Goal: Task Accomplishment & Management: Manage account settings

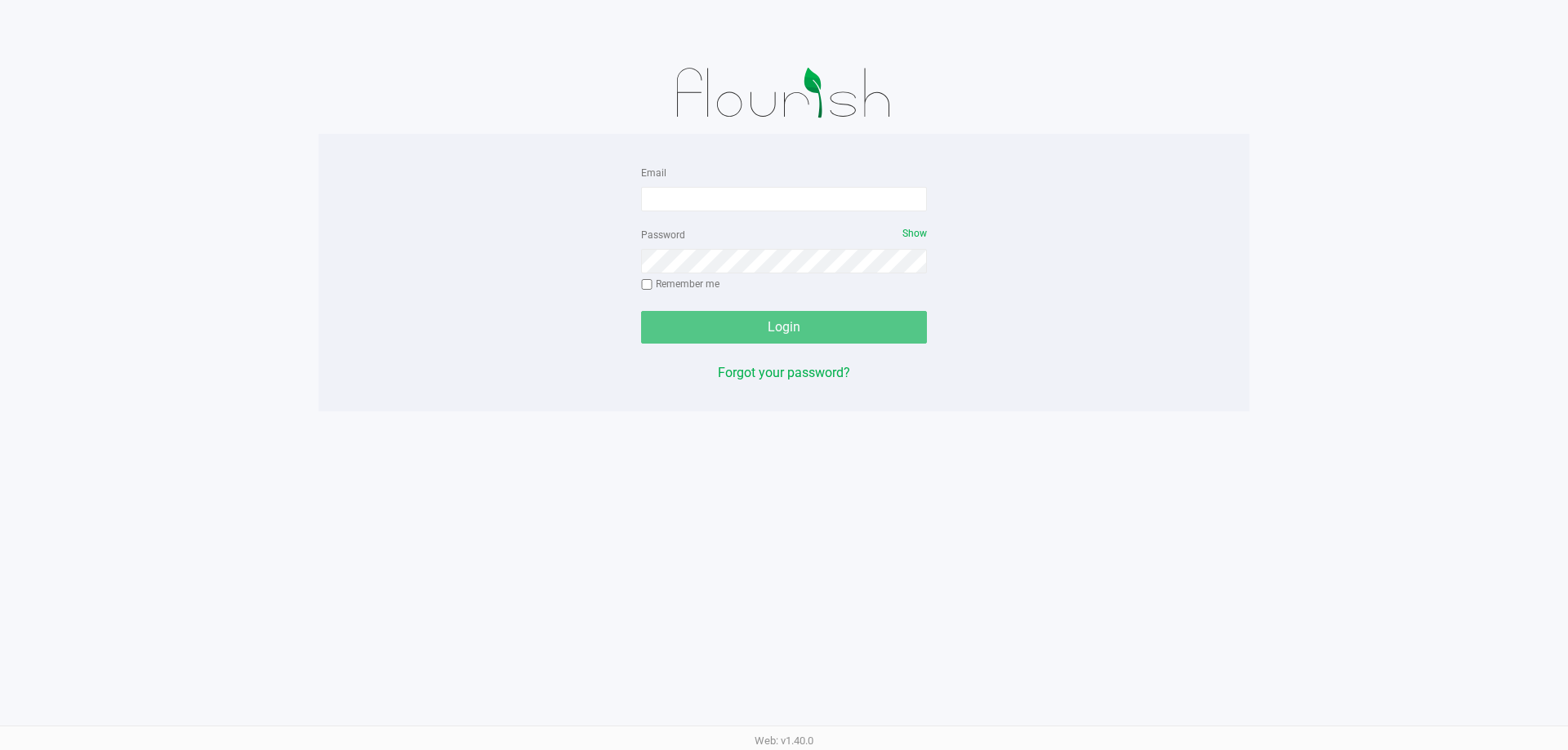
click at [800, 212] on form "Email Password Show Remember me Login" at bounding box center [784, 253] width 285 height 181
click at [754, 194] on input "Email" at bounding box center [784, 200] width 285 height 25
type input "[EMAIL_ADDRESS][DOMAIN_NAME]"
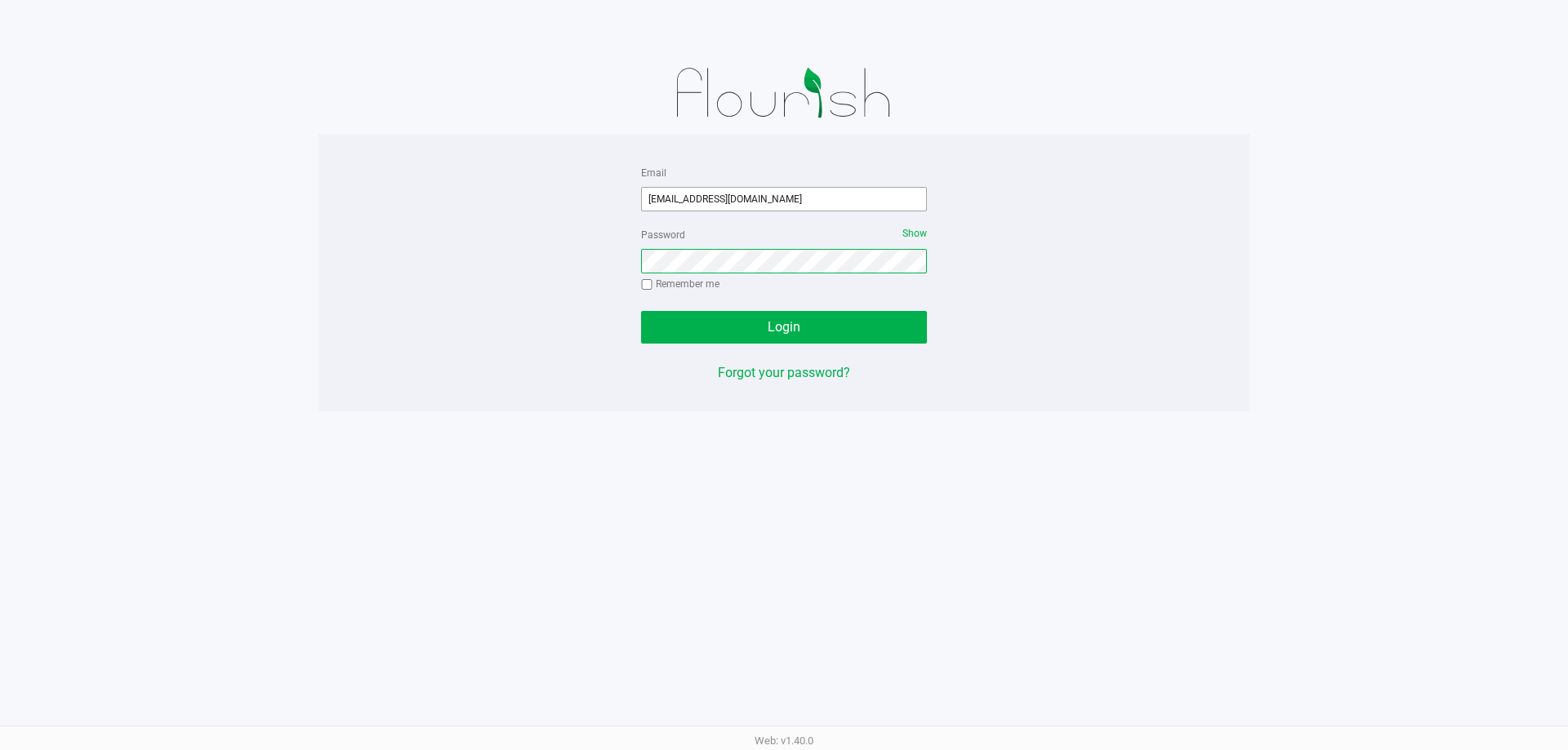
click at [641, 311] on button "Login" at bounding box center [784, 326] width 285 height 32
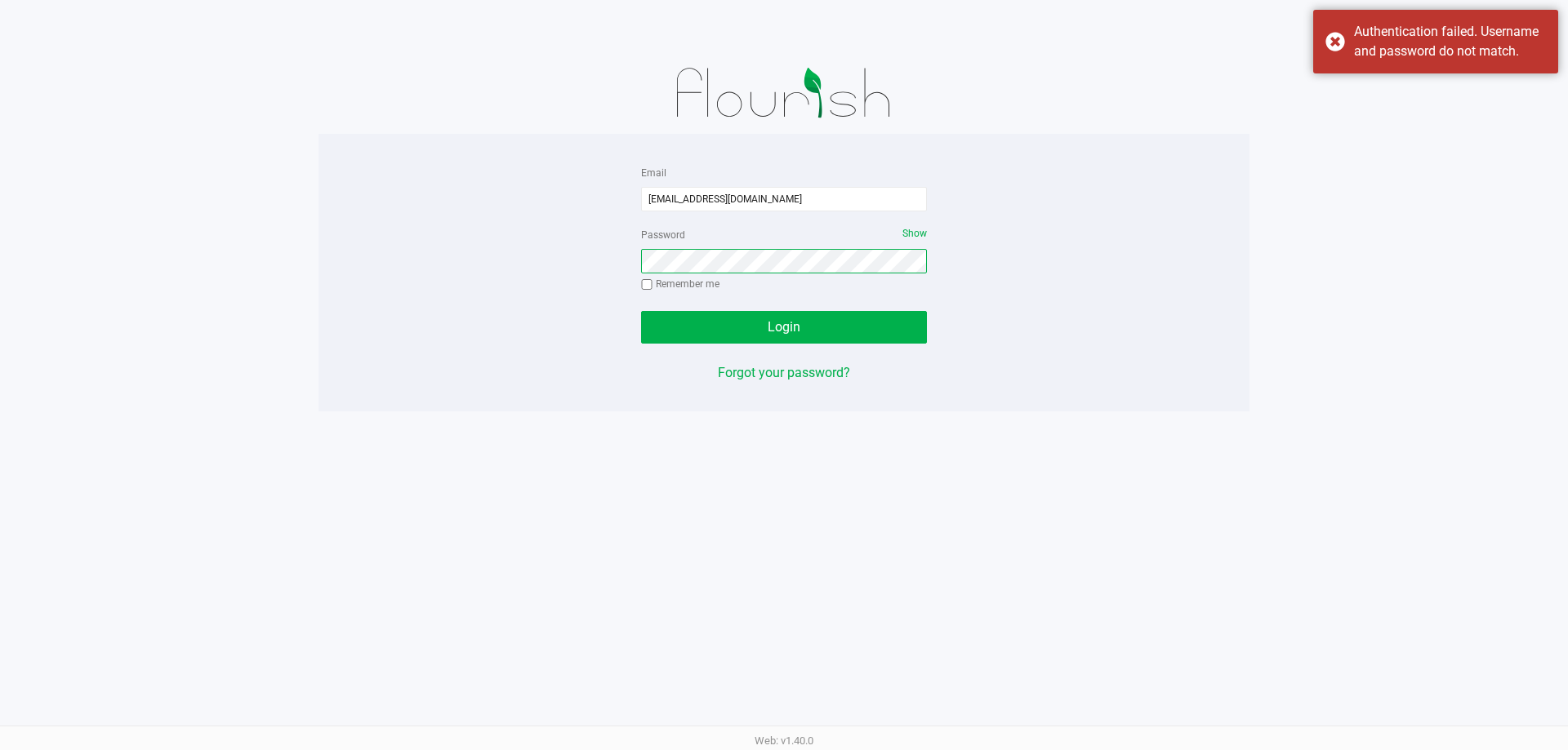
click at [641, 311] on button "Login" at bounding box center [784, 326] width 285 height 32
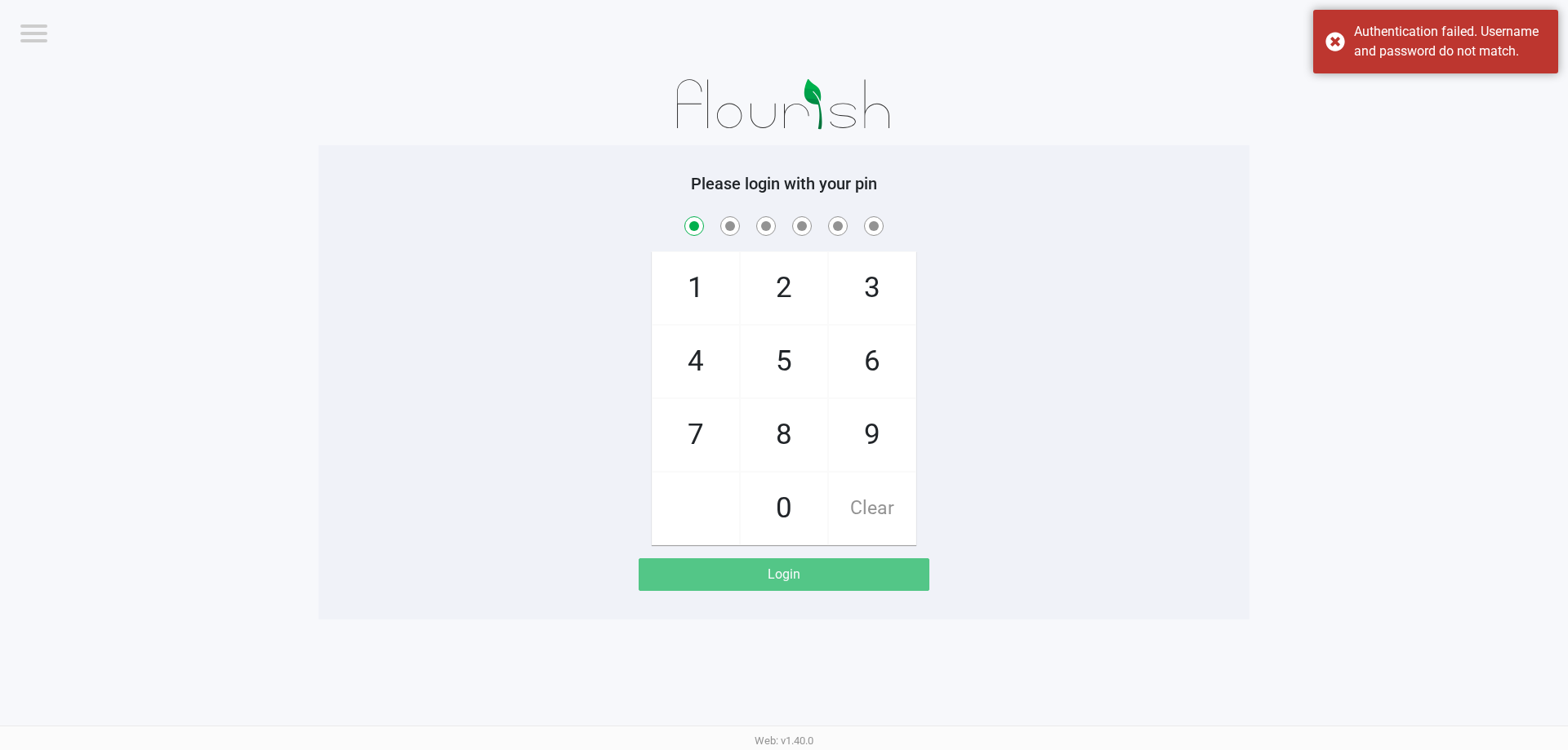
checkbox input "true"
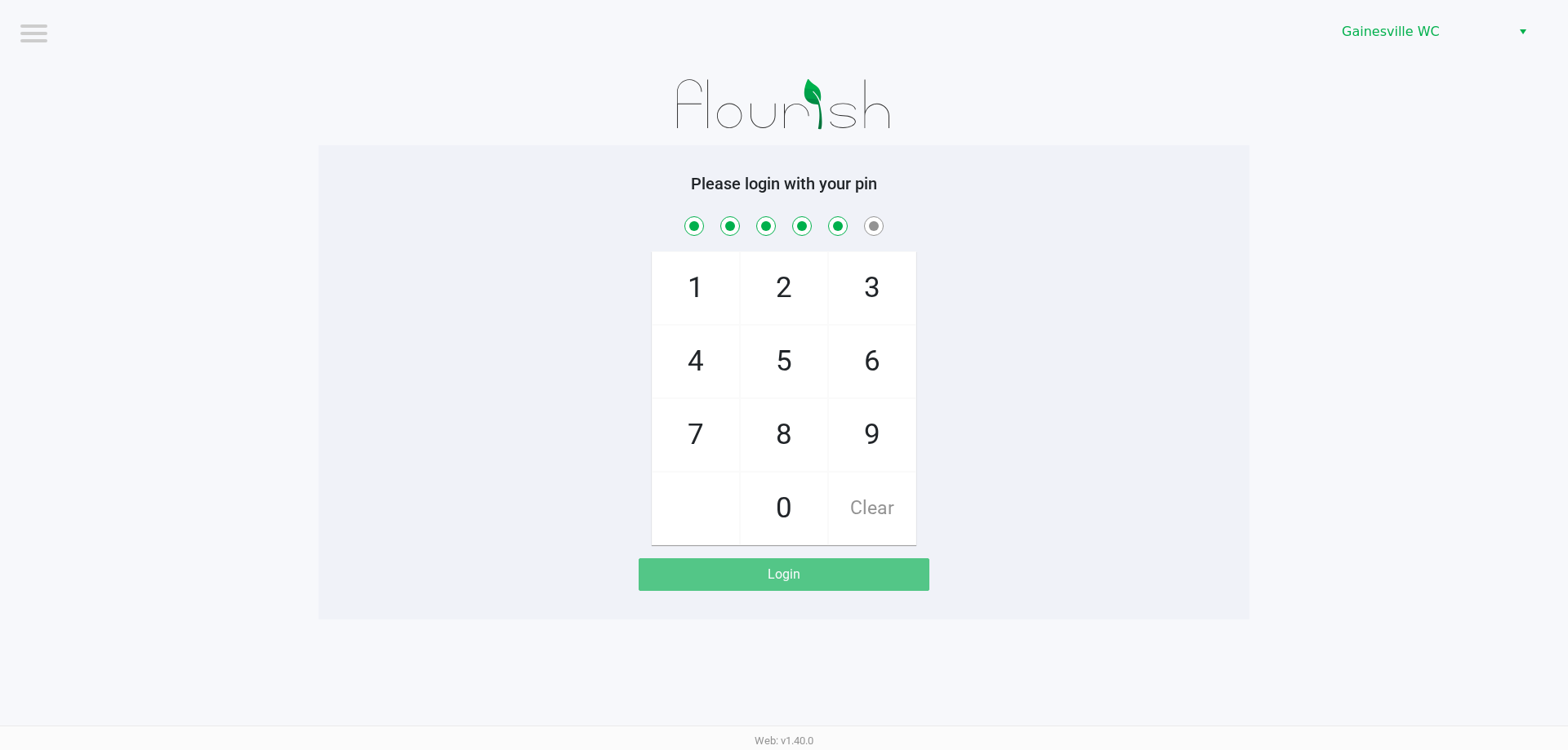
checkbox input "true"
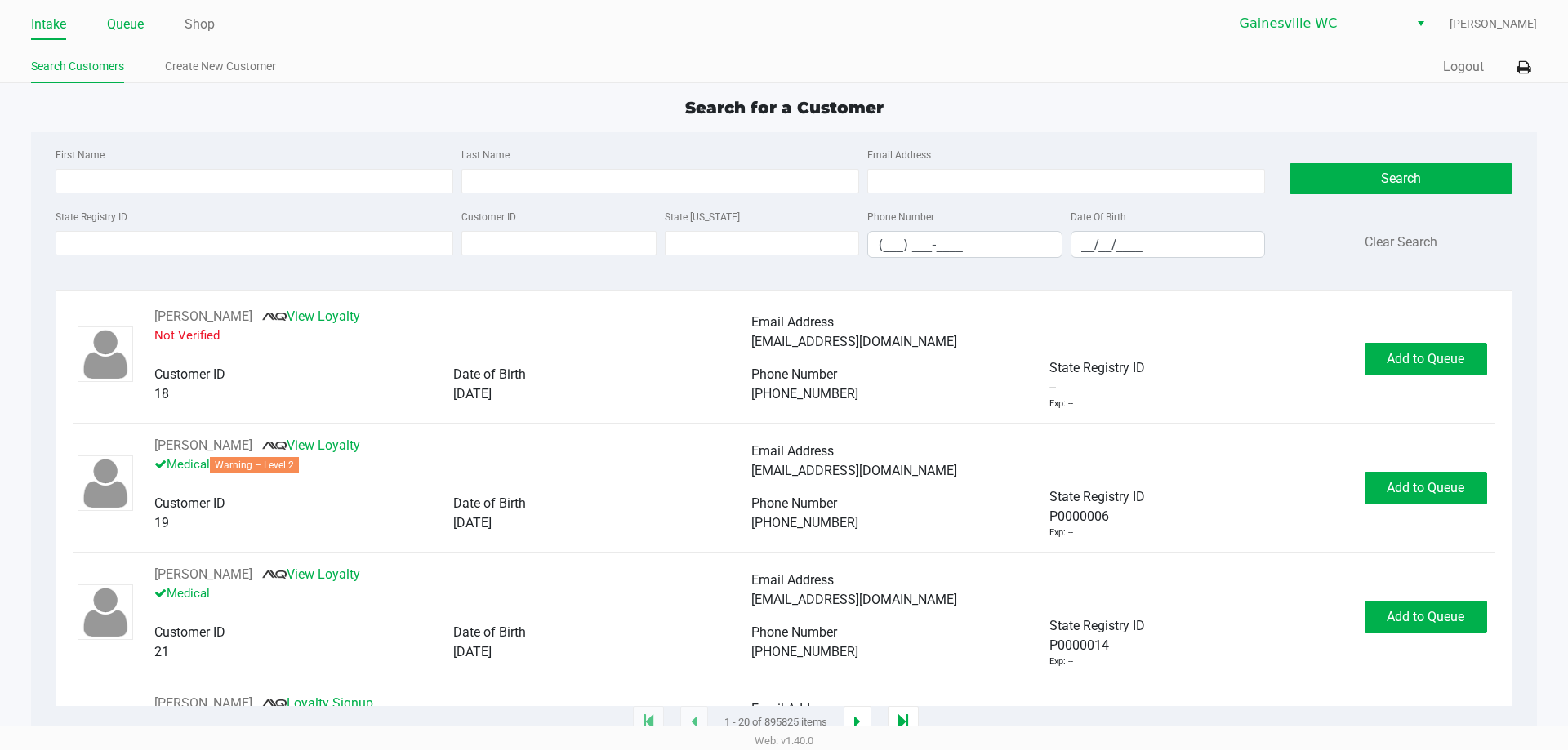
click at [123, 25] on link "Queue" at bounding box center [125, 25] width 37 height 23
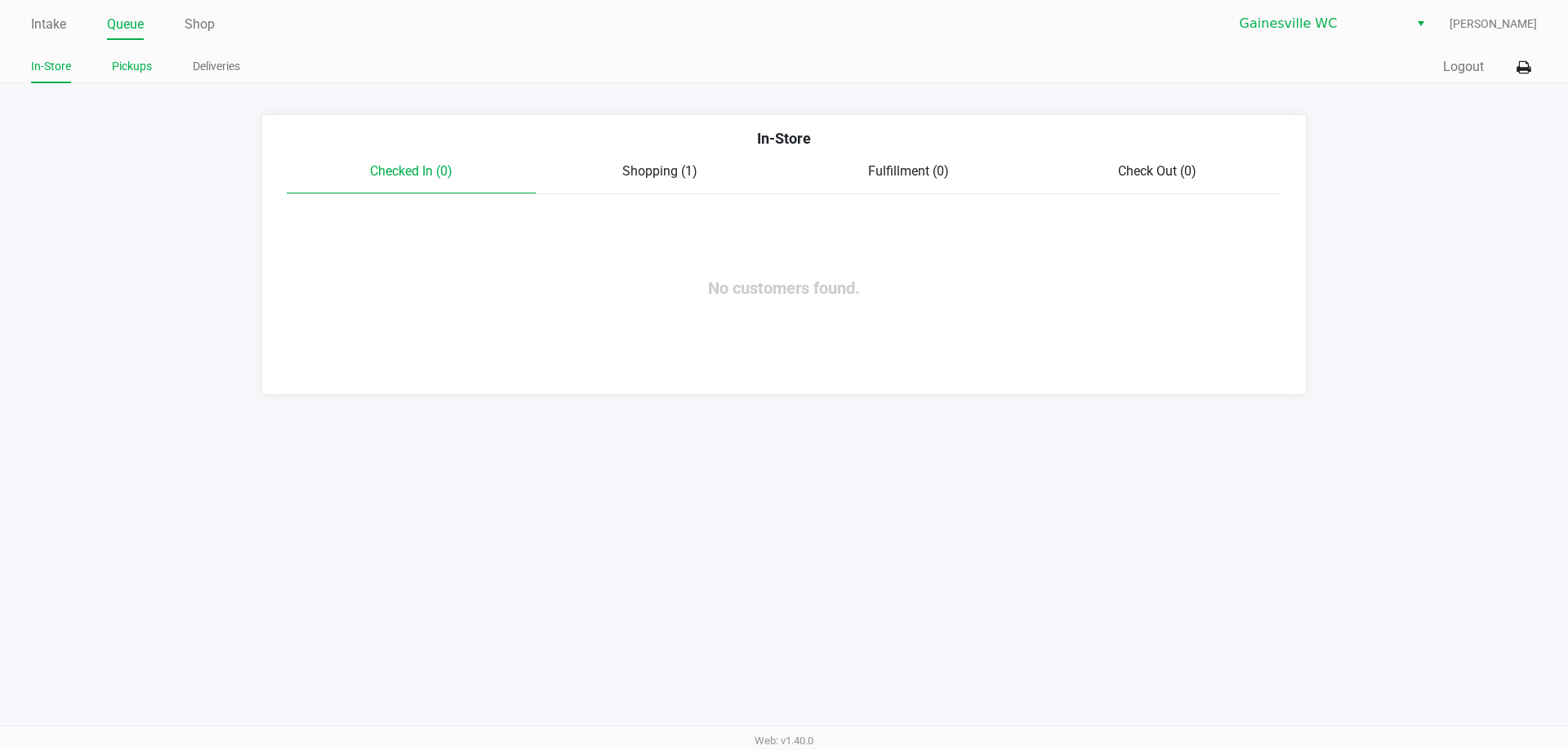
click at [138, 65] on link "Pickups" at bounding box center [132, 66] width 40 height 20
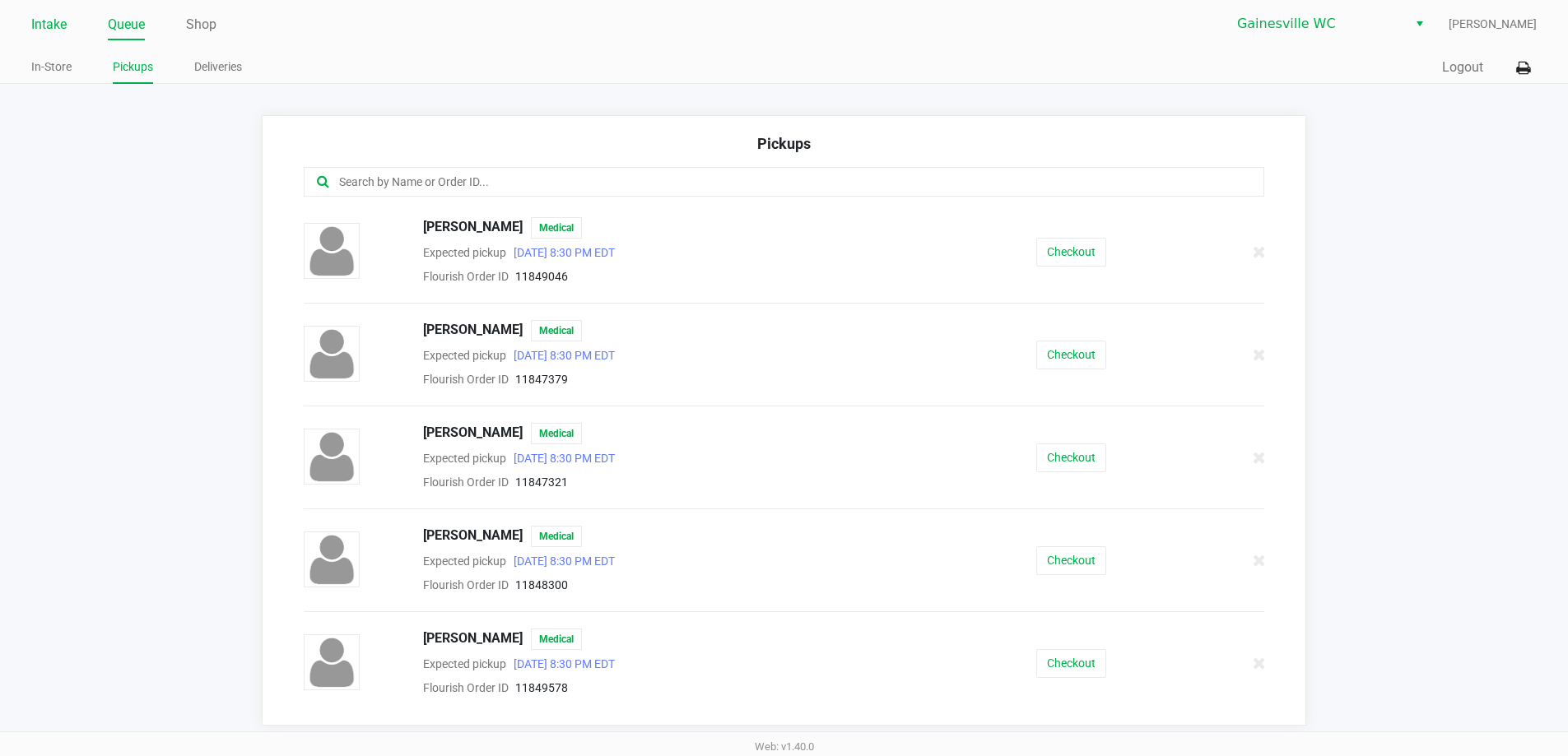
click at [58, 19] on link "Intake" at bounding box center [49, 25] width 35 height 23
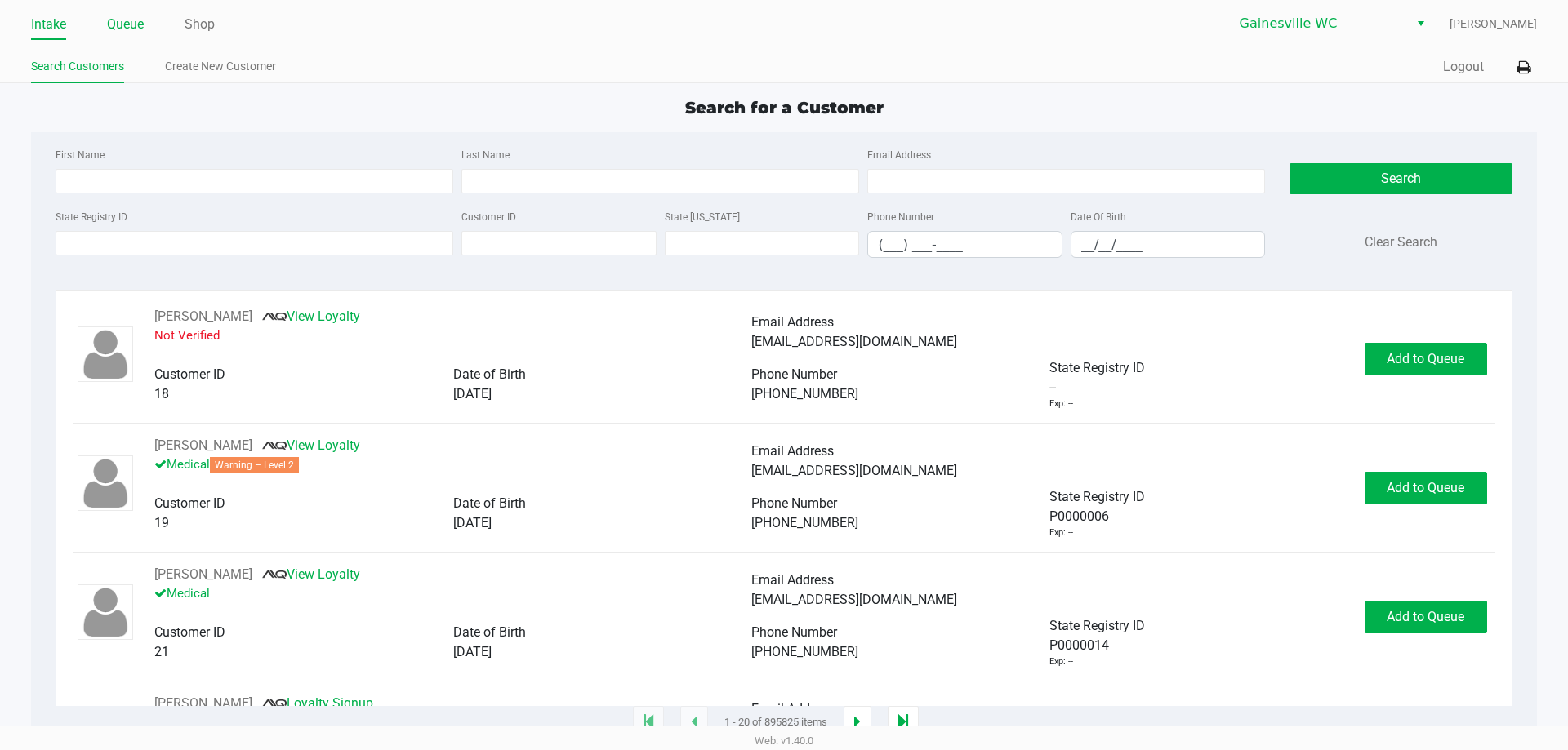
click at [134, 28] on link "Queue" at bounding box center [125, 25] width 37 height 23
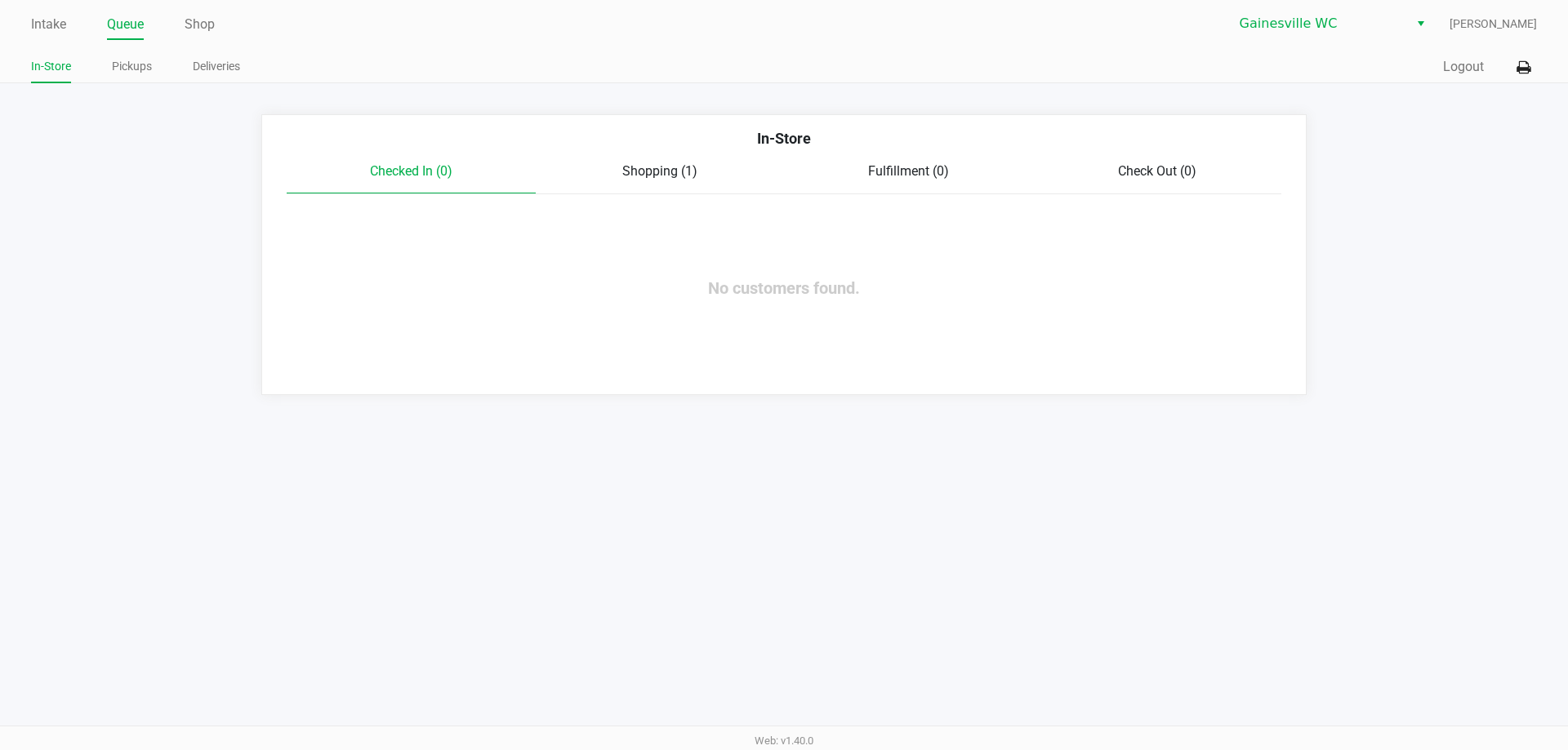
click at [709, 178] on div "Shopping (1)" at bounding box center [660, 172] width 249 height 19
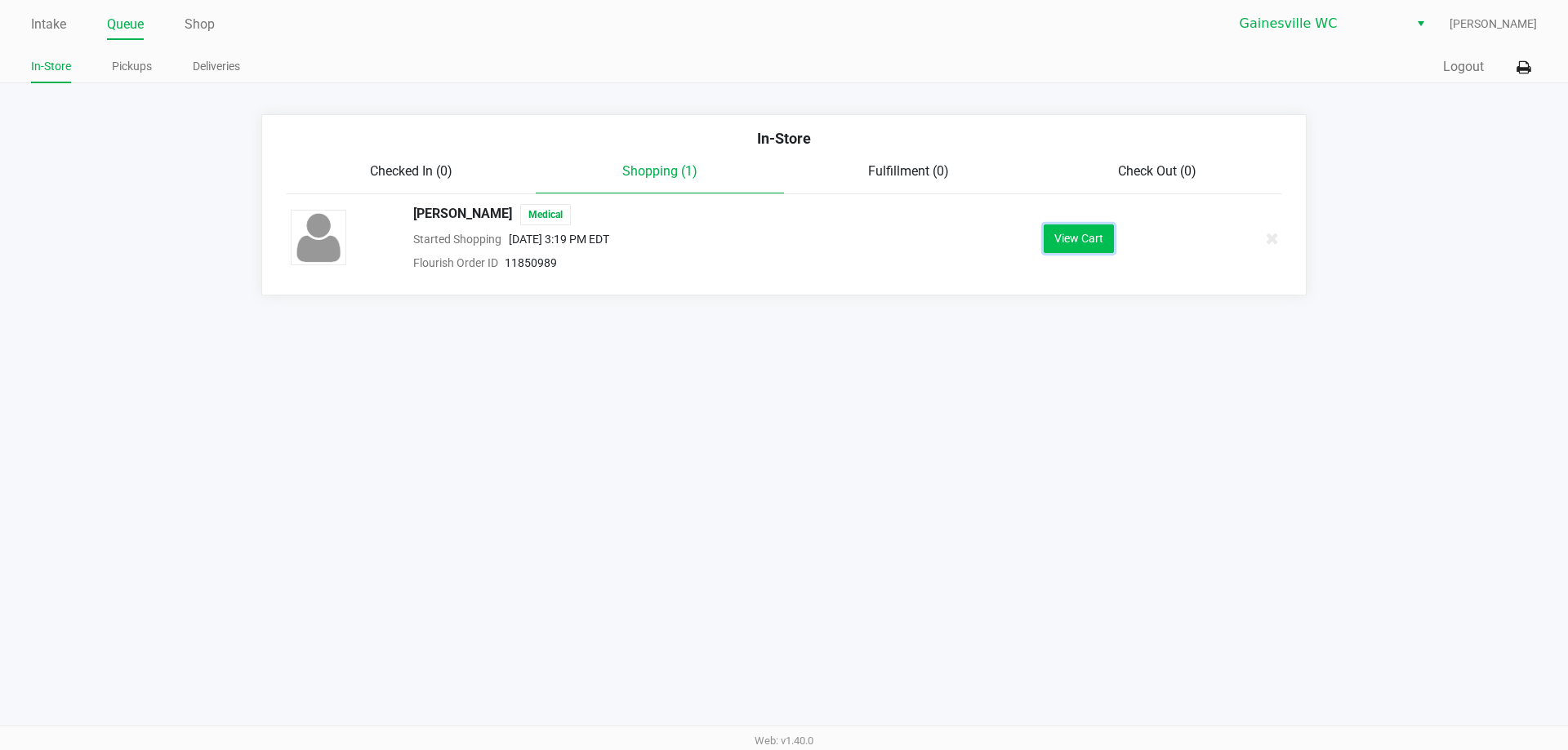
click at [1076, 242] on button "View Cart" at bounding box center [1079, 238] width 70 height 29
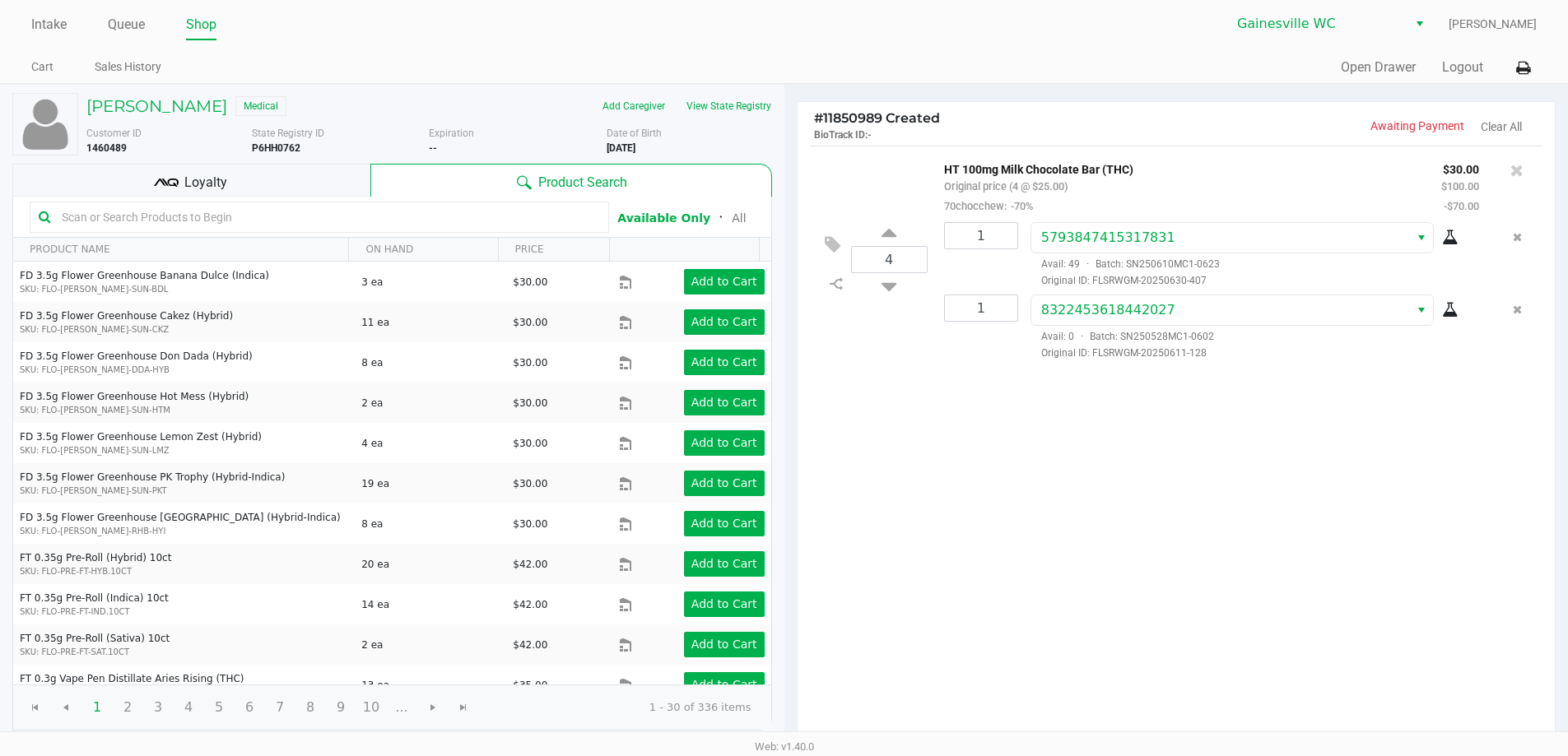
click at [1262, 429] on div "4 HT 100mg Milk Chocolate Bar (THC) Original price (4 @ $25.00) 70chocchew: -70…" at bounding box center [1176, 444] width 758 height 597
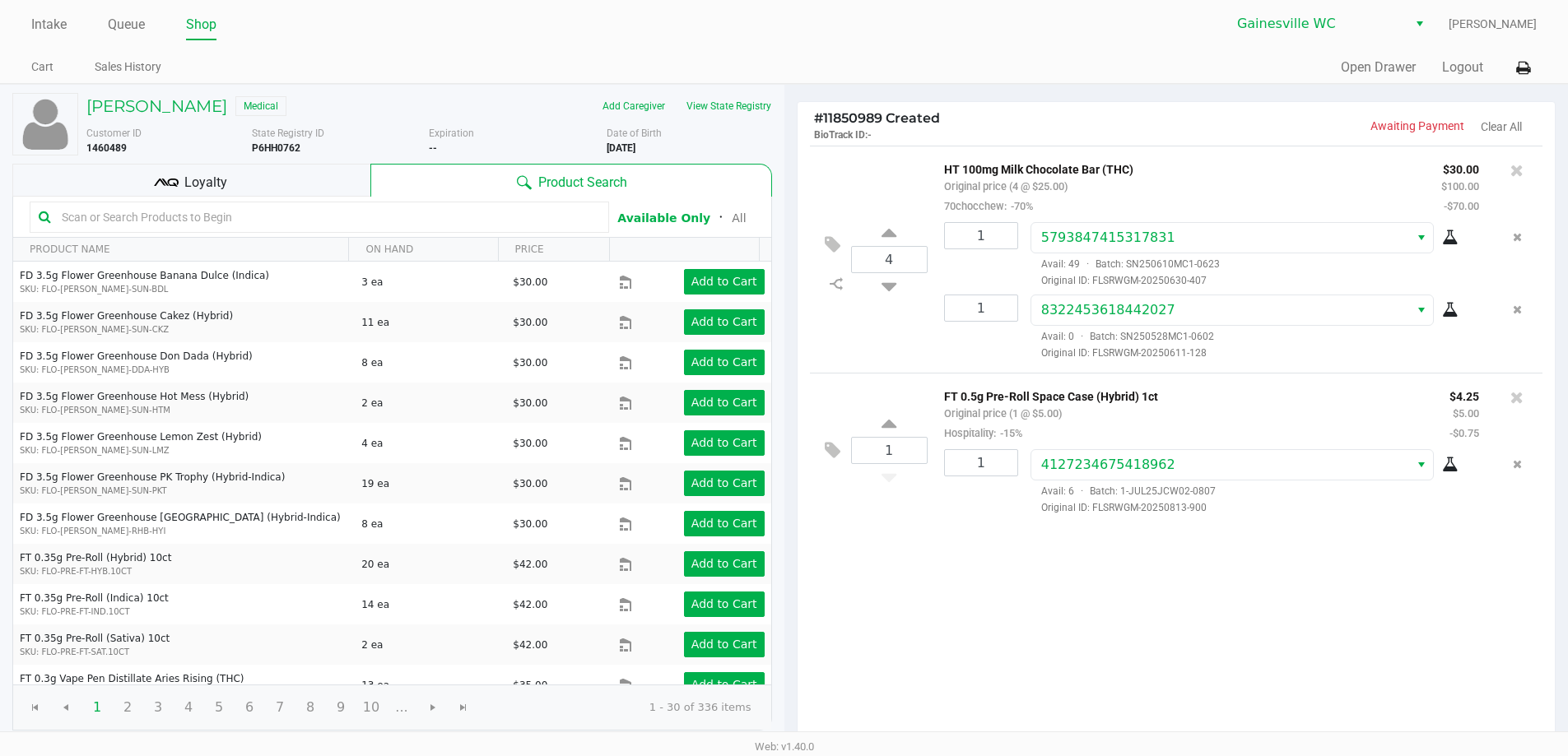
click at [280, 183] on div "Loyalty" at bounding box center [191, 180] width 358 height 33
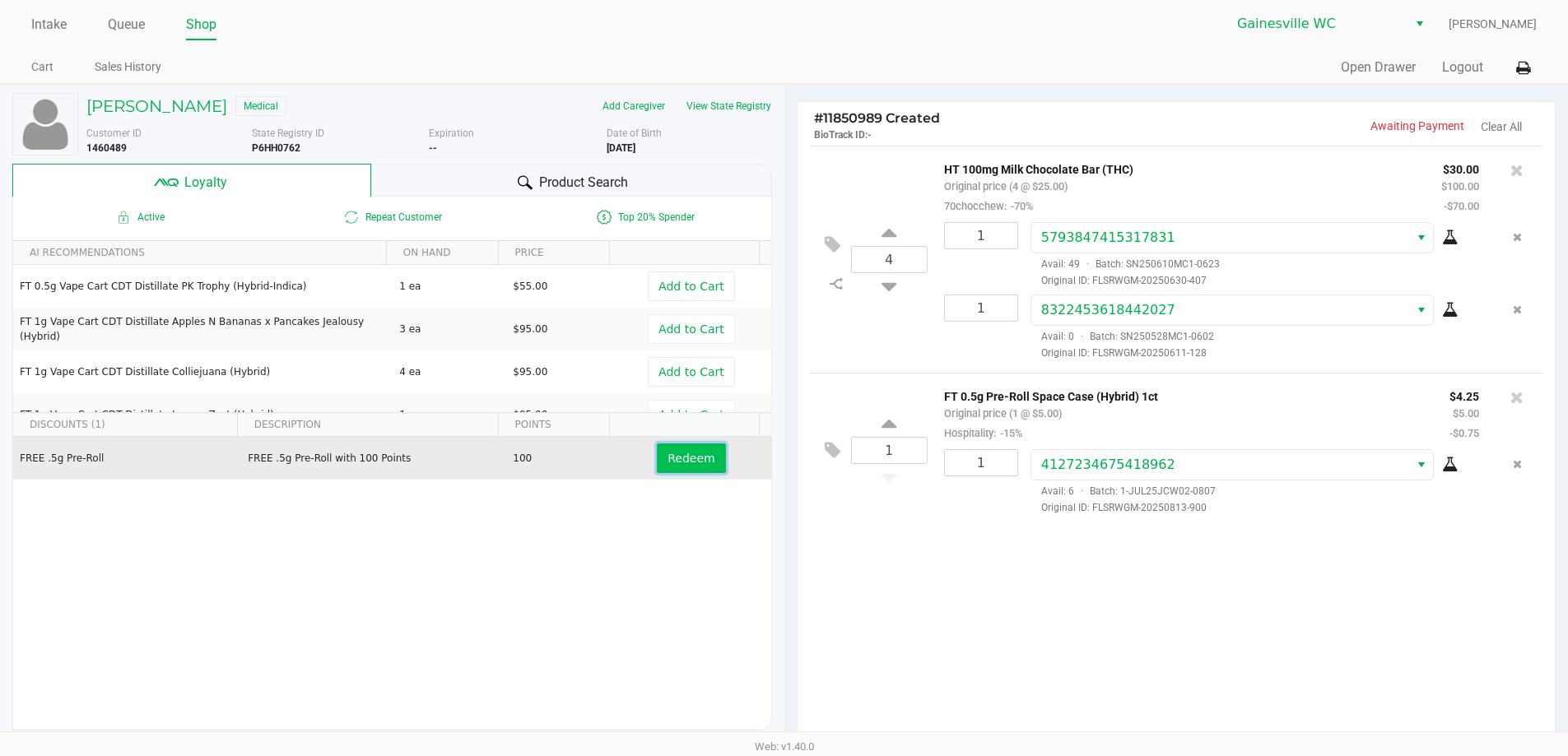
click at [677, 463] on span "Redeem" at bounding box center [690, 458] width 47 height 13
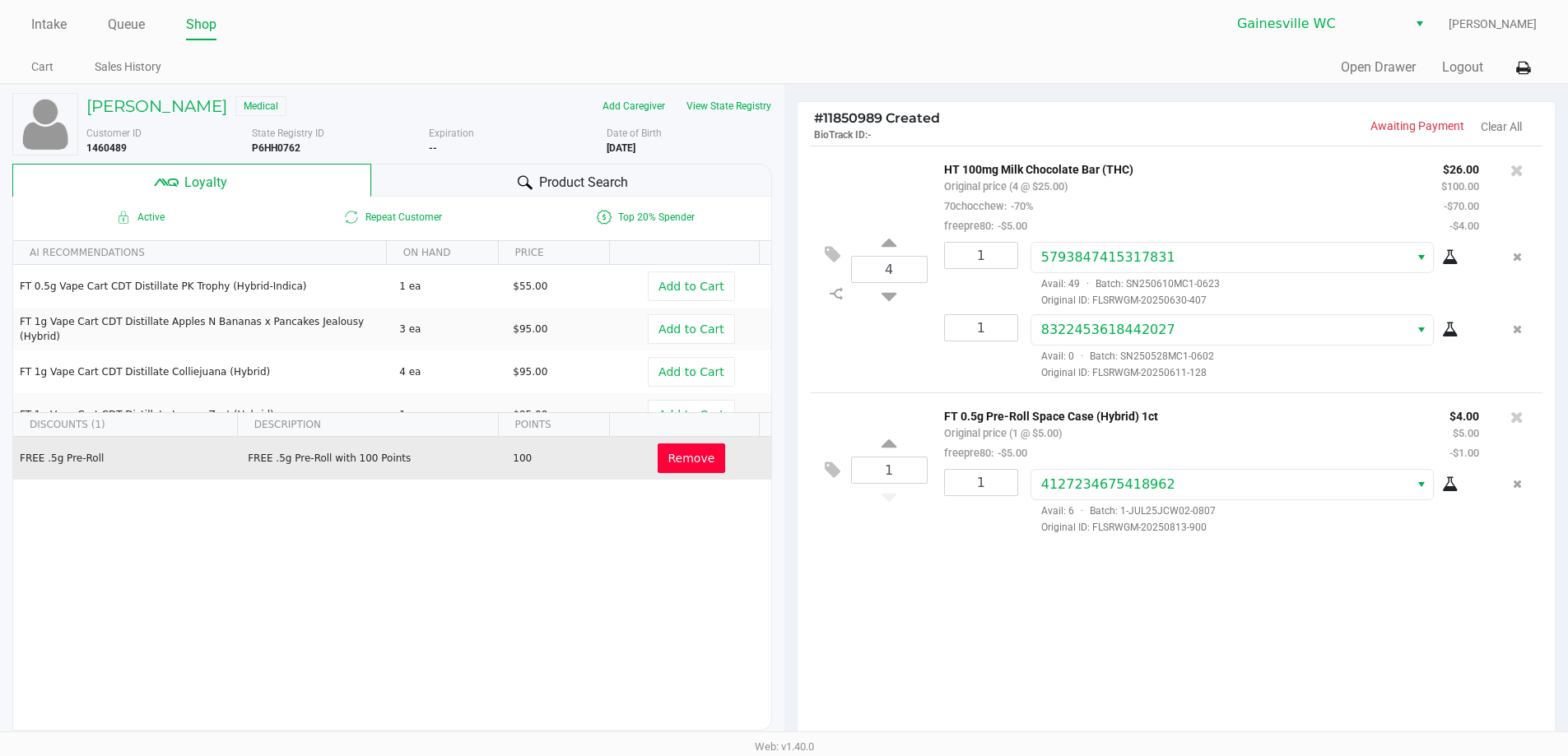
click at [646, 180] on div "Product Search" at bounding box center [572, 180] width 401 height 33
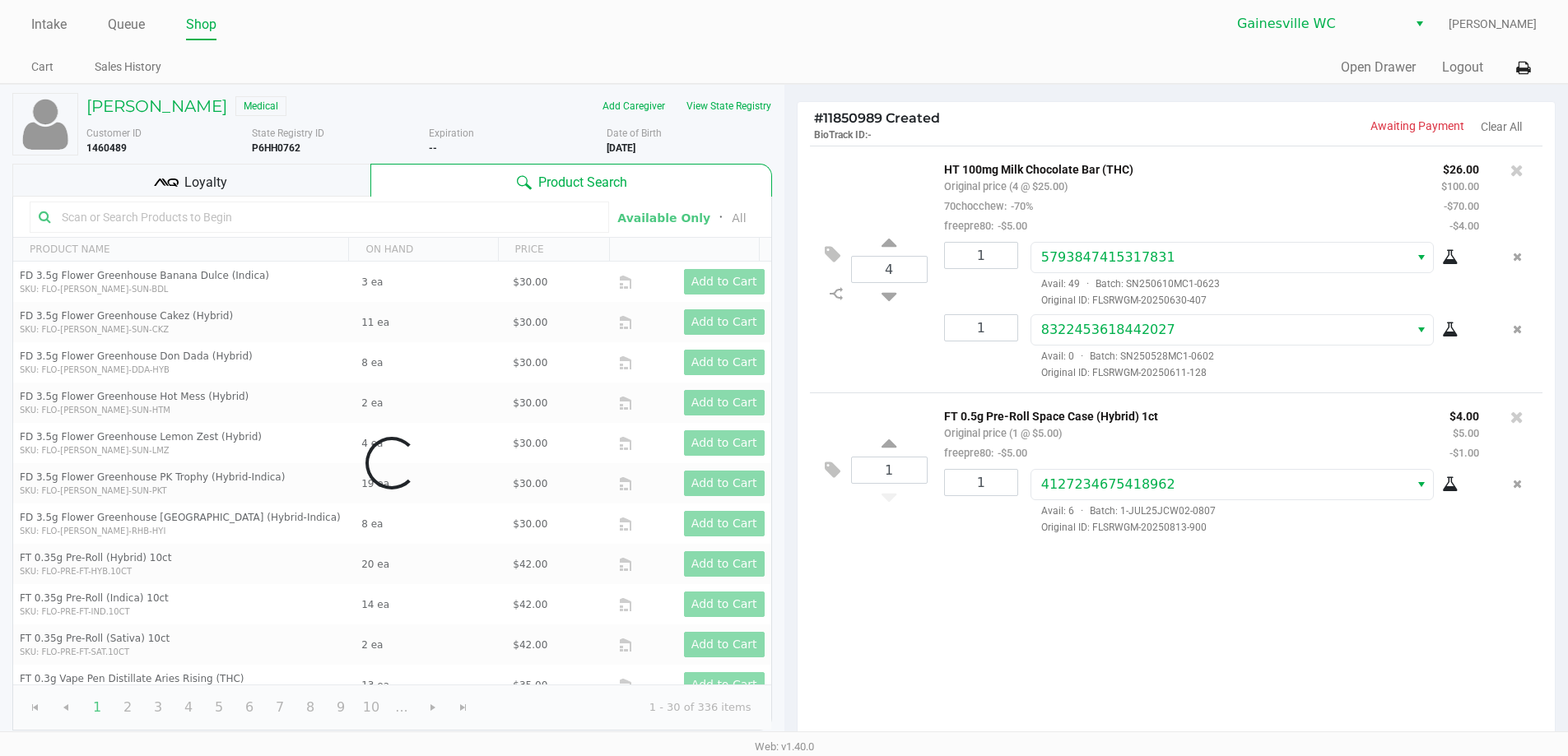
click at [307, 170] on div "Loyalty" at bounding box center [191, 180] width 358 height 33
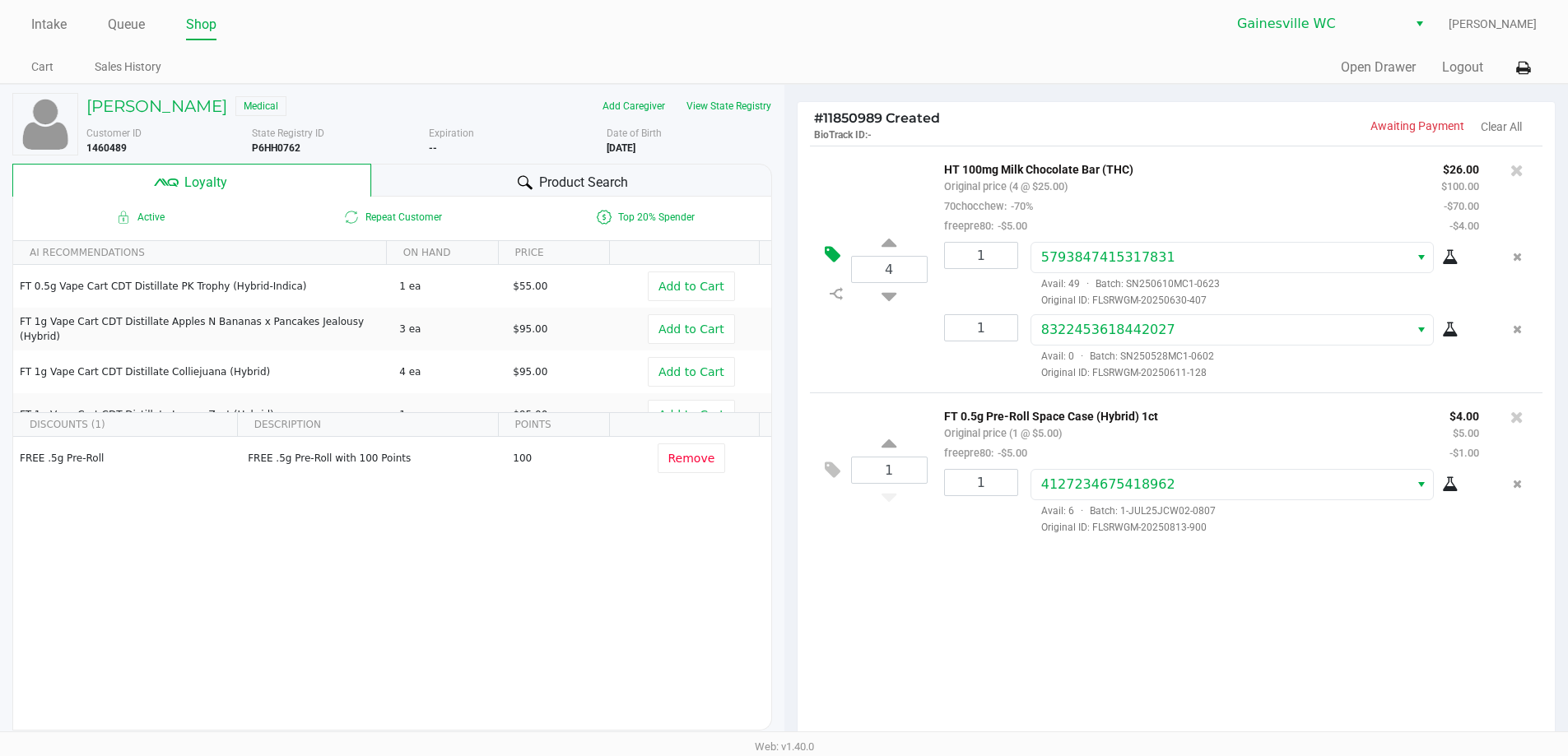
click at [827, 243] on button at bounding box center [837, 255] width 29 height 40
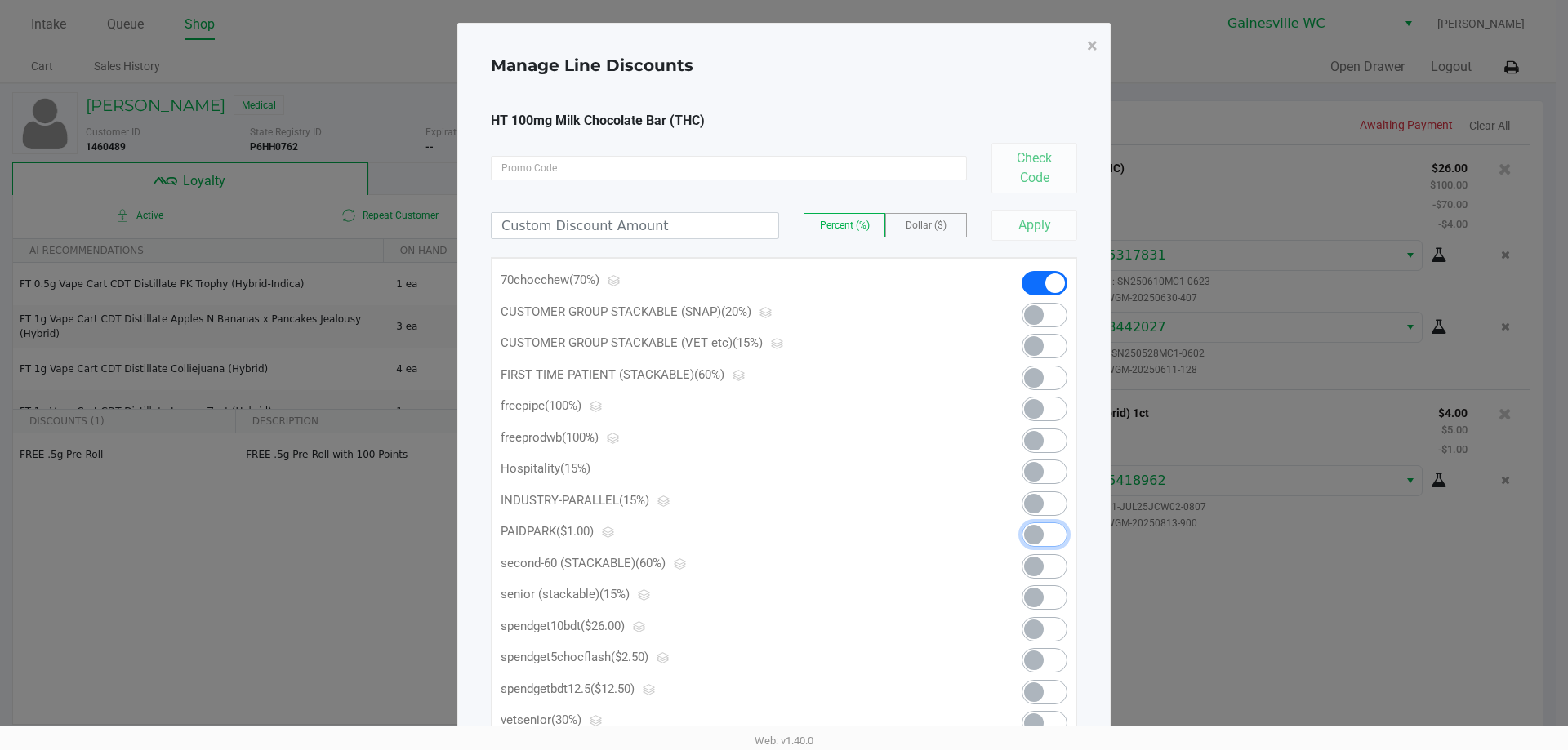
click at [1030, 529] on span at bounding box center [1034, 535] width 19 height 19
click at [1098, 47] on button "×" at bounding box center [1092, 46] width 37 height 46
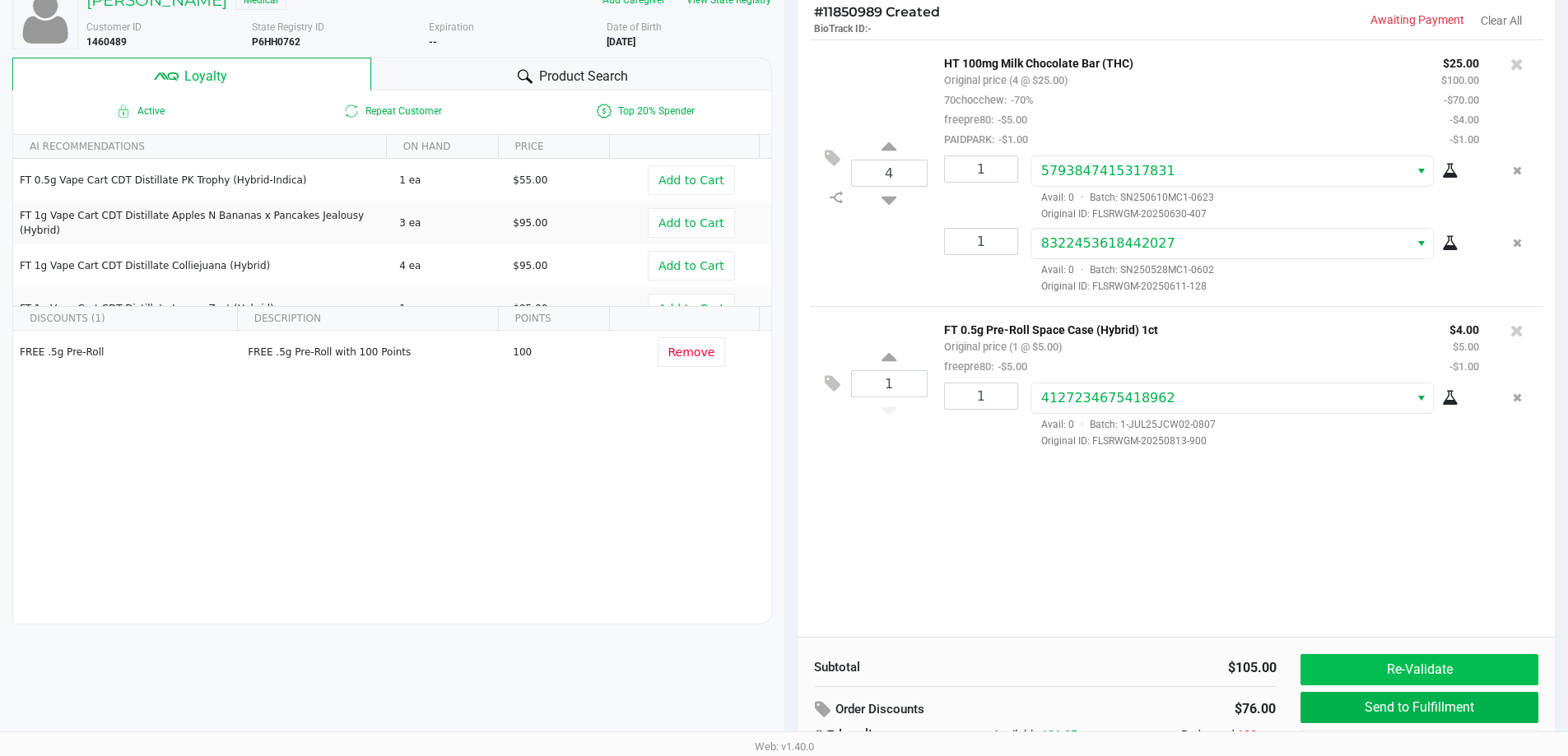
scroll to position [189, 0]
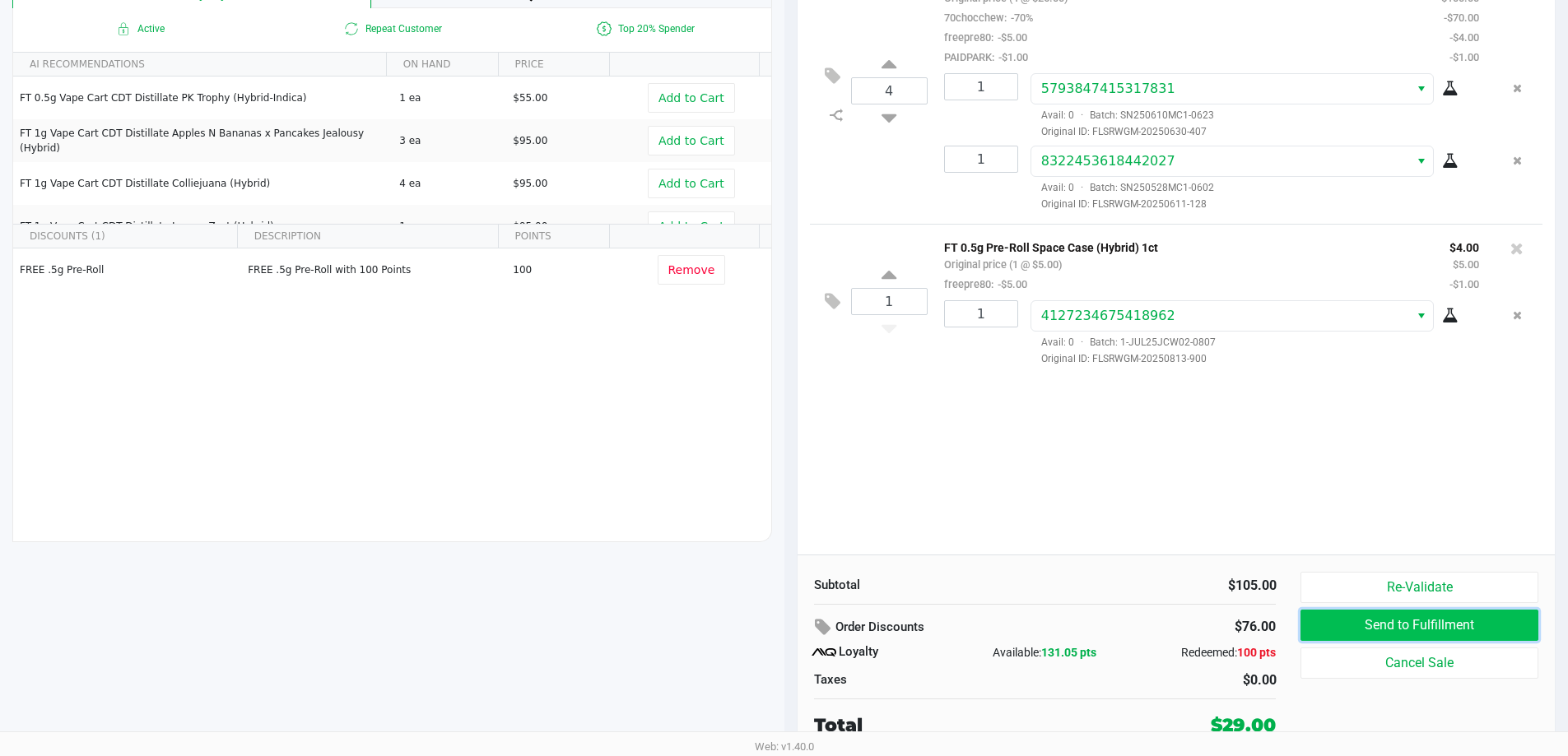
click at [1443, 625] on button "Send to Fulfillment" at bounding box center [1419, 625] width 237 height 31
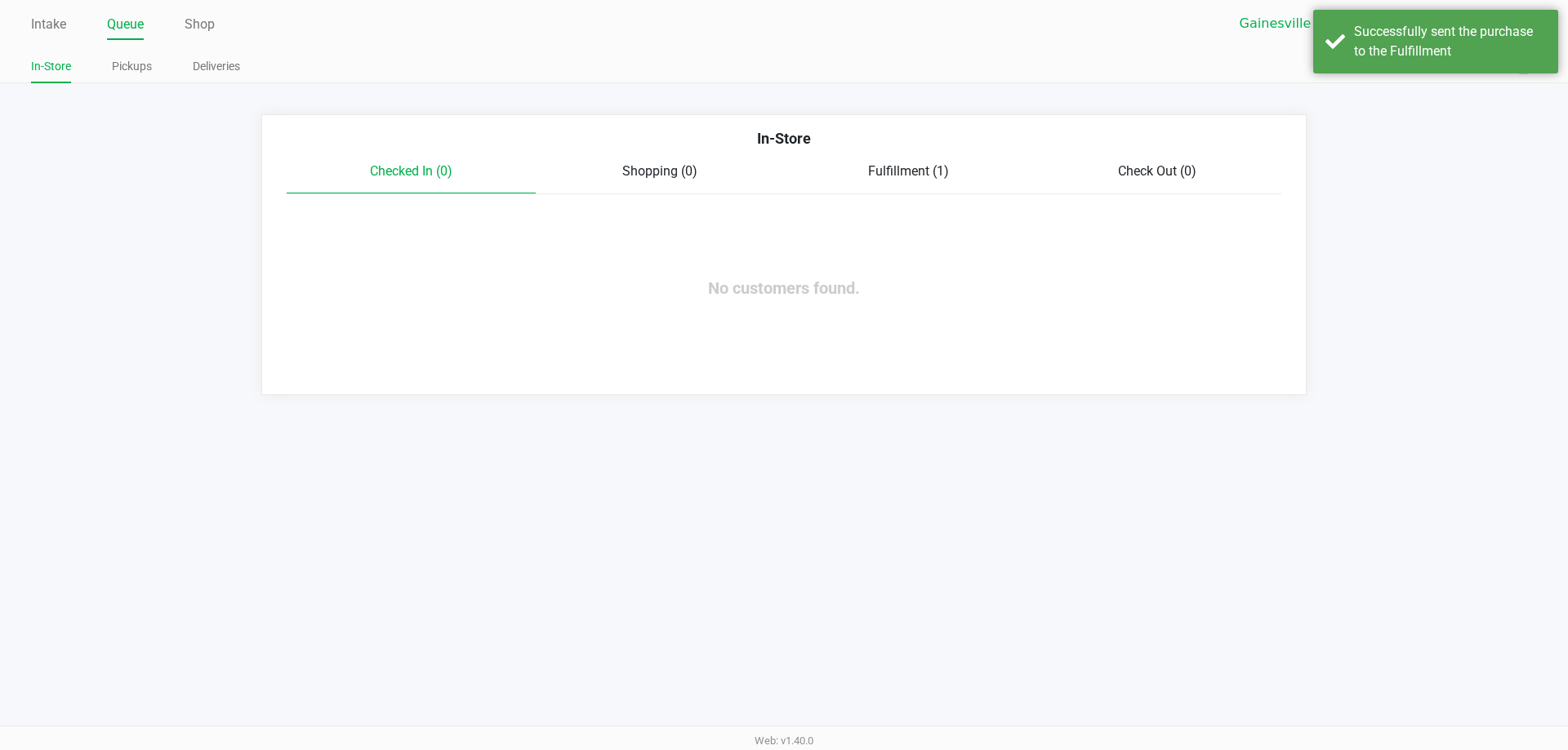
click at [858, 178] on div "Fulfillment (1)" at bounding box center [908, 172] width 249 height 19
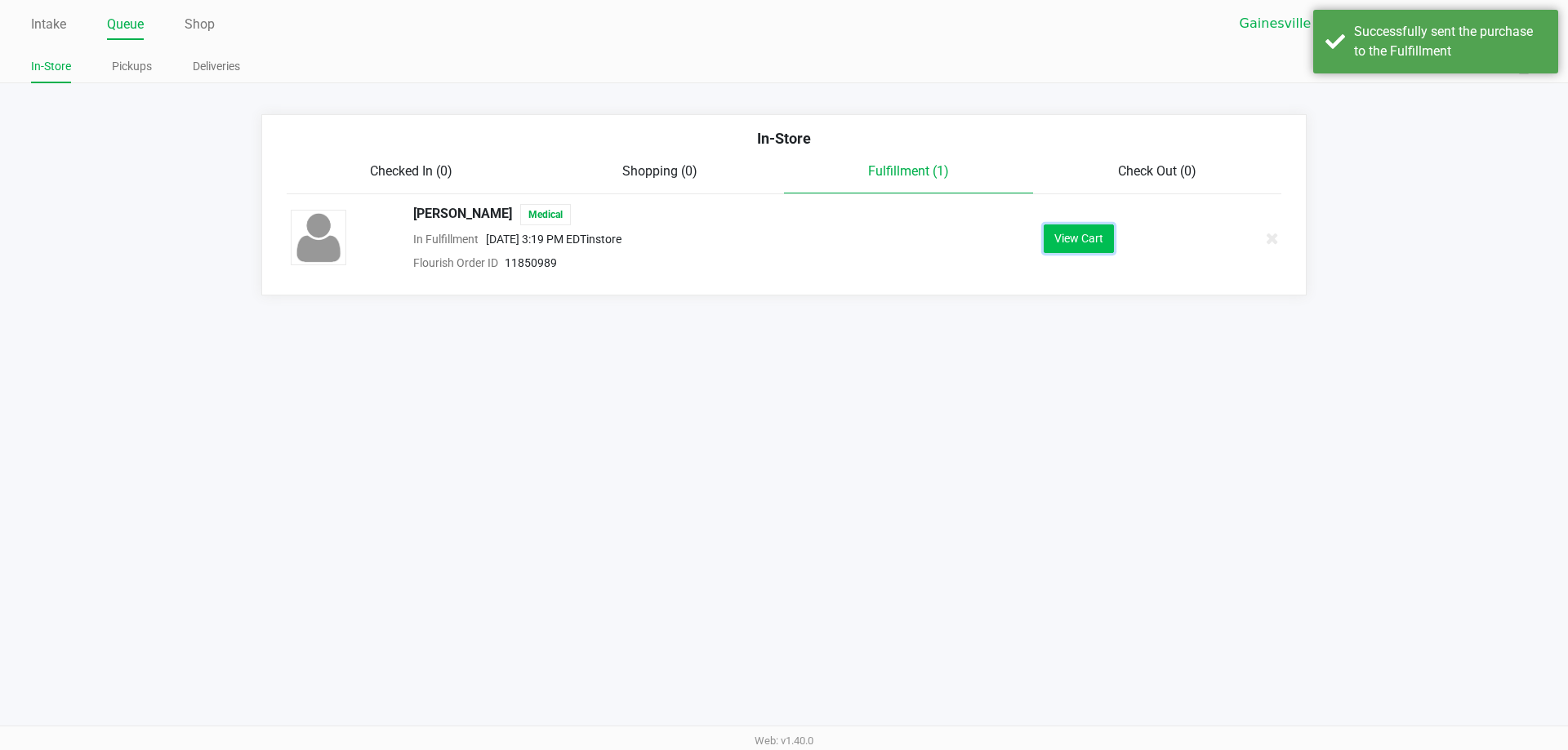
click at [1071, 249] on button "View Cart" at bounding box center [1079, 238] width 70 height 29
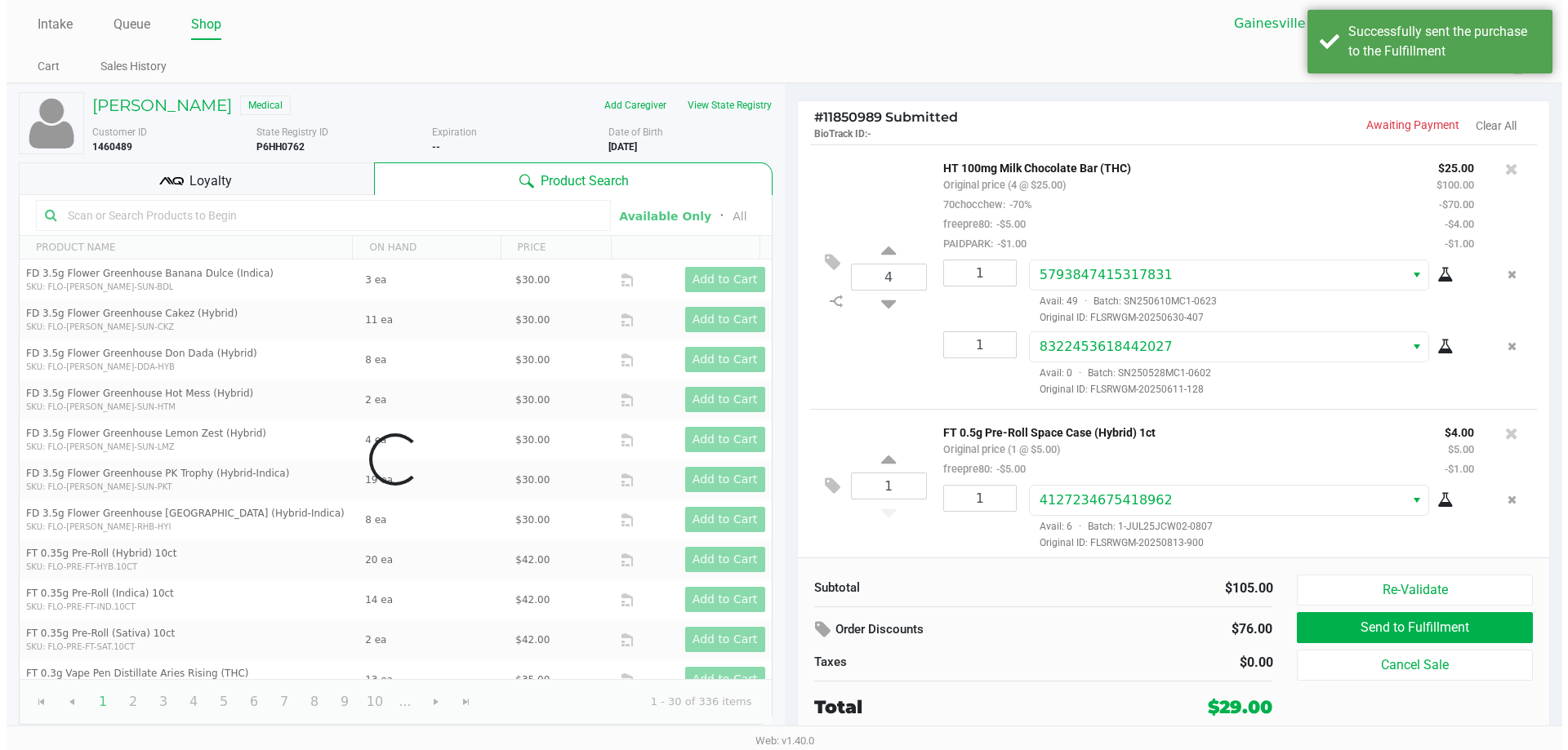
scroll to position [6, 0]
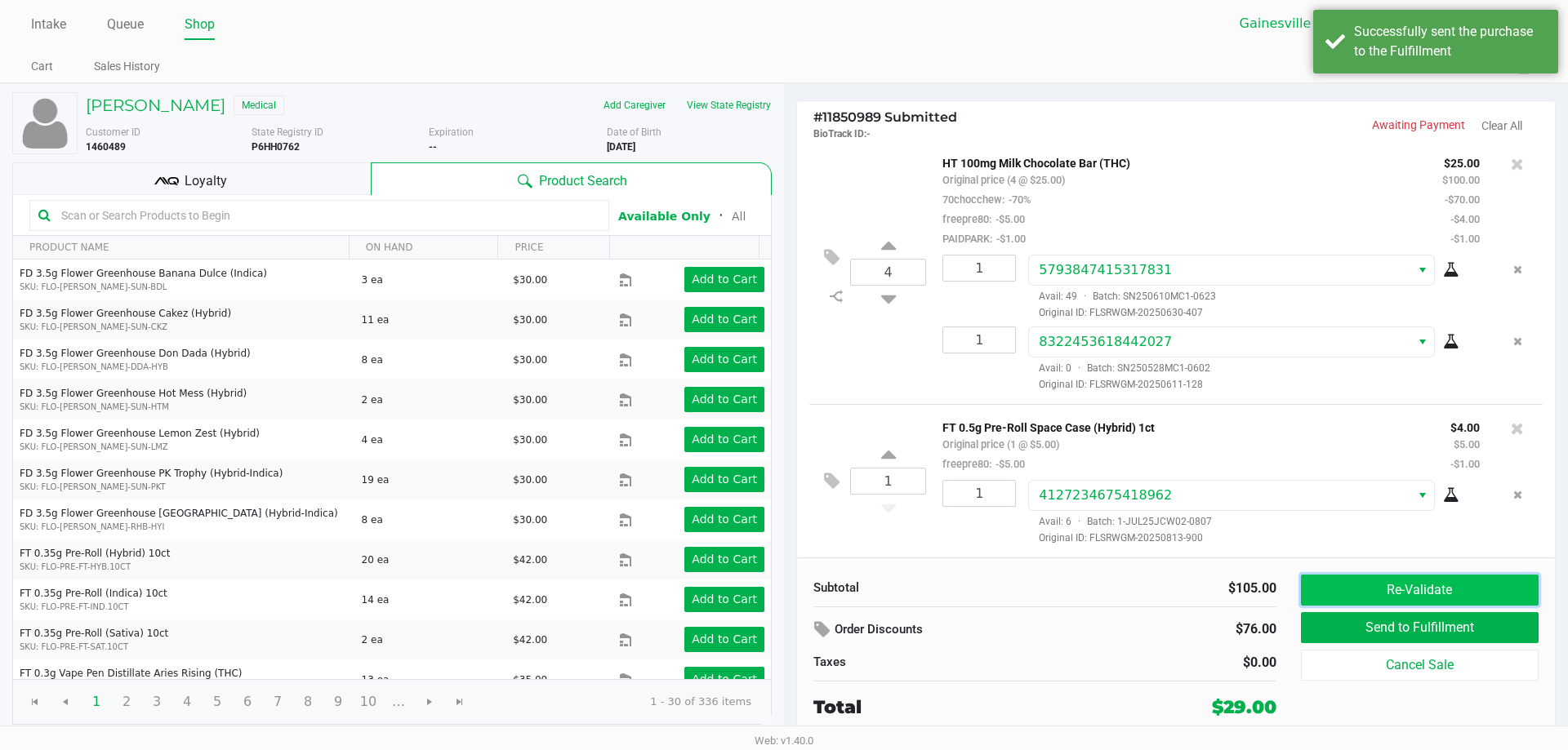
click at [1375, 601] on button "Re-Validate" at bounding box center [1419, 590] width 237 height 31
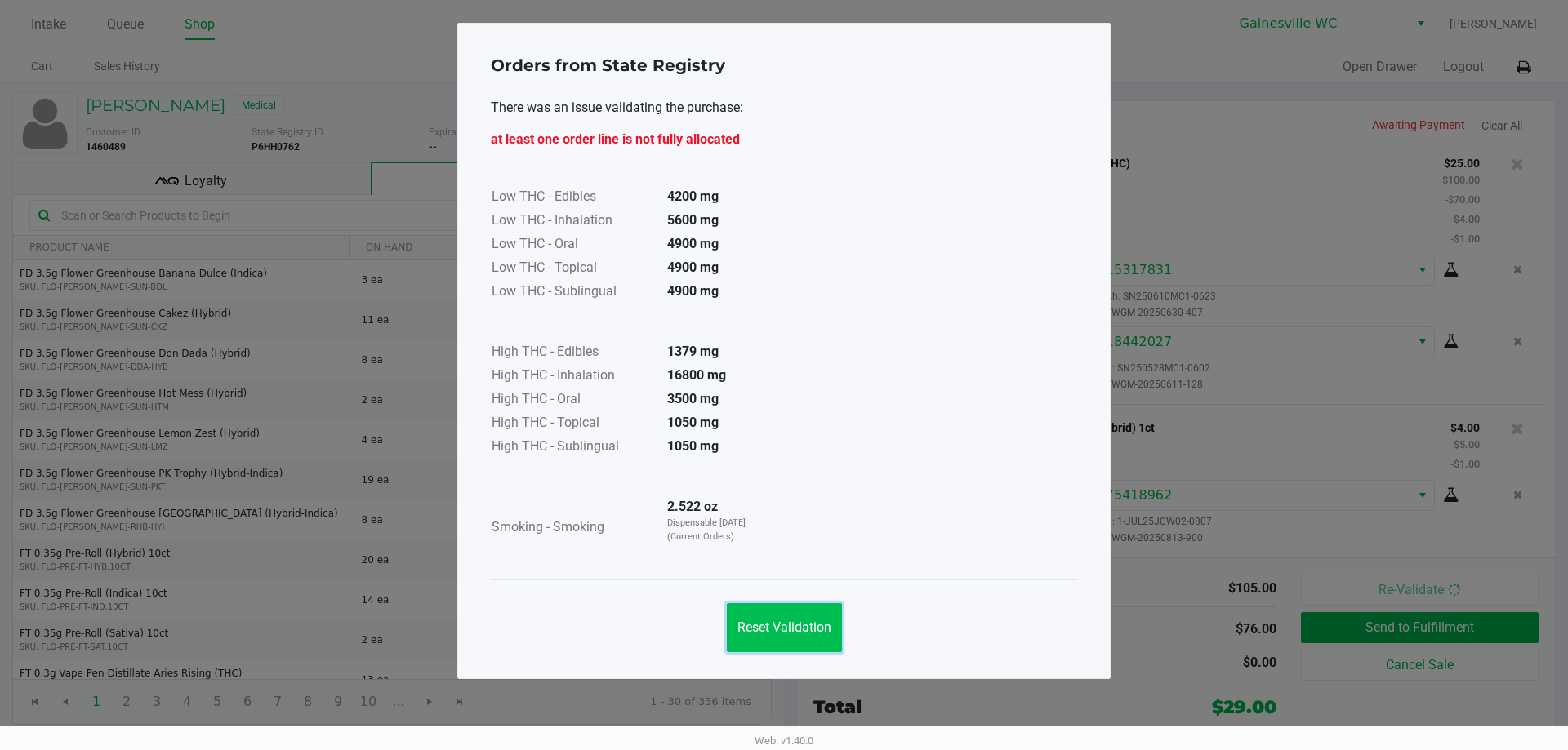
click at [785, 618] on button "Reset Validation" at bounding box center [784, 627] width 116 height 49
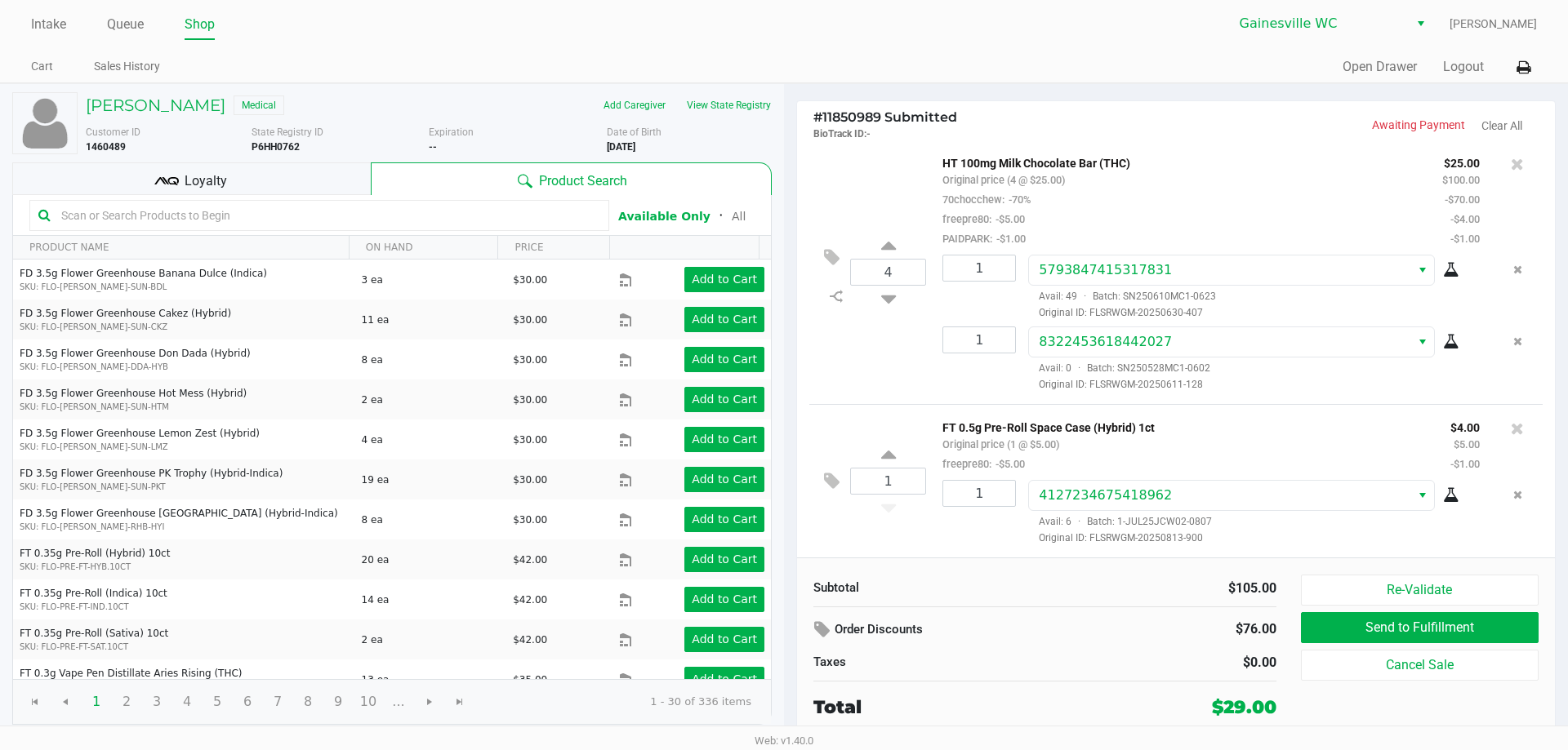
click at [1339, 426] on p "FT 0.5g Pre-Roll Space Case (Hybrid) 1ct" at bounding box center [1184, 426] width 483 height 18
click at [1510, 152] on button at bounding box center [1516, 164] width 13 height 23
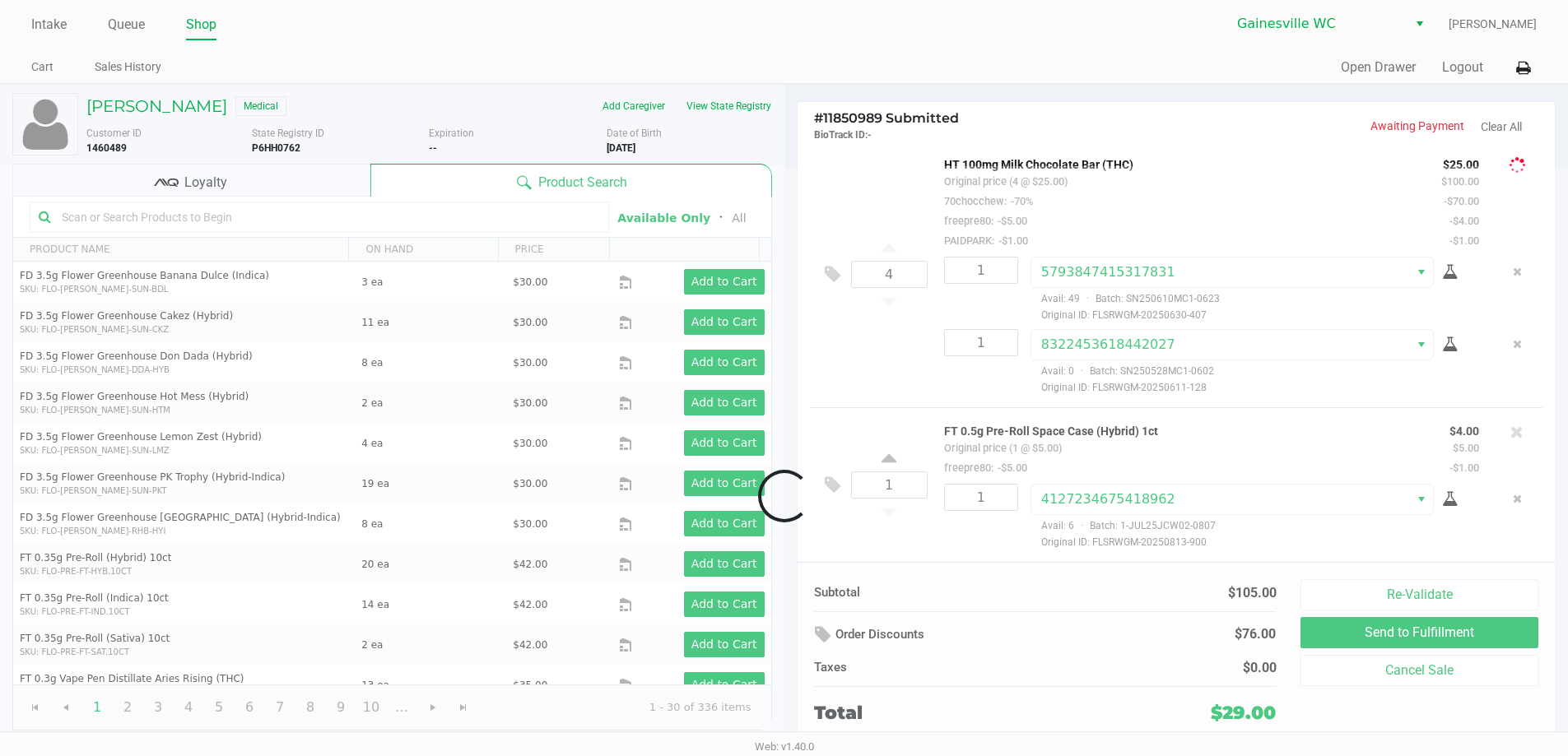
scroll to position [0, 0]
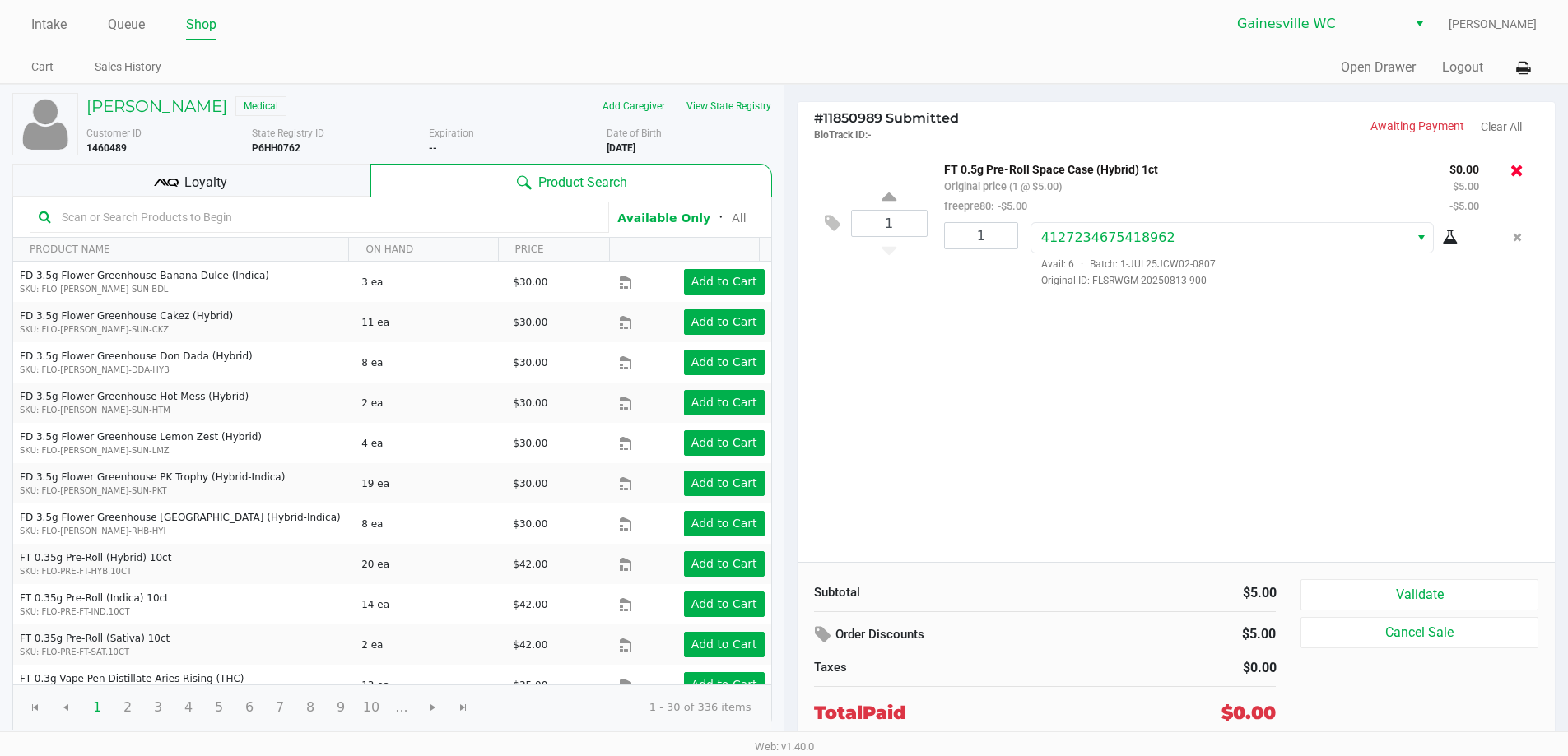
click at [1512, 168] on icon at bounding box center [1516, 170] width 13 height 17
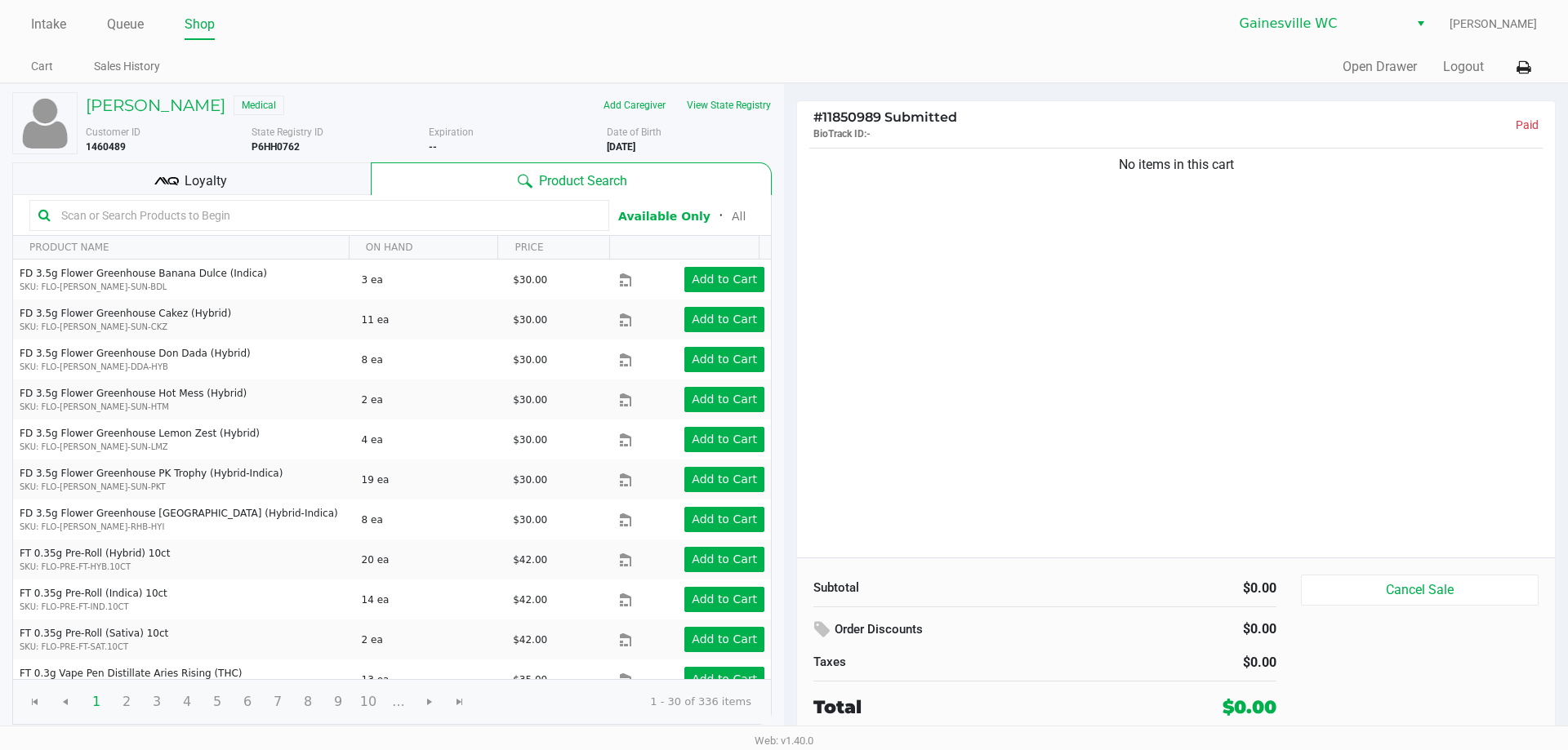
click at [1267, 379] on div "No items in this cart" at bounding box center [1175, 351] width 757 height 413
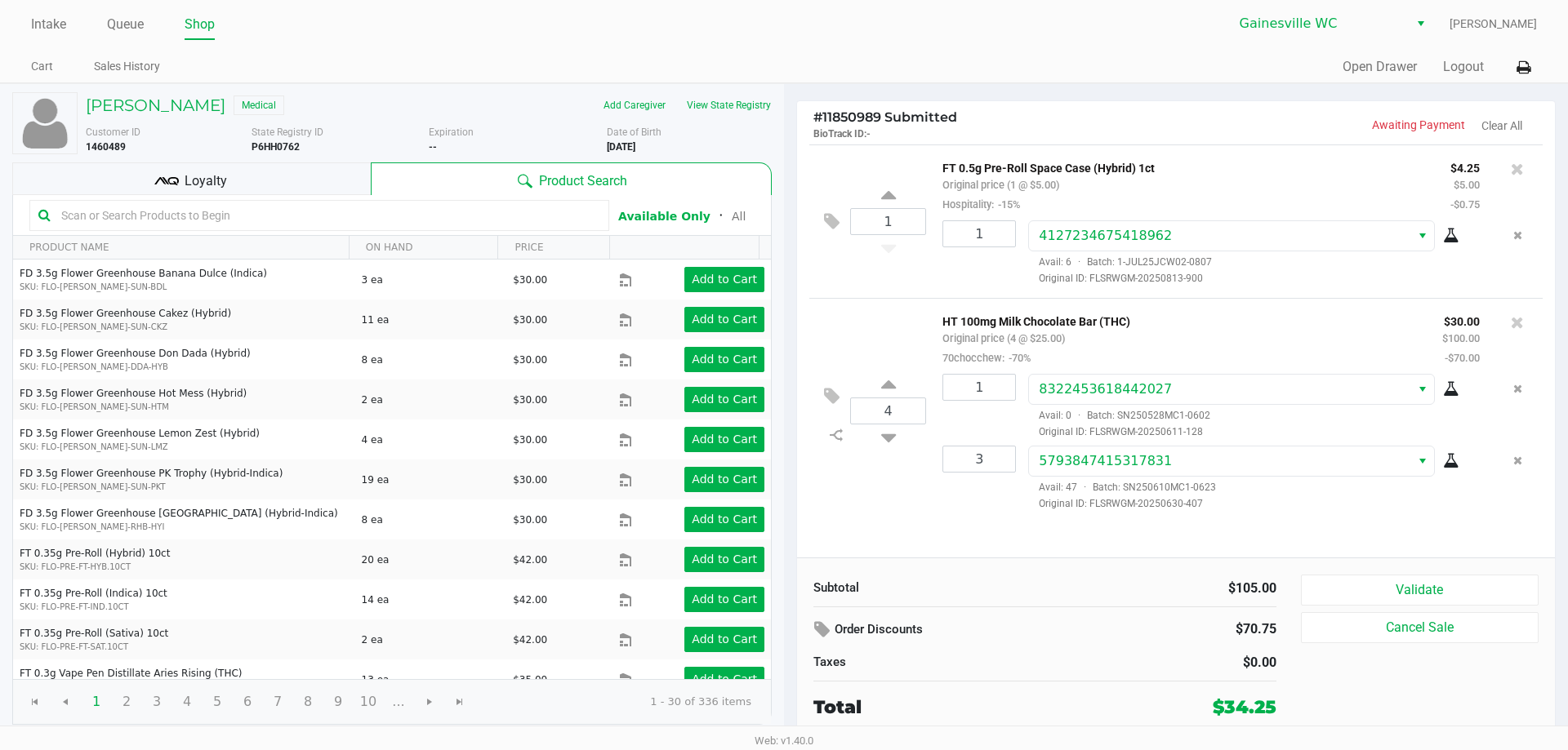
click at [314, 181] on div "Loyalty" at bounding box center [191, 179] width 358 height 32
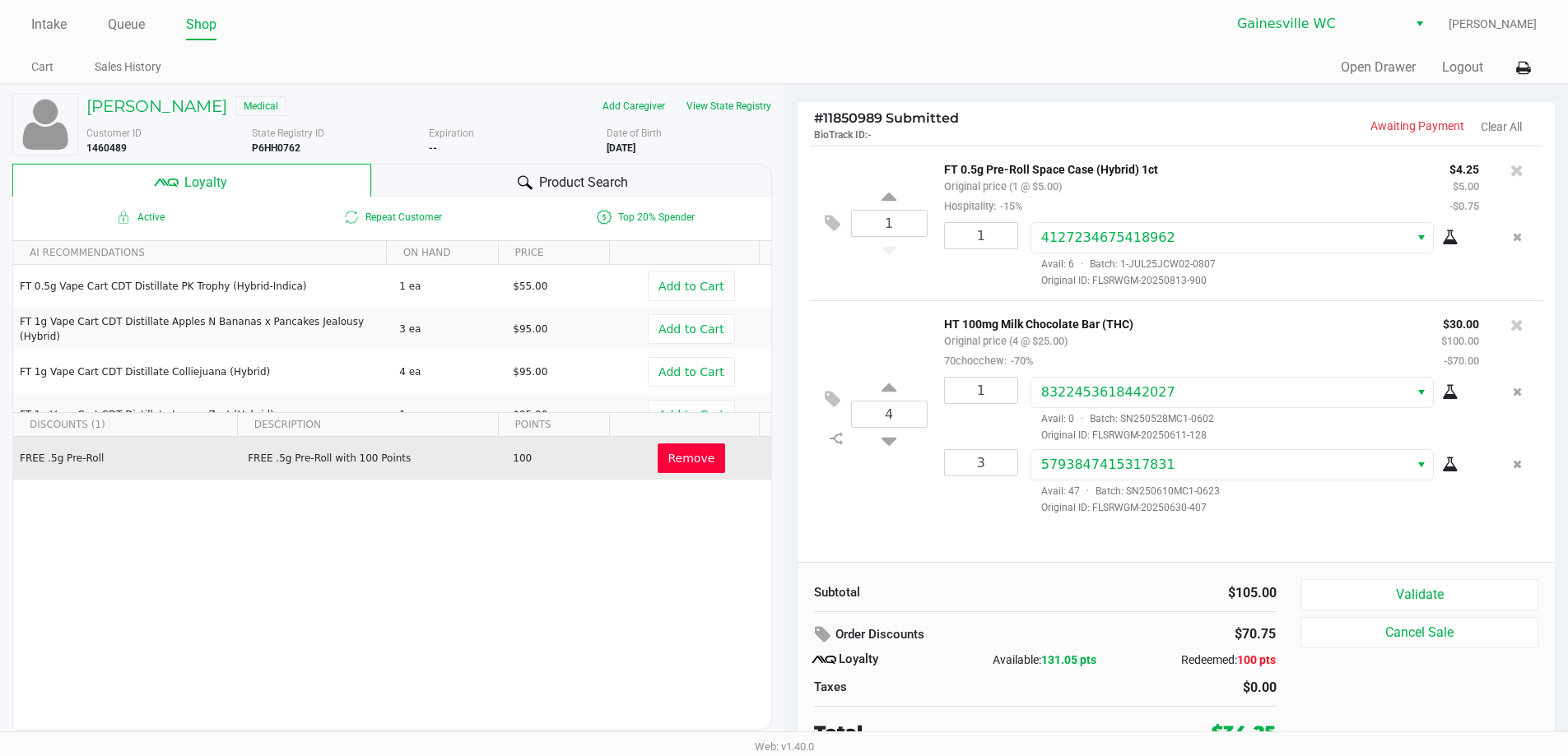
click at [690, 460] on span "Remove" at bounding box center [691, 458] width 47 height 13
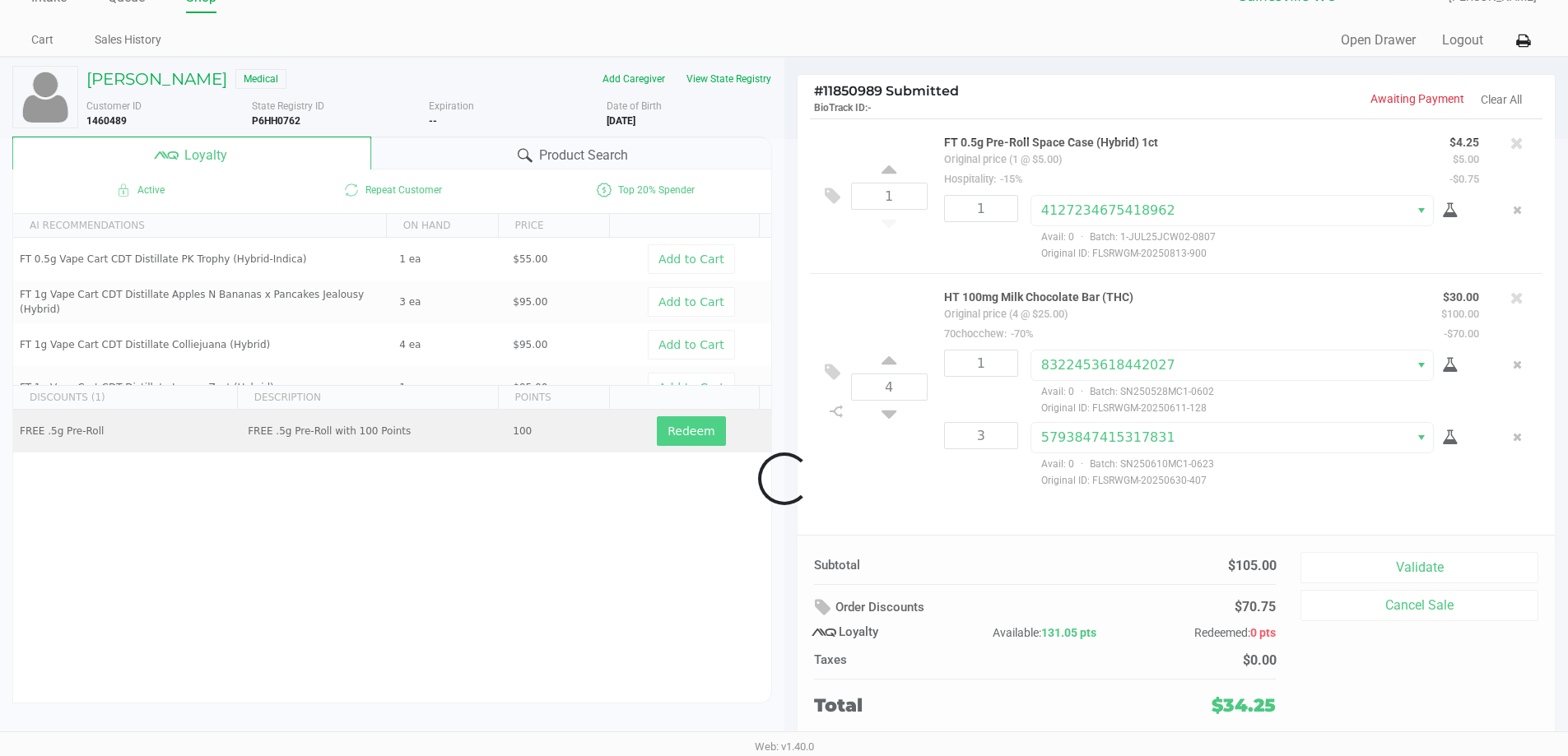
scroll to position [7, 0]
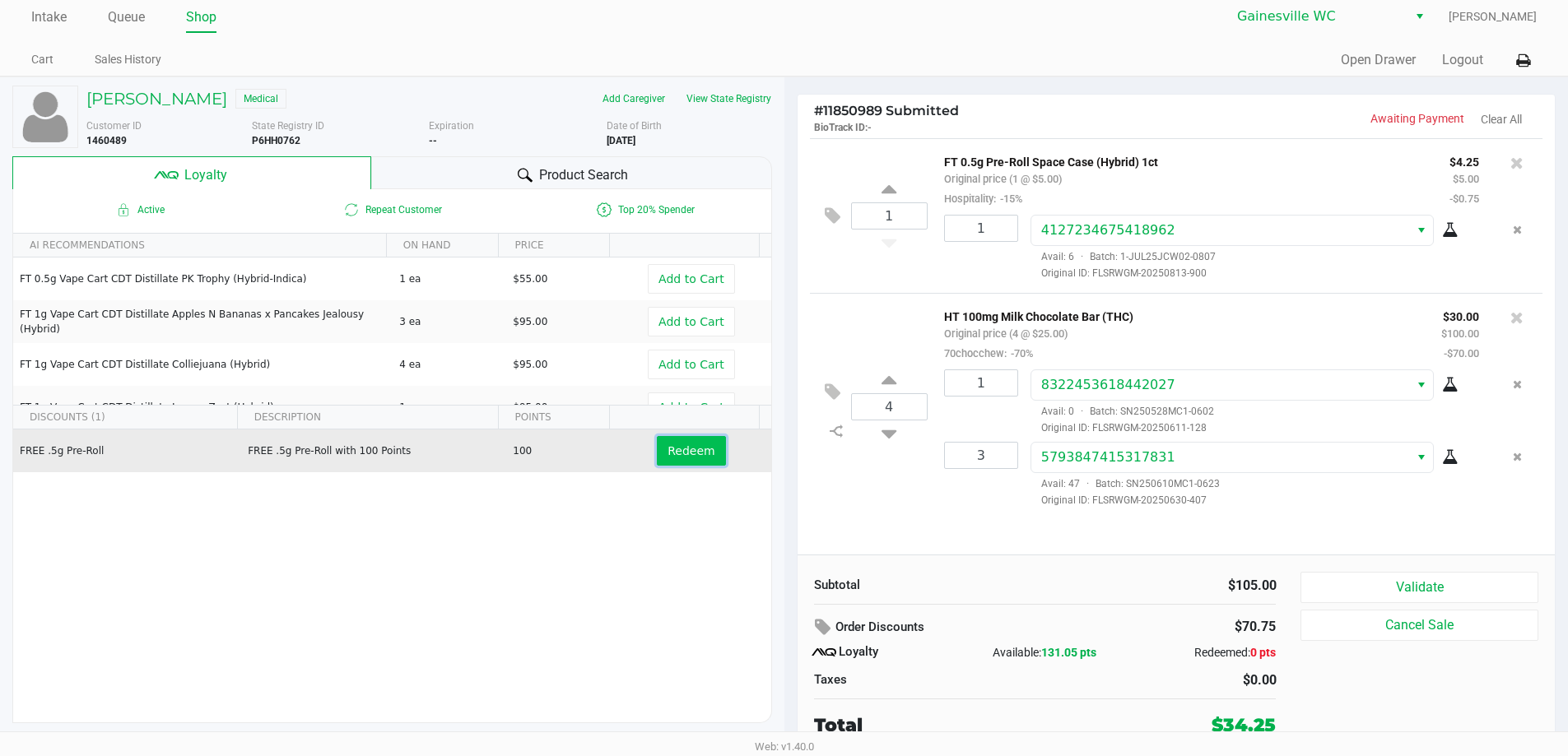
click at [656, 454] on button "Redeem" at bounding box center [690, 451] width 68 height 30
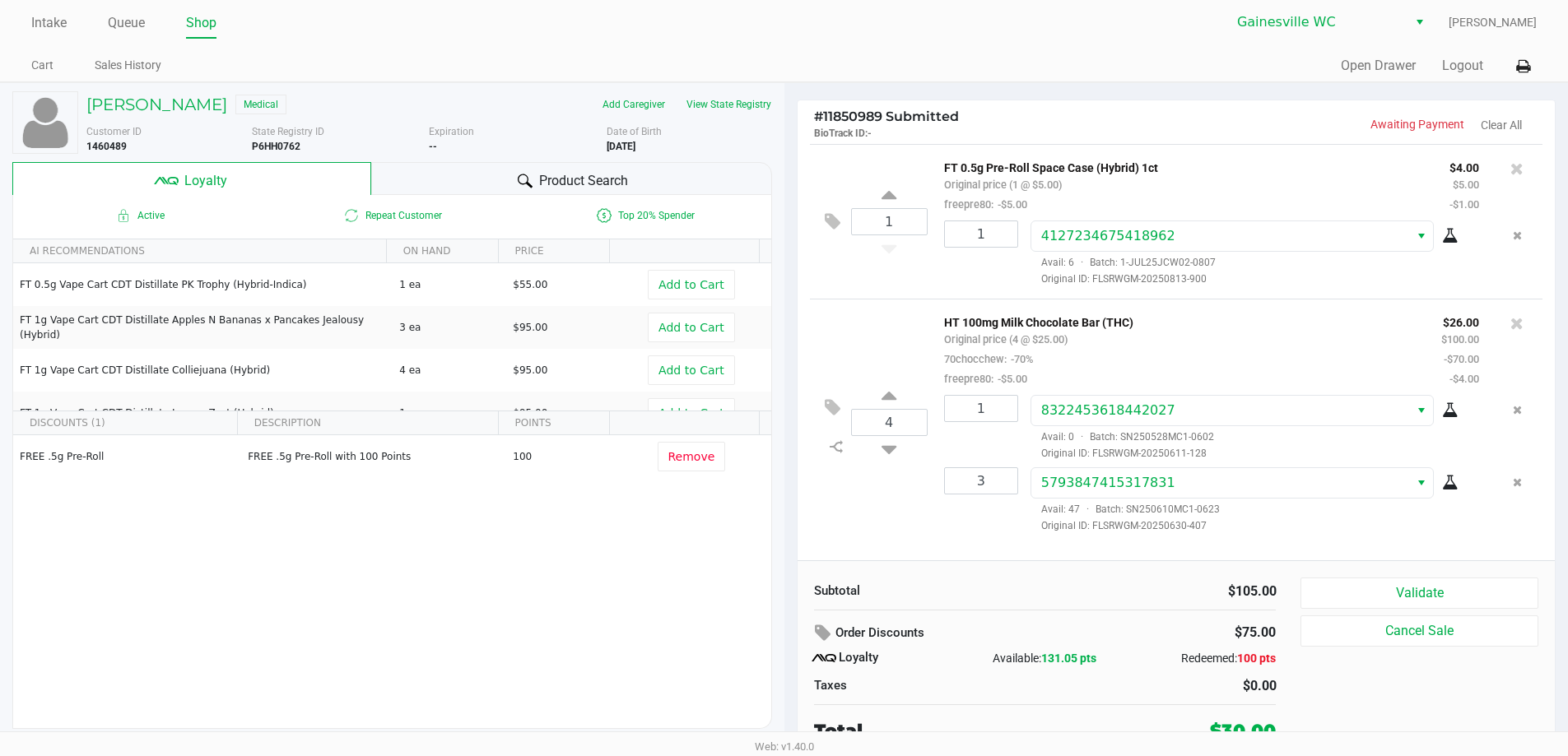
scroll to position [0, 0]
click at [825, 216] on icon at bounding box center [833, 222] width 16 height 19
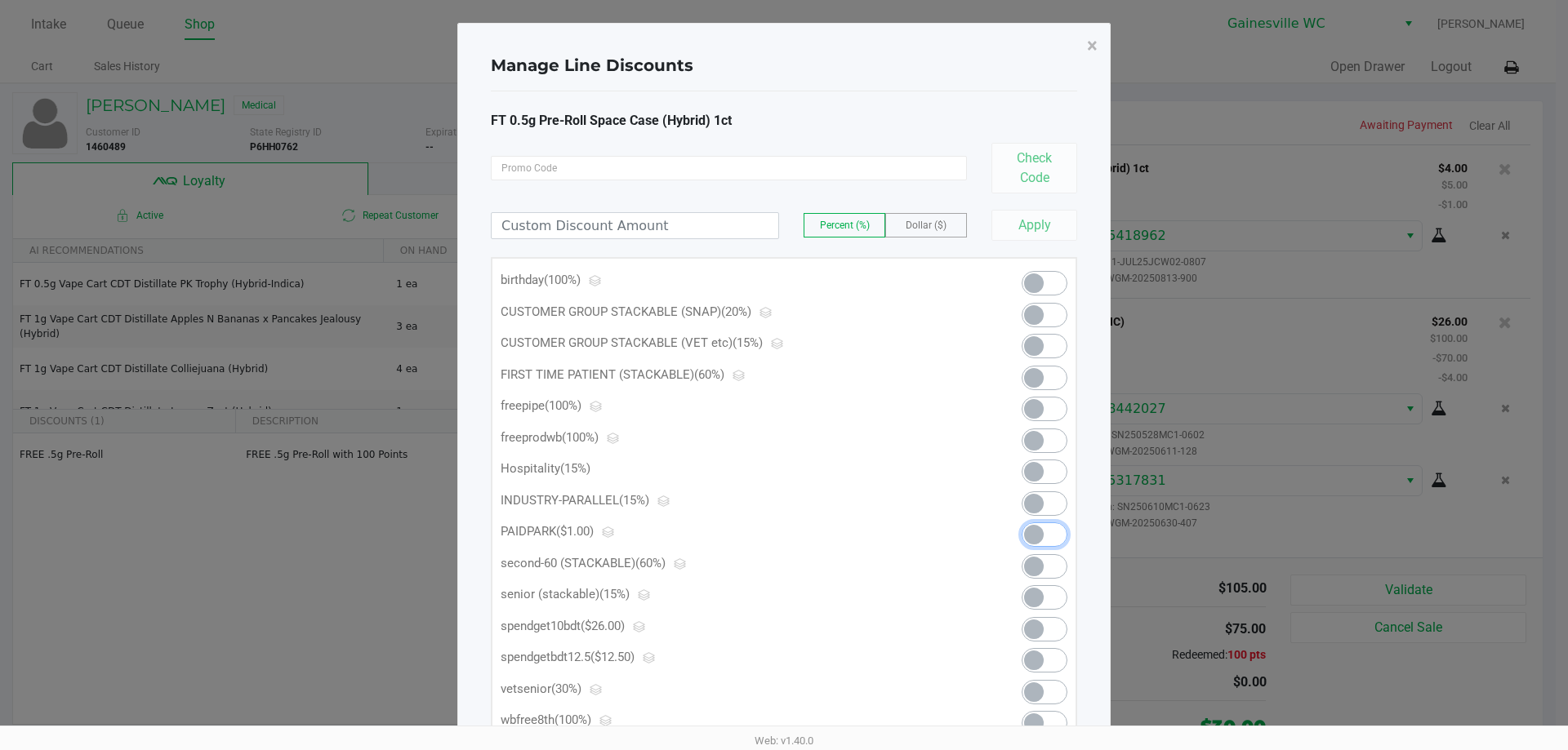
click at [1037, 539] on span at bounding box center [1034, 535] width 19 height 19
click at [1097, 46] on span "×" at bounding box center [1092, 46] width 11 height 23
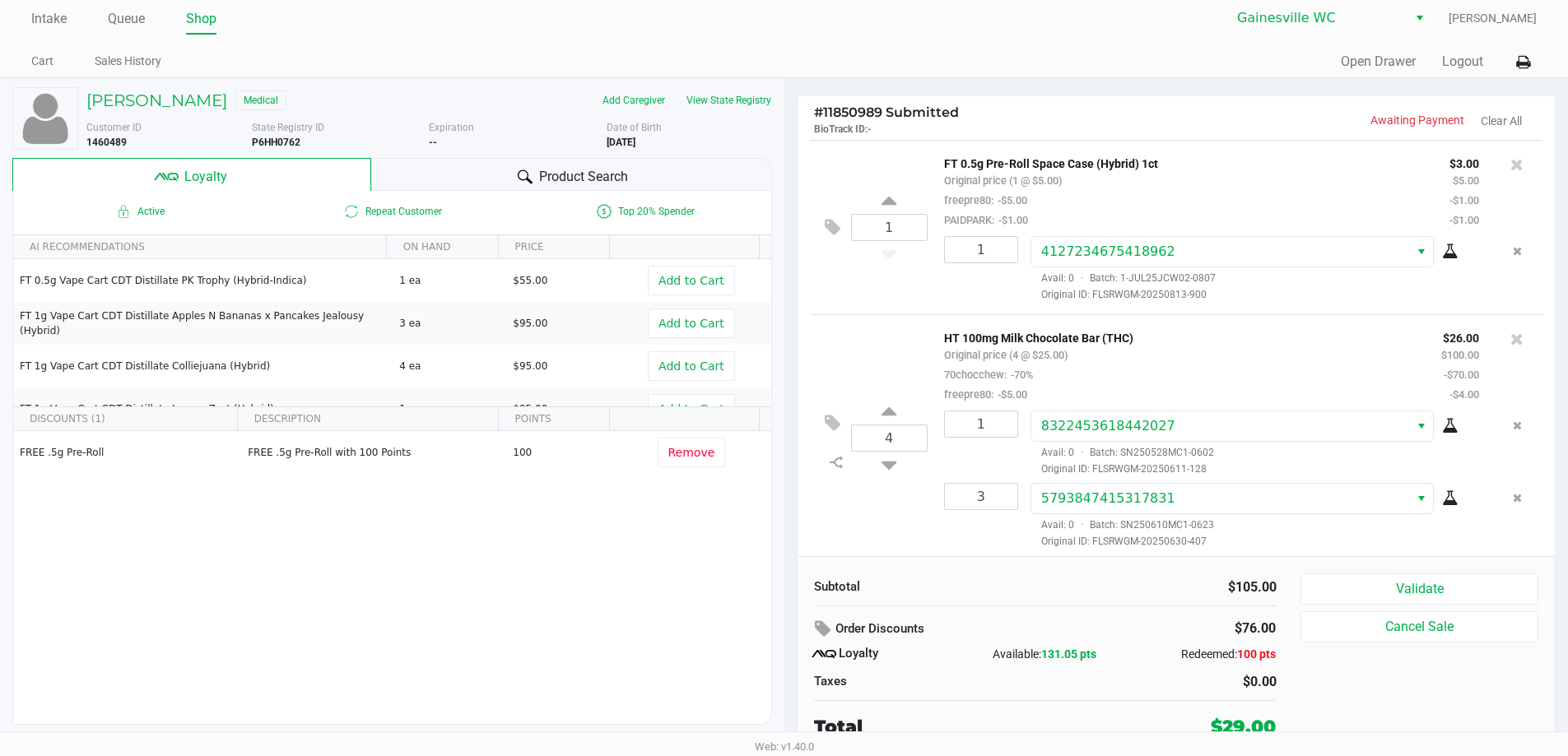
scroll to position [7, 0]
click at [1427, 588] on button "Validate" at bounding box center [1419, 587] width 237 height 31
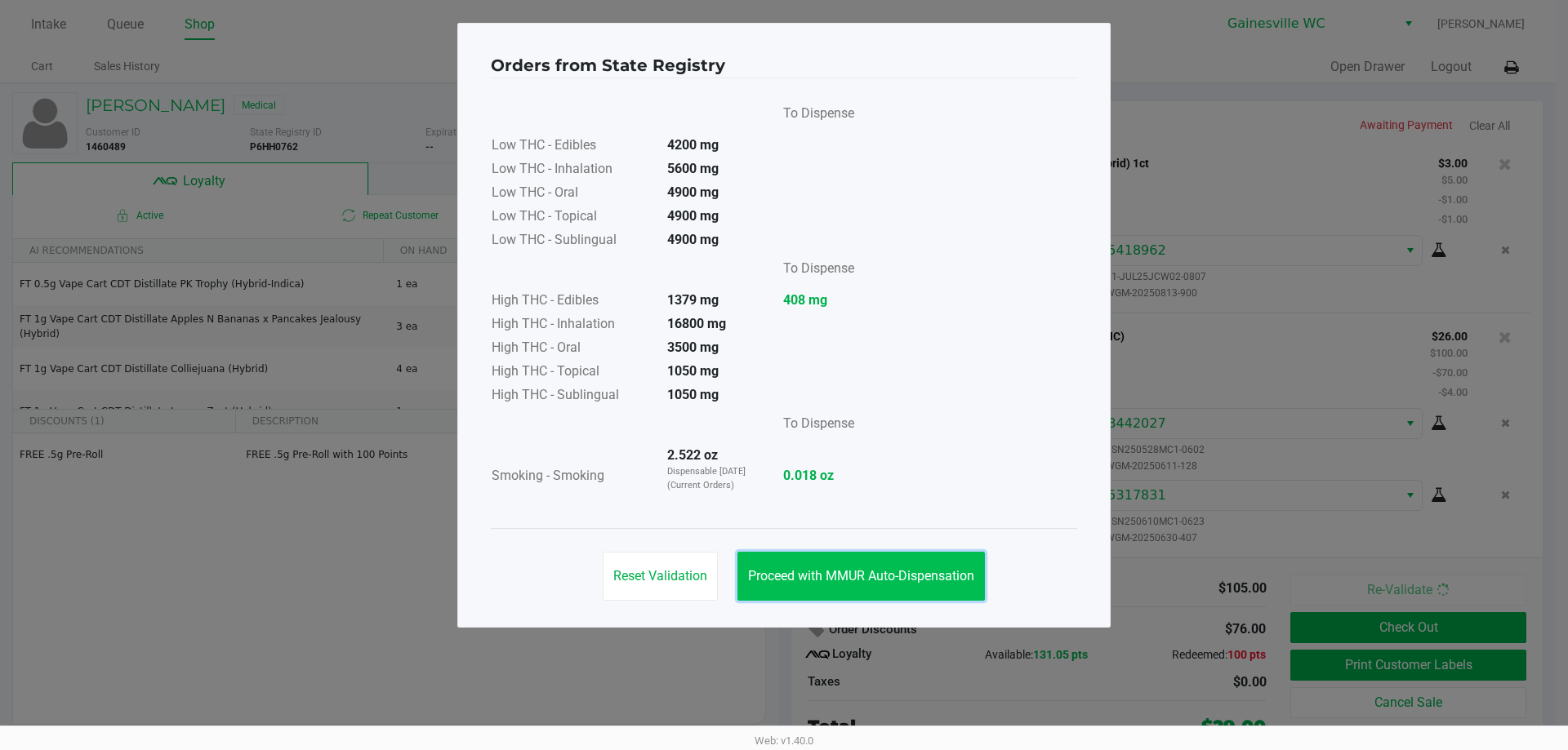
click at [840, 583] on span "Proceed with MMUR Auto-Dispensation" at bounding box center [861, 576] width 226 height 16
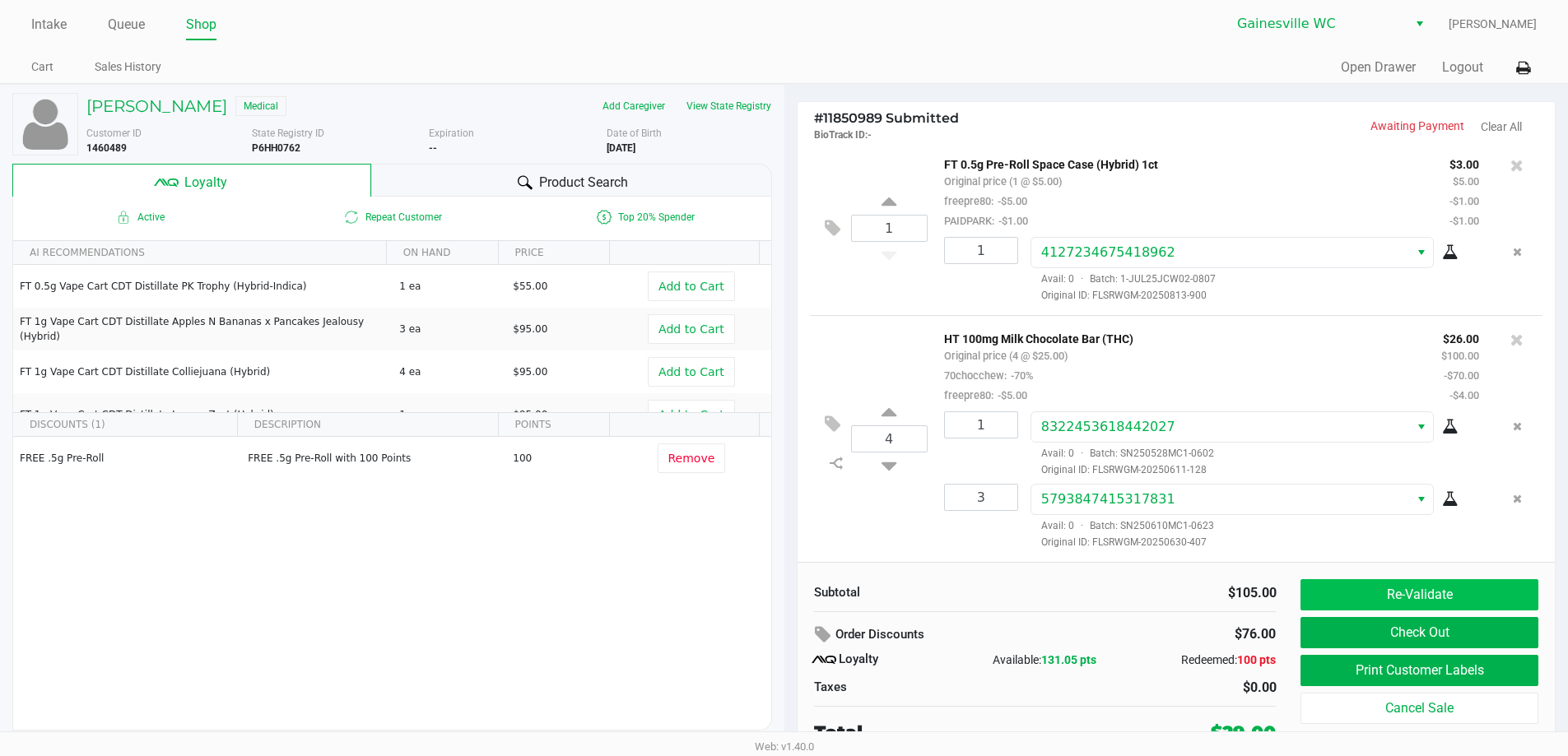
scroll to position [7, 0]
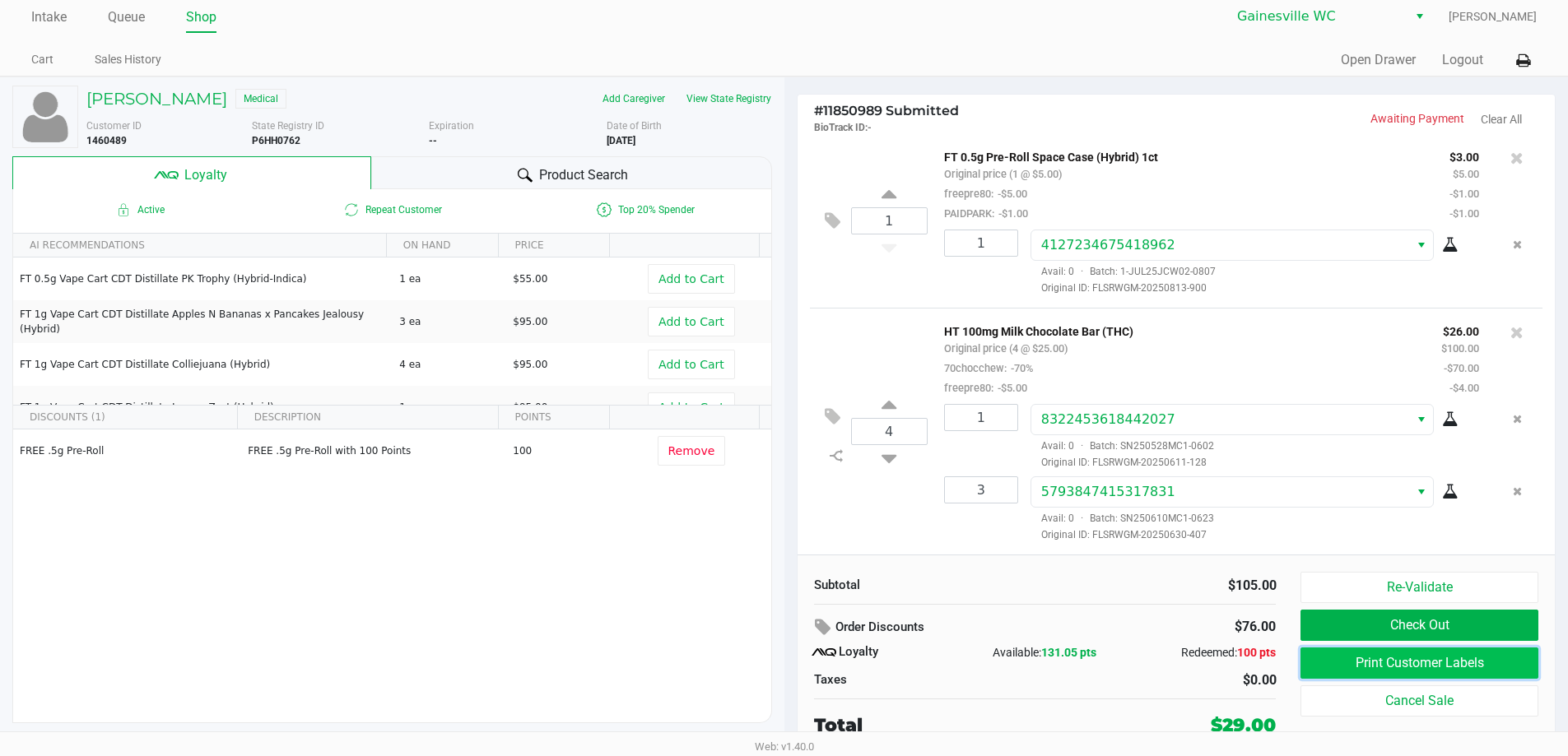
click at [1354, 663] on button "Print Customer Labels" at bounding box center [1419, 662] width 237 height 31
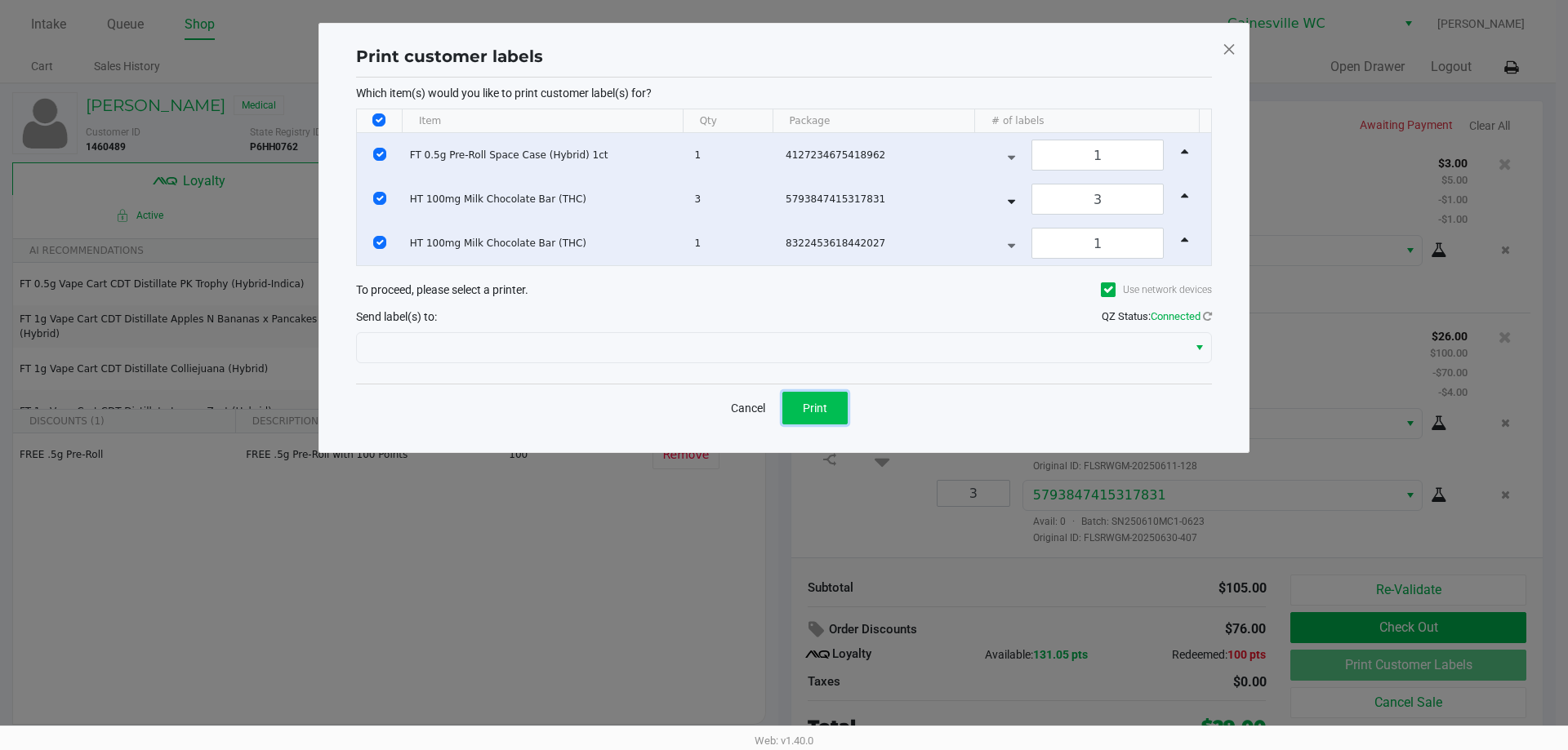
click at [818, 416] on button "Print" at bounding box center [814, 408] width 66 height 32
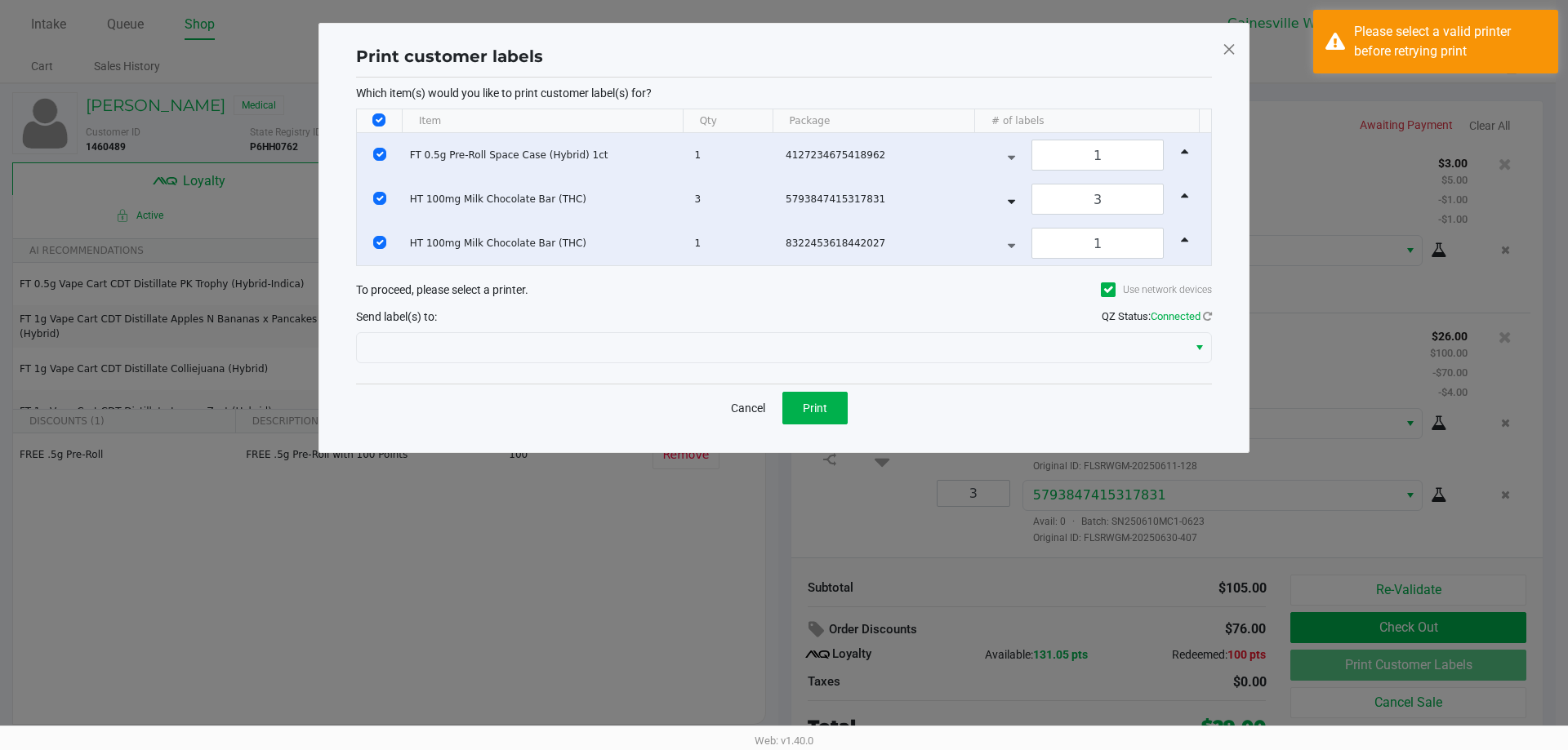
click at [1221, 50] on span at bounding box center [1228, 49] width 15 height 26
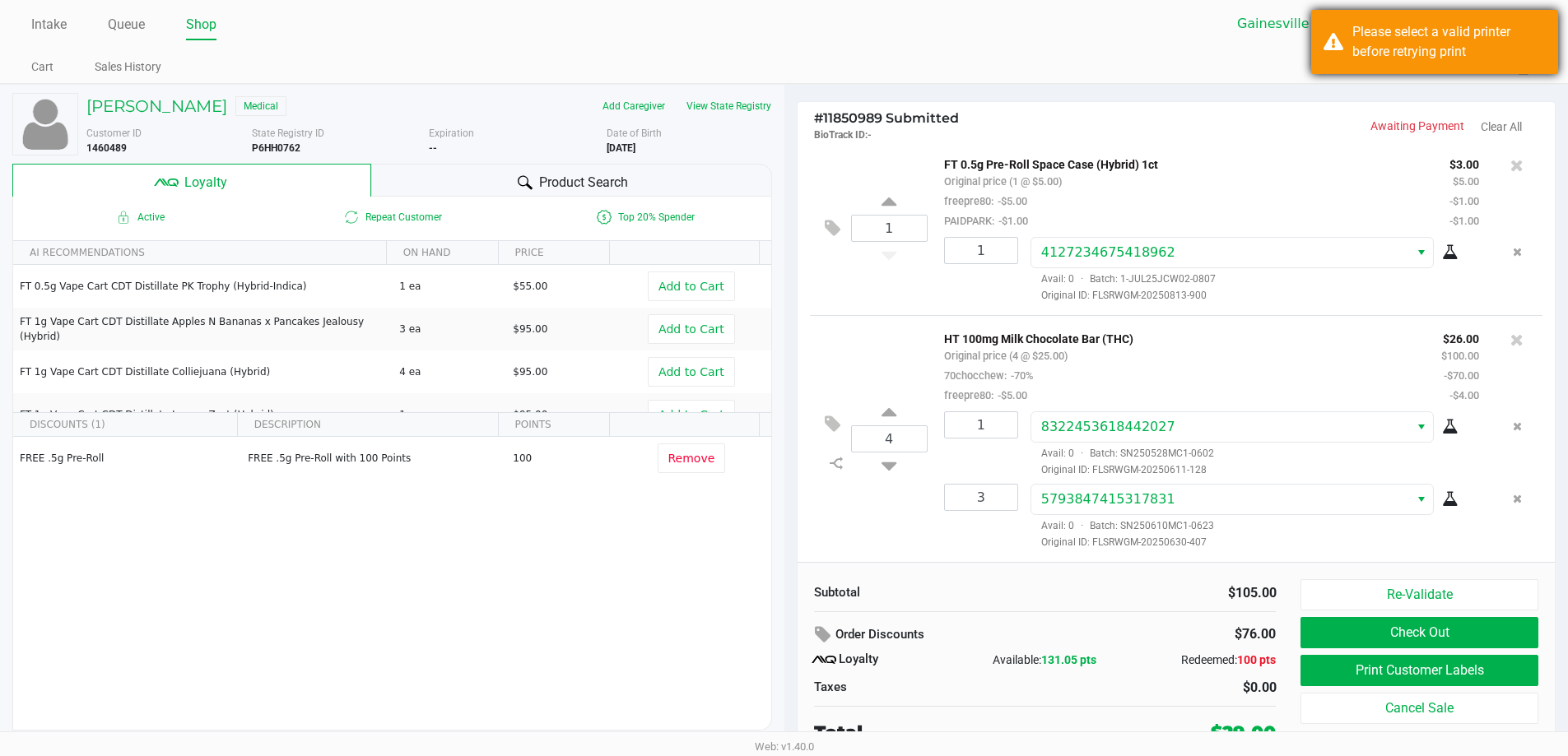
click at [1342, 22] on div "Please select a valid printer before retrying print" at bounding box center [1435, 41] width 247 height 64
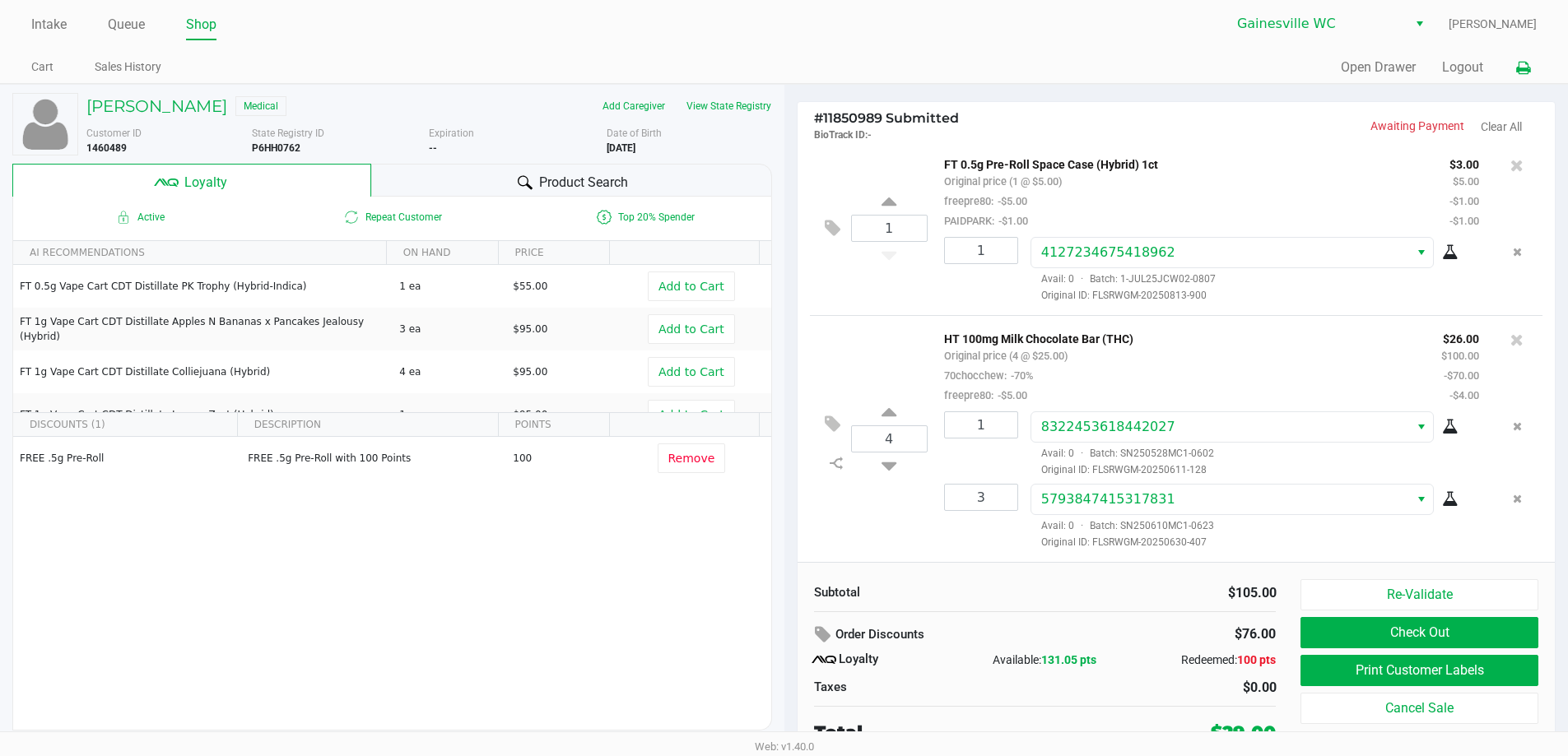
click at [1513, 70] on button at bounding box center [1522, 68] width 27 height 31
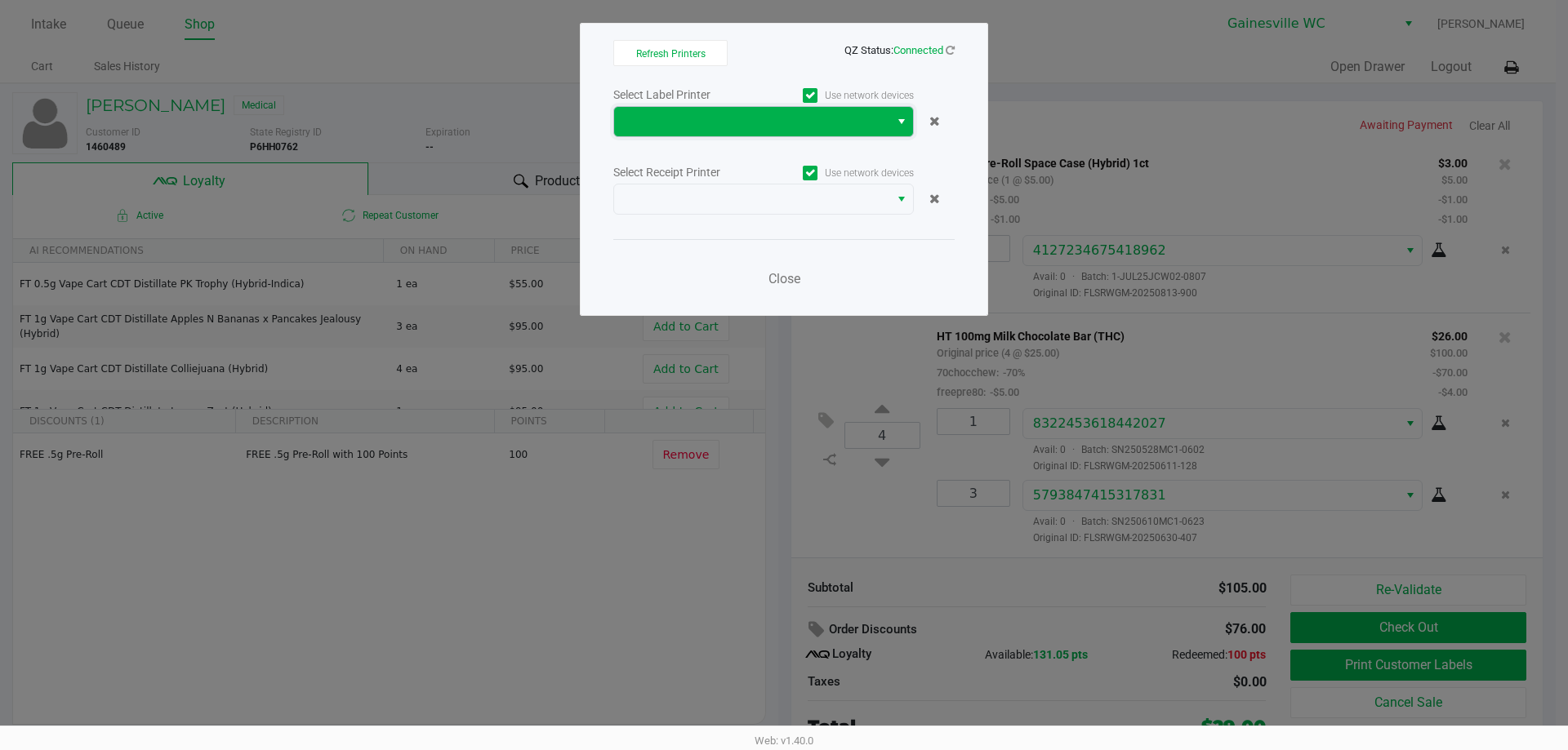
click at [675, 130] on span at bounding box center [752, 122] width 256 height 19
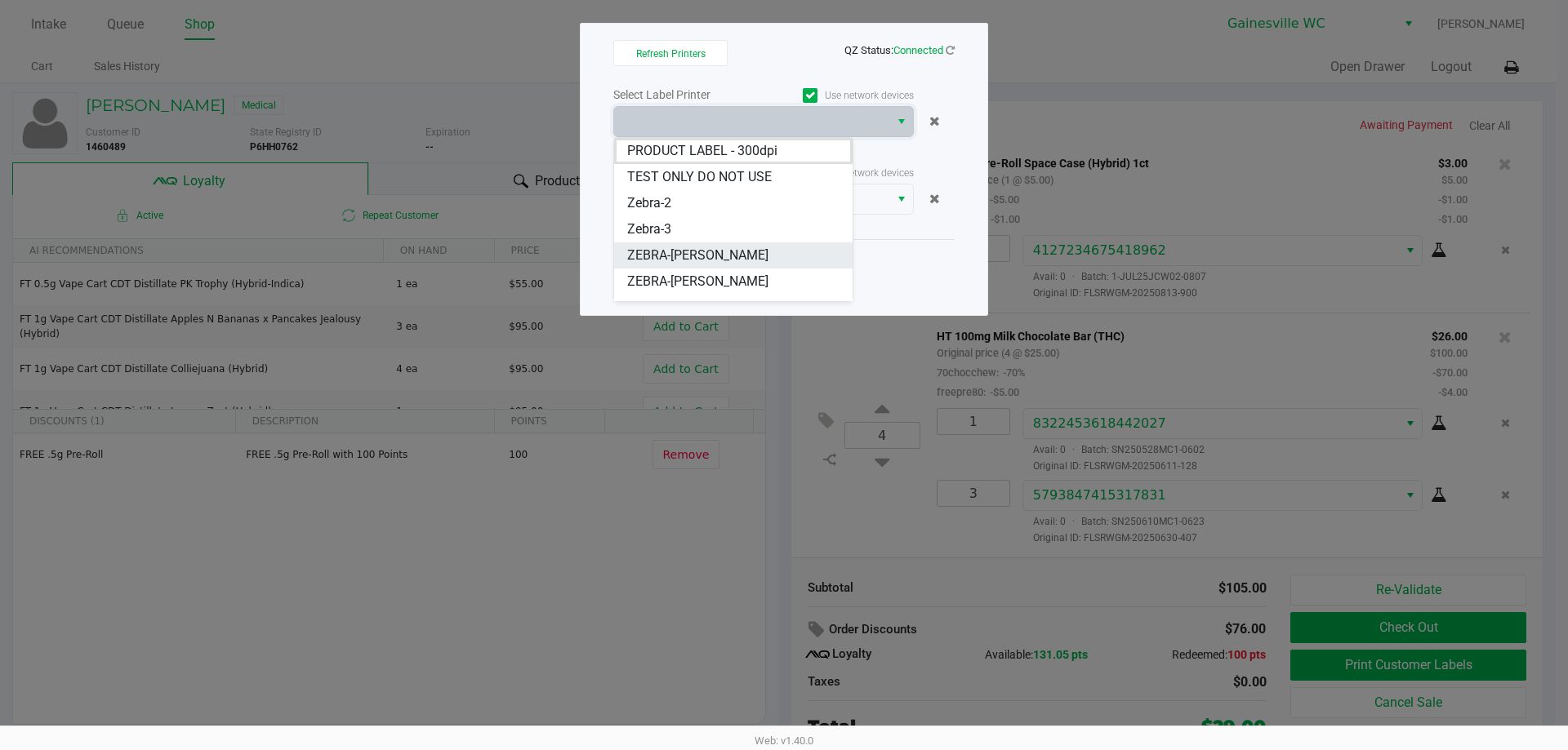
click at [763, 256] on li "ZEBRA-GABI-GRECKO" at bounding box center [733, 256] width 238 height 26
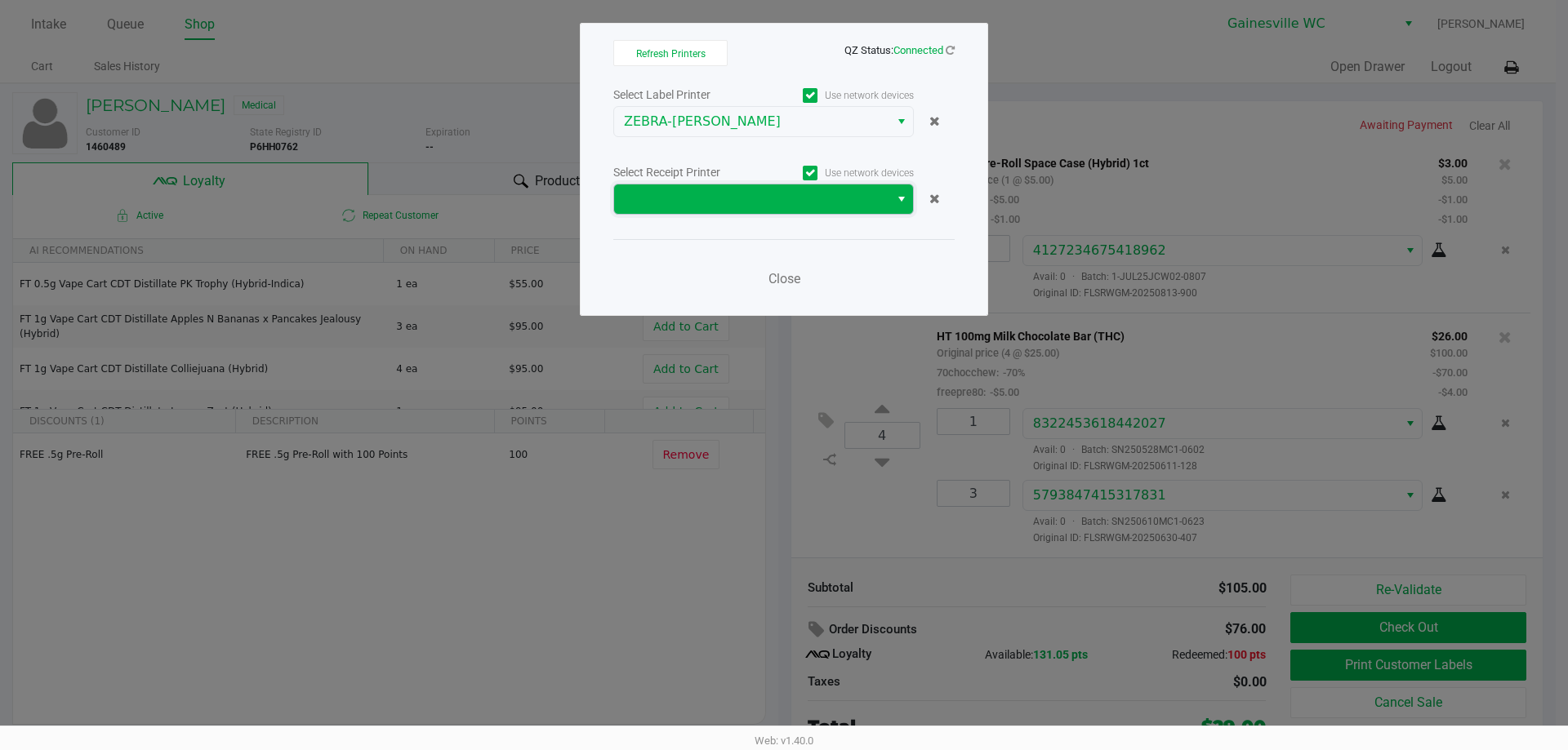
click at [763, 201] on span at bounding box center [752, 199] width 256 height 19
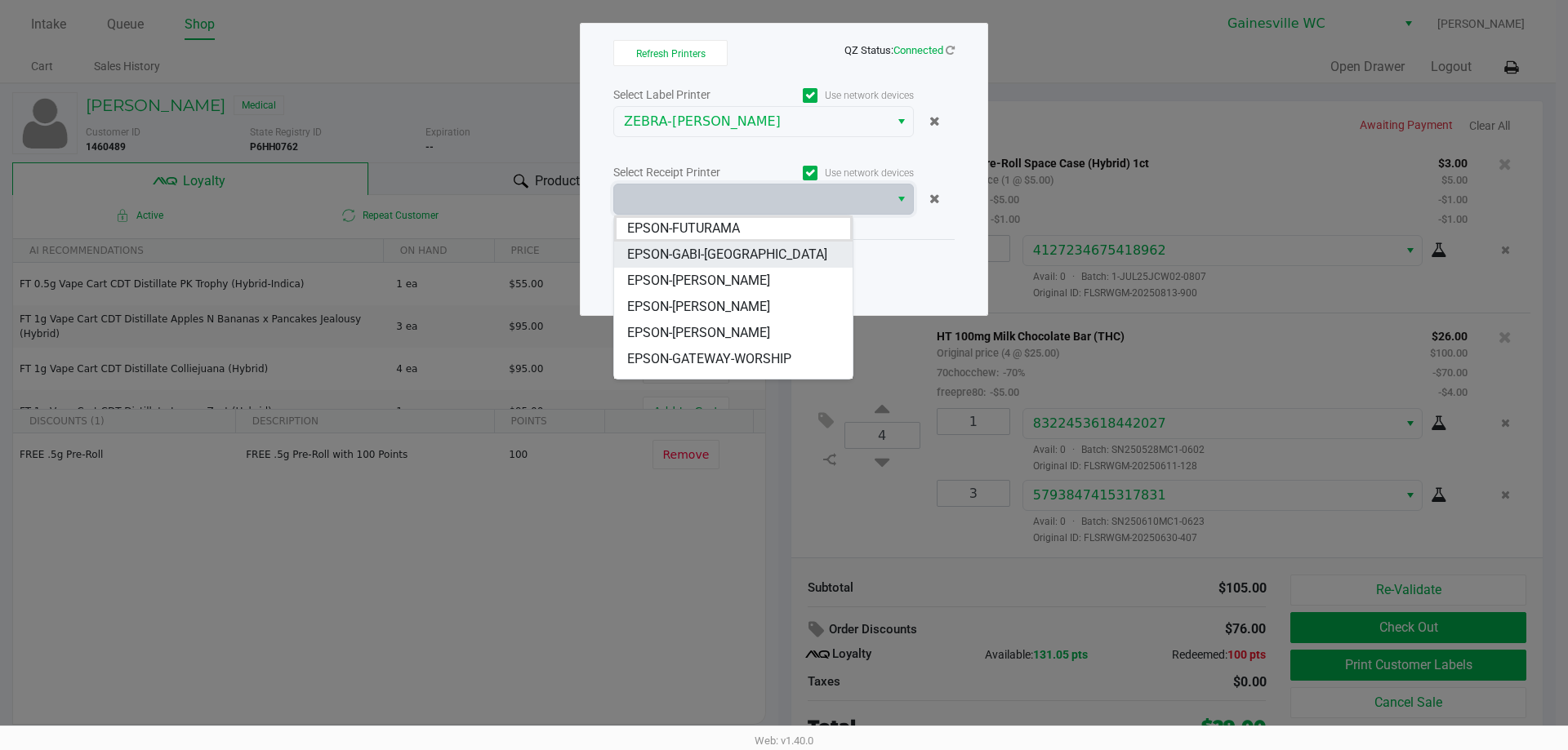
click at [770, 257] on li "EPSON-GABI-[GEOGRAPHIC_DATA]" at bounding box center [733, 255] width 238 height 26
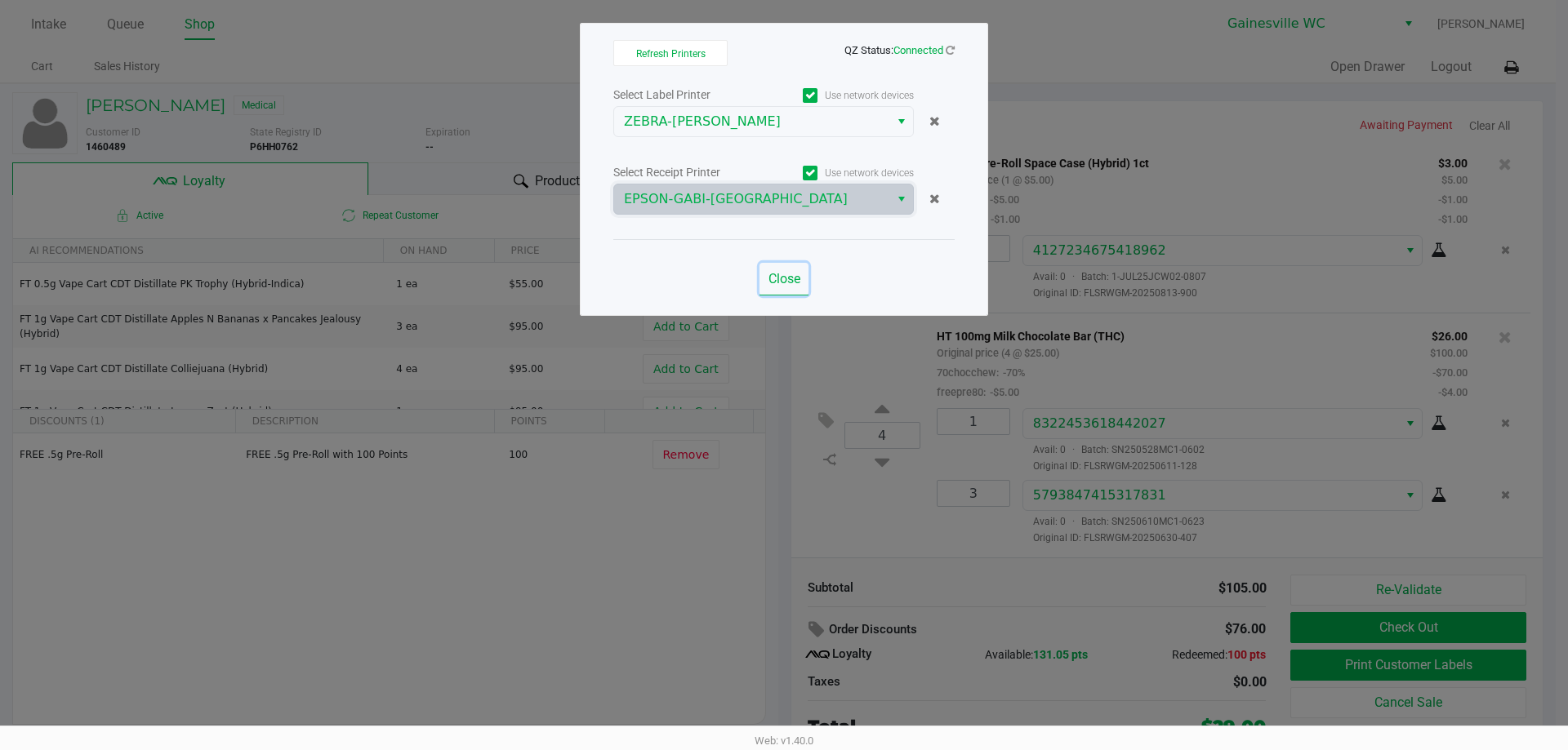
click at [775, 287] on button "Close" at bounding box center [784, 278] width 49 height 32
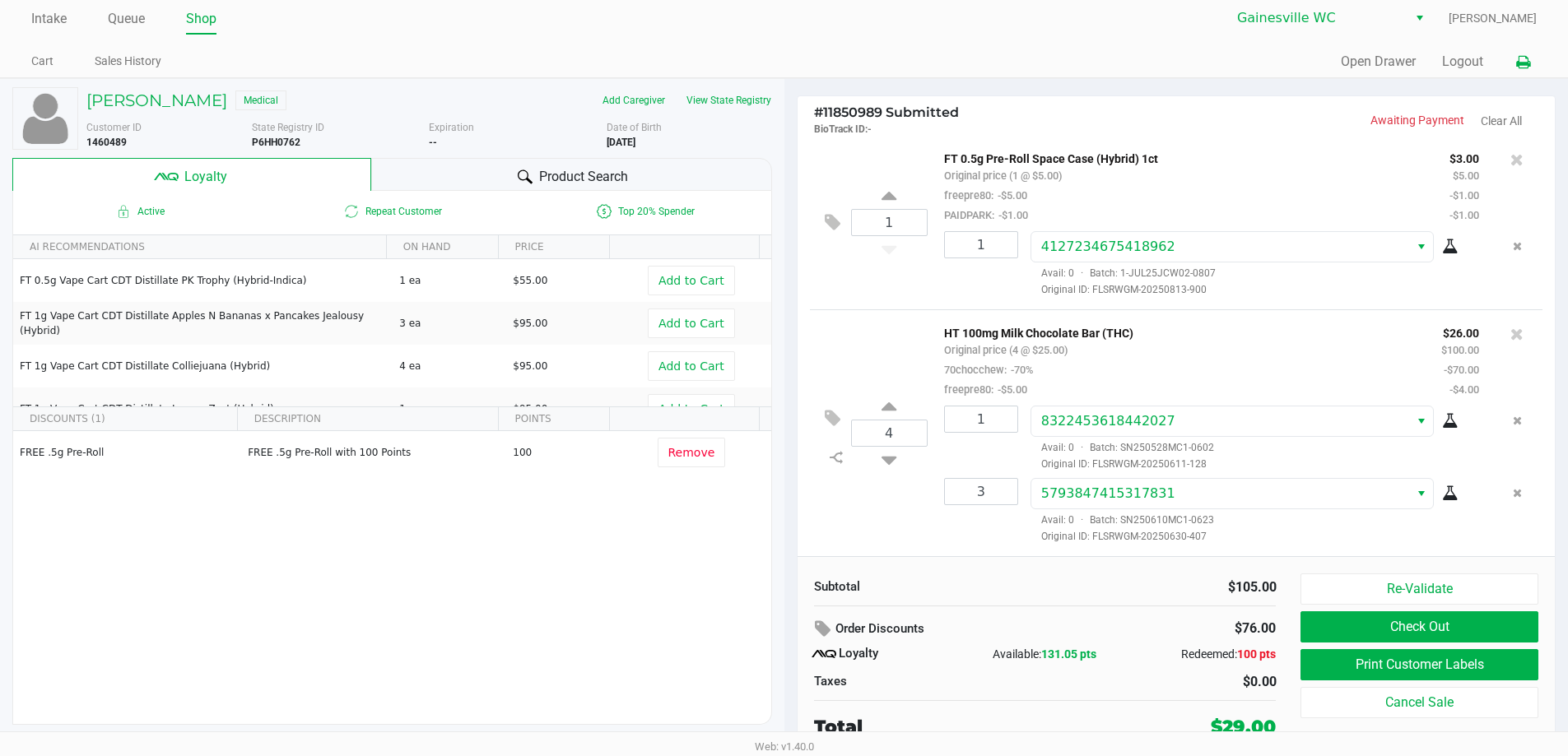
scroll to position [7, 0]
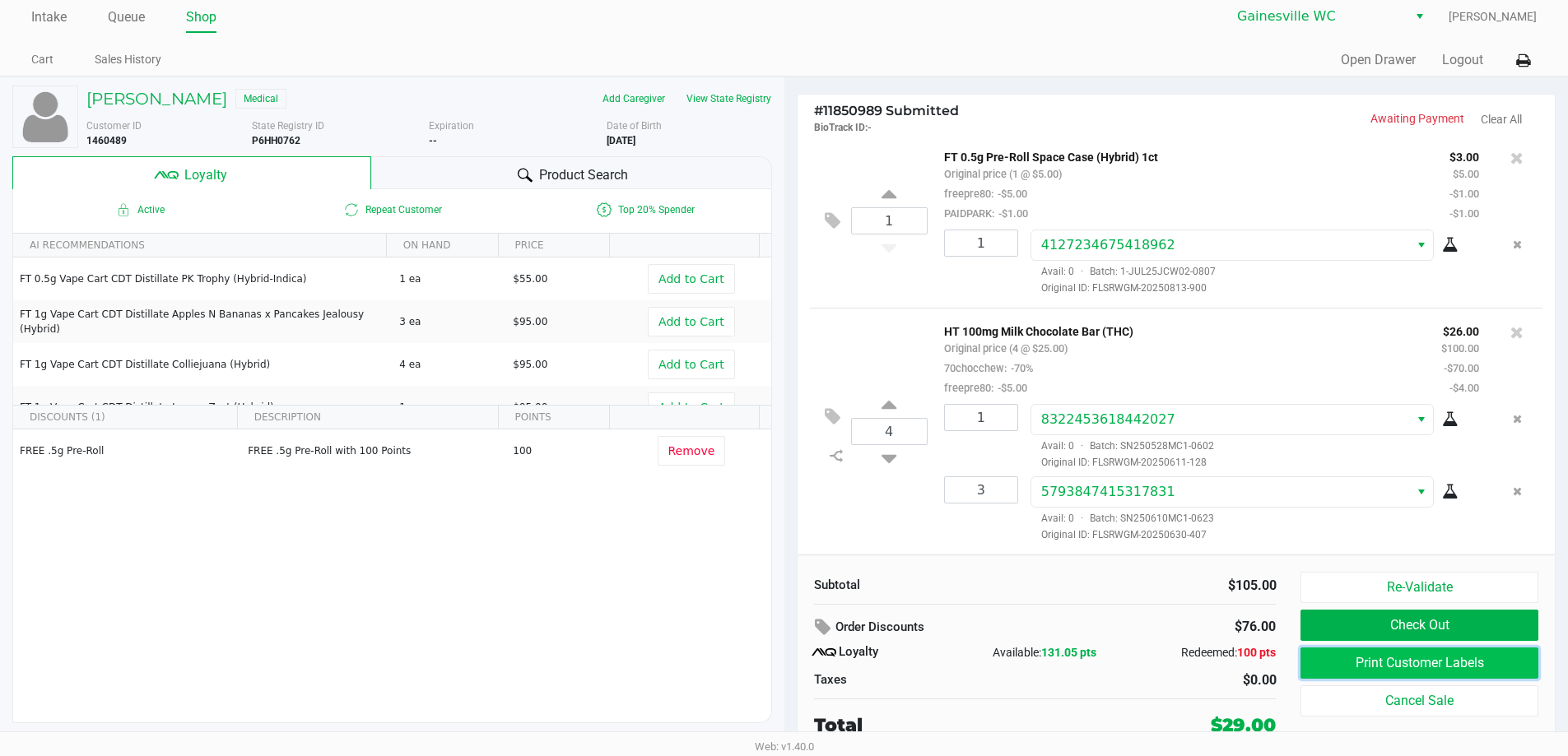
click at [1375, 673] on button "Print Customer Labels" at bounding box center [1419, 662] width 237 height 31
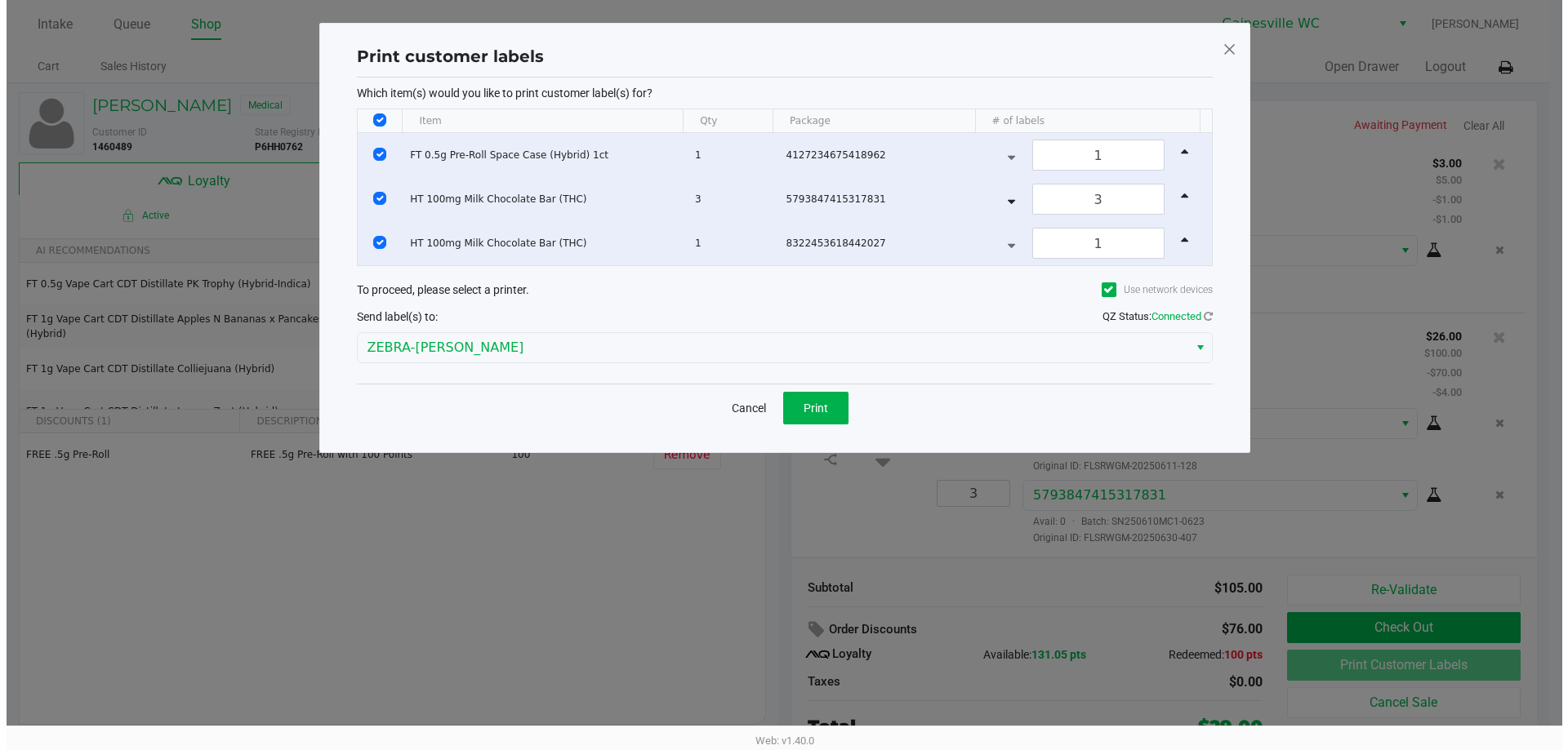
scroll to position [0, 0]
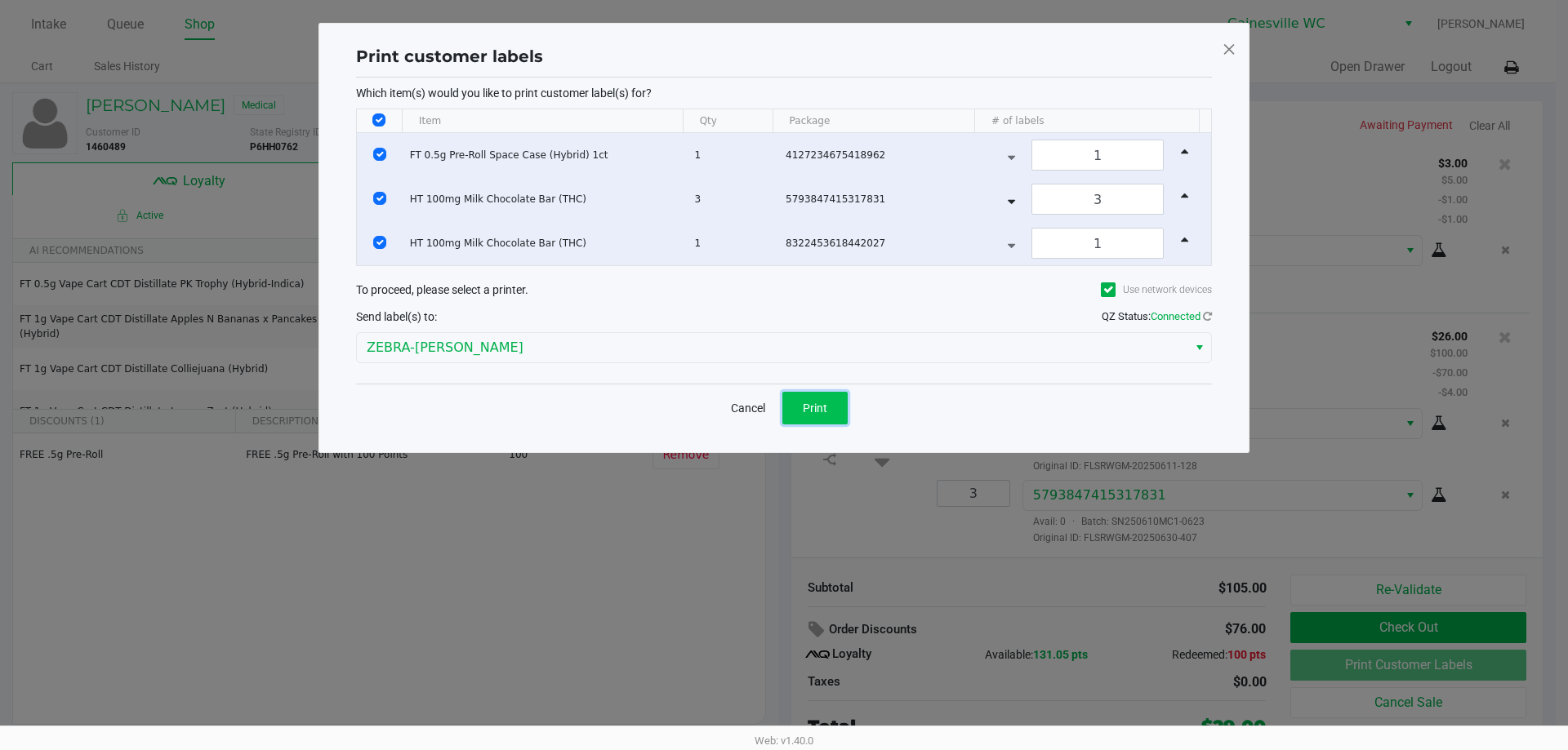
click at [826, 398] on button "Print" at bounding box center [814, 408] width 66 height 32
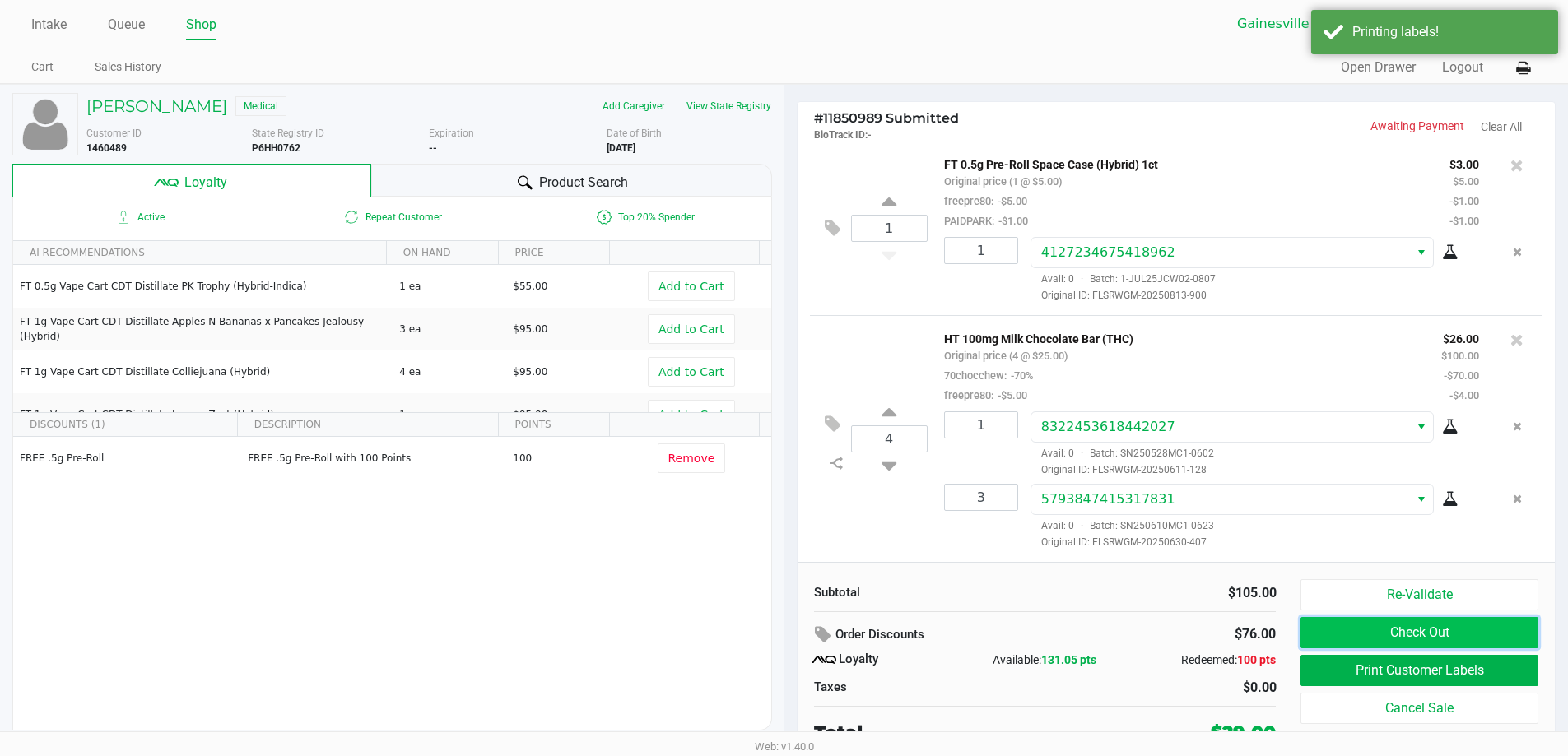
click at [1430, 640] on button "Check Out" at bounding box center [1419, 632] width 237 height 31
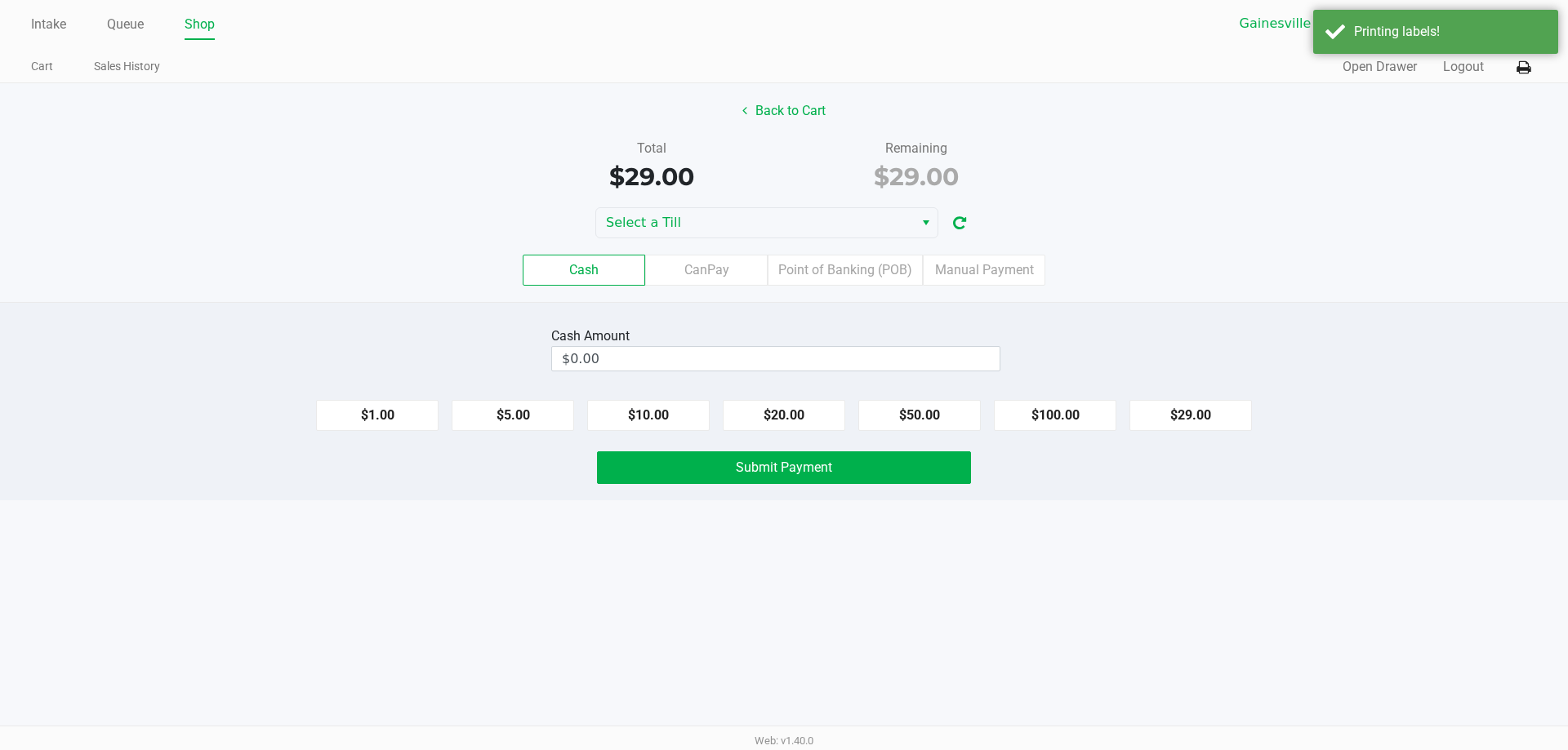
click at [737, 238] on div "Cash CanPay Point of Banking (POB) Manual Payment" at bounding box center [784, 270] width 1593 height 64
click at [730, 230] on span "Select a Till" at bounding box center [755, 222] width 298 height 19
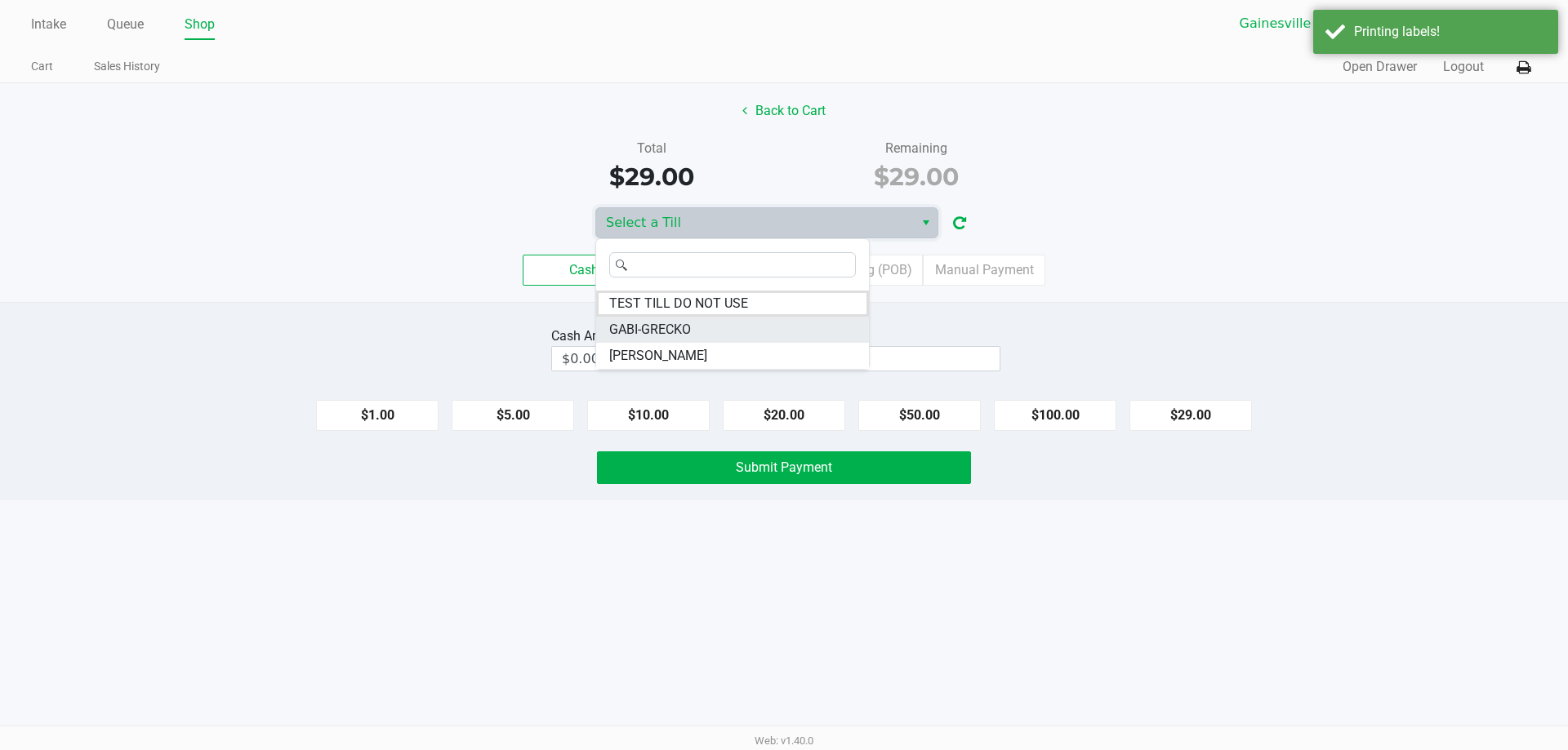
click at [679, 334] on span "GABI-GRECKO" at bounding box center [650, 330] width 81 height 19
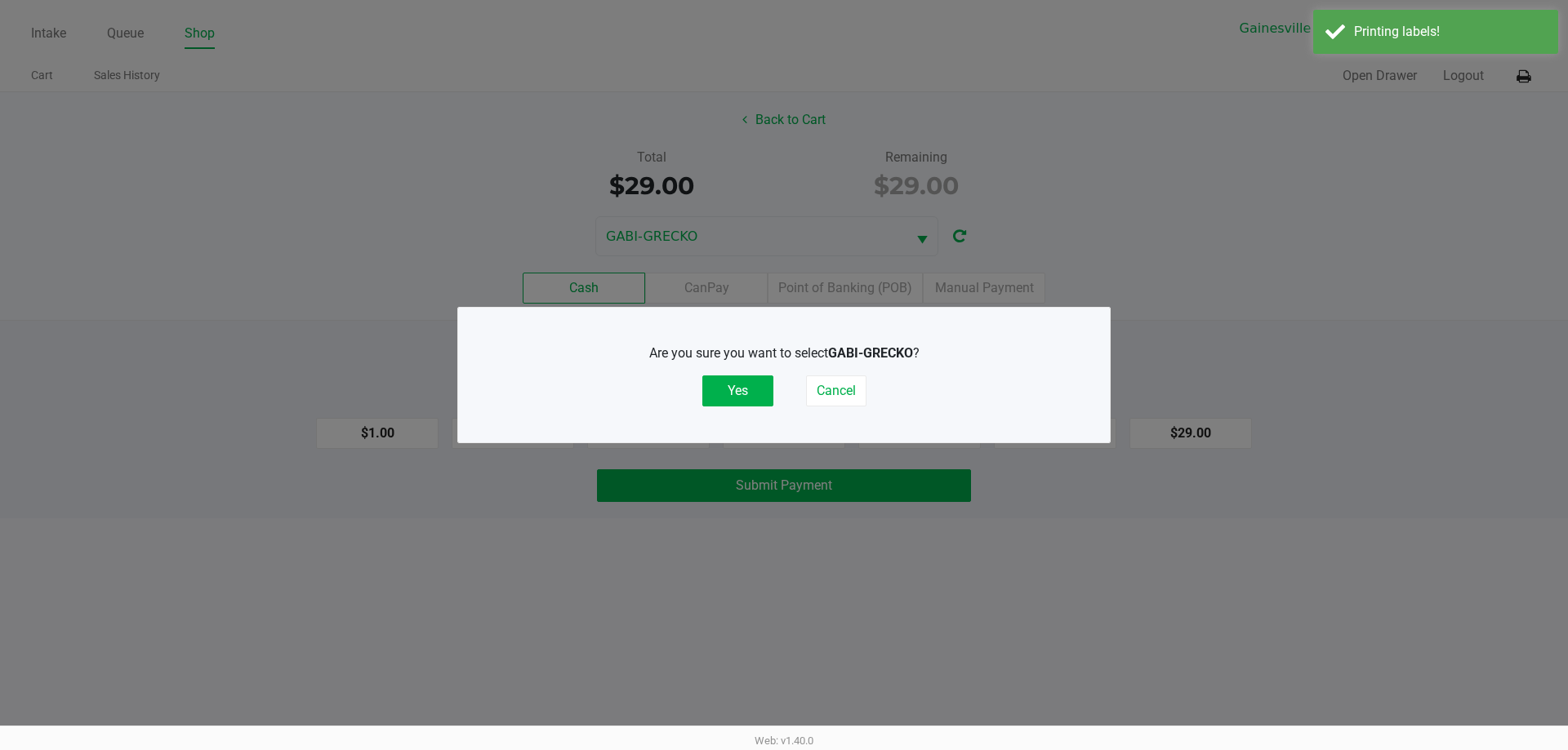
click at [696, 312] on div "Are you sure you want to select GABI-GRECKO ? Yes Cancel" at bounding box center [784, 375] width 653 height 137
click at [721, 383] on button "Yes" at bounding box center [737, 390] width 71 height 31
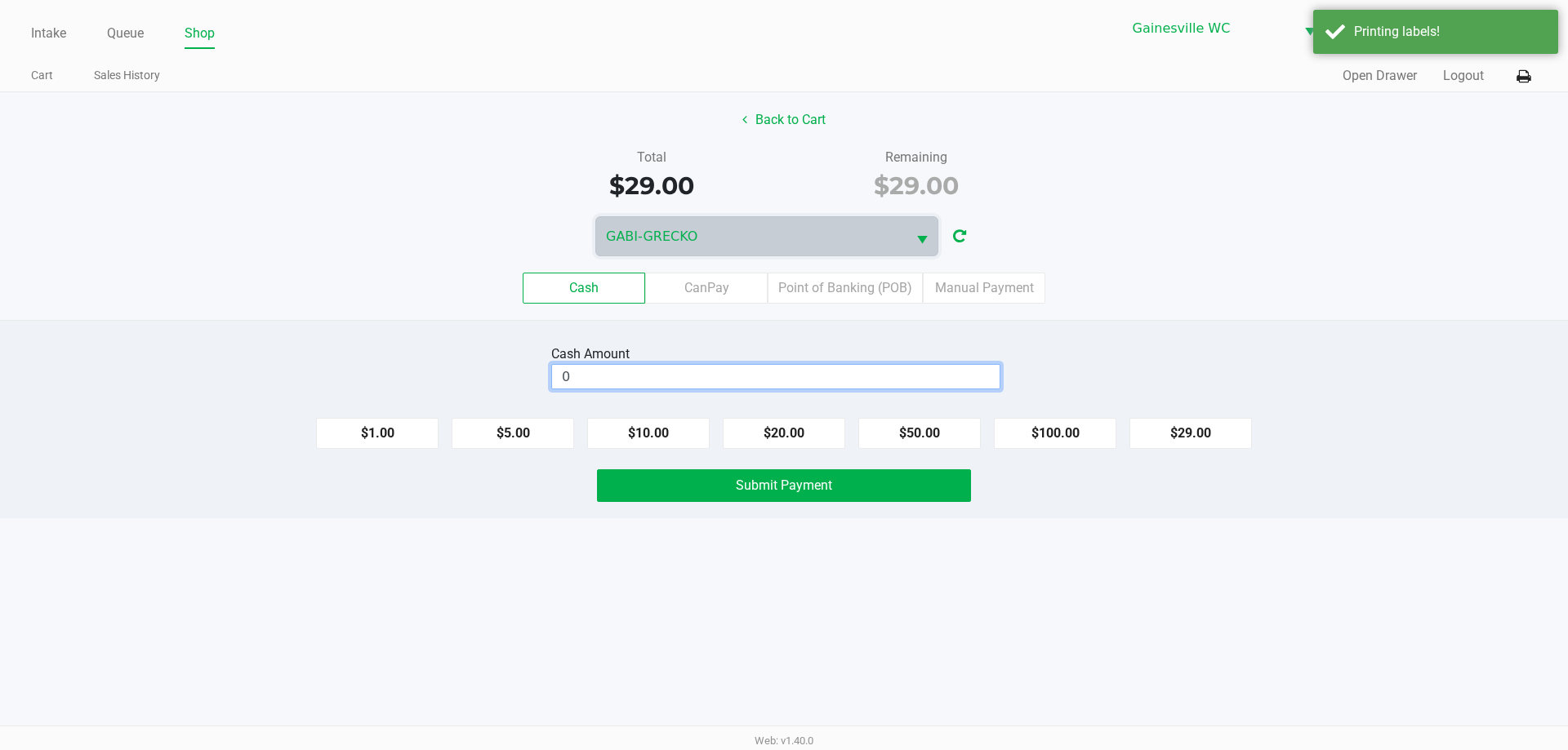
click at [714, 371] on input "0" at bounding box center [775, 376] width 447 height 24
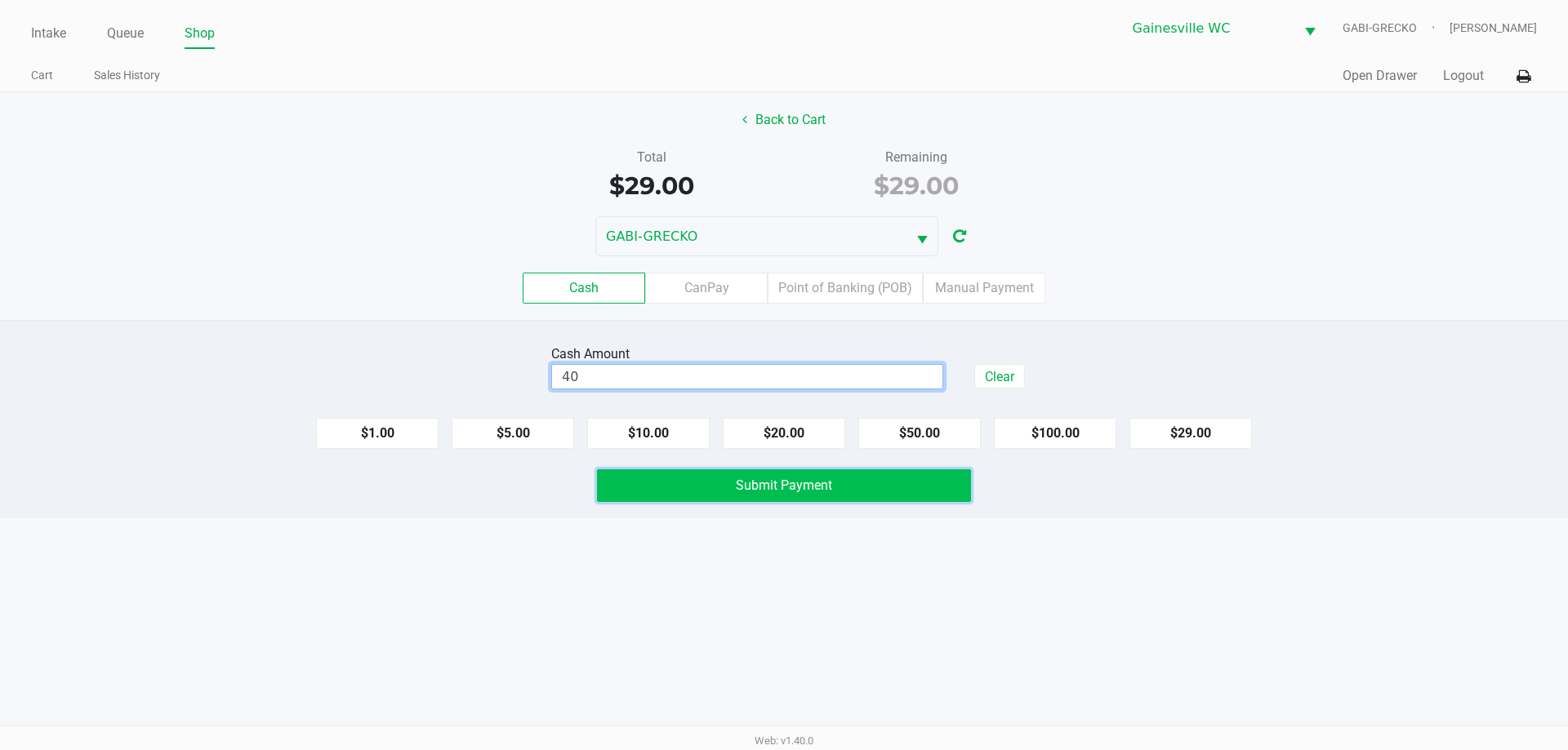
type input "$40.00"
click at [840, 490] on button "Submit Payment" at bounding box center [784, 485] width 374 height 32
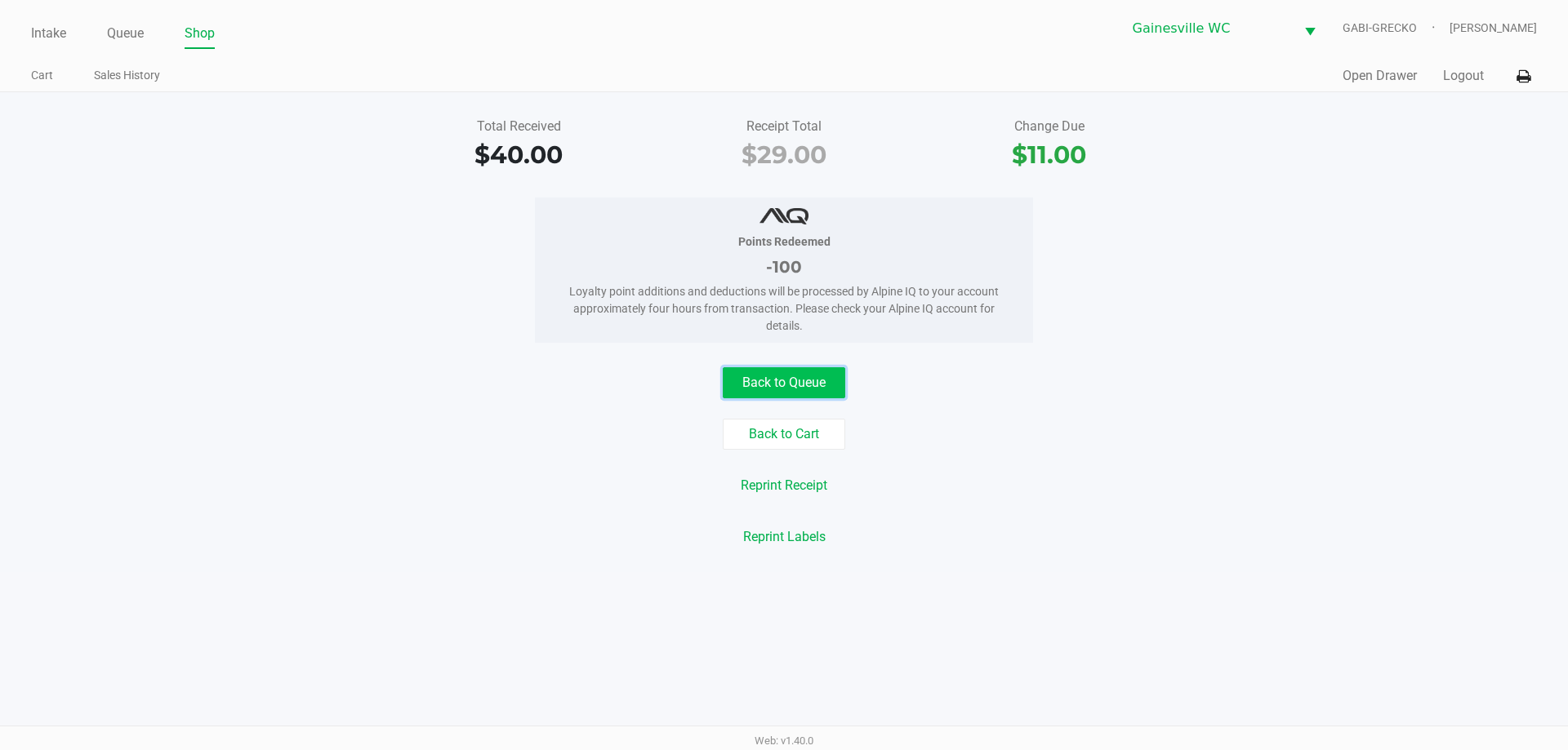
click at [775, 377] on button "Back to Queue" at bounding box center [784, 382] width 123 height 31
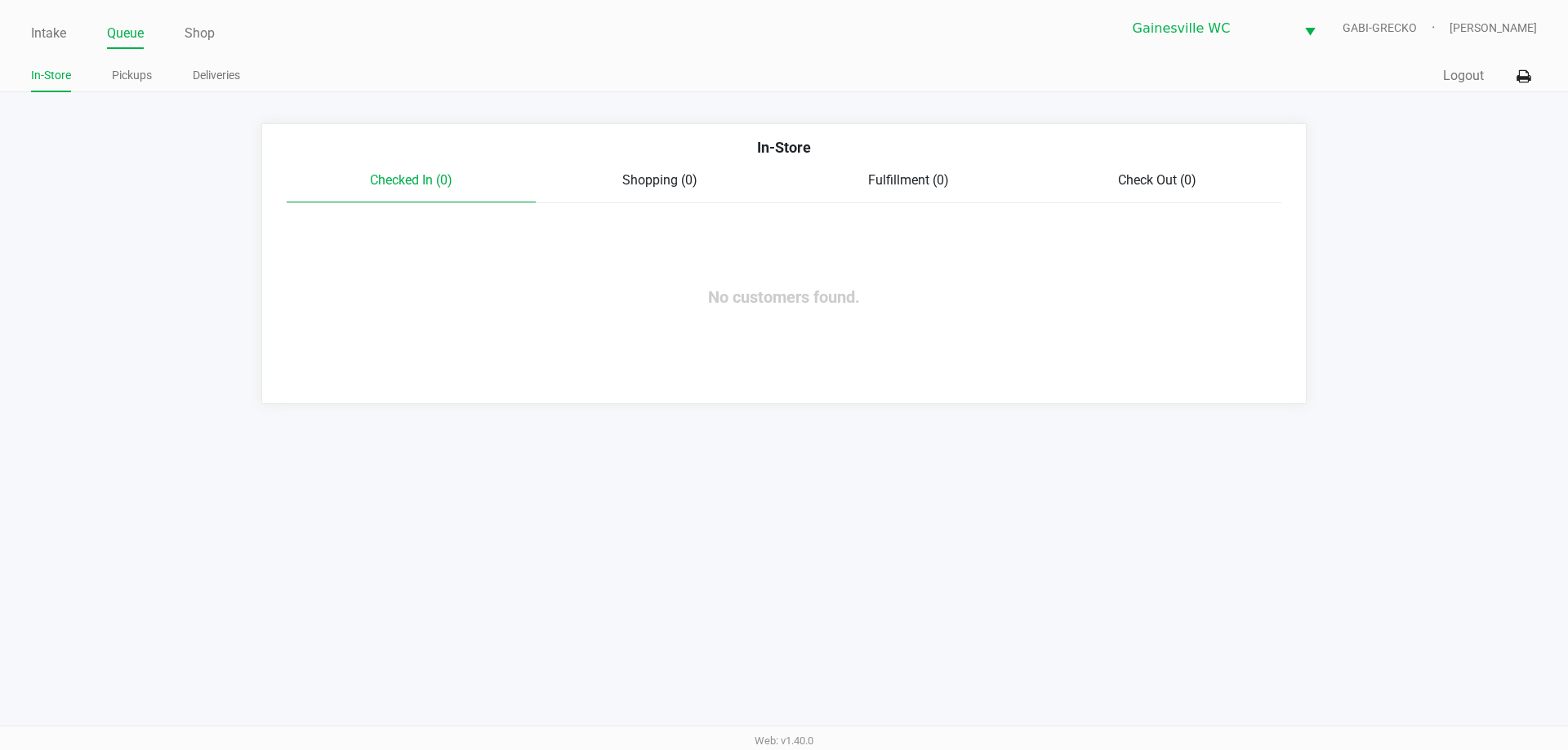
click at [285, 42] on ul "Intake Queue Shop" at bounding box center [407, 34] width 753 height 28
click at [52, 29] on link "Intake" at bounding box center [48, 33] width 35 height 23
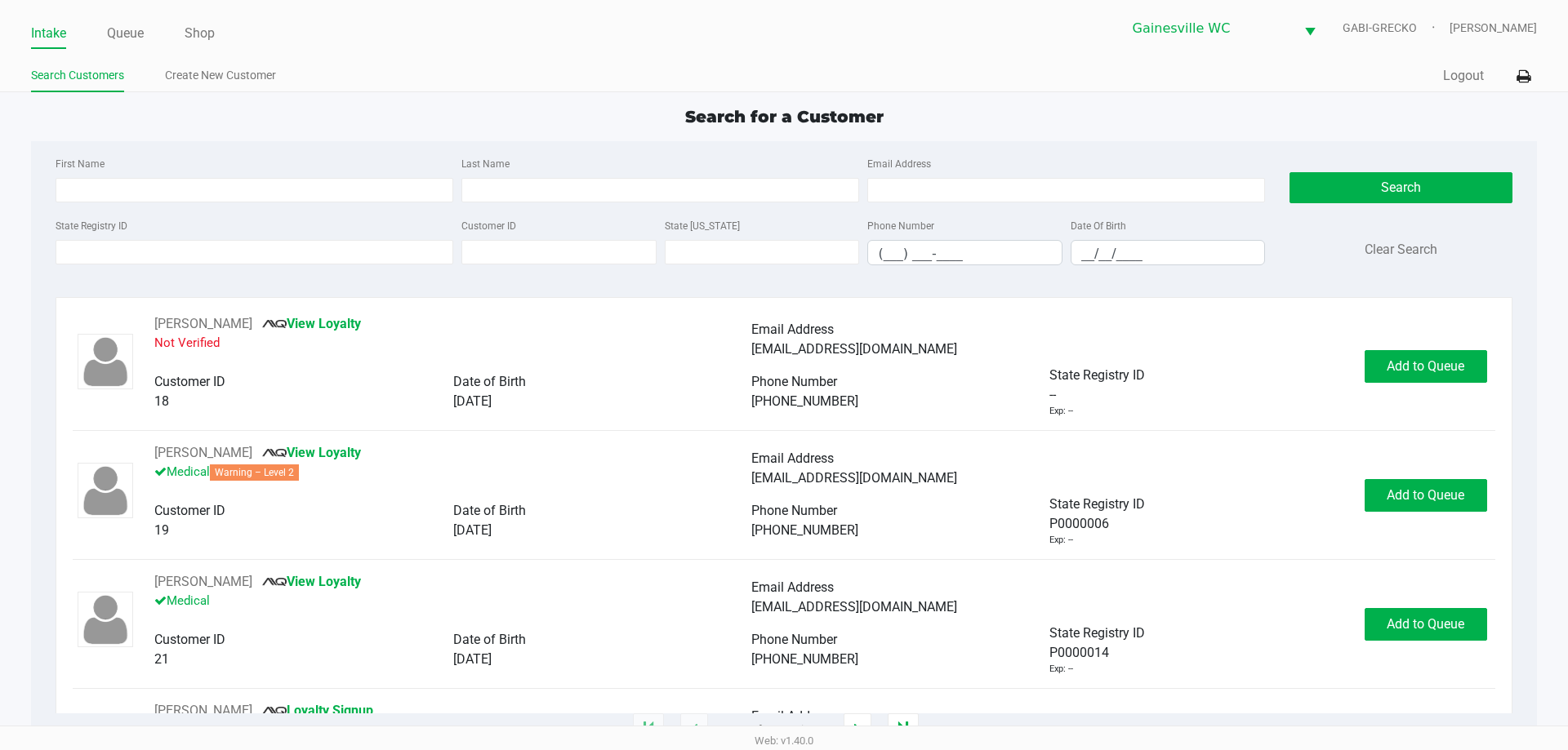
click at [376, 40] on ul "Intake Queue Shop" at bounding box center [407, 34] width 753 height 28
click at [353, 9] on div "Intake Queue Shop Gainesville WC GABI-GRECKO Hayley Lovvorn" at bounding box center [783, 28] width 1505 height 40
click at [316, 7] on div "Intake Queue Shop Gainesville WC GABI-GRECKO Hayley Lovvorn Search Customers Cr…" at bounding box center [784, 46] width 1568 height 92
drag, startPoint x: 319, startPoint y: 244, endPoint x: 320, endPoint y: 252, distance: 8.1
click at [320, 252] on input "State Registry ID" at bounding box center [254, 252] width 397 height 25
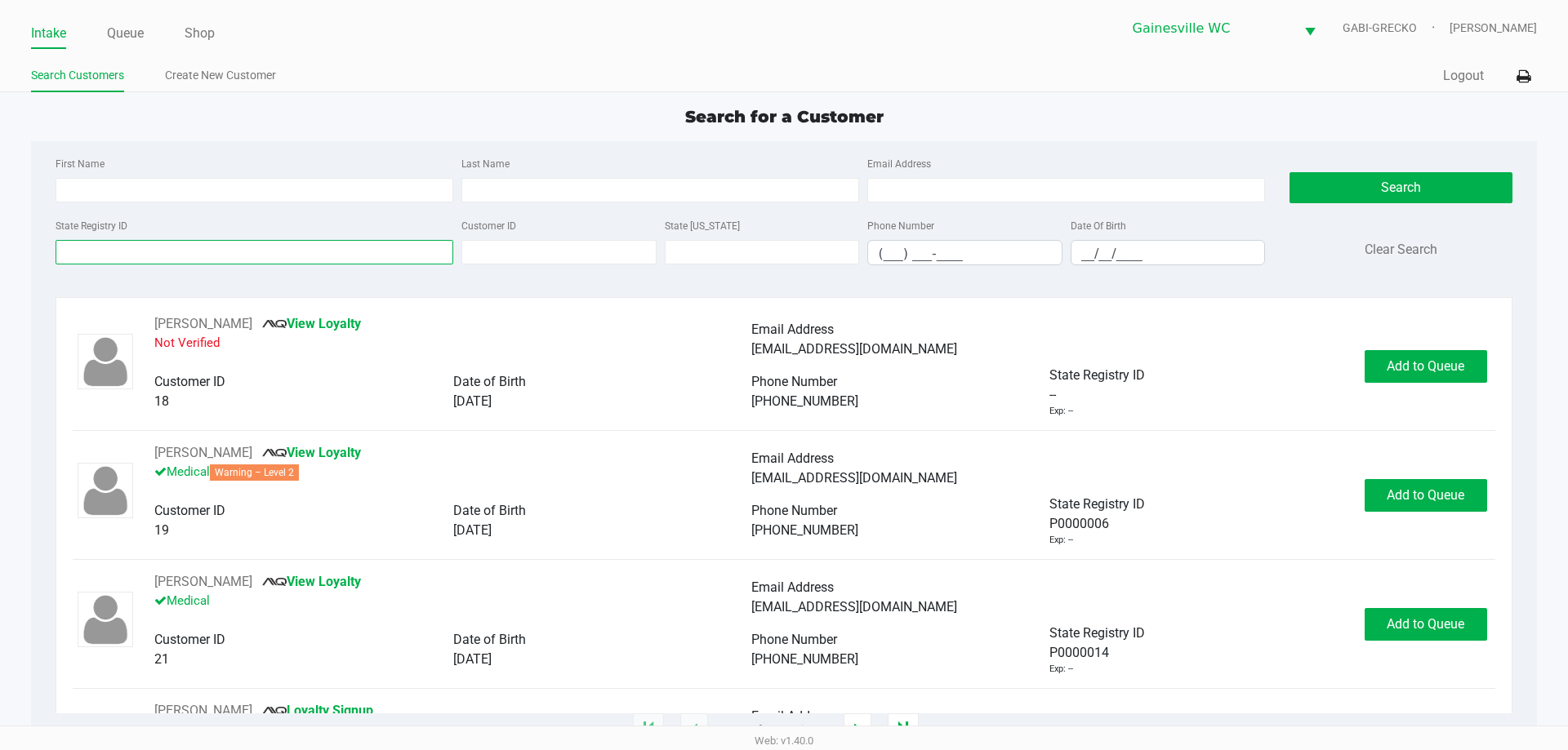
click at [322, 240] on input "State Registry ID" at bounding box center [254, 252] width 397 height 25
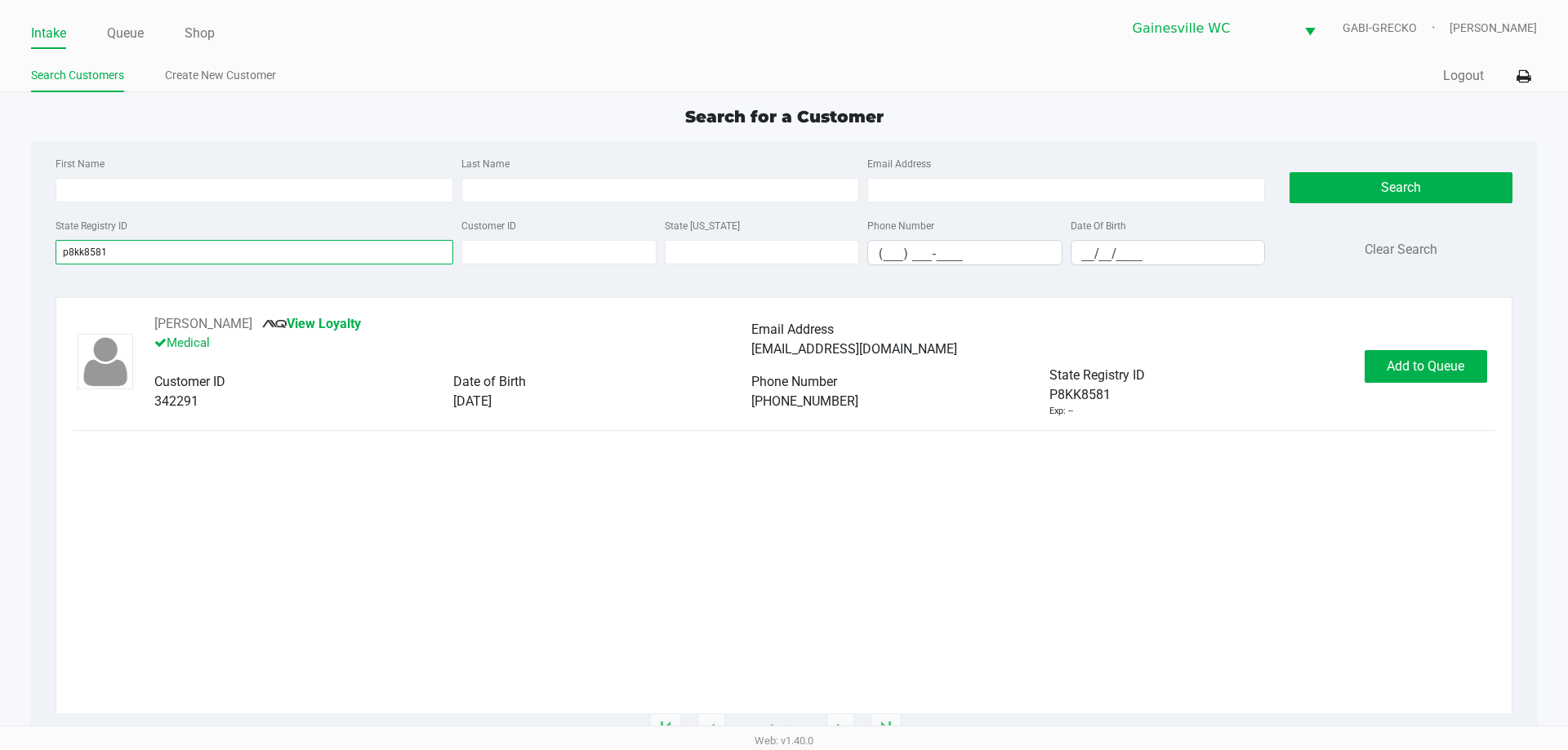
type input "p8kk8581"
click at [1404, 374] on button "Add to Queue" at bounding box center [1425, 366] width 123 height 32
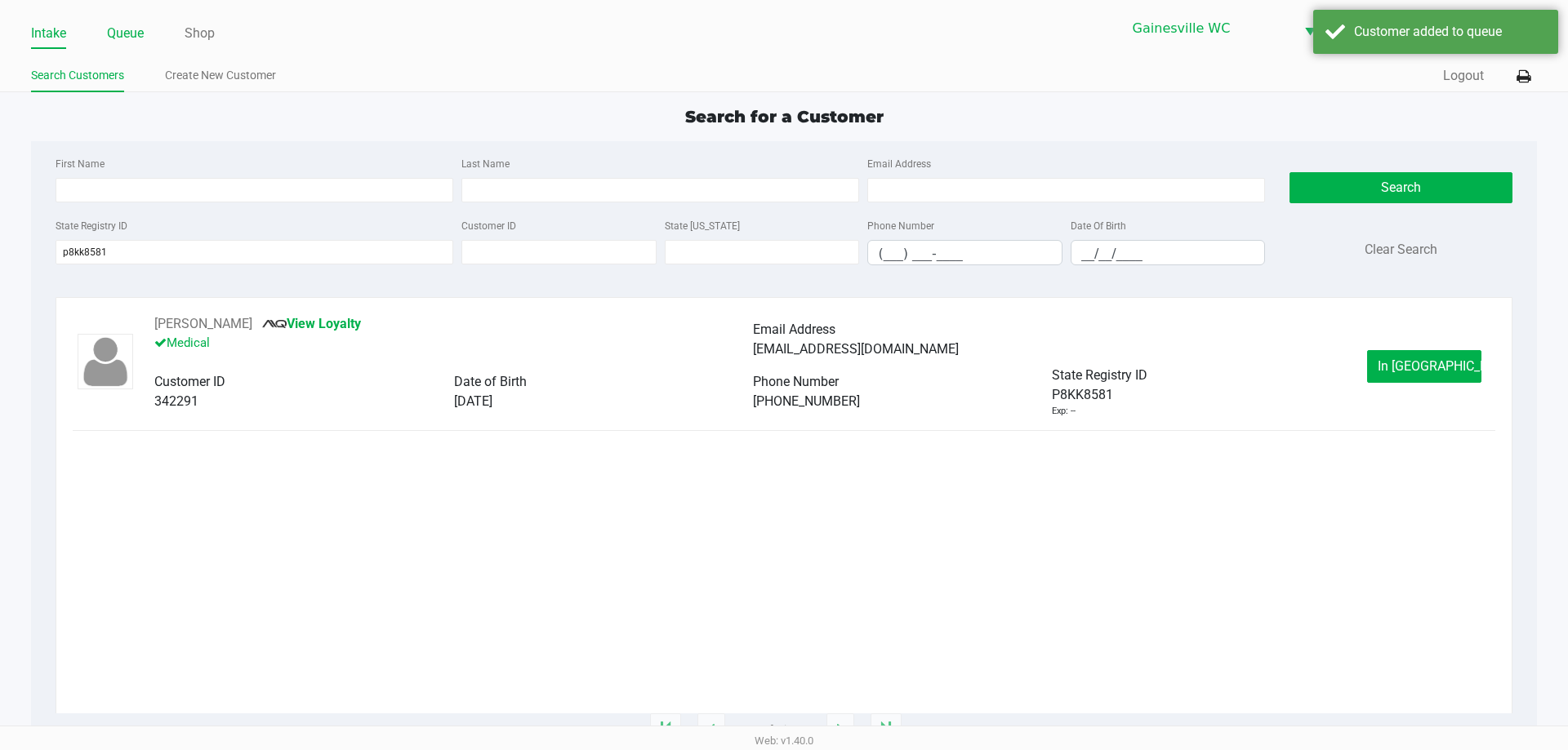
click at [123, 23] on link "Queue" at bounding box center [125, 33] width 37 height 23
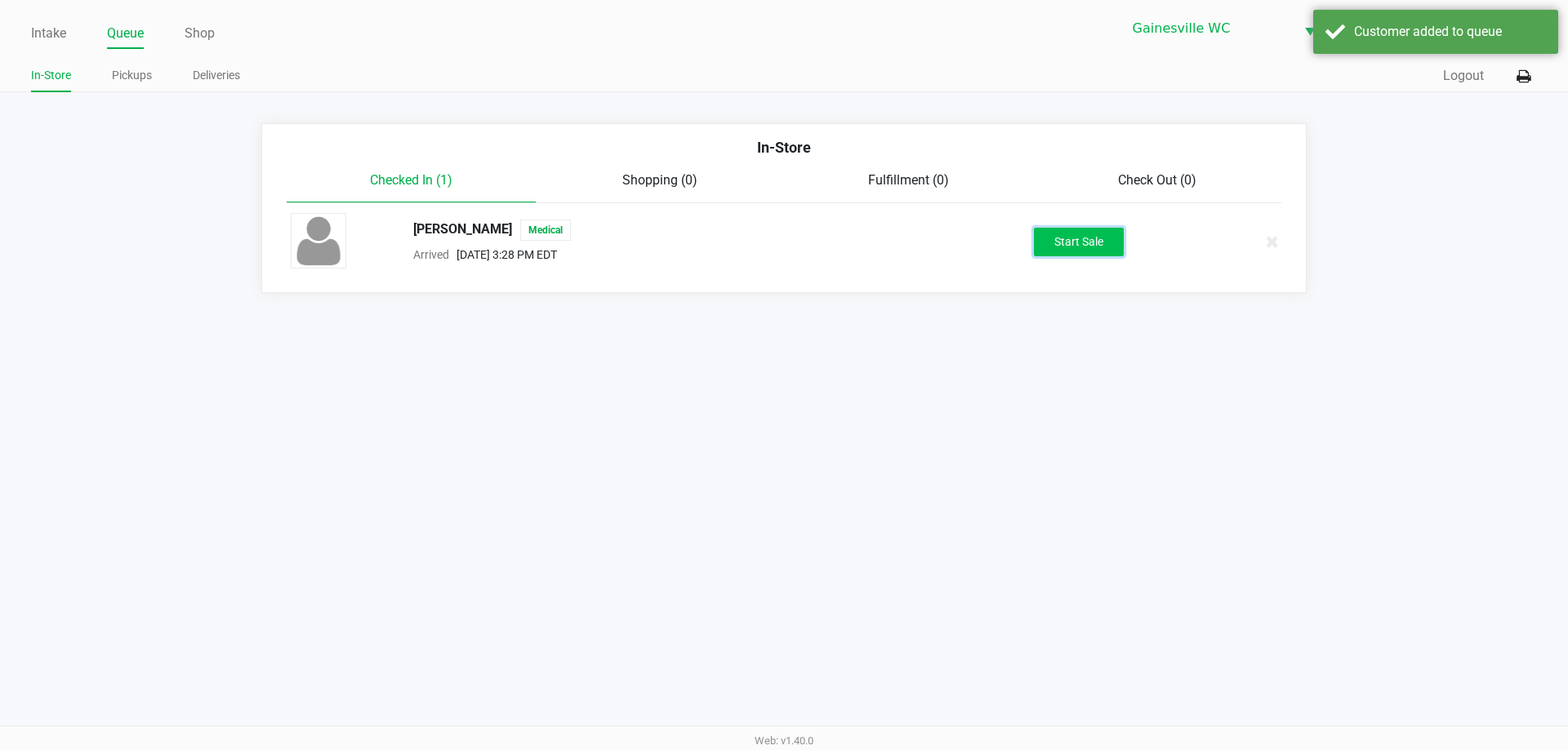
click at [1049, 234] on button "Start Sale" at bounding box center [1079, 242] width 90 height 29
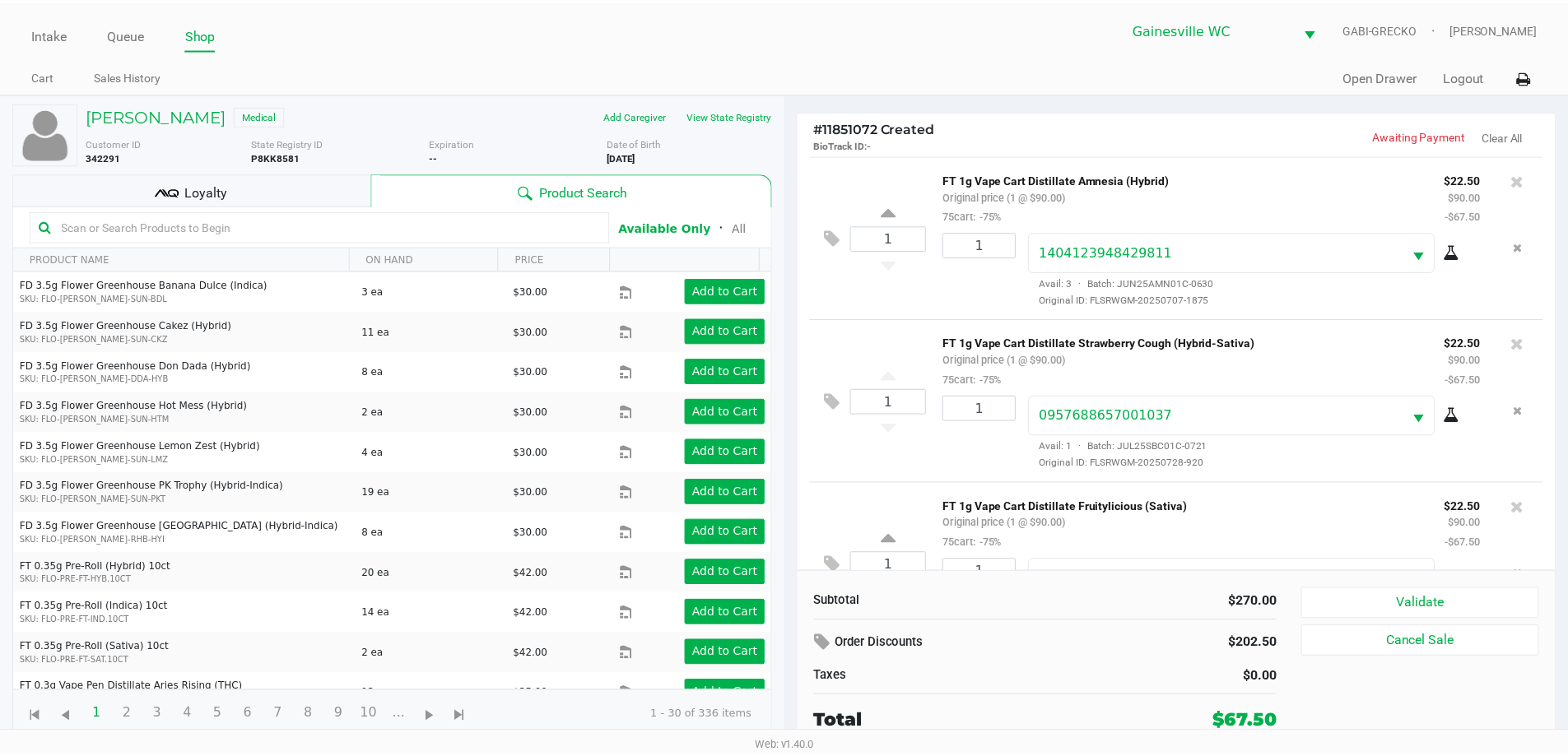
scroll to position [78, 0]
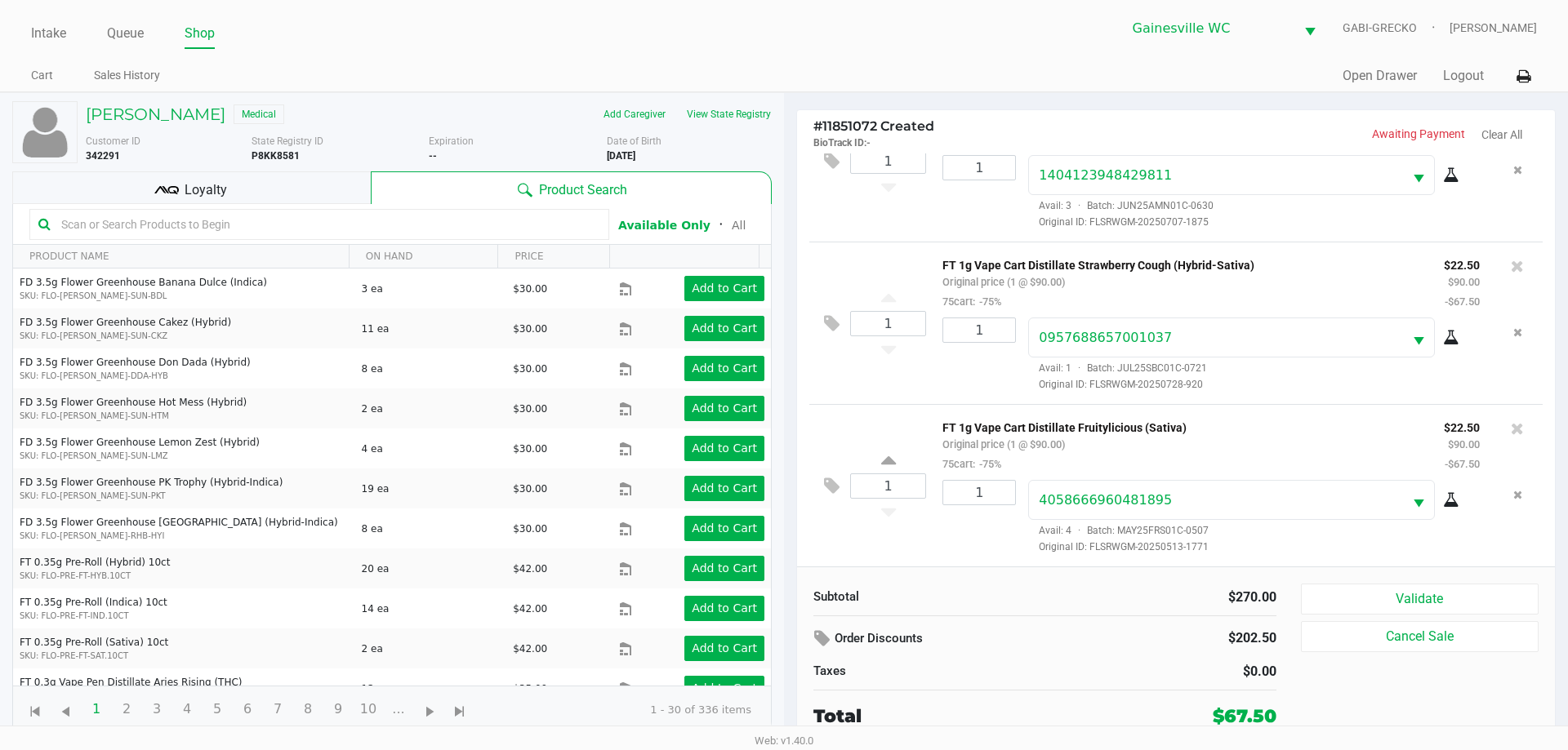
click at [836, 151] on div "# 11851072 Created BioTrack ID: - Awaiting Payment Clear All" at bounding box center [1175, 131] width 757 height 43
click at [833, 155] on icon at bounding box center [832, 160] width 16 height 18
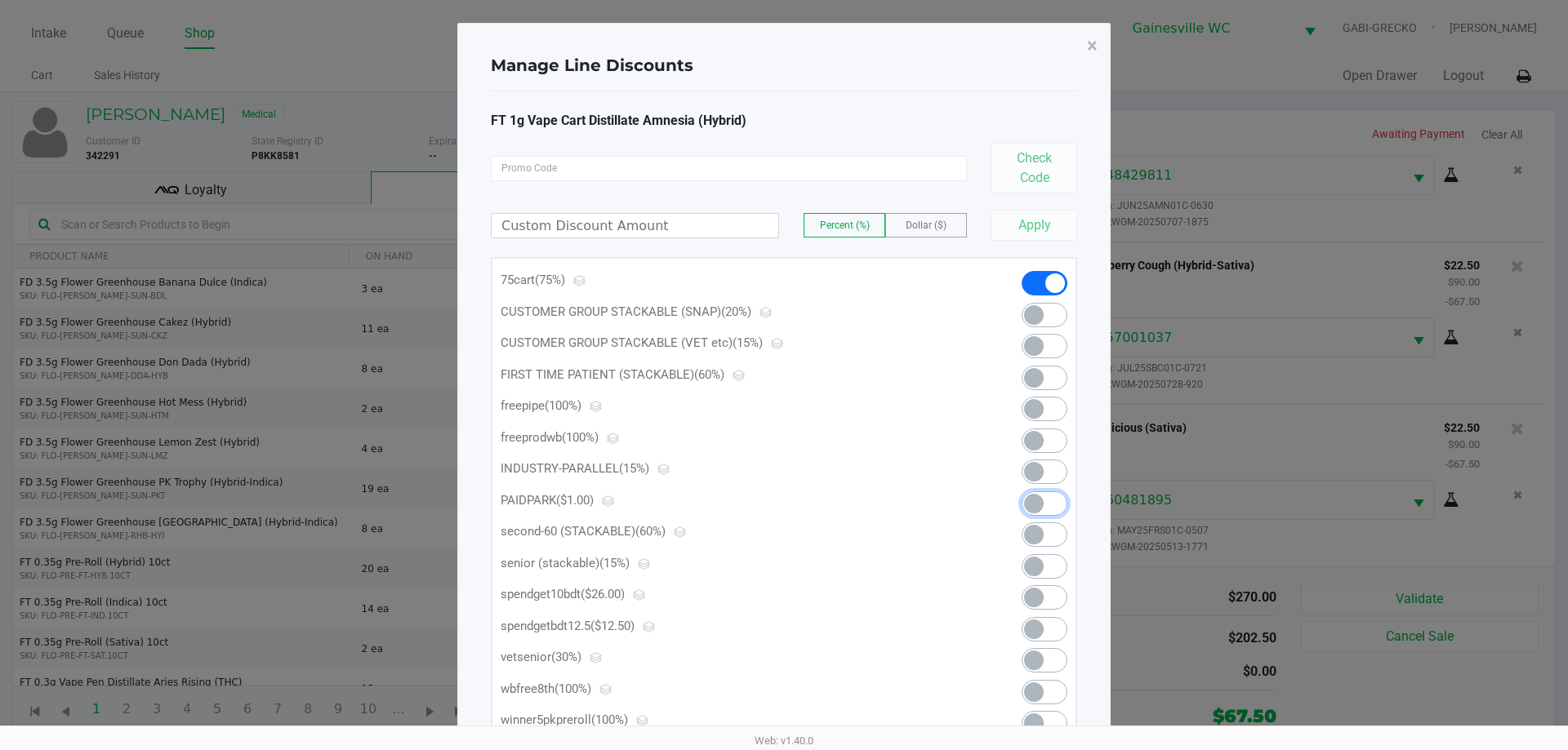
click at [1040, 501] on span at bounding box center [1034, 503] width 19 height 19
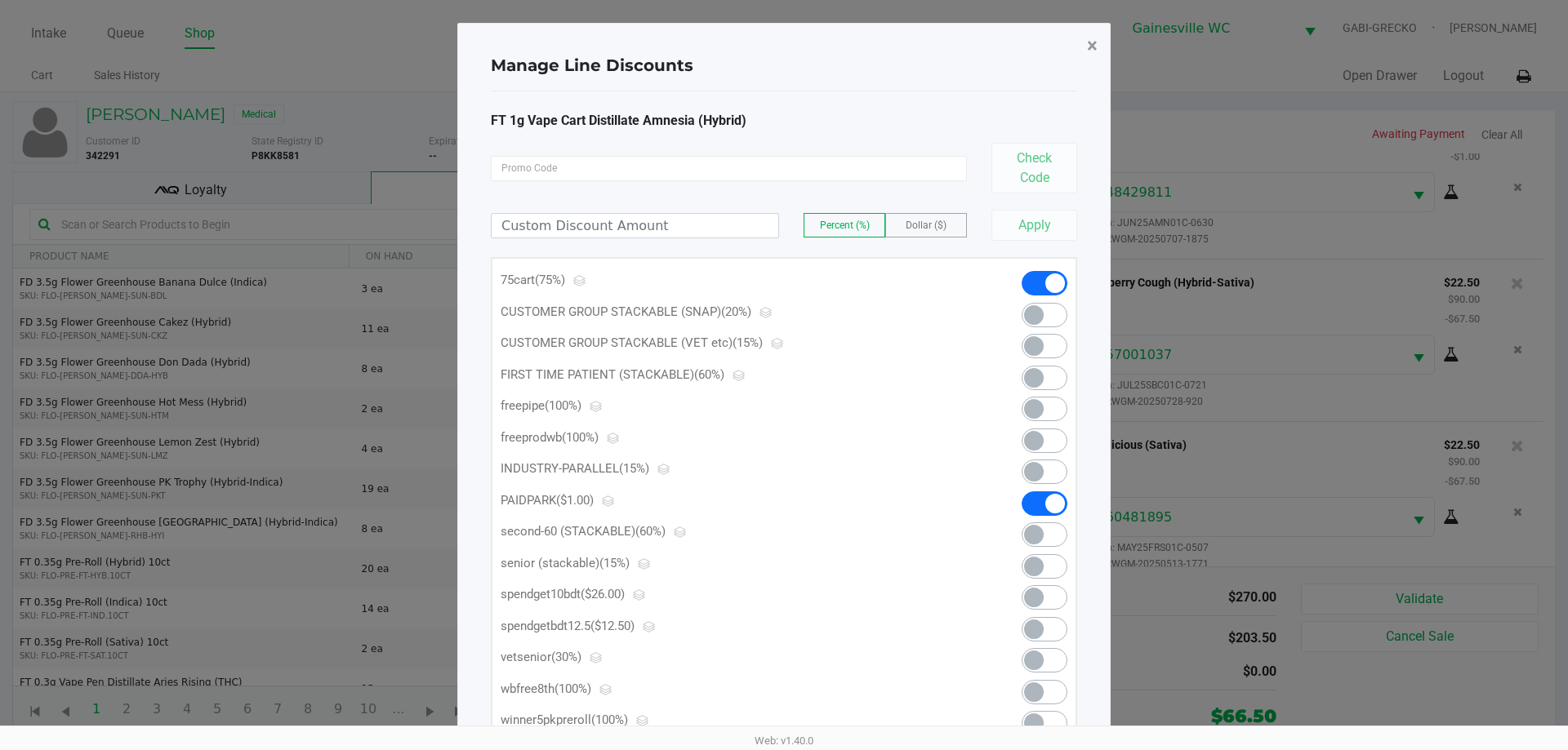
click at [1094, 45] on span "×" at bounding box center [1092, 46] width 11 height 23
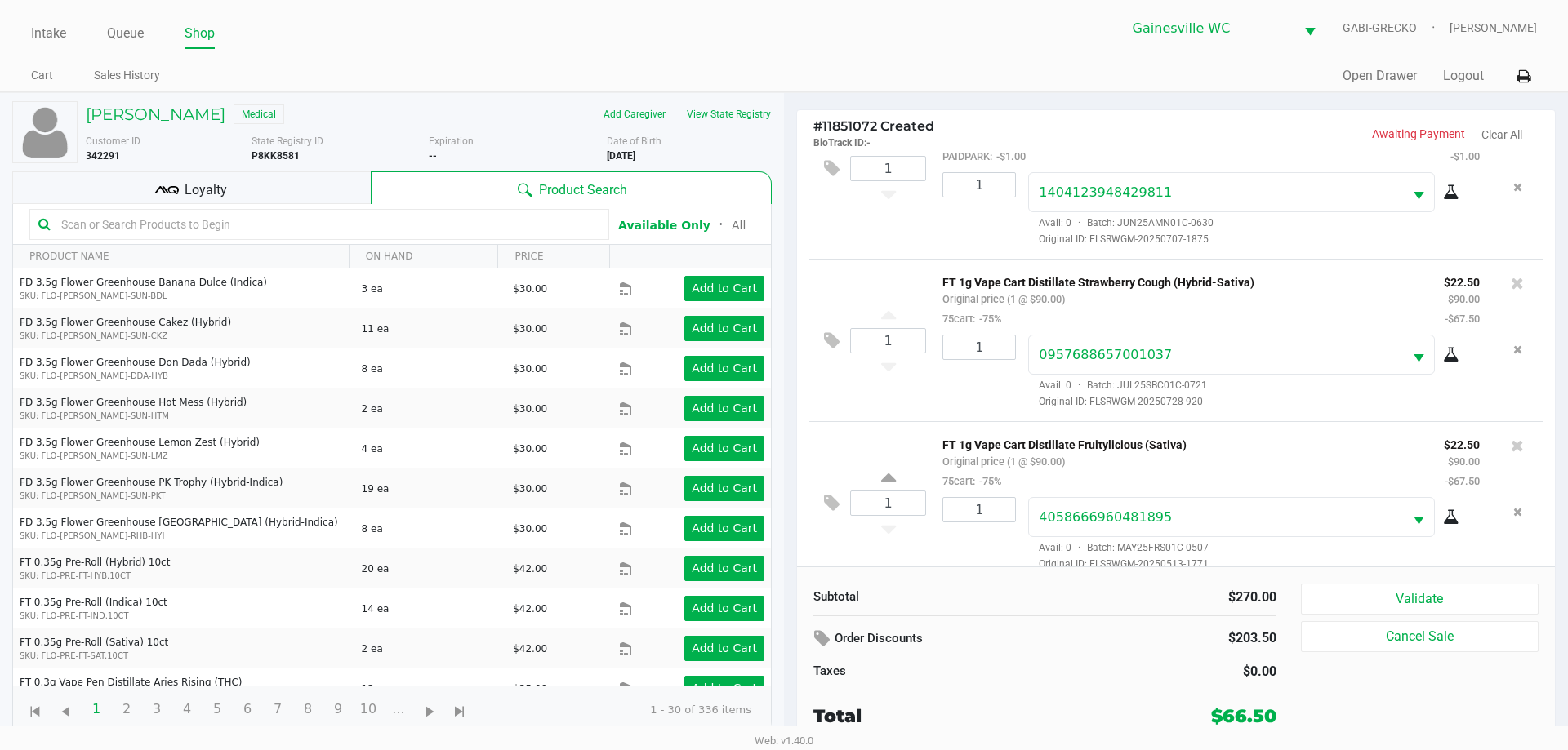
click at [313, 179] on div "Loyalty" at bounding box center [191, 187] width 358 height 32
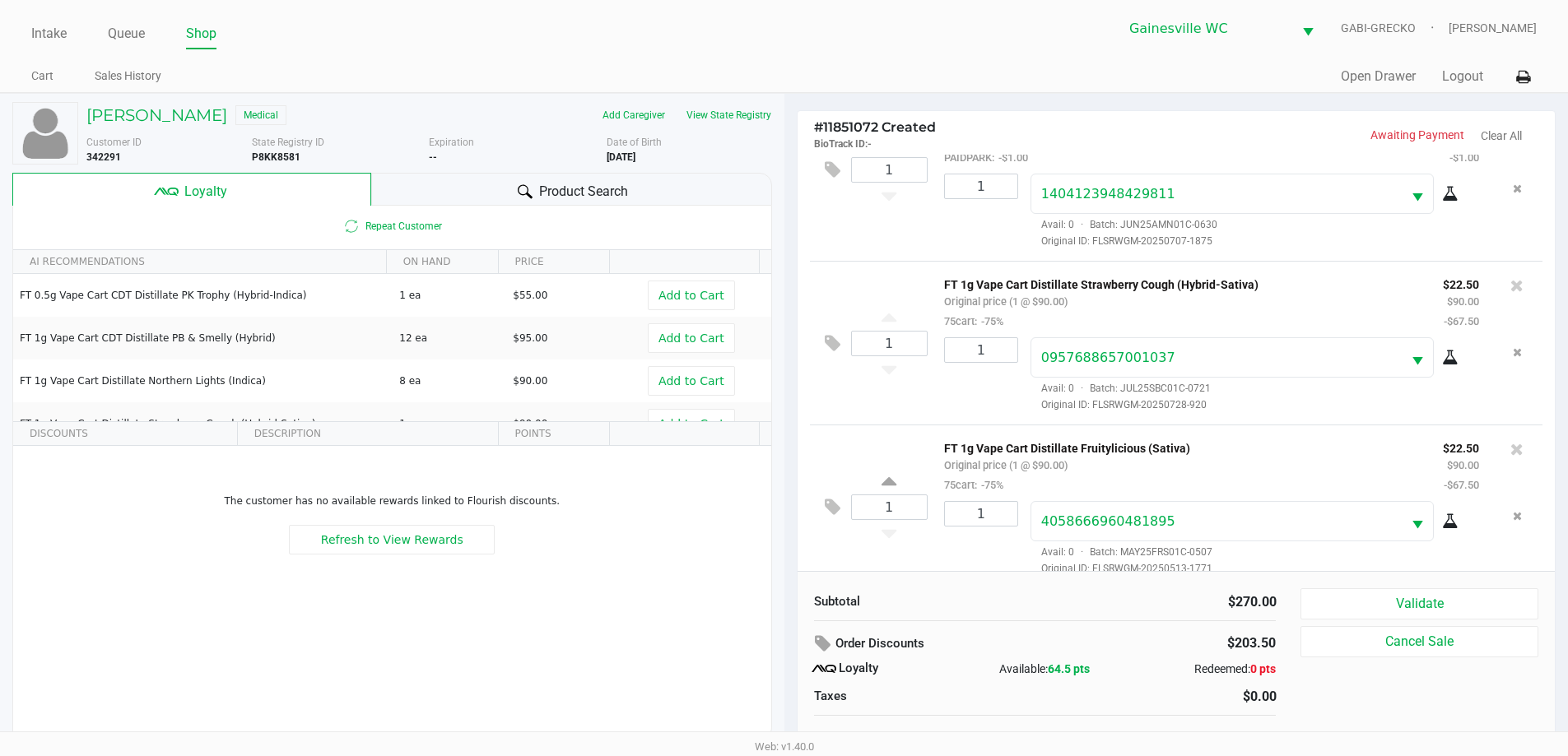
click at [449, 200] on div "Product Search" at bounding box center [572, 189] width 401 height 33
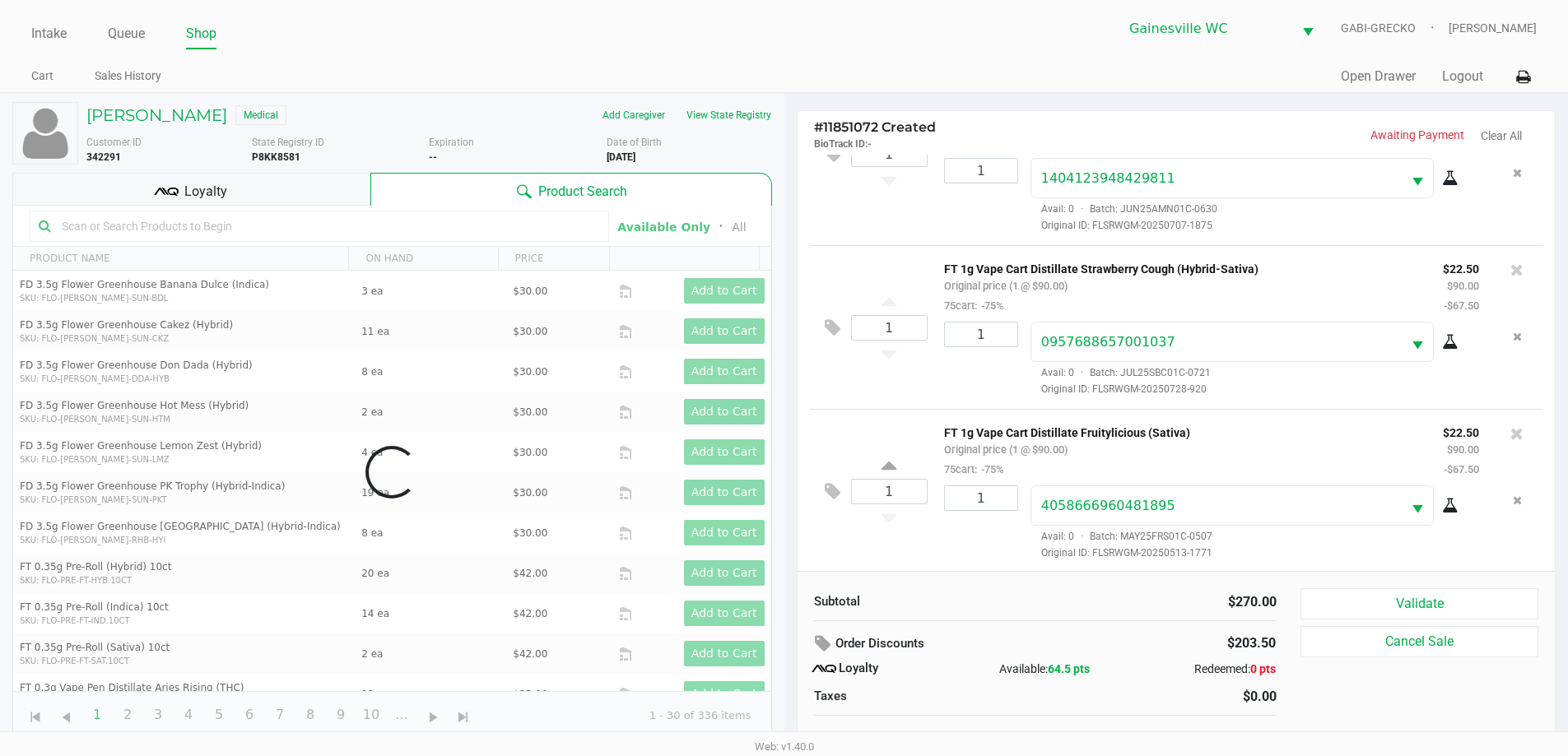
scroll to position [97, 0]
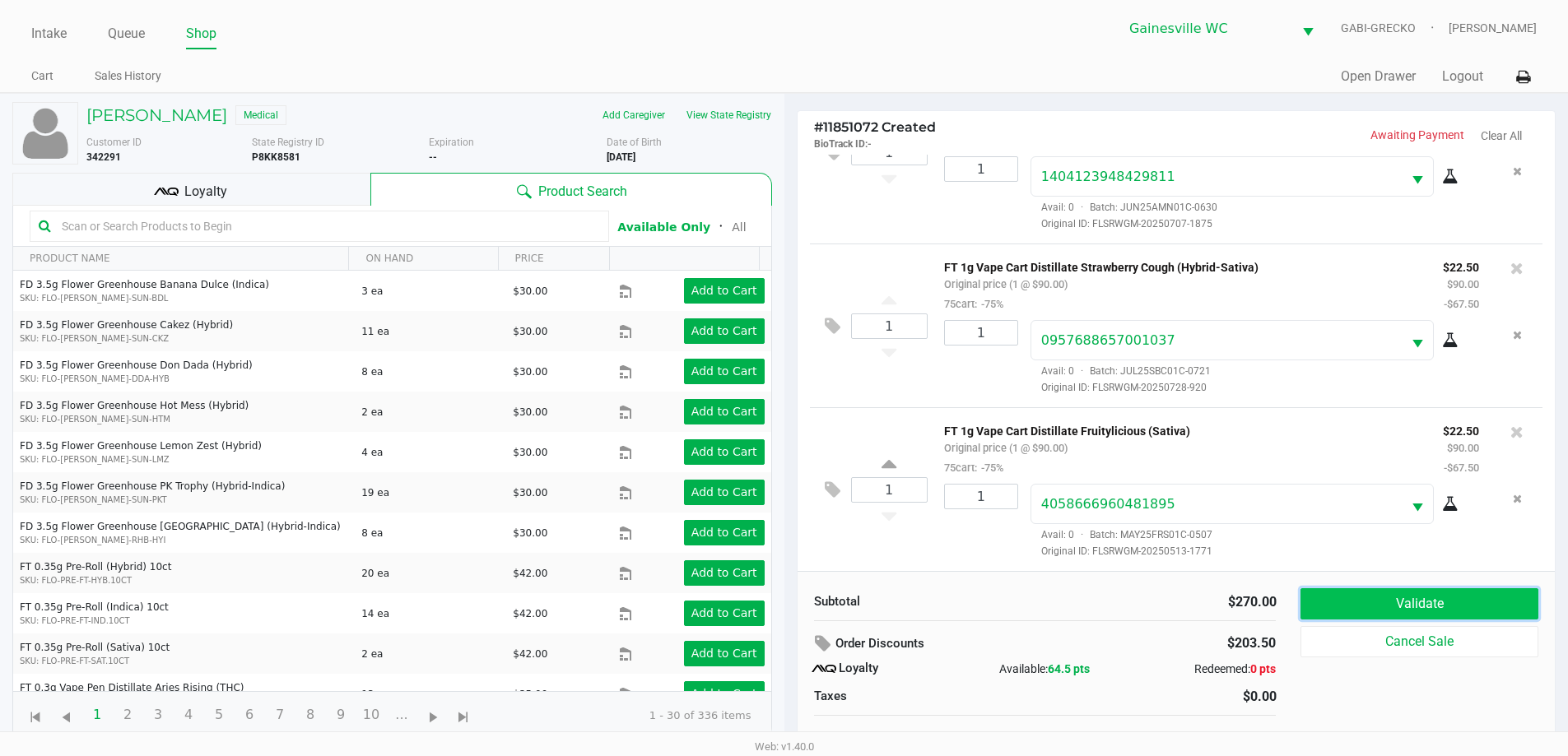
click at [1393, 601] on button "Validate" at bounding box center [1419, 603] width 237 height 31
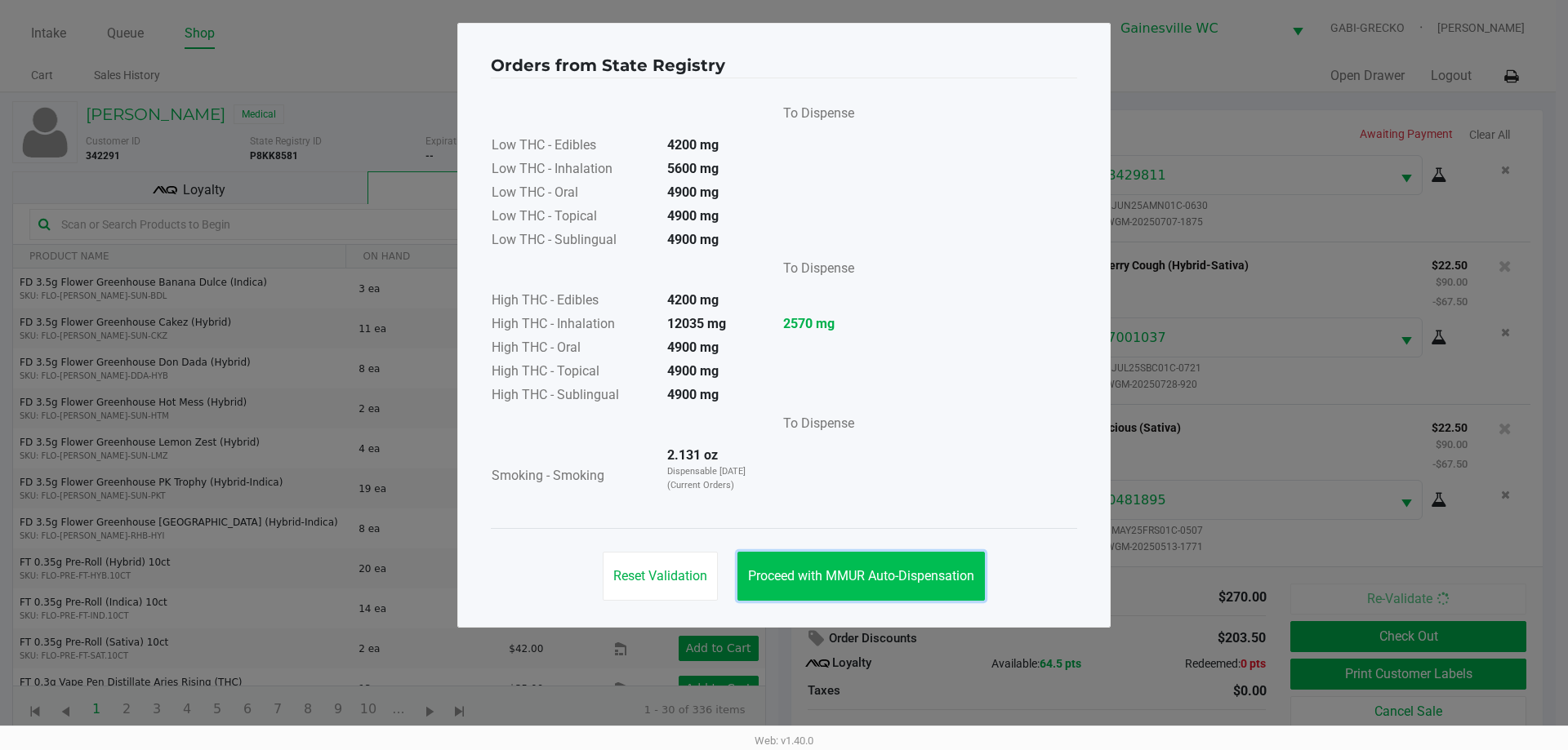
click at [890, 575] on span "Proceed with MMUR Auto-Dispensation" at bounding box center [861, 576] width 226 height 16
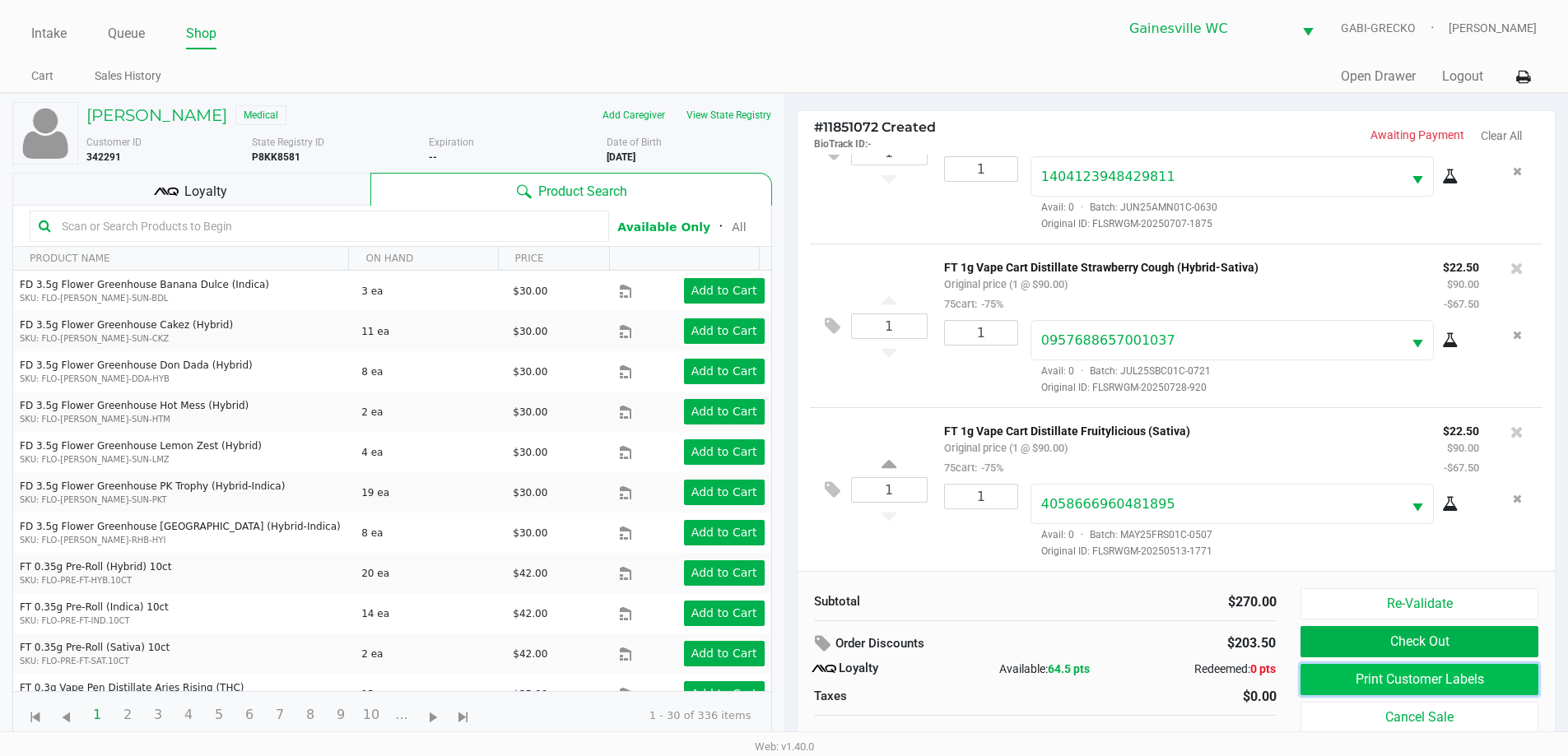
click at [1355, 683] on button "Print Customer Labels" at bounding box center [1419, 679] width 237 height 31
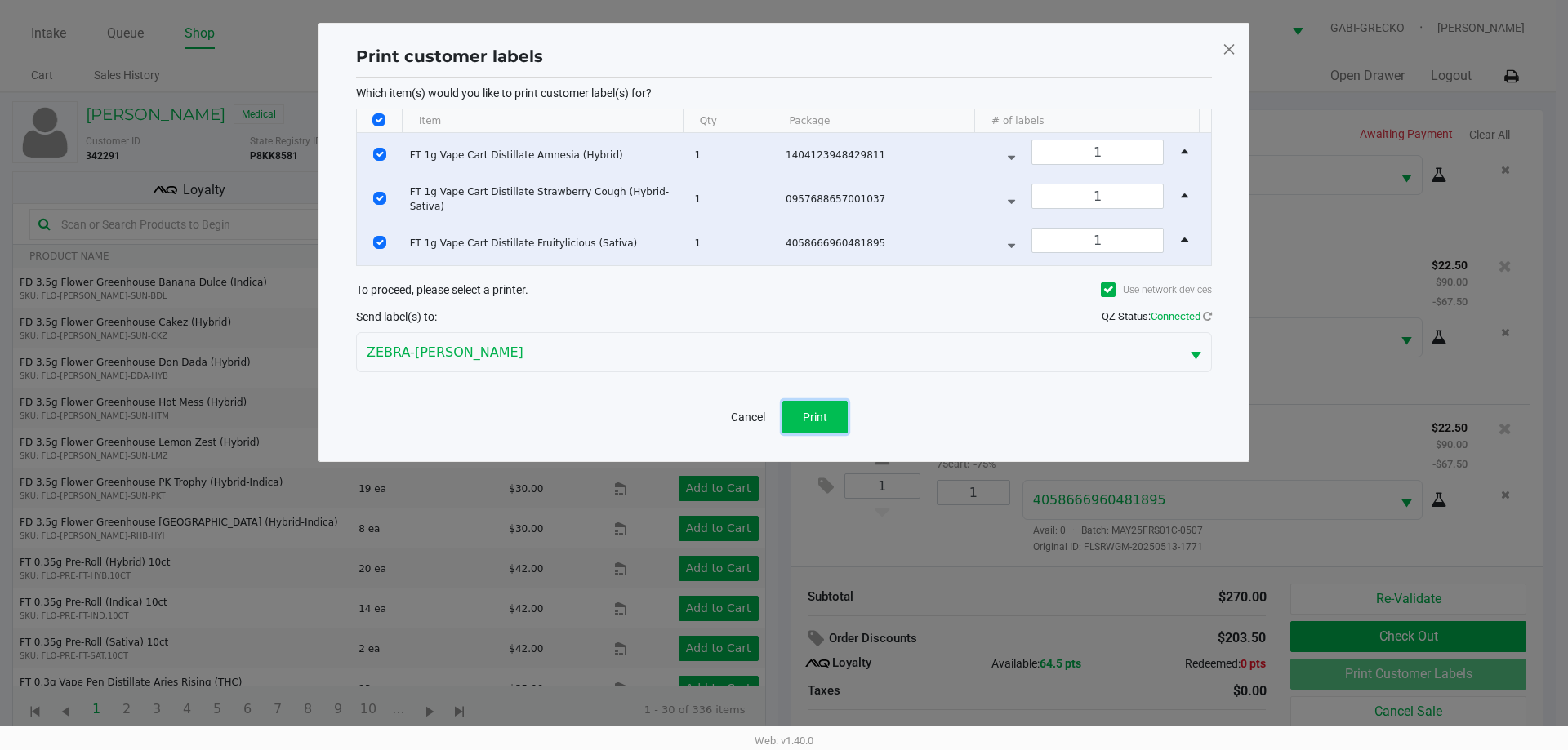
click at [829, 401] on button "Print" at bounding box center [814, 417] width 66 height 32
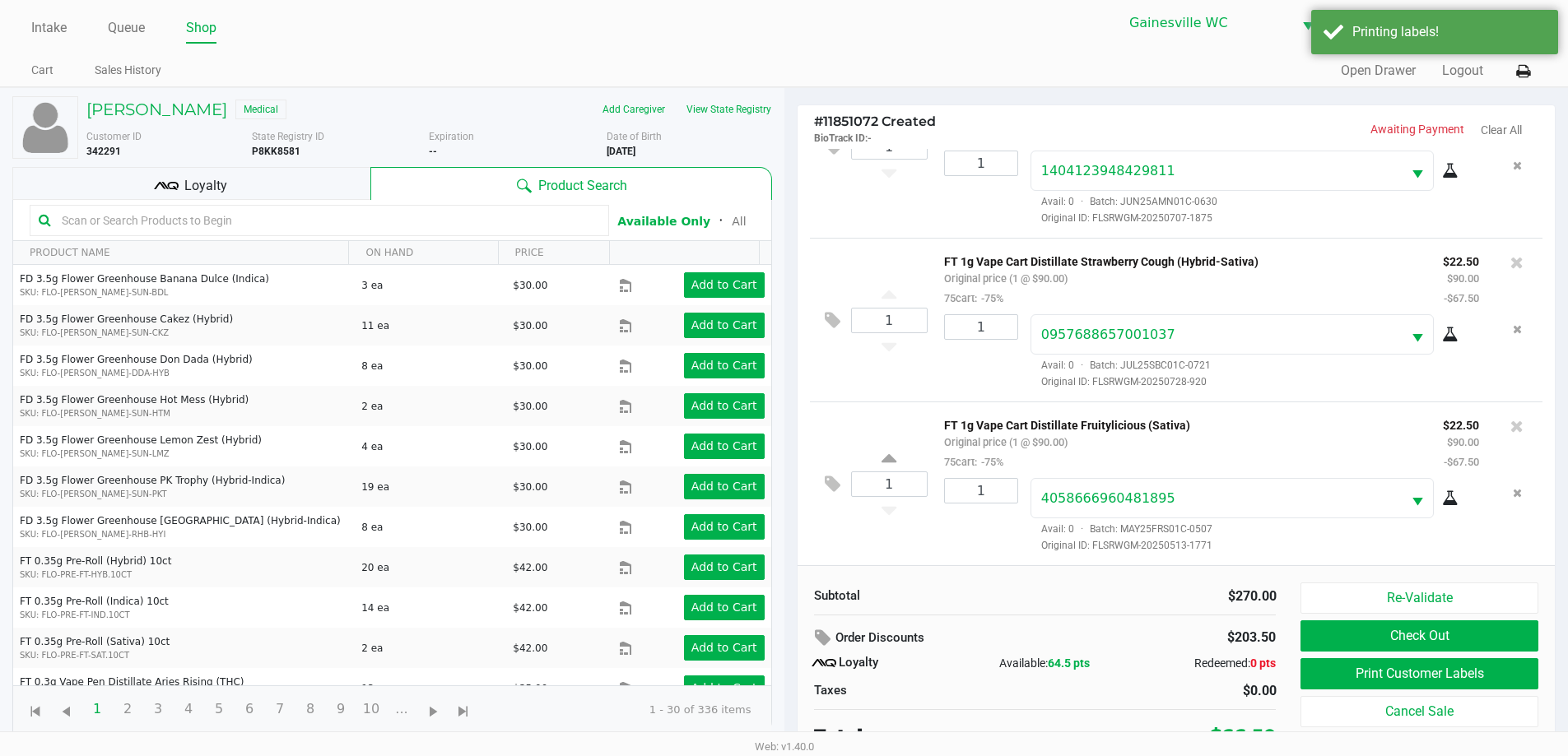
scroll to position [17, 0]
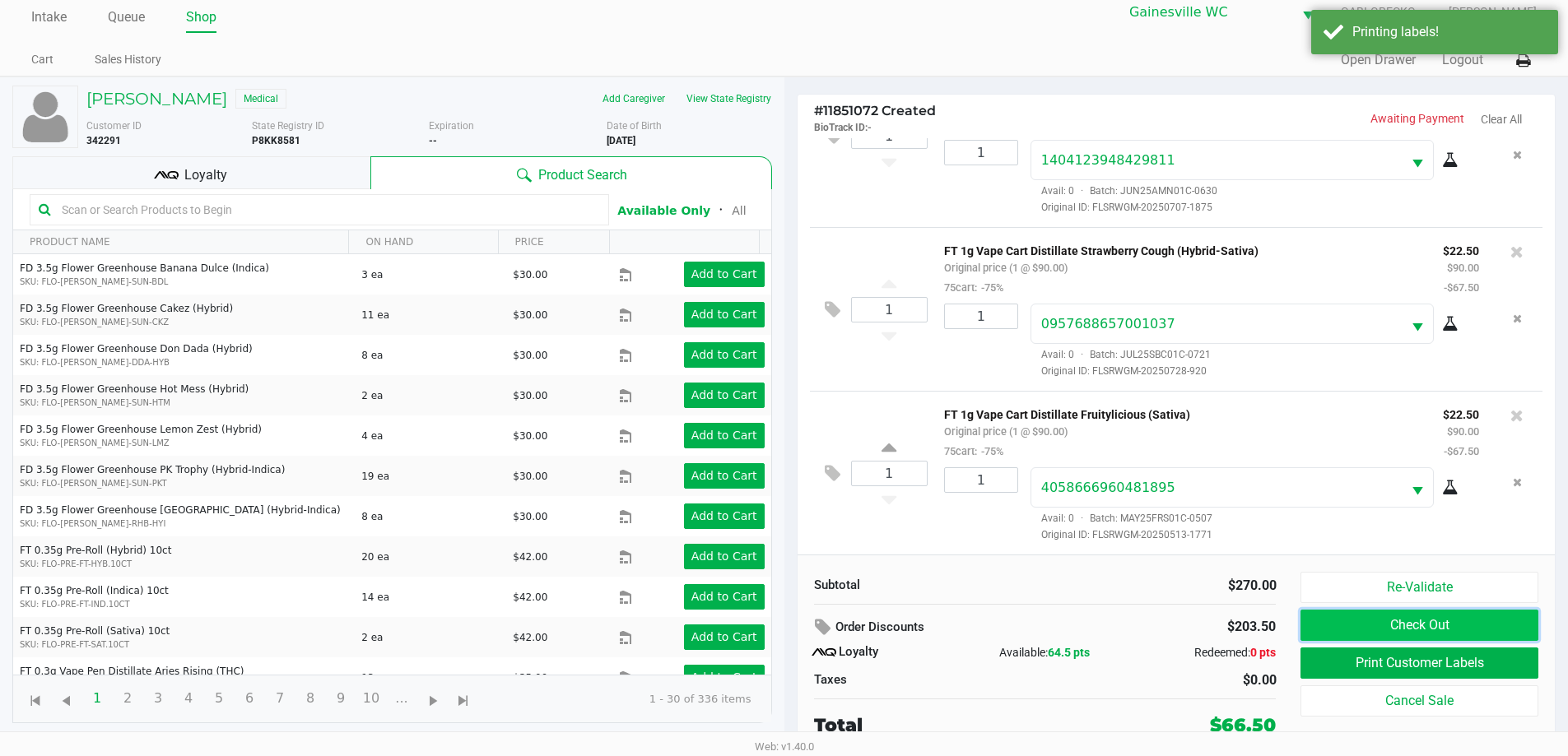
click at [1501, 631] on button "Check Out" at bounding box center [1419, 625] width 237 height 31
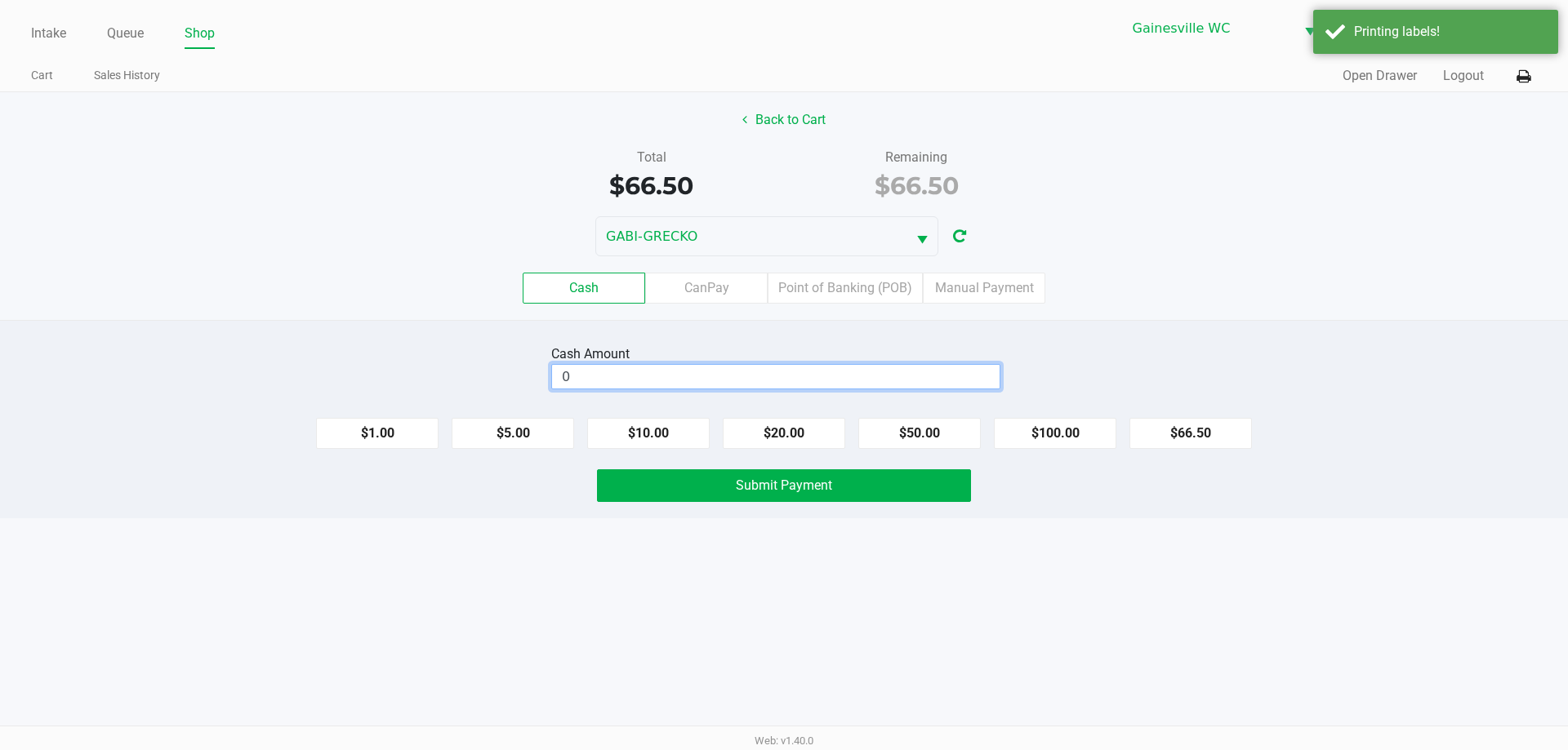
click at [720, 368] on input "0" at bounding box center [775, 376] width 447 height 24
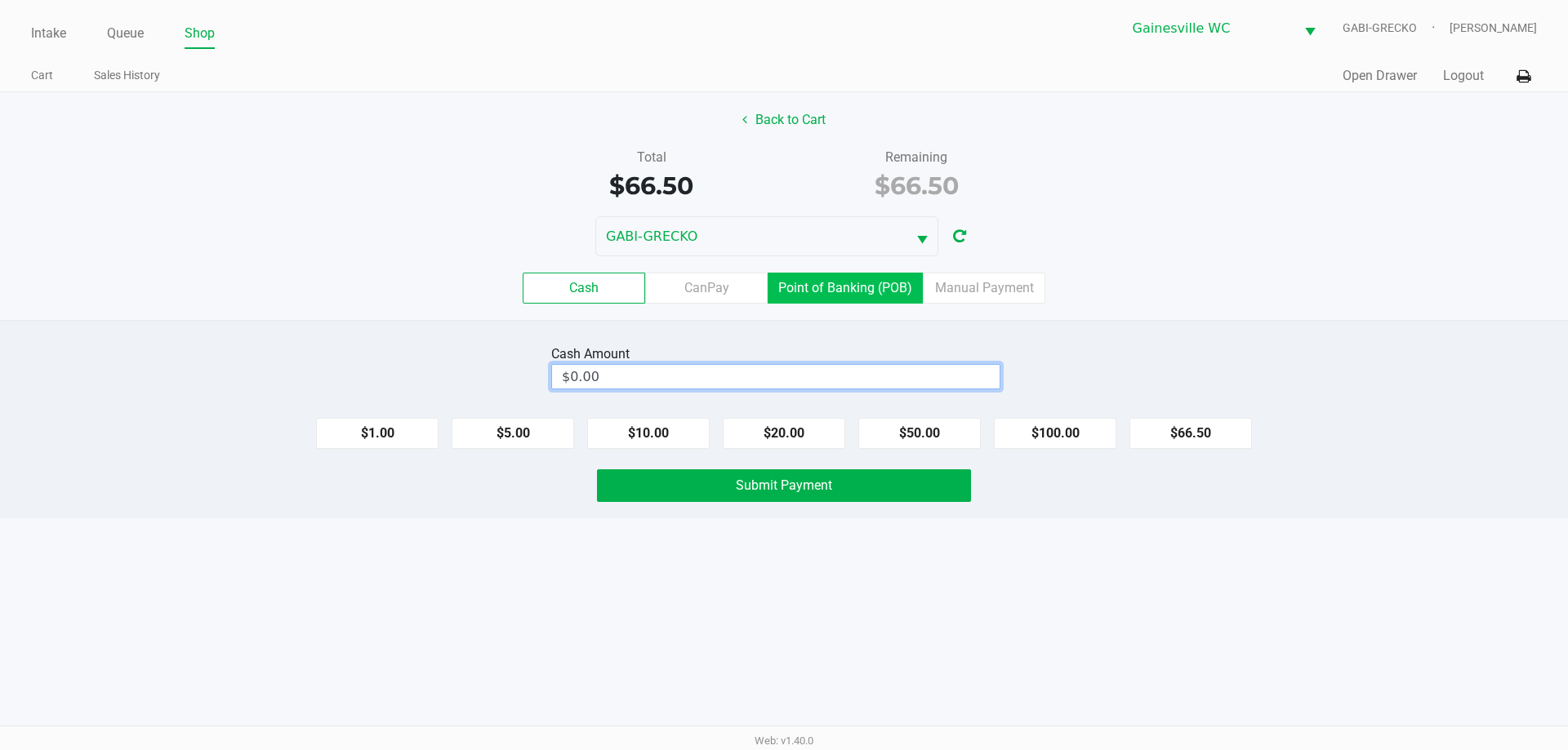
click at [771, 282] on label "Point of Banking (POB)" at bounding box center [845, 288] width 155 height 31
click at [0, 0] on 7 "Point of Banking (POB)" at bounding box center [0, 0] width 0 height 0
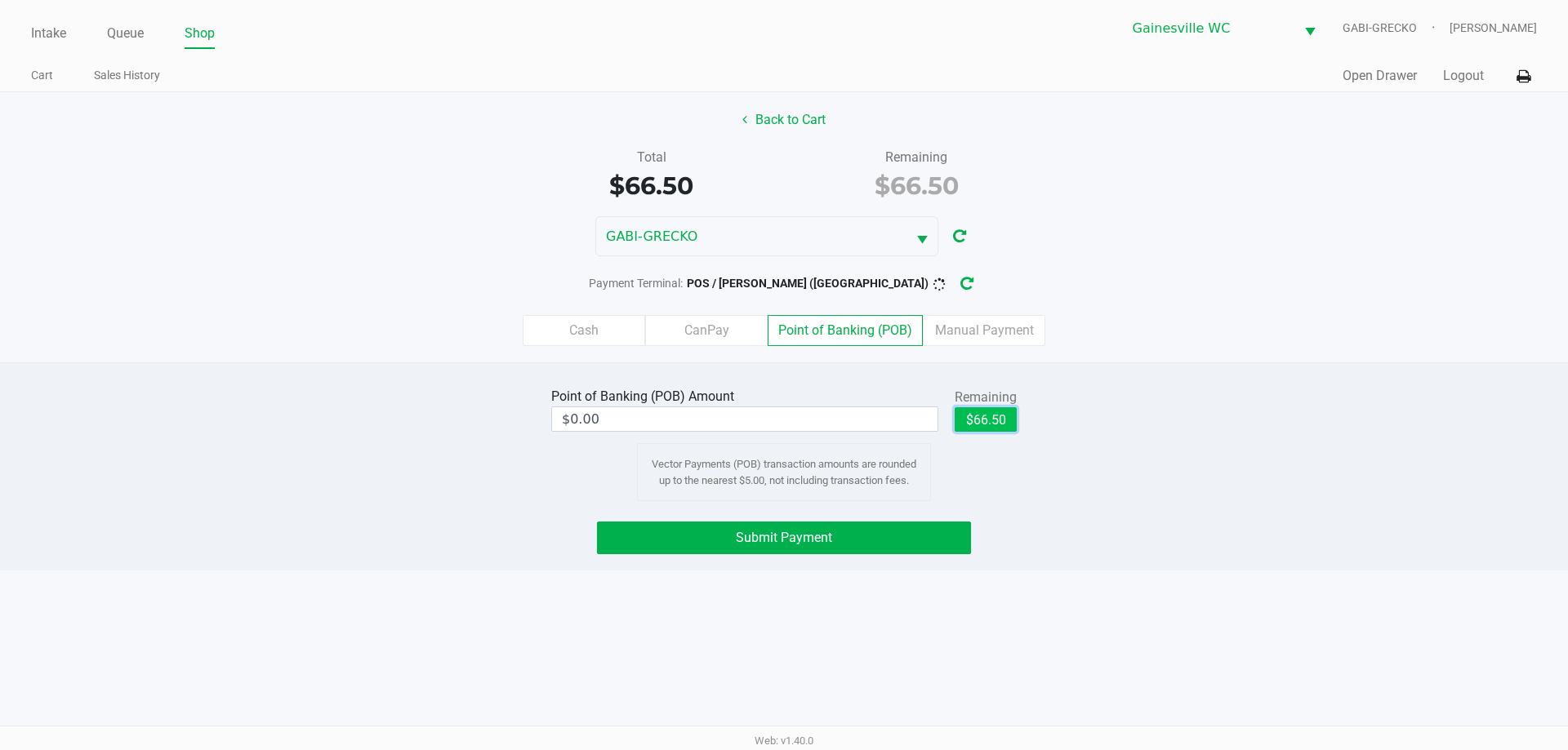
click at [959, 414] on button "$66.50" at bounding box center [985, 419] width 62 height 25
type input "$66.50"
click at [943, 546] on button "Submit Payment" at bounding box center [784, 537] width 374 height 32
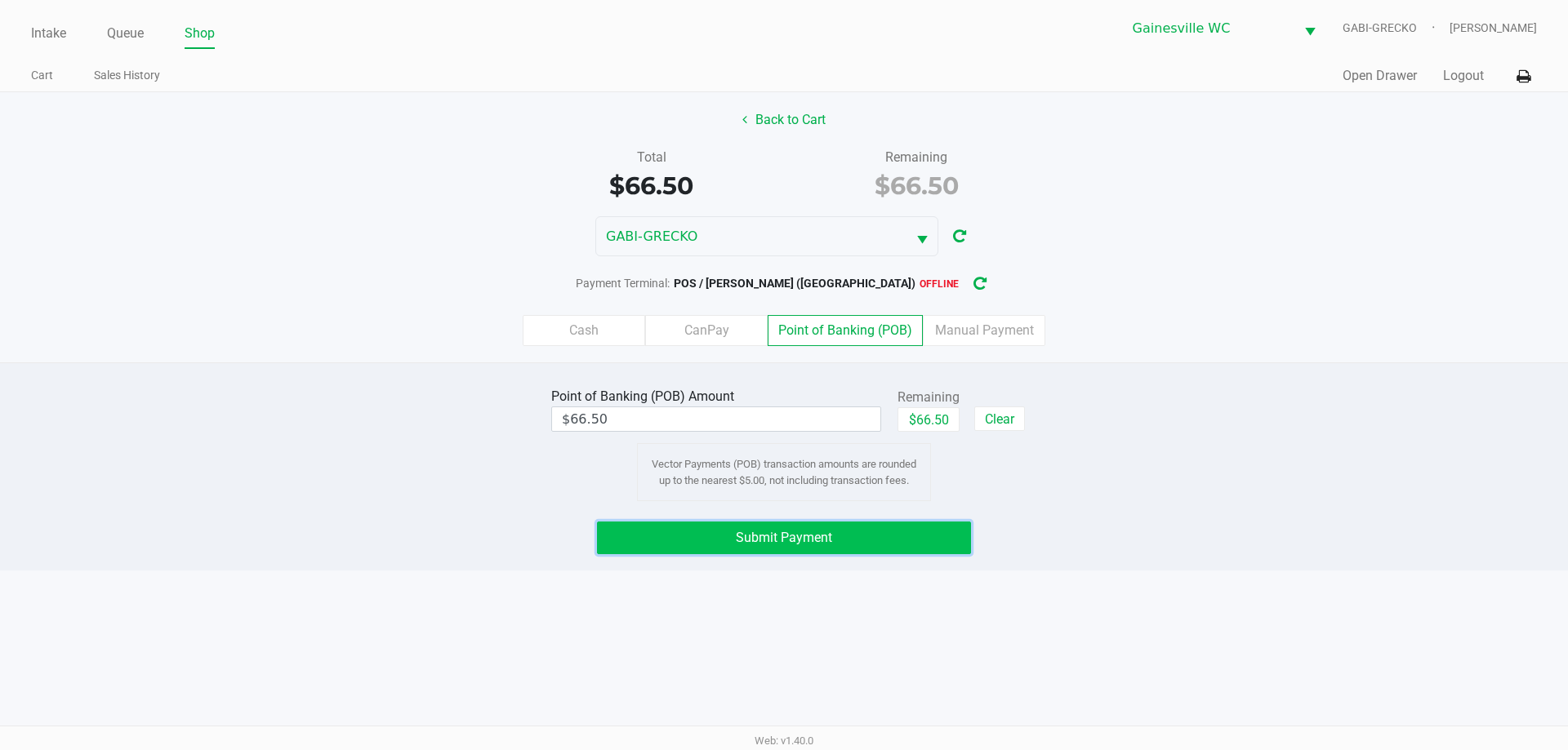
click at [945, 536] on button "Submit Payment" at bounding box center [784, 537] width 374 height 32
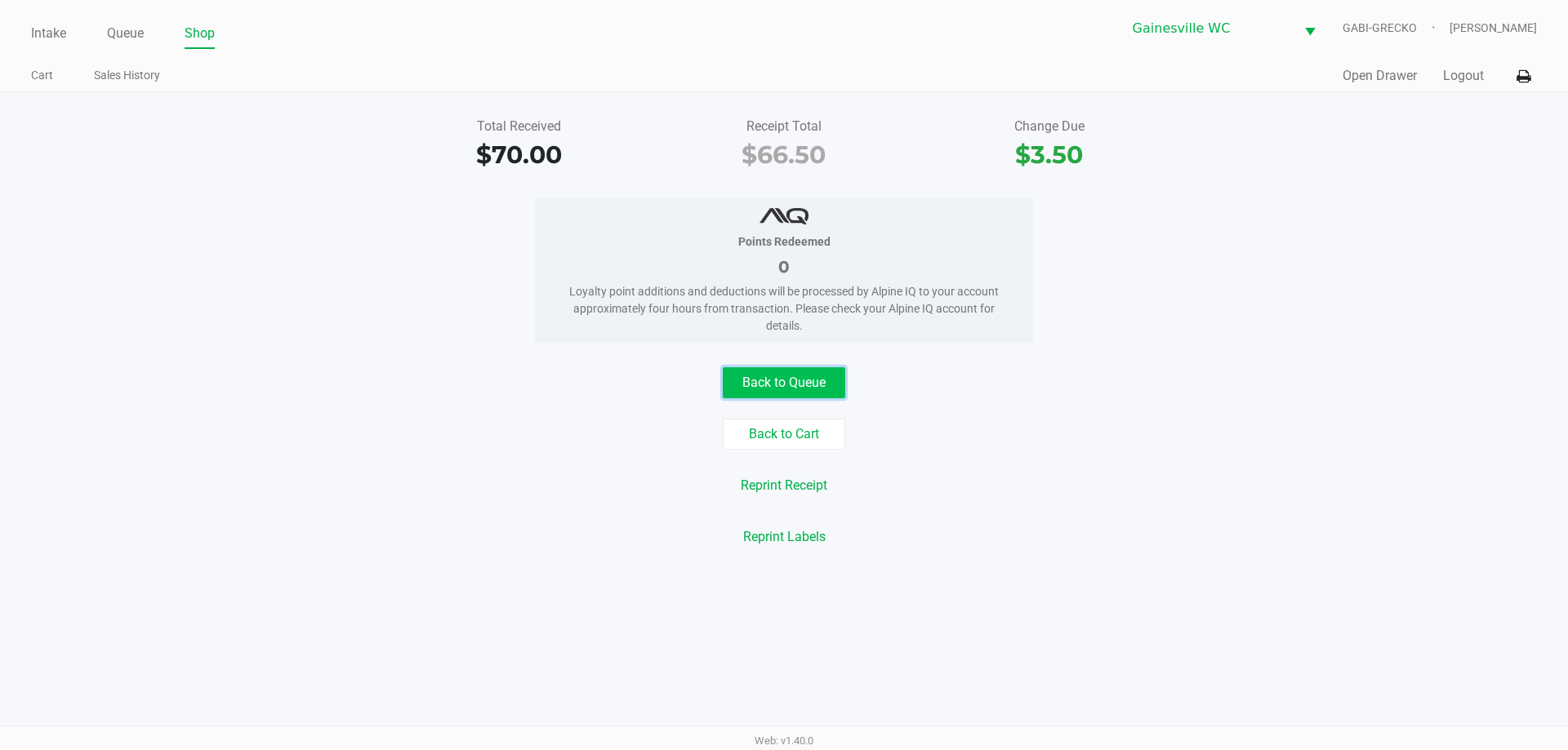
click at [828, 380] on button "Back to Queue" at bounding box center [784, 382] width 123 height 31
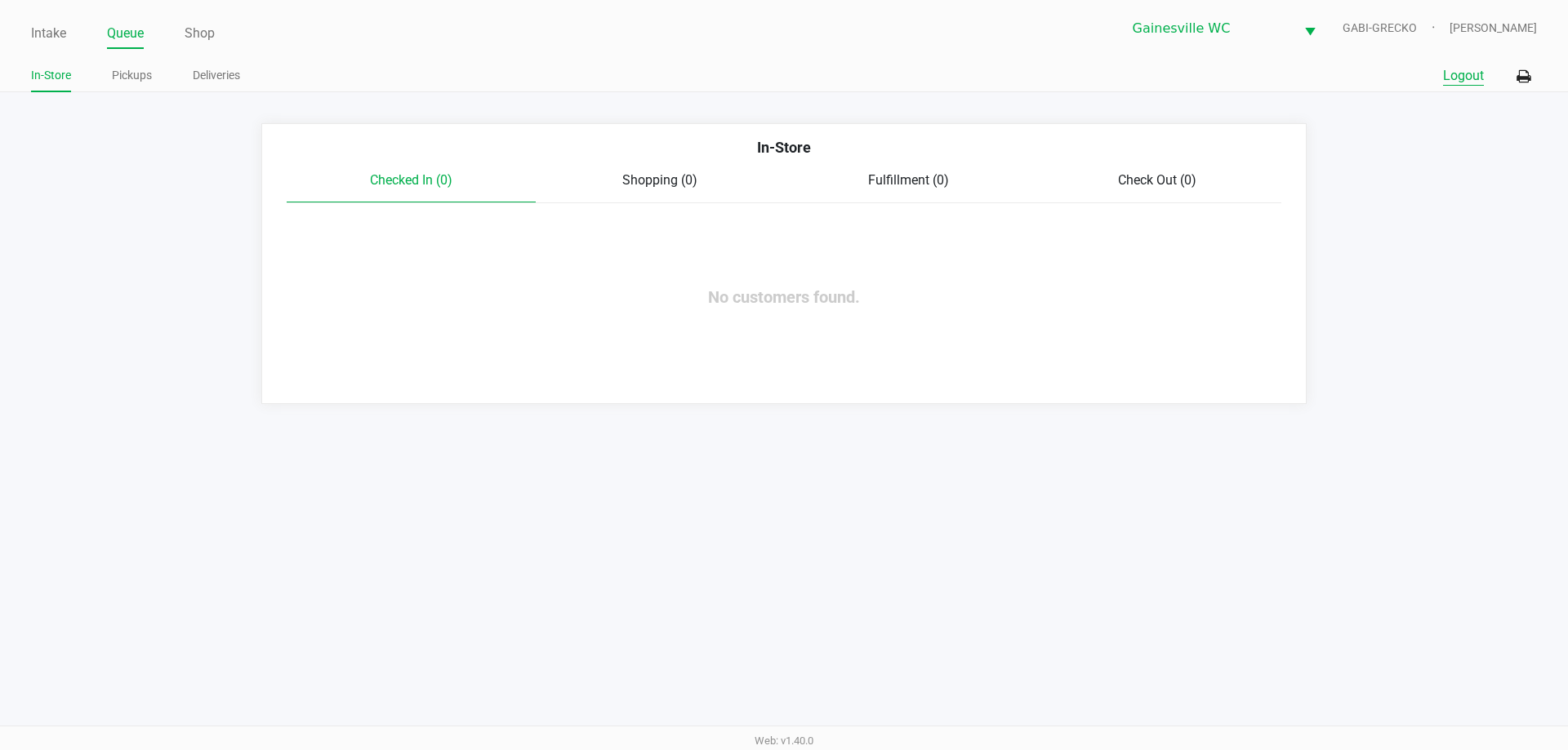
click at [1445, 72] on button "Logout" at bounding box center [1463, 76] width 41 height 19
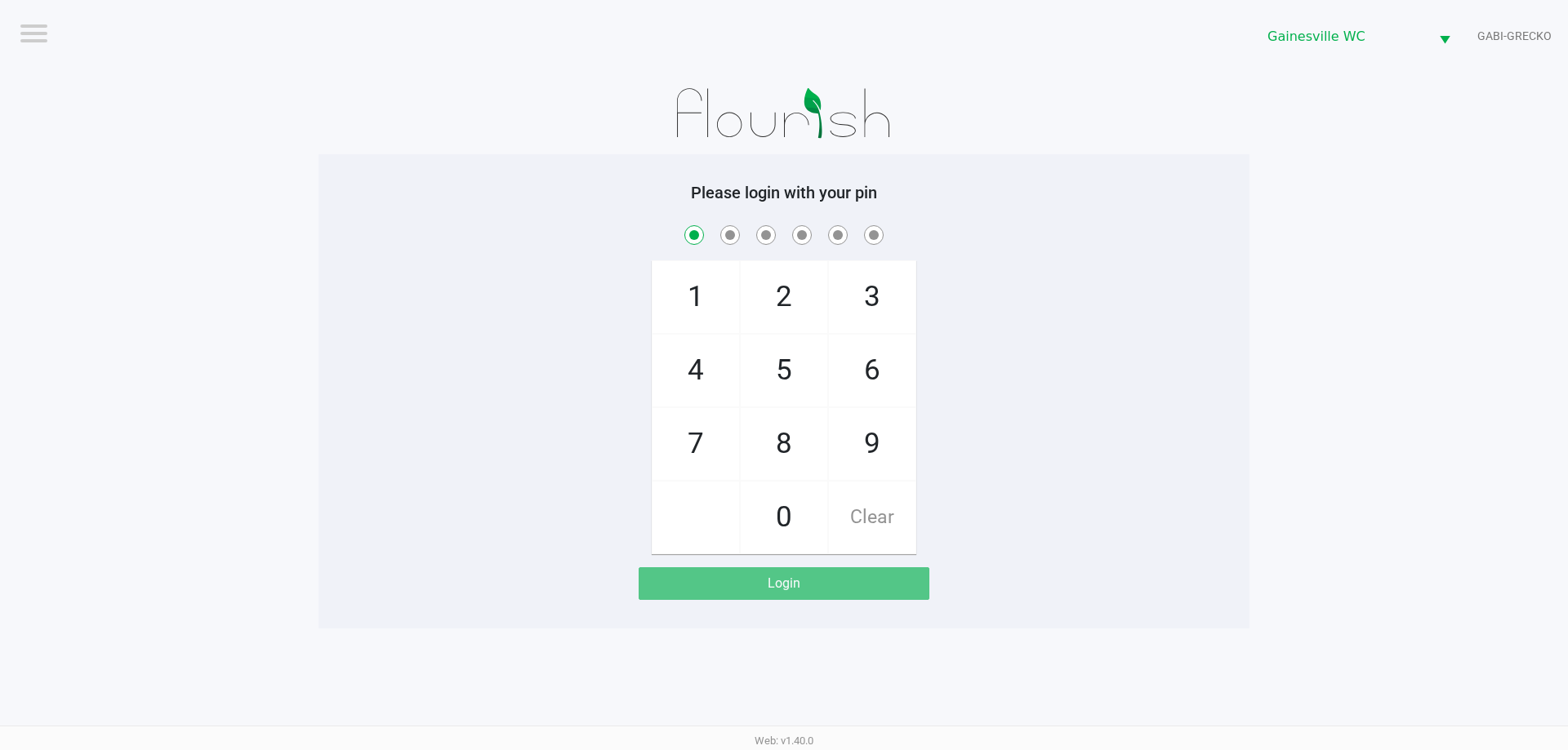
checkbox input "true"
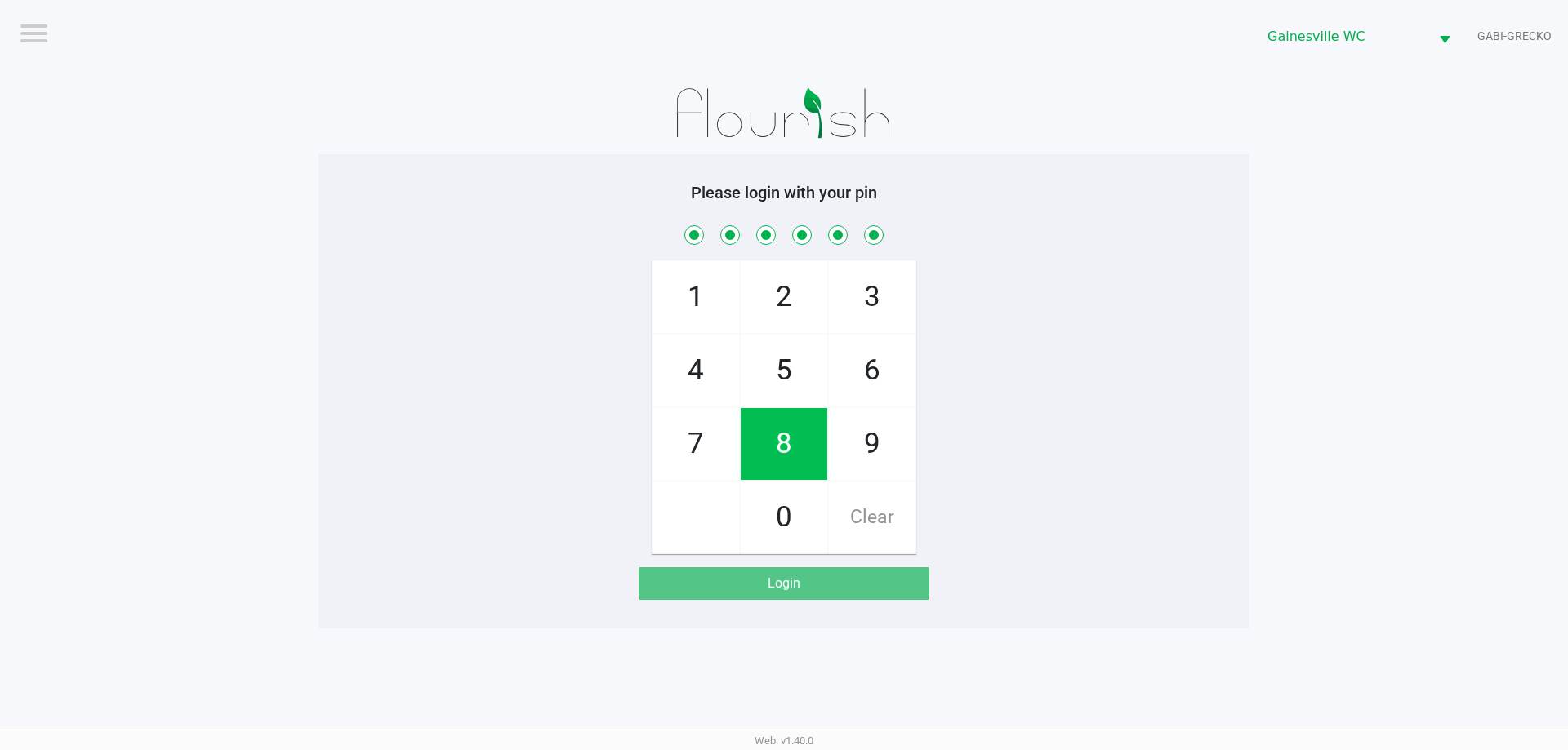
checkbox input "true"
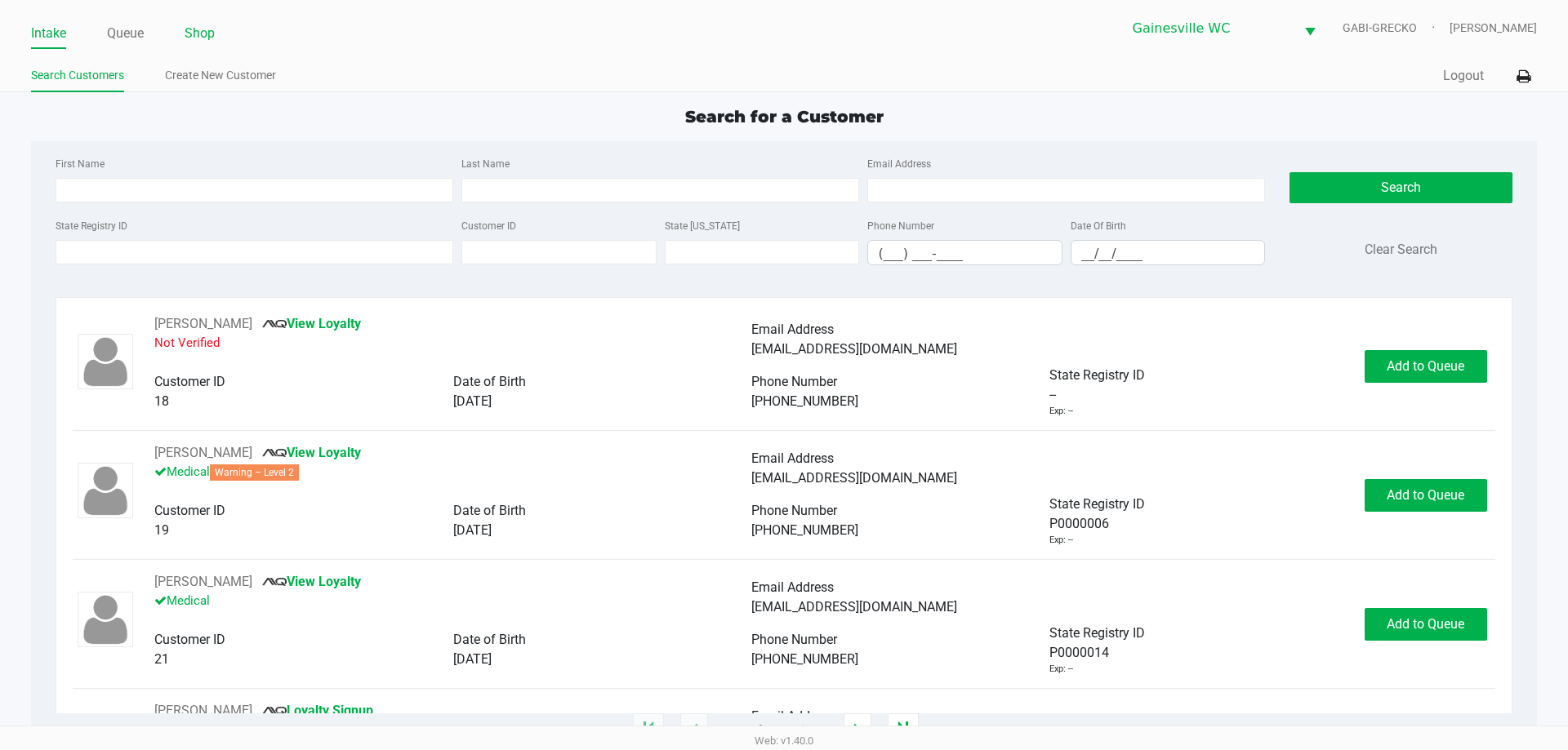
click at [186, 36] on link "Shop" at bounding box center [200, 33] width 31 height 23
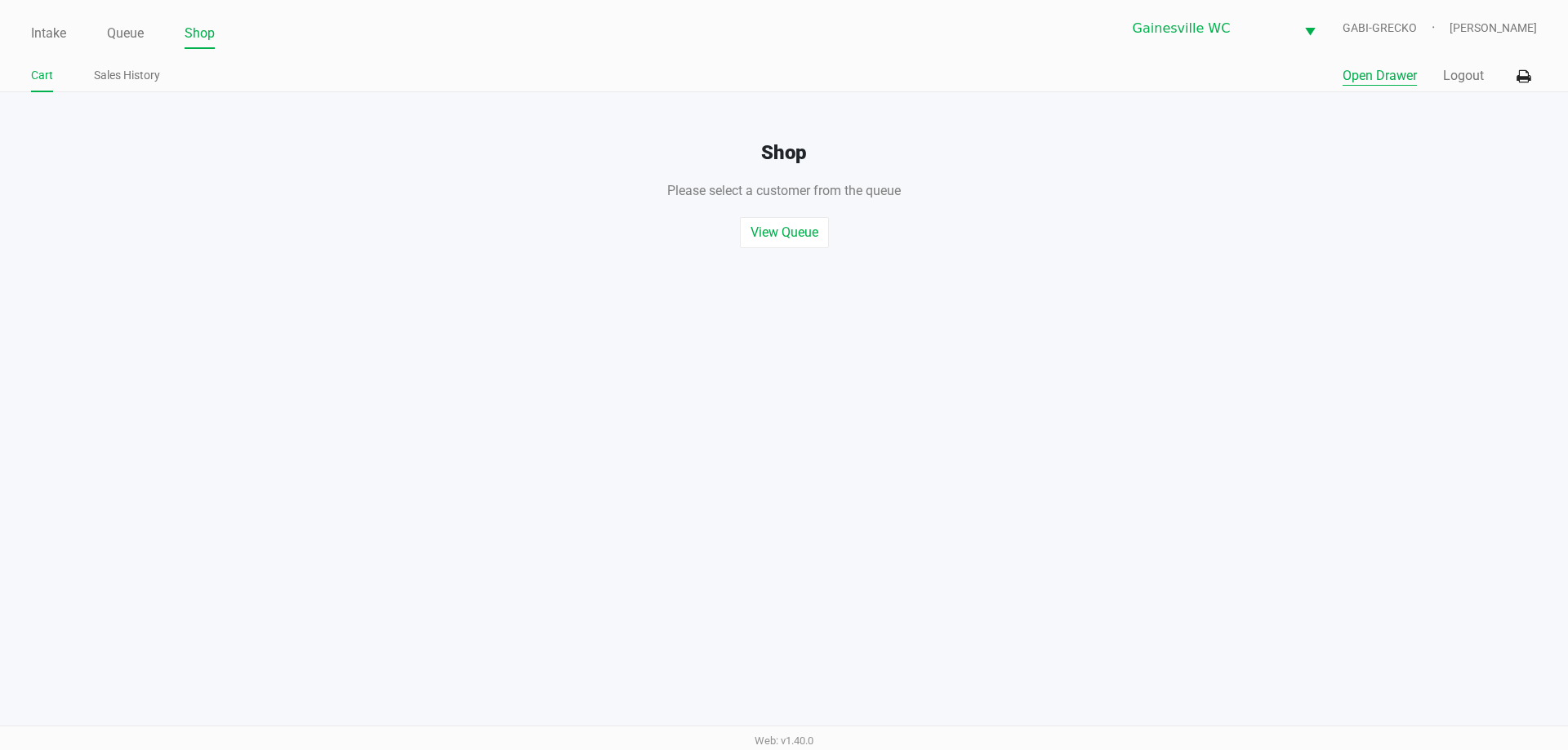
click at [1369, 81] on button "Open Drawer" at bounding box center [1379, 76] width 74 height 19
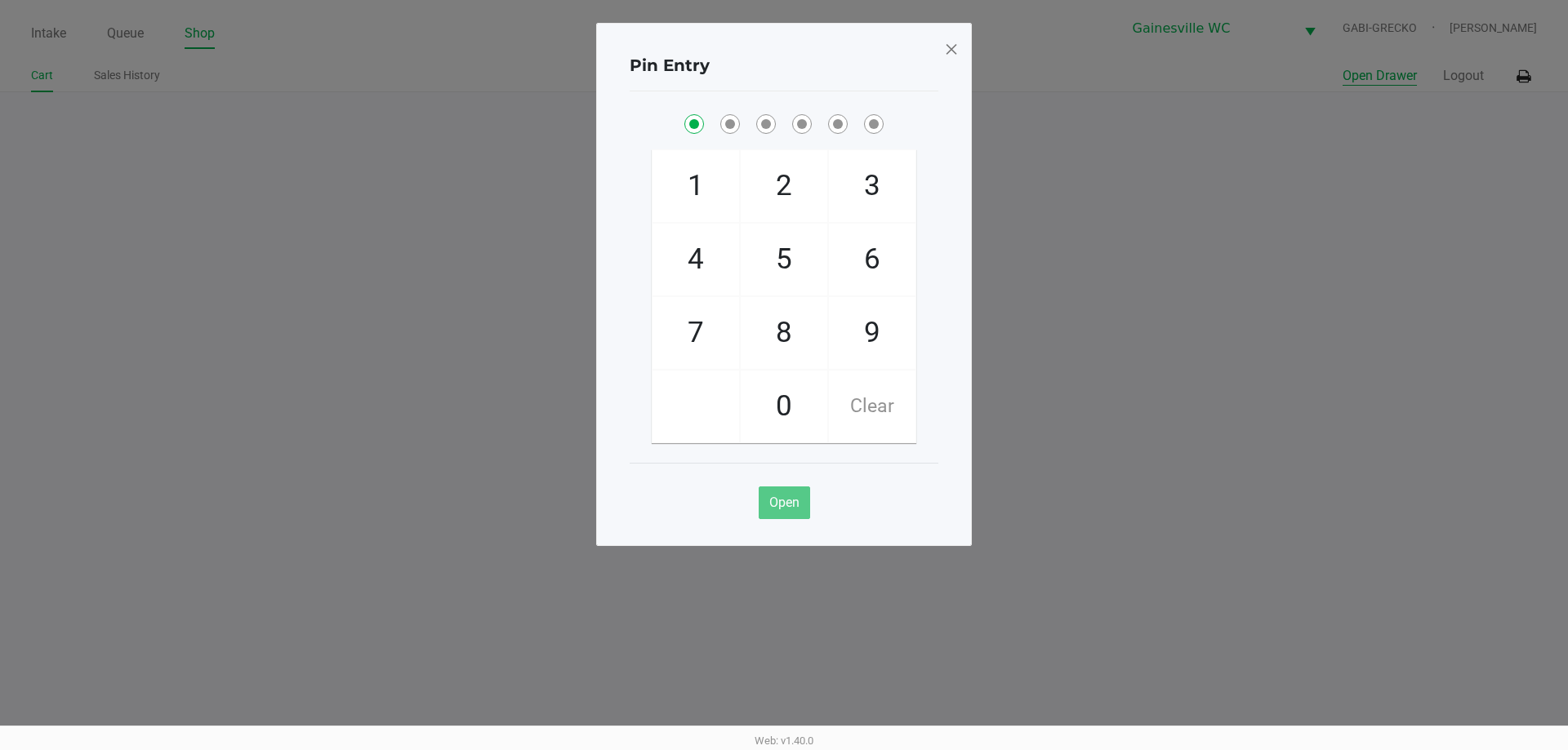
checkbox input "true"
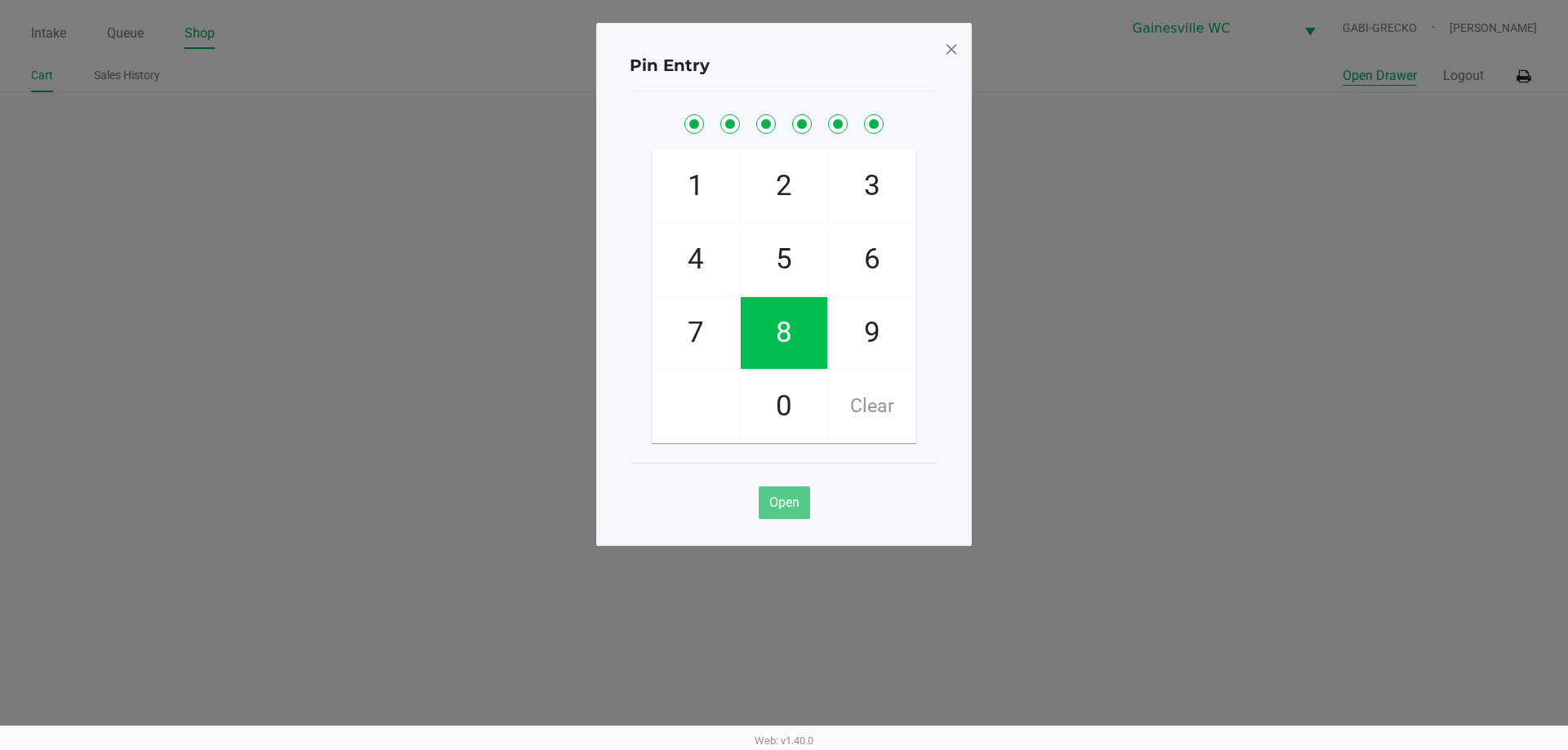
checkbox input "true"
click at [960, 44] on div "Pin Entry 1 4 7 2 5 8 0 3 6 9 Clear Open" at bounding box center [784, 284] width 376 height 523
click at [958, 46] on span at bounding box center [951, 49] width 15 height 26
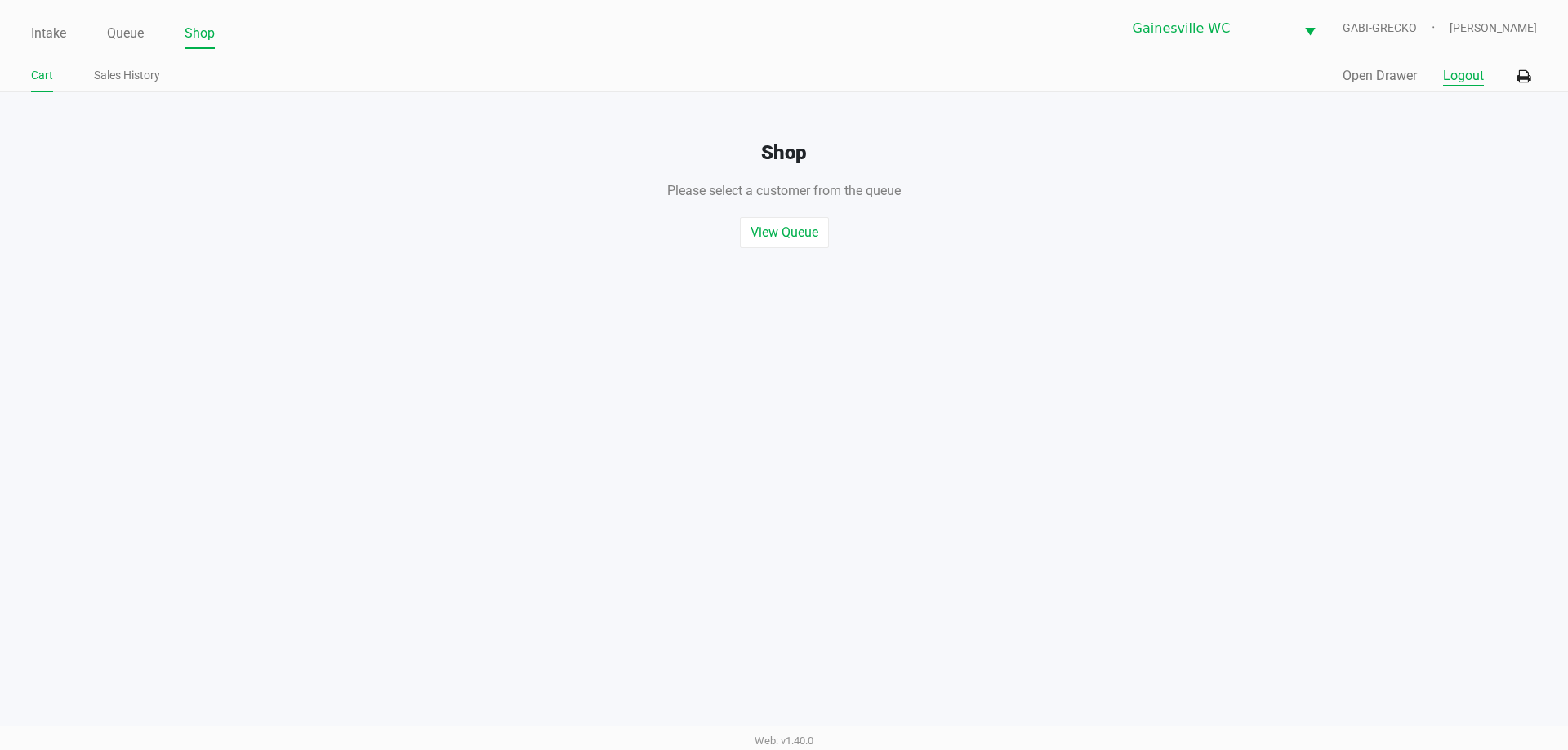
click at [1479, 74] on button "Logout" at bounding box center [1463, 76] width 41 height 19
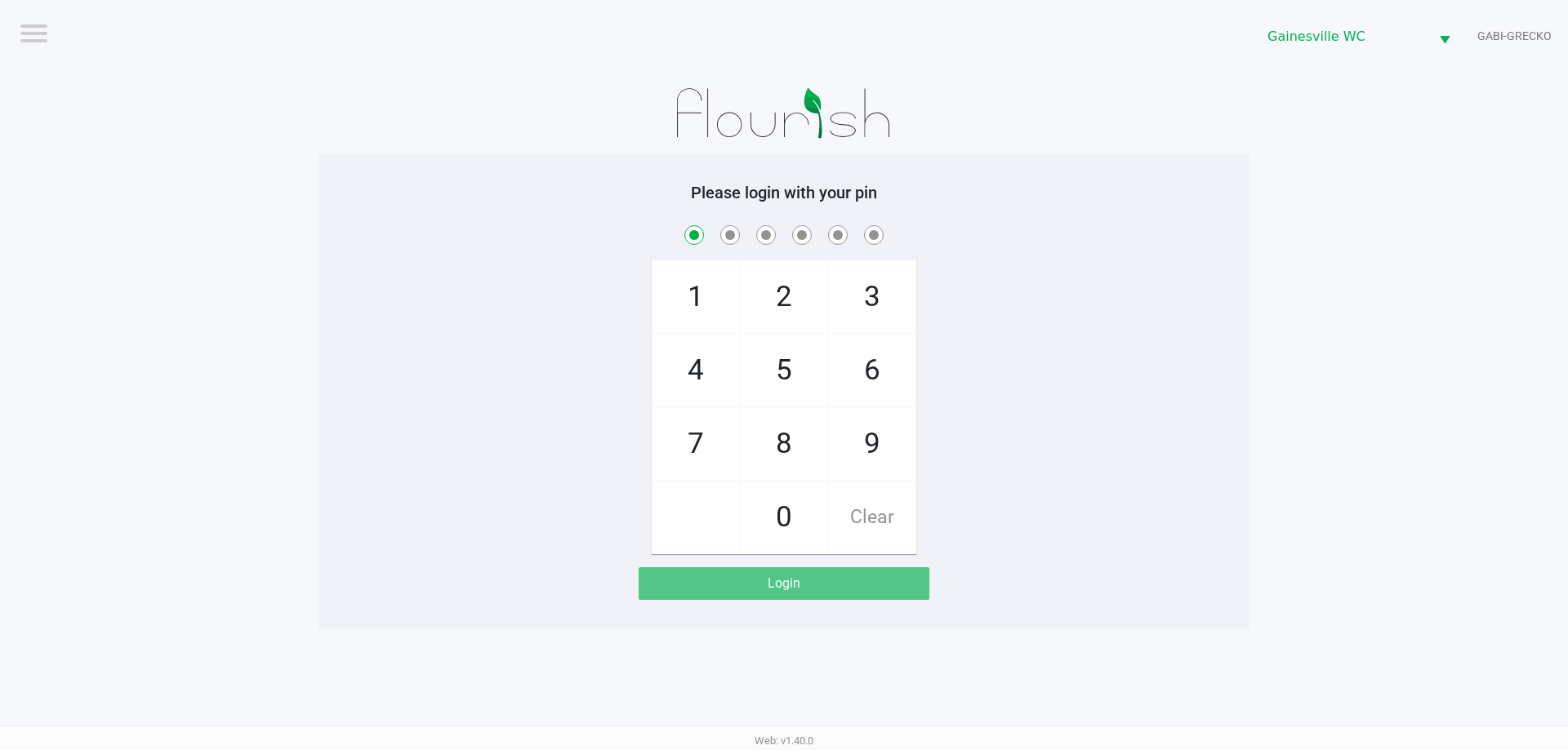
checkbox input "true"
checkbox input "false"
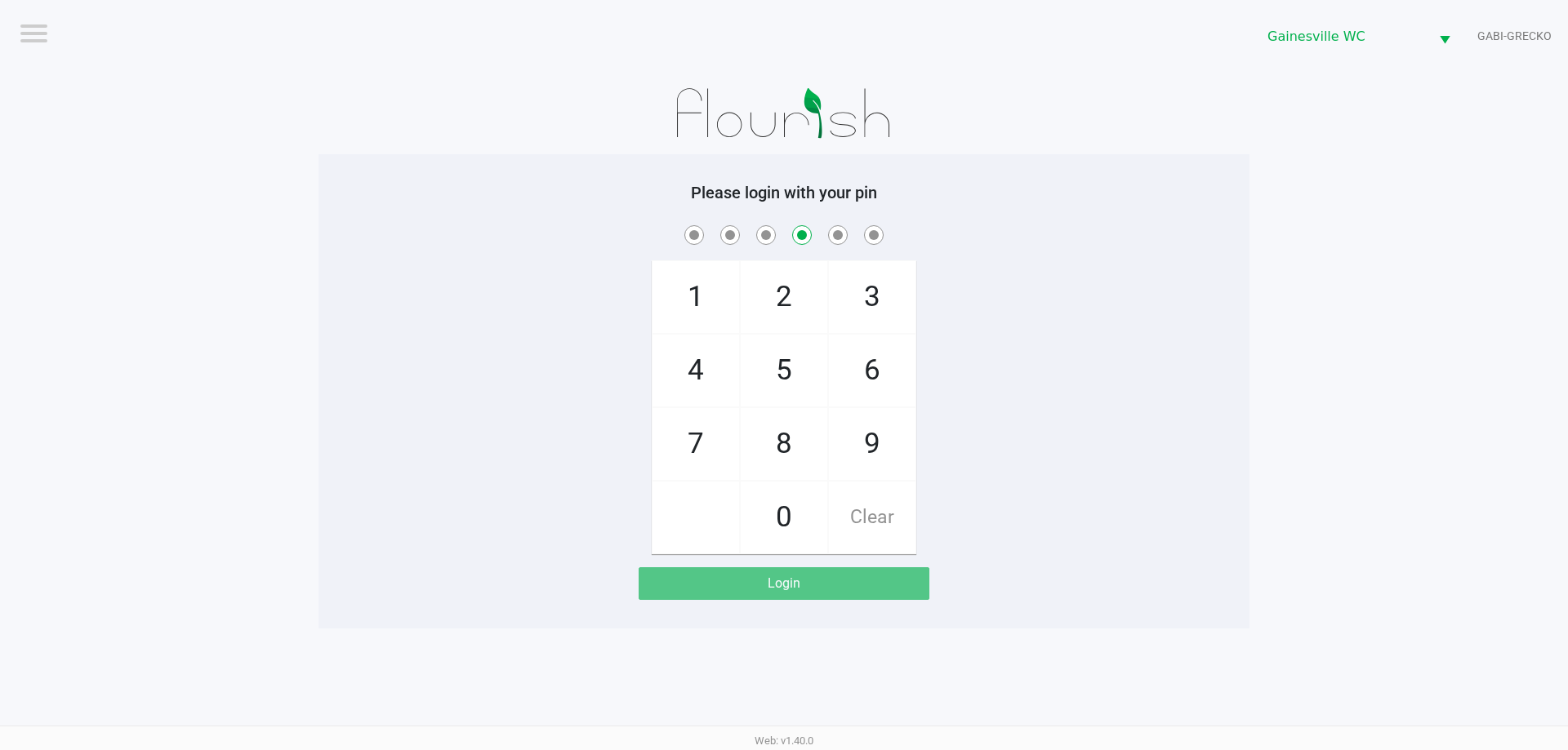
checkbox input "false"
checkbox input "true"
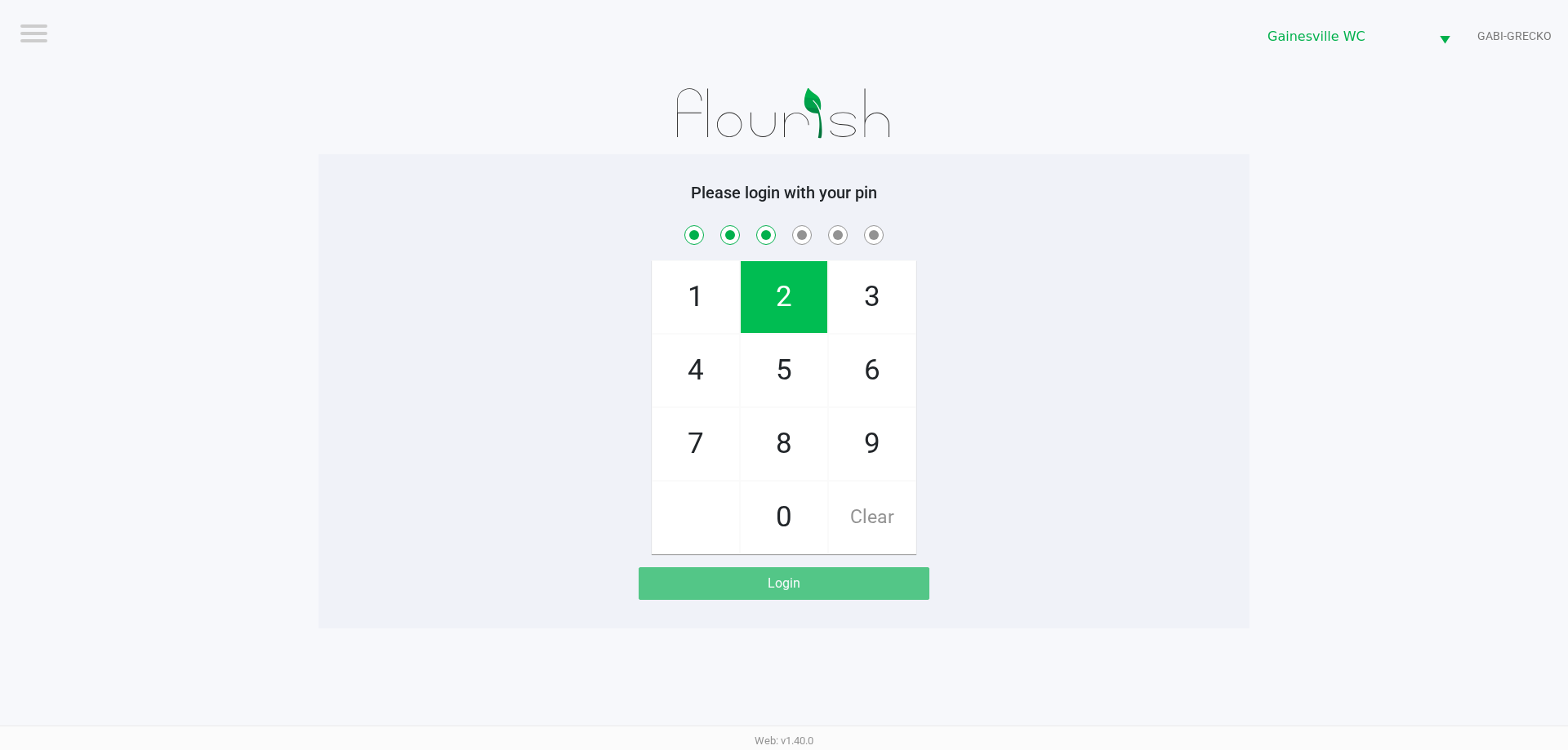
checkbox input "true"
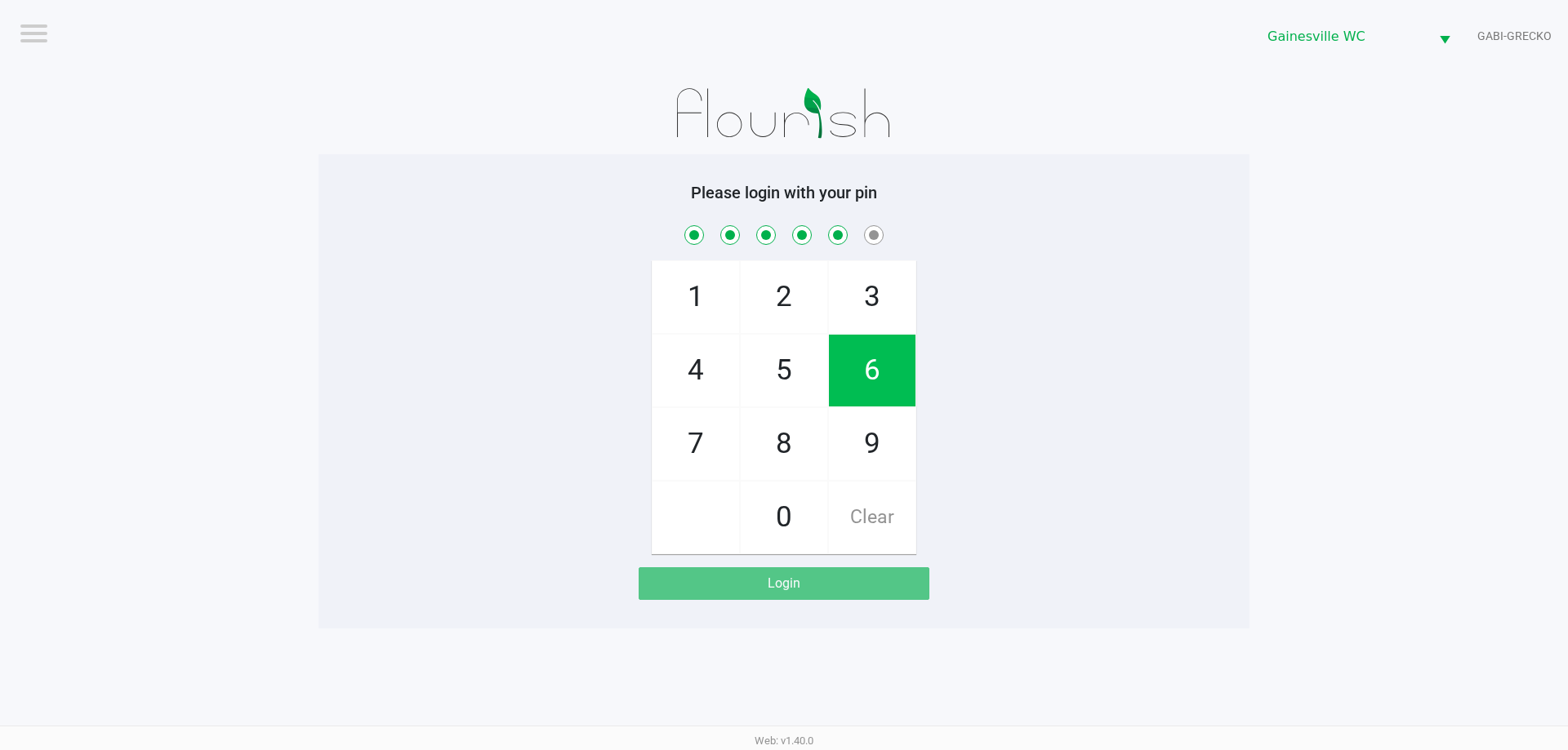
checkbox input "true"
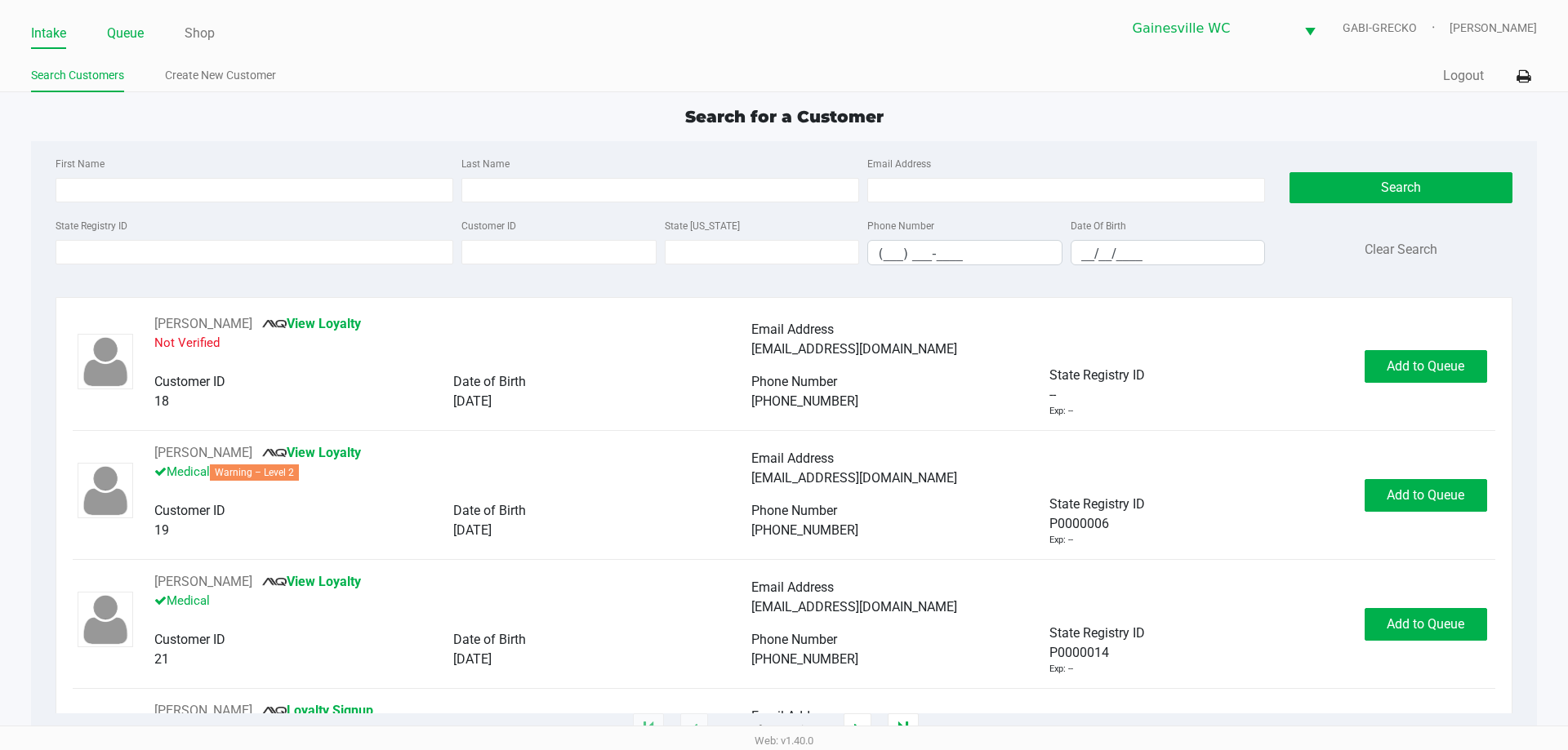
click at [127, 27] on link "Queue" at bounding box center [125, 33] width 37 height 23
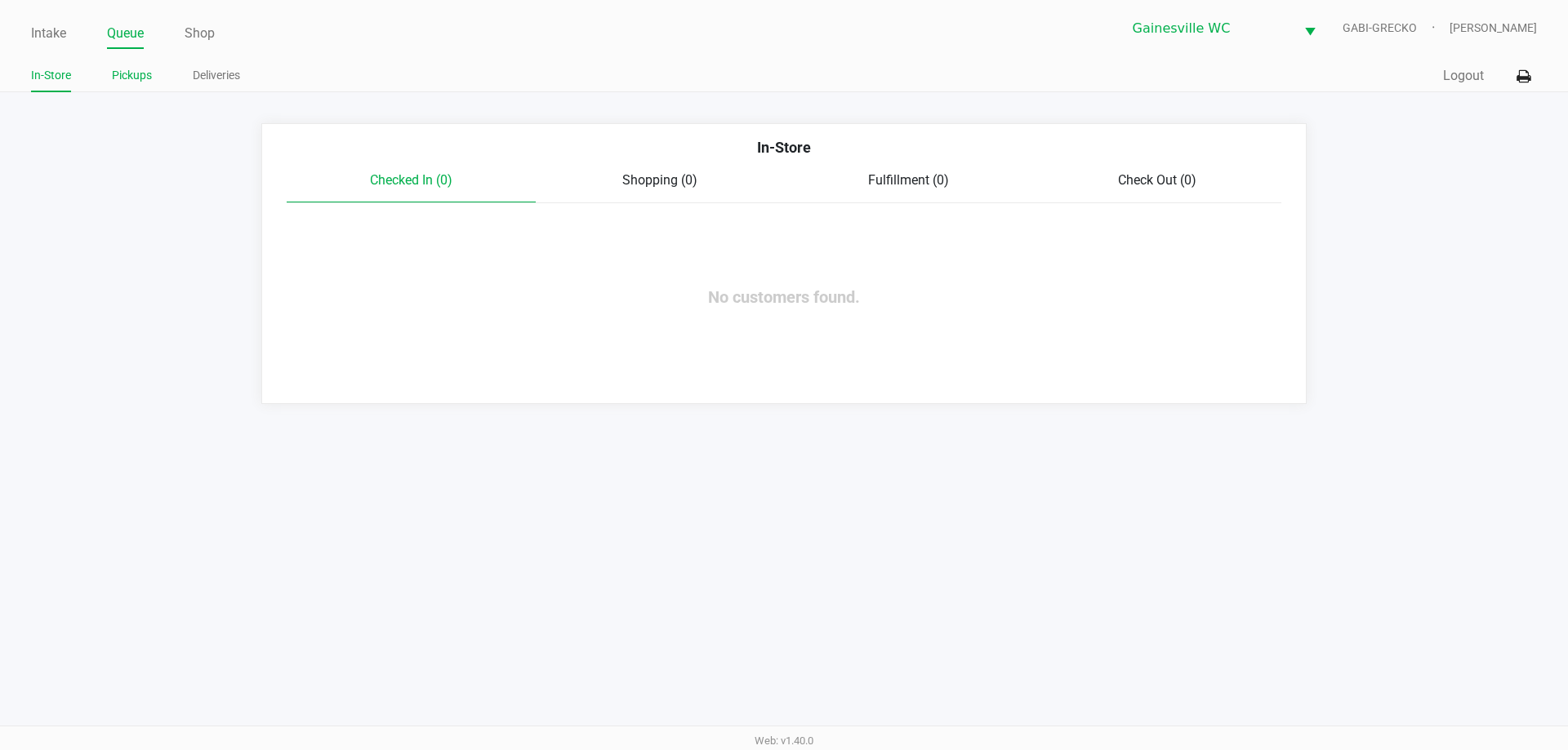
click at [139, 84] on link "Pickups" at bounding box center [132, 75] width 40 height 20
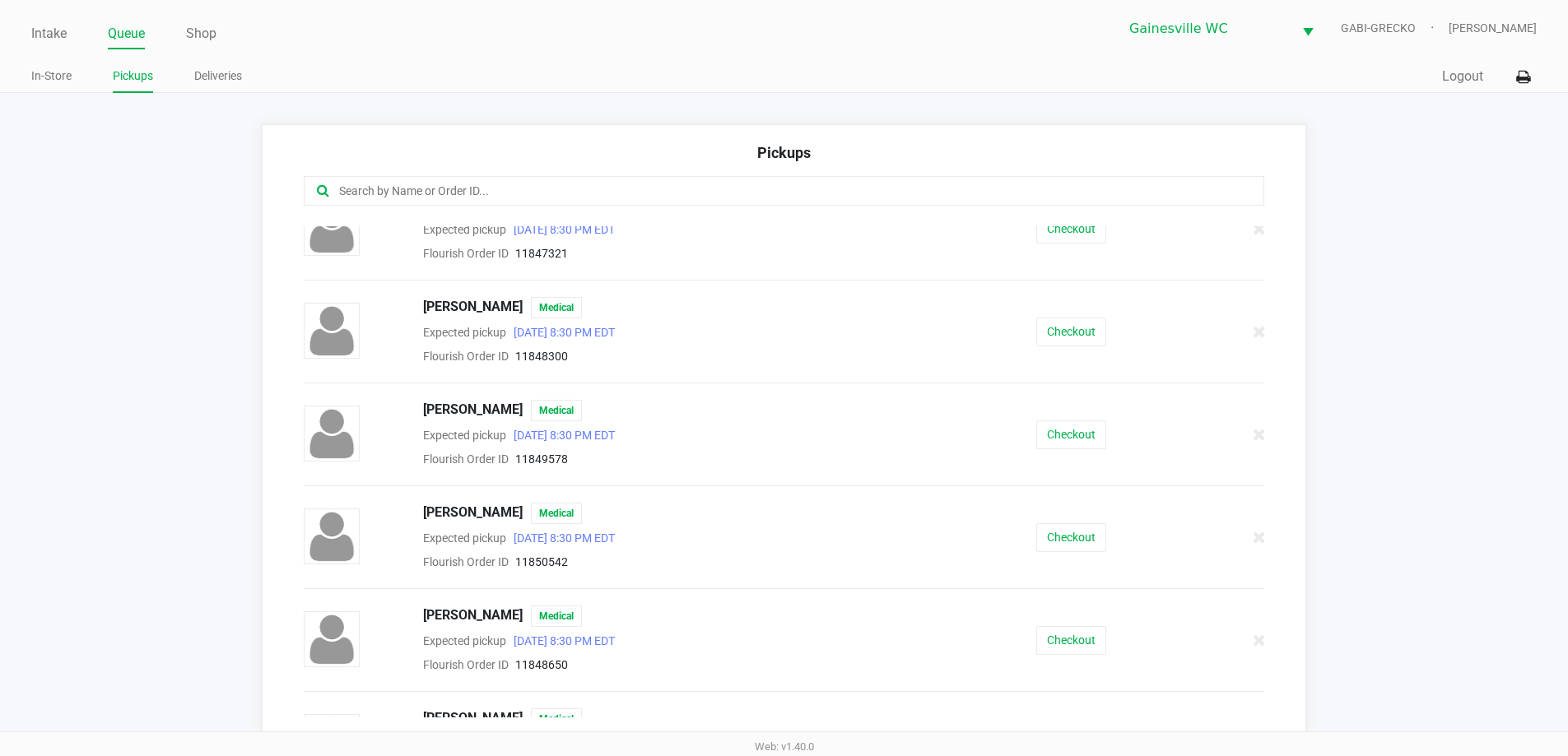
scroll to position [247, 0]
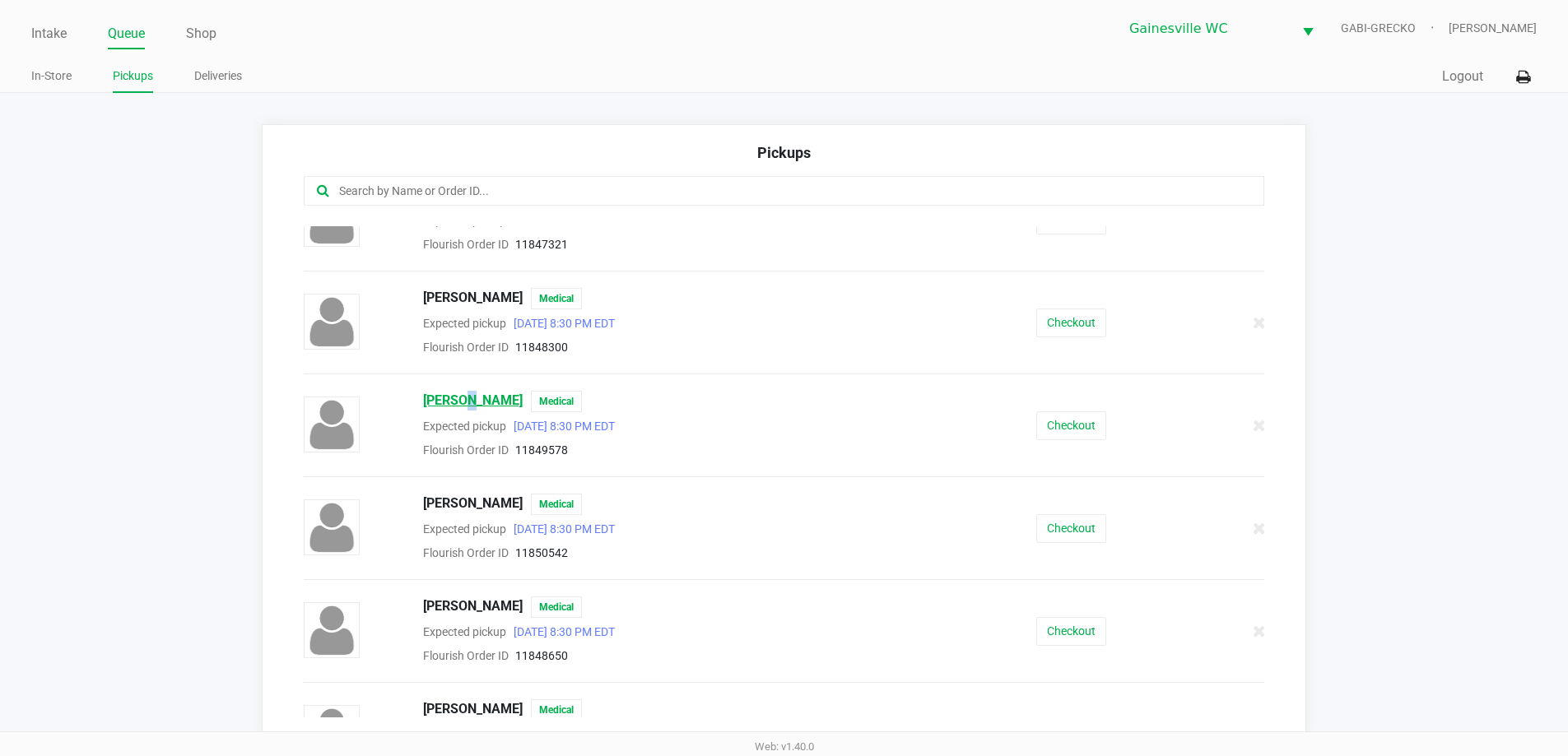
click at [462, 402] on span "Dawn Blizzard" at bounding box center [472, 401] width 100 height 21
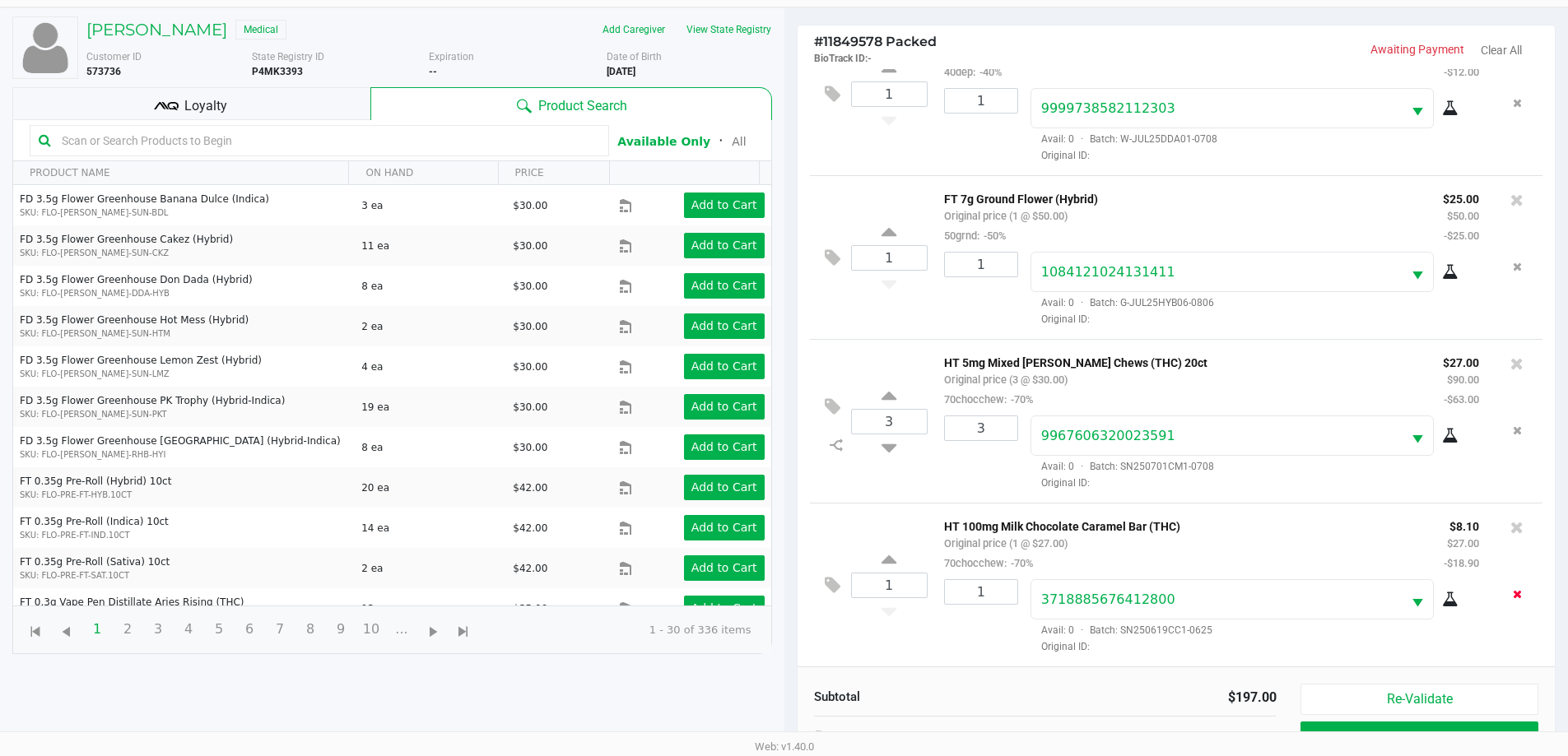
scroll to position [177, 0]
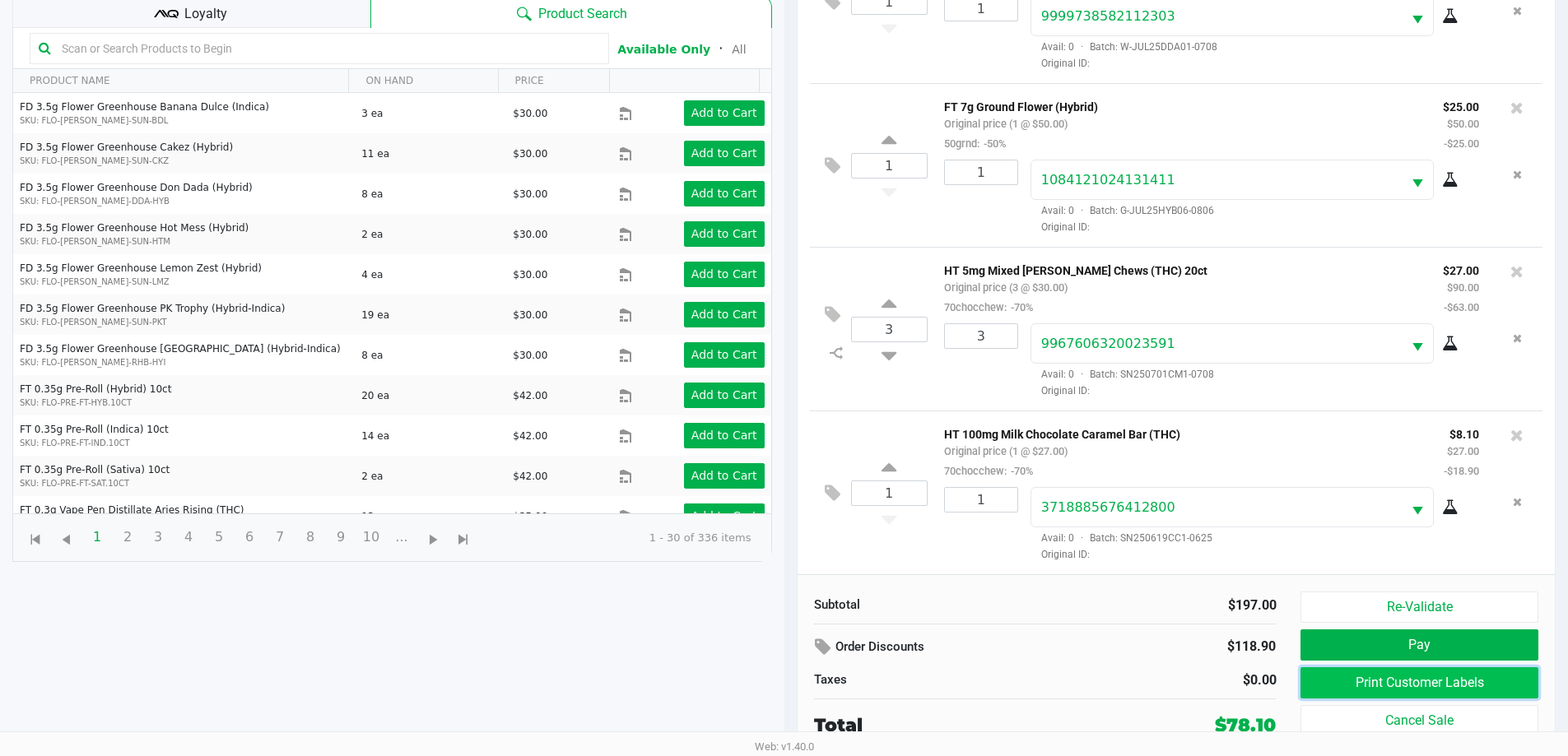
click at [1423, 683] on button "Print Customer Labels" at bounding box center [1419, 682] width 237 height 31
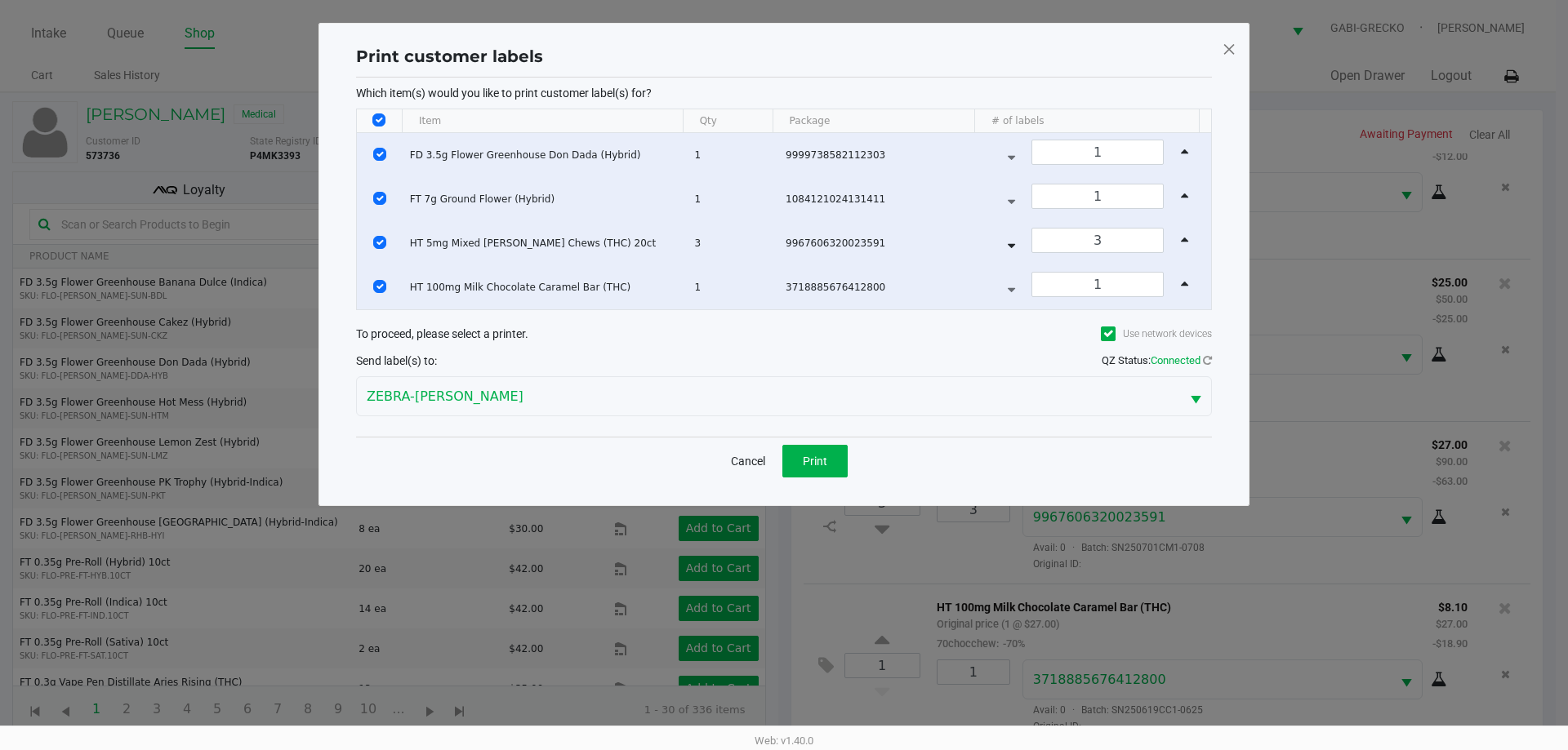
click at [858, 432] on div "Which item(s) would you like to print customer label(s) for? Item Qty Package #…" at bounding box center [784, 257] width 855 height 359
click at [811, 459] on span "Print" at bounding box center [815, 460] width 25 height 13
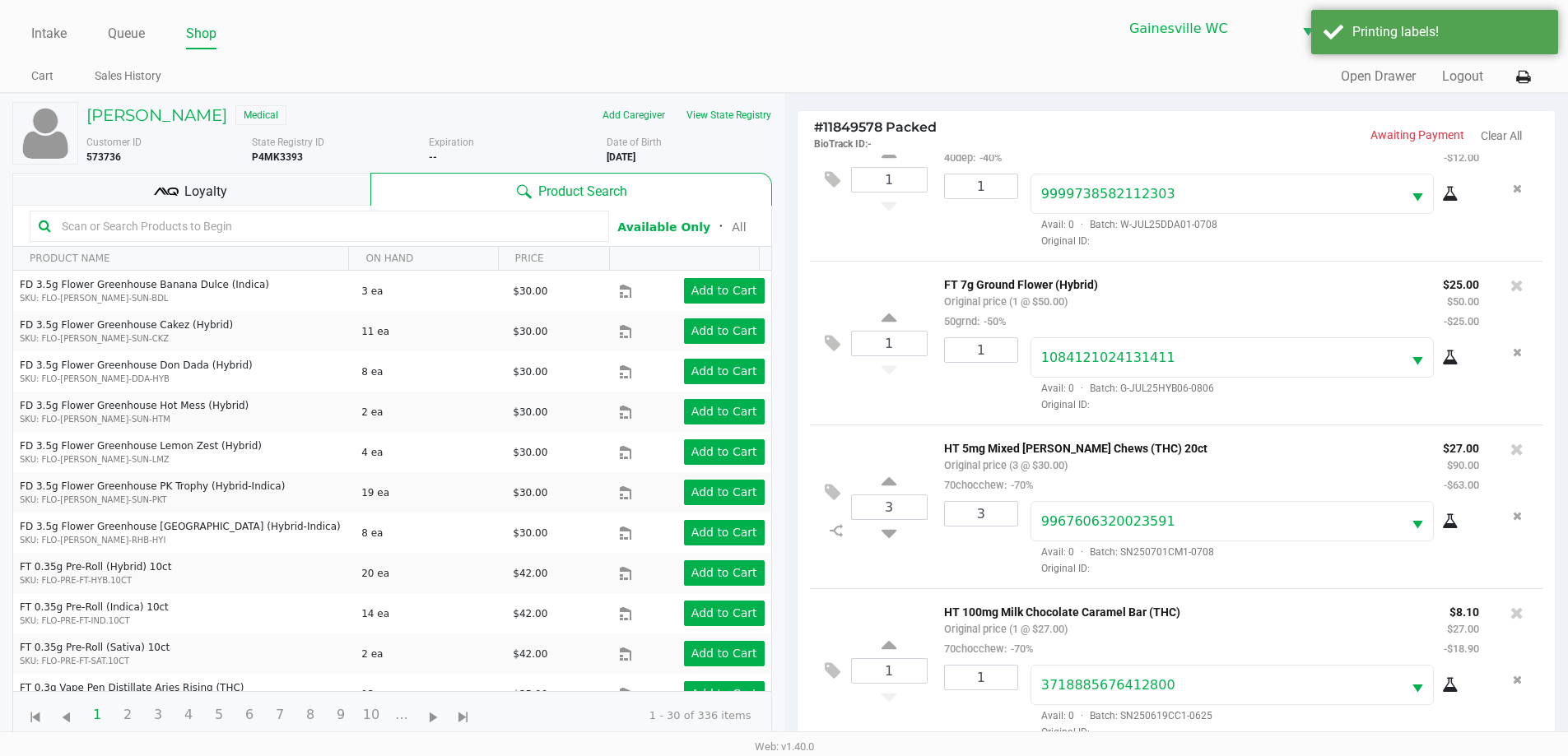
click at [294, 177] on div "Loyalty" at bounding box center [191, 189] width 358 height 33
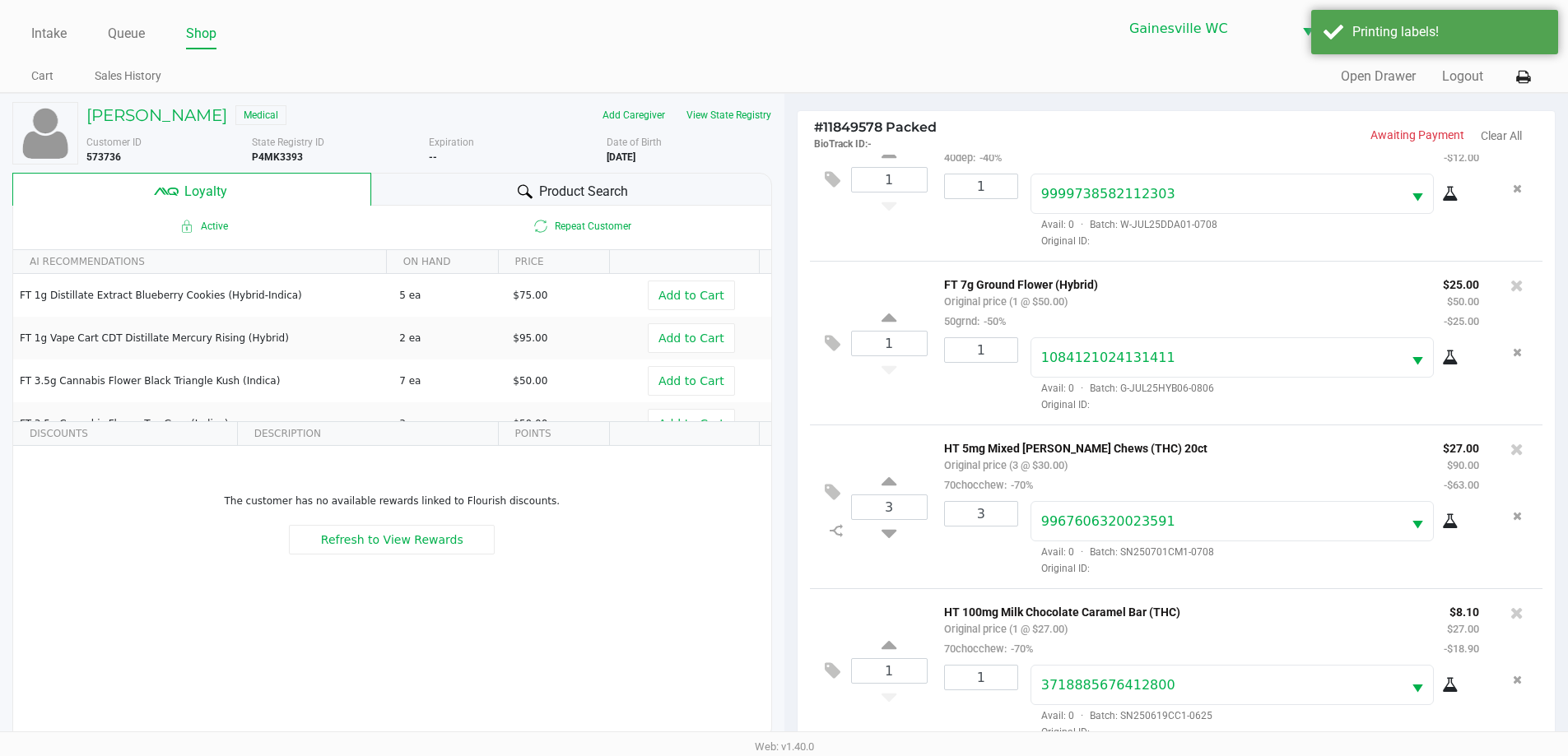
click at [439, 183] on div "Product Search" at bounding box center [572, 189] width 401 height 33
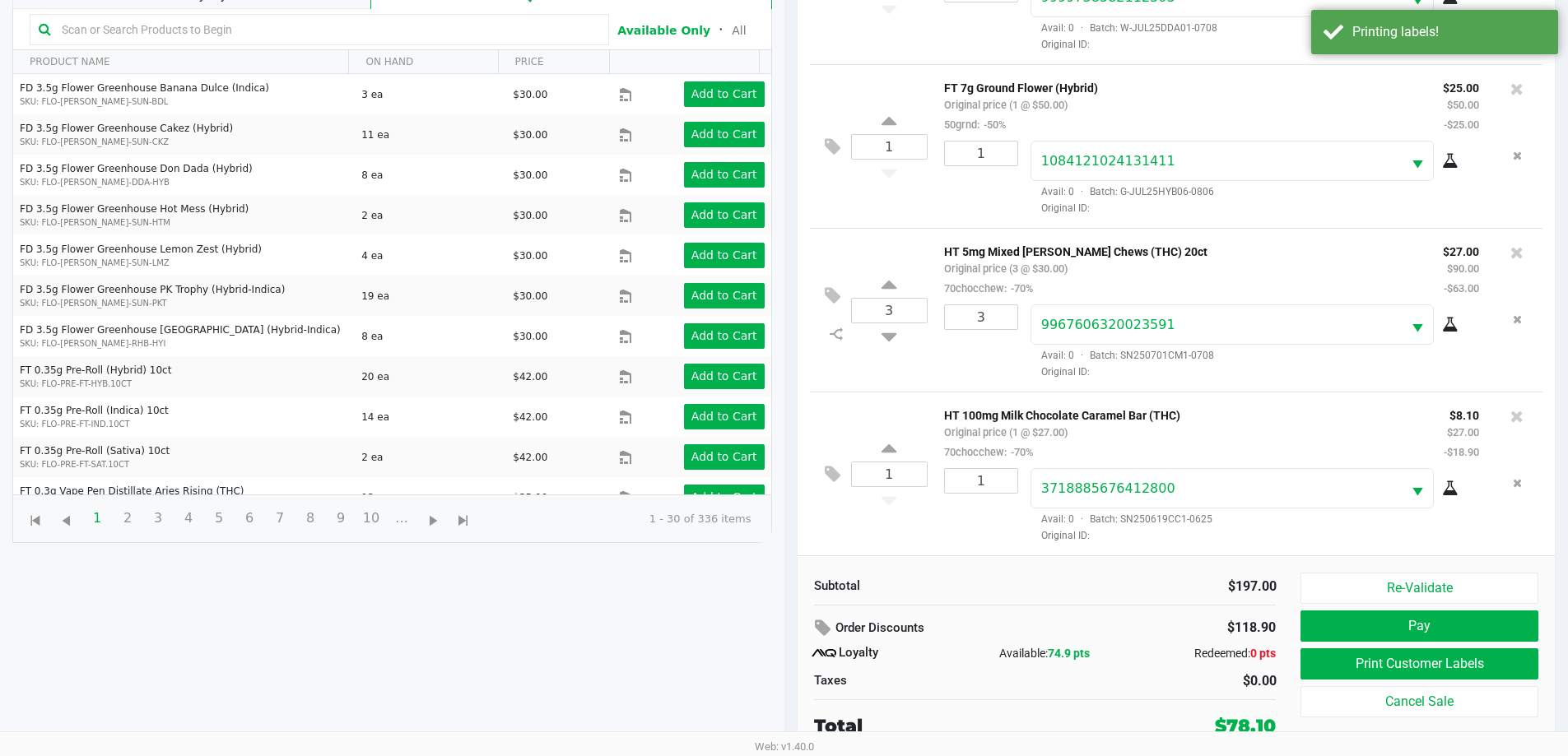
scroll to position [198, 0]
click at [1018, 580] on div "Subtotal" at bounding box center [923, 585] width 219 height 19
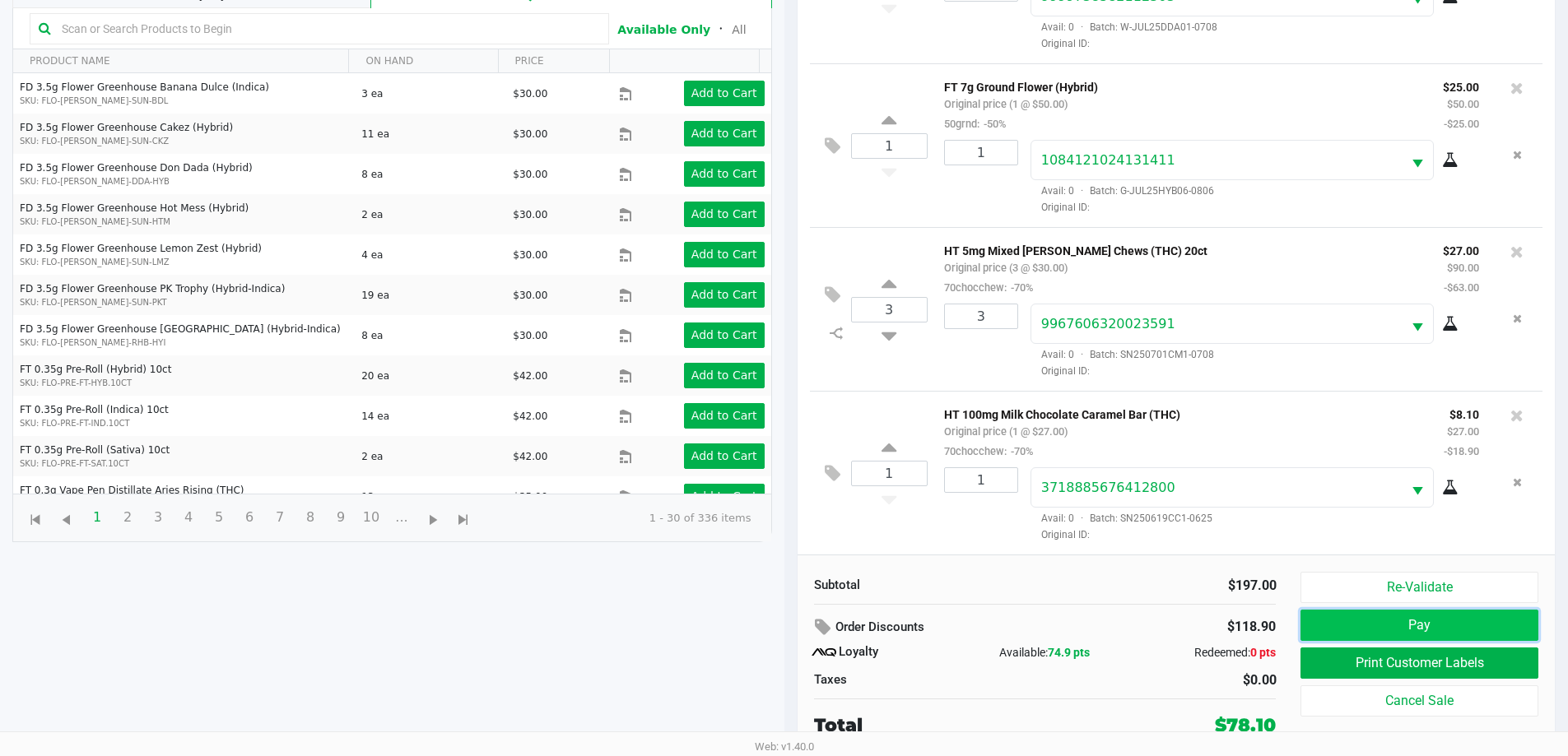
click at [1521, 618] on button "Pay" at bounding box center [1419, 625] width 237 height 31
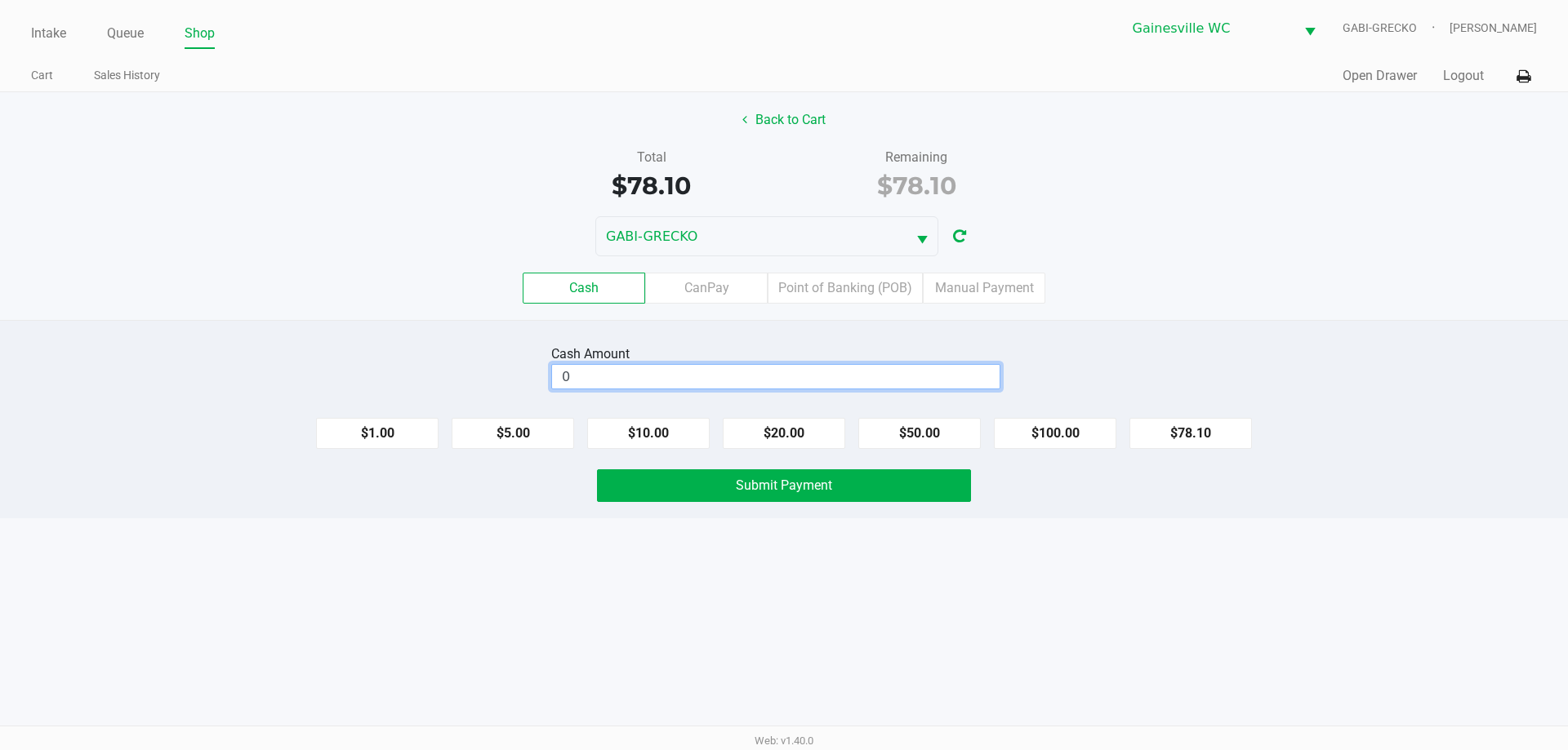
click at [675, 382] on input "0" at bounding box center [775, 376] width 447 height 24
type input "$80.00"
click at [861, 483] on button "Submit Payment" at bounding box center [784, 485] width 374 height 32
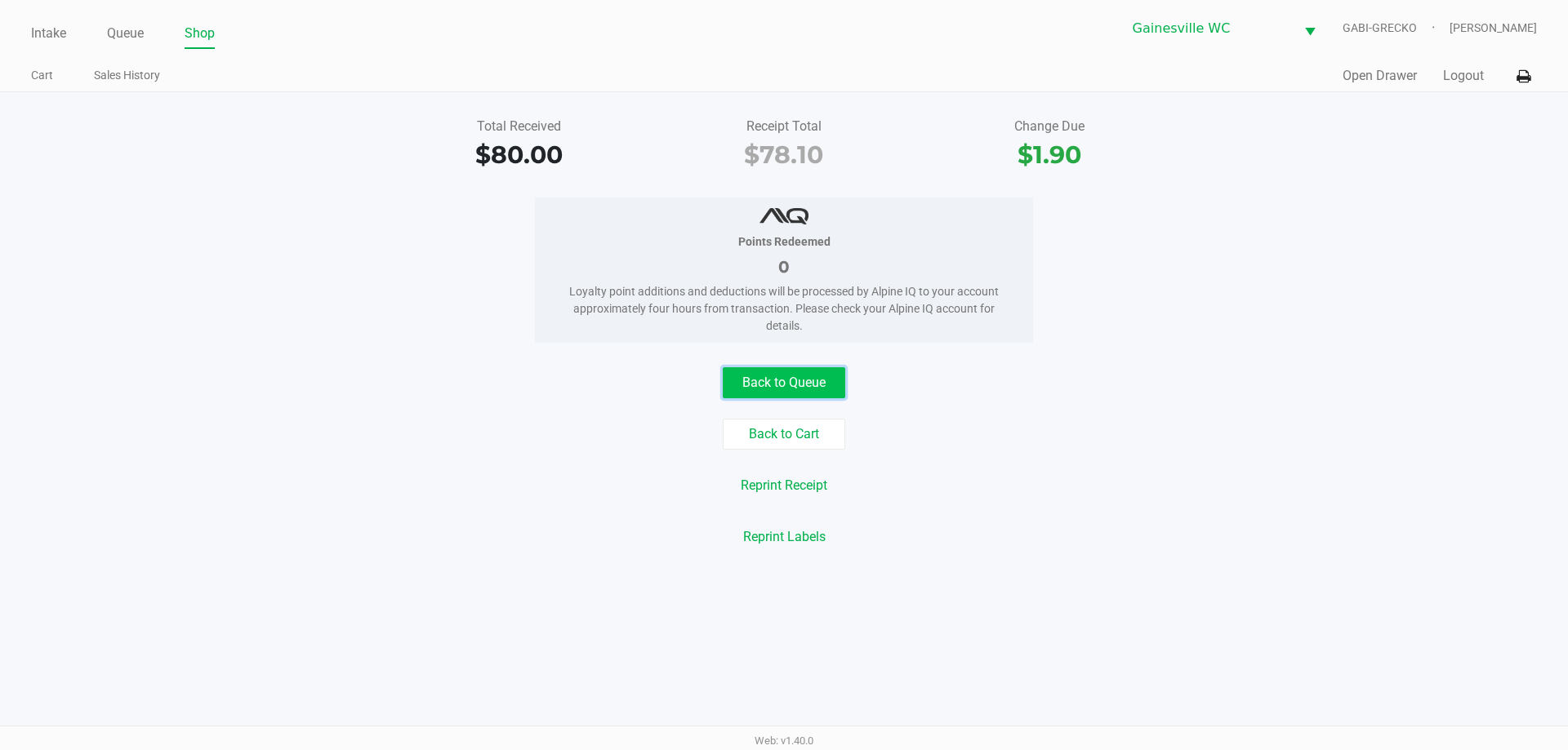
click at [738, 386] on button "Back to Queue" at bounding box center [784, 382] width 123 height 31
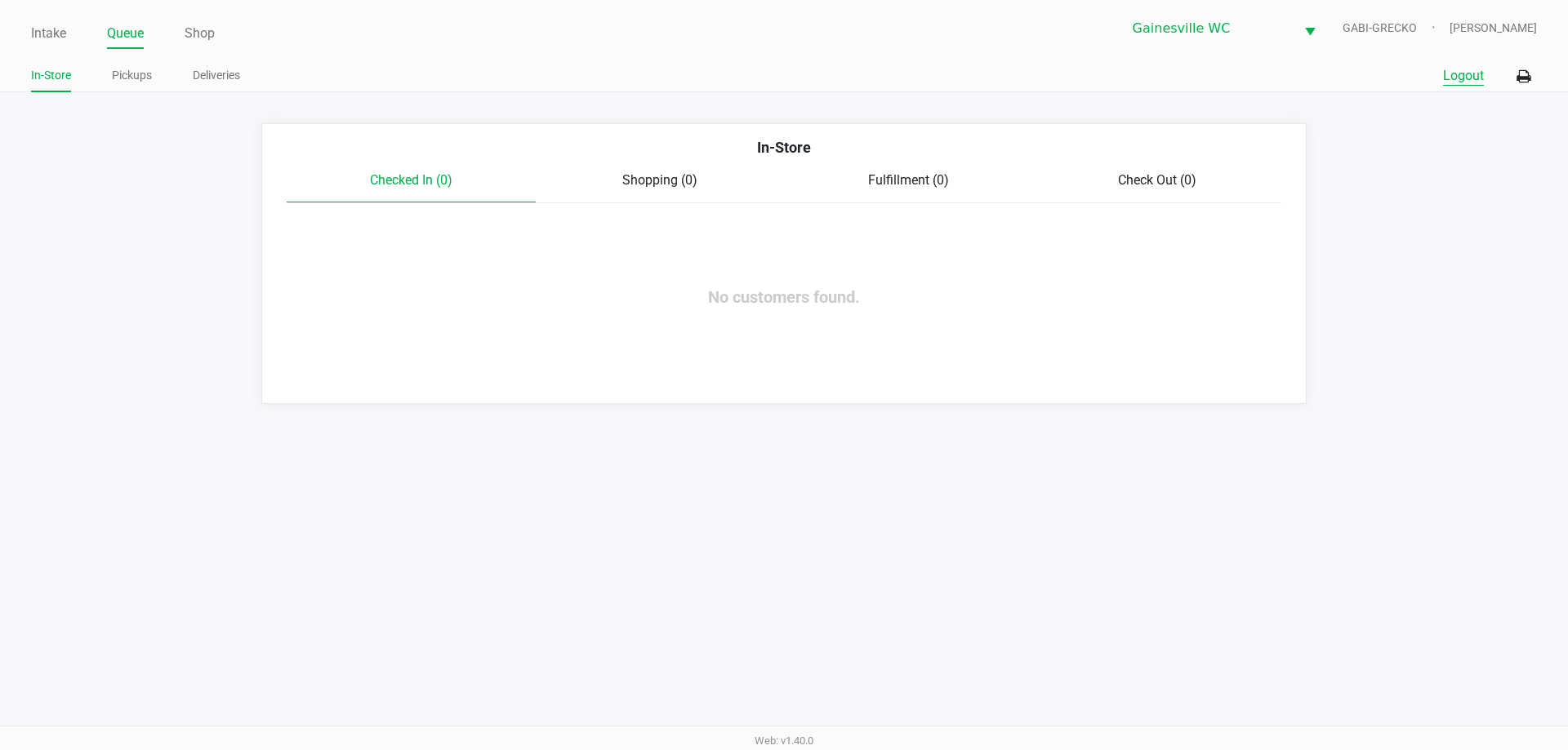
click at [1461, 74] on button "Logout" at bounding box center [1463, 76] width 41 height 19
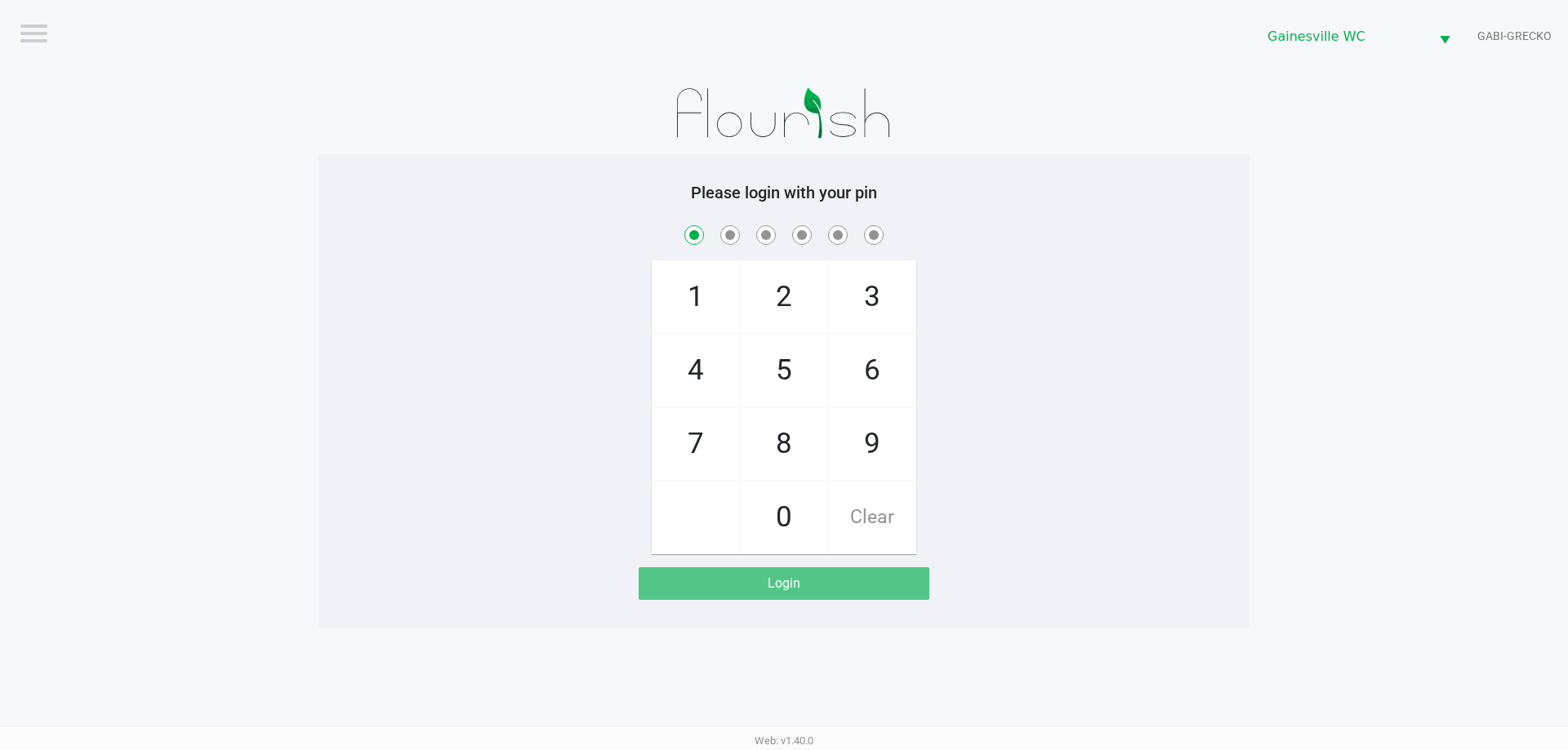
checkbox input "true"
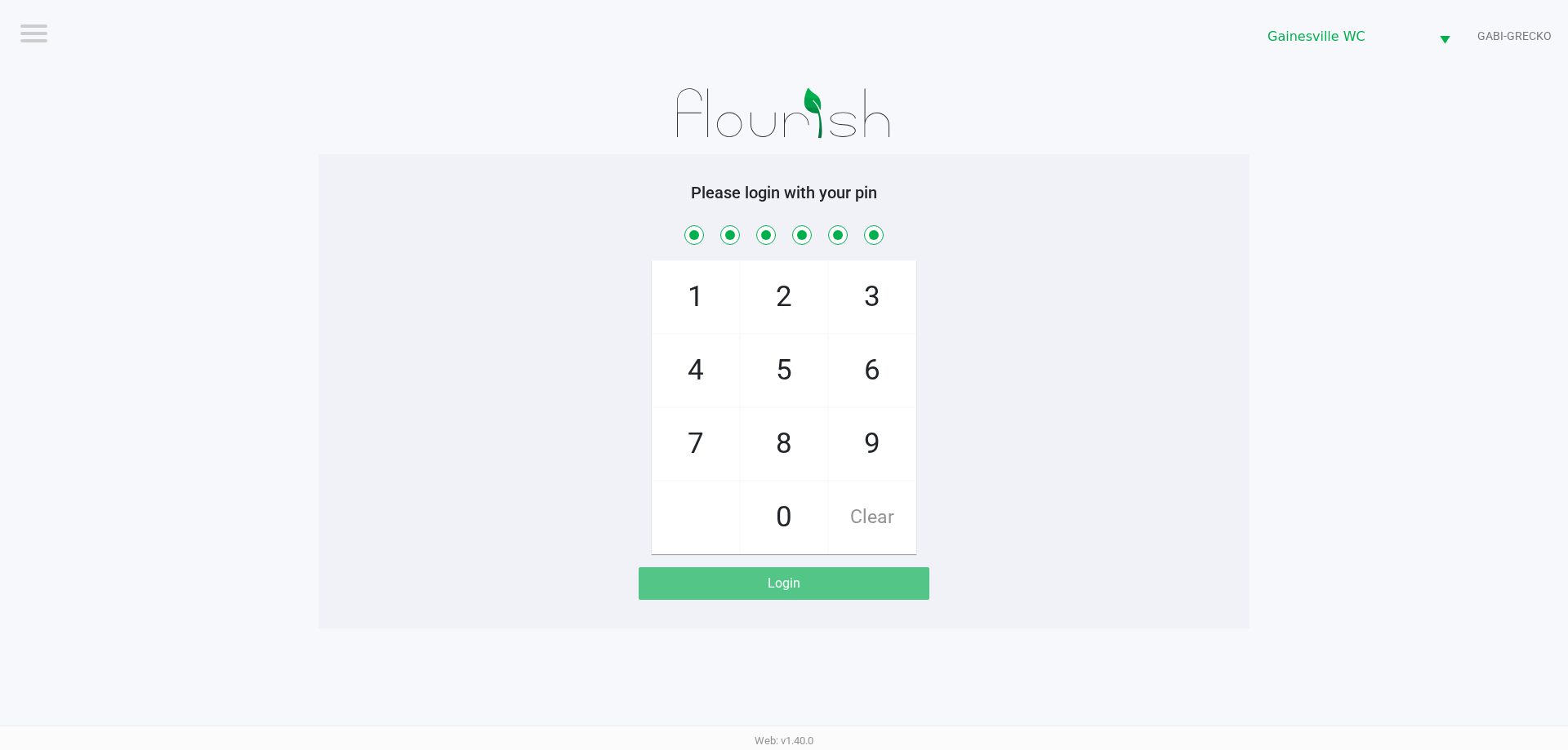
checkbox input "true"
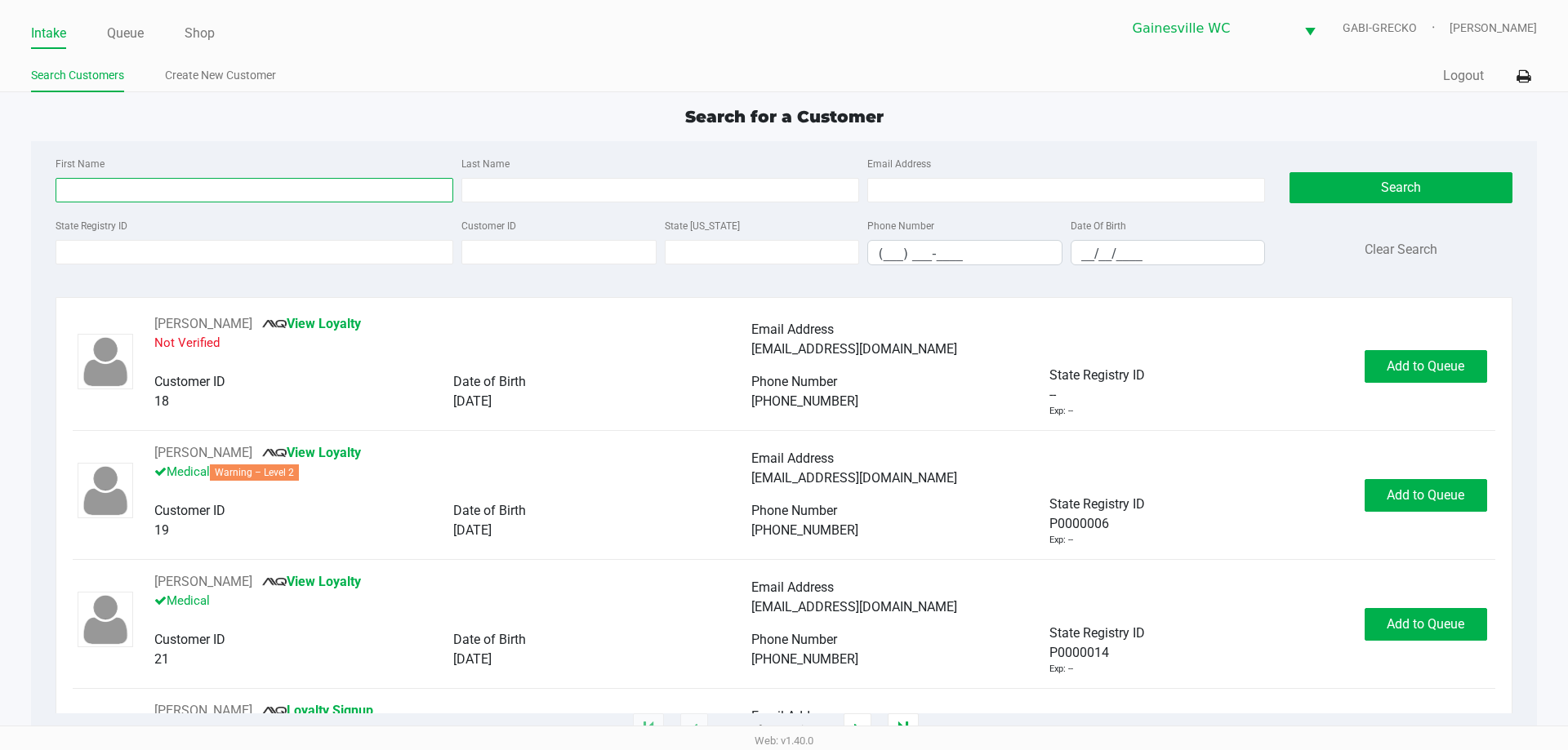
click at [188, 193] on input "First Name" at bounding box center [254, 190] width 397 height 25
click at [188, 249] on input "State Registry ID" at bounding box center [254, 252] width 397 height 25
click at [229, 183] on input "First Name" at bounding box center [254, 190] width 397 height 25
type input "dawn"
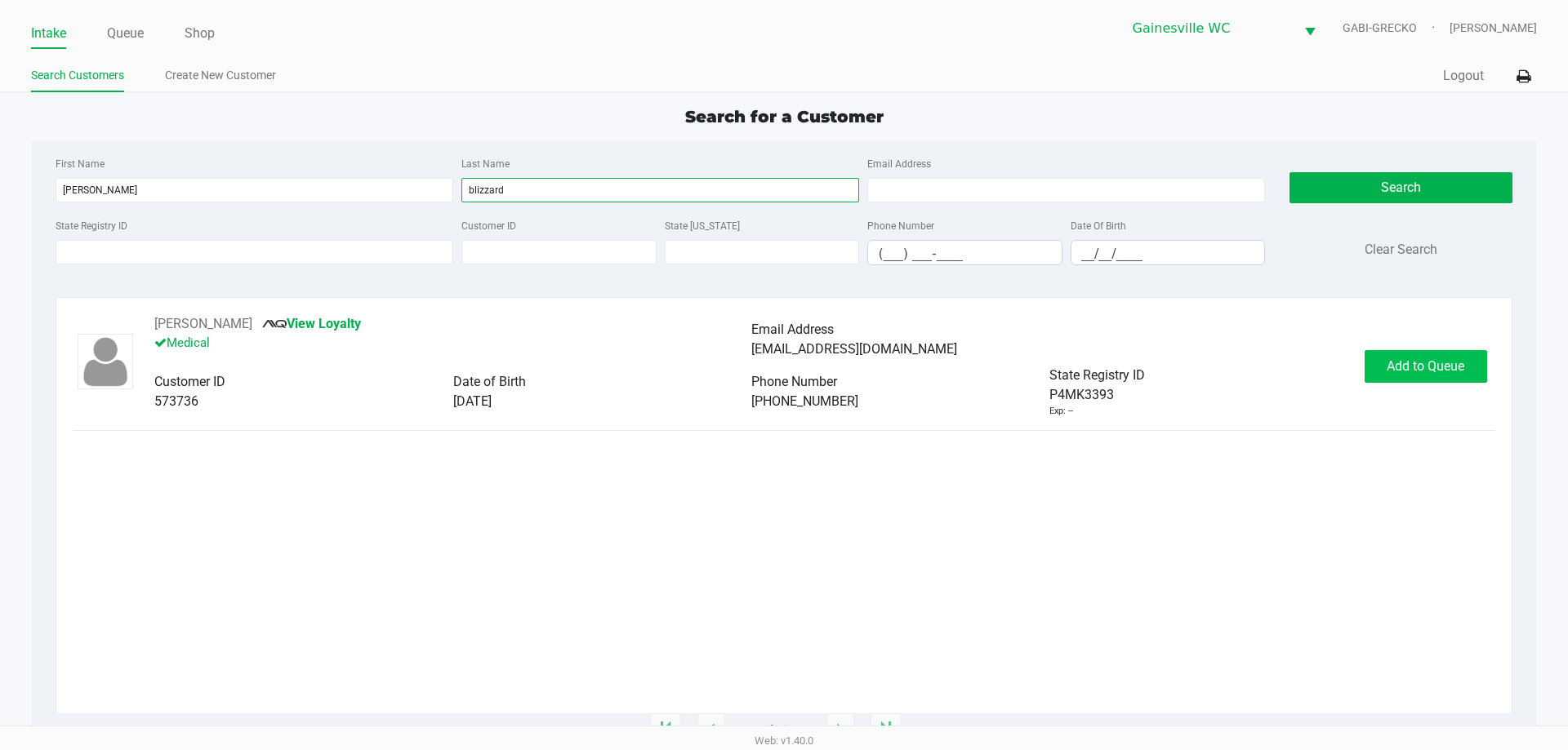
type input "blizzard"
click at [1426, 369] on span "Add to Queue" at bounding box center [1425, 366] width 78 height 16
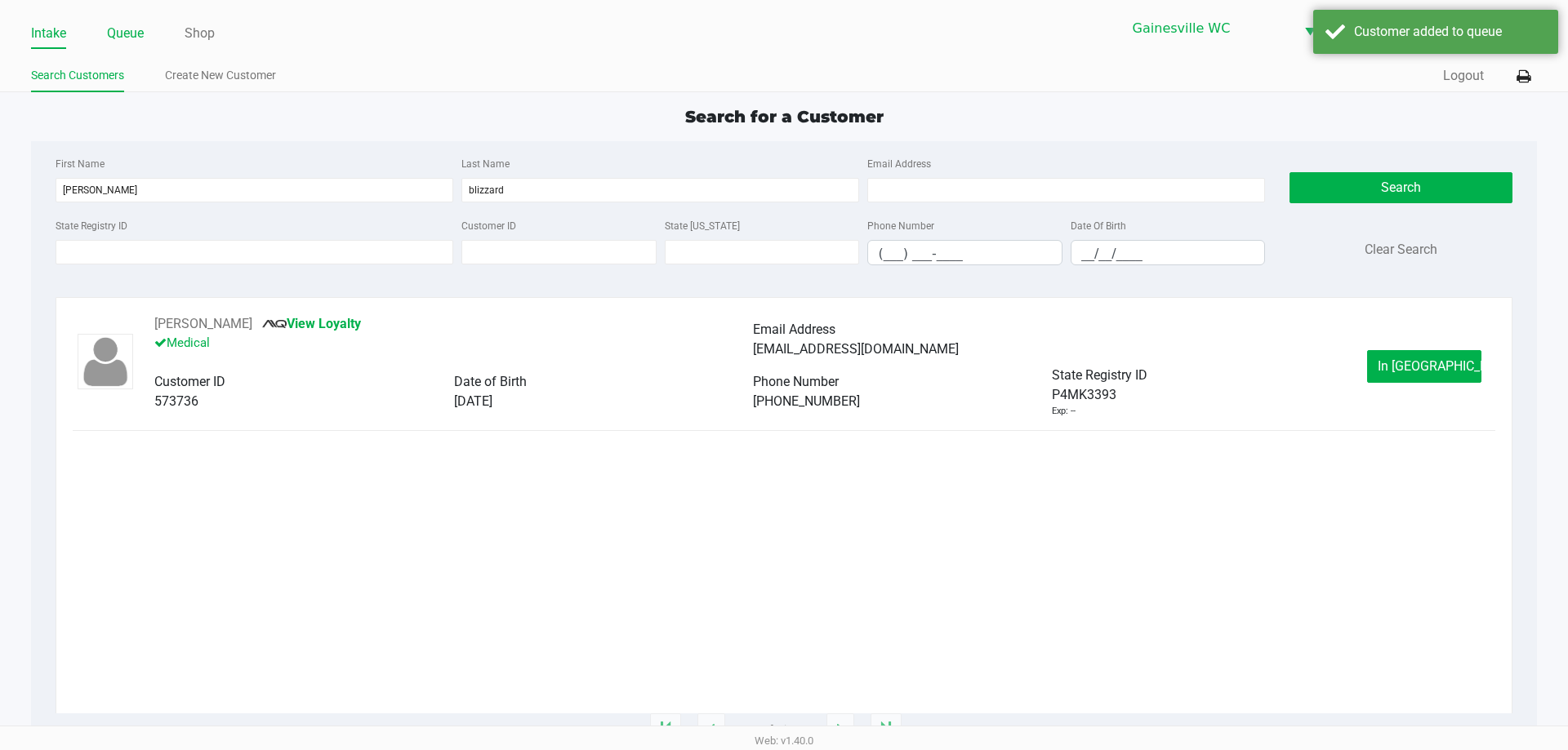
click at [137, 32] on link "Queue" at bounding box center [125, 33] width 37 height 23
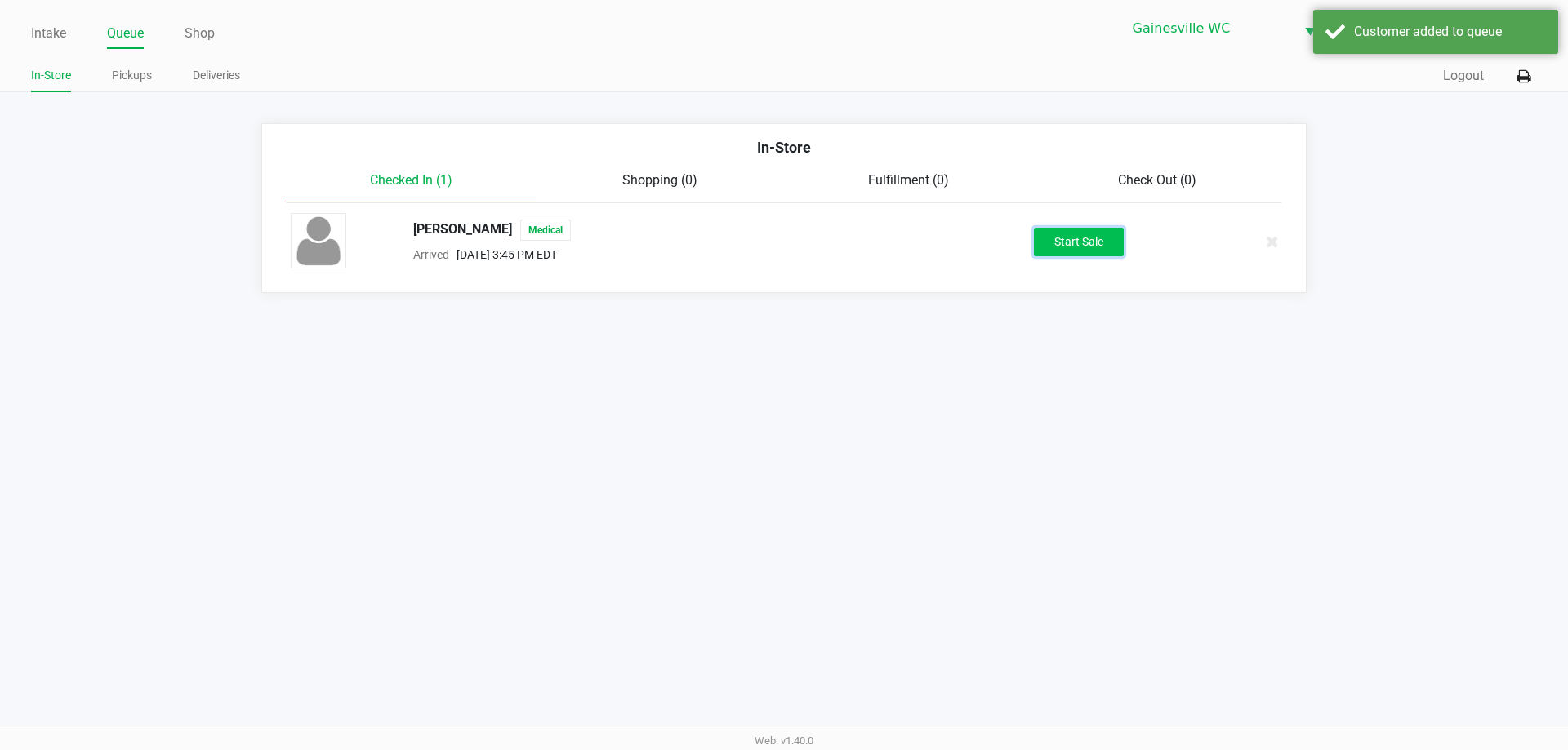
click at [1085, 245] on button "Start Sale" at bounding box center [1079, 242] width 90 height 29
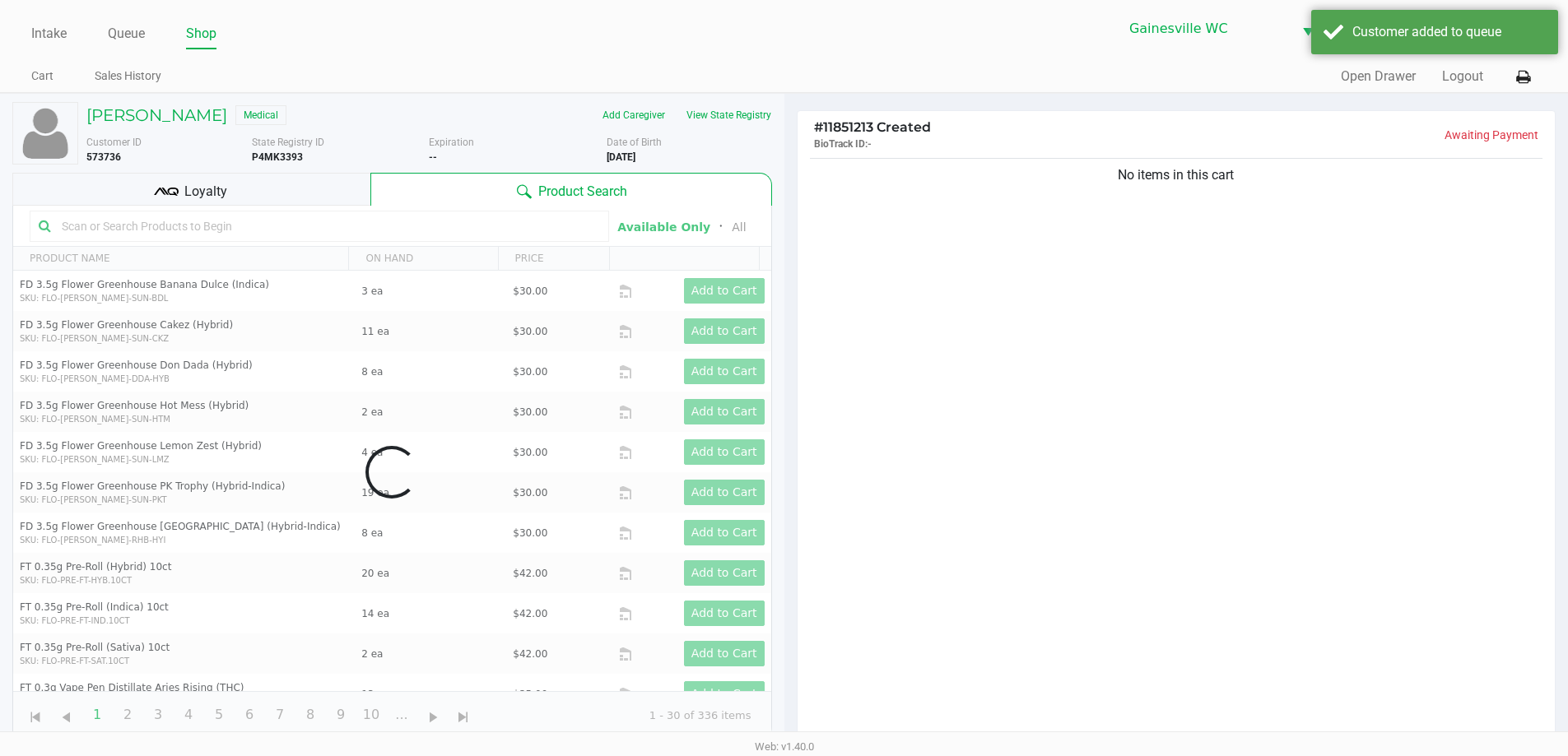
click at [1257, 363] on div "No items in this cart" at bounding box center [1176, 453] width 758 height 597
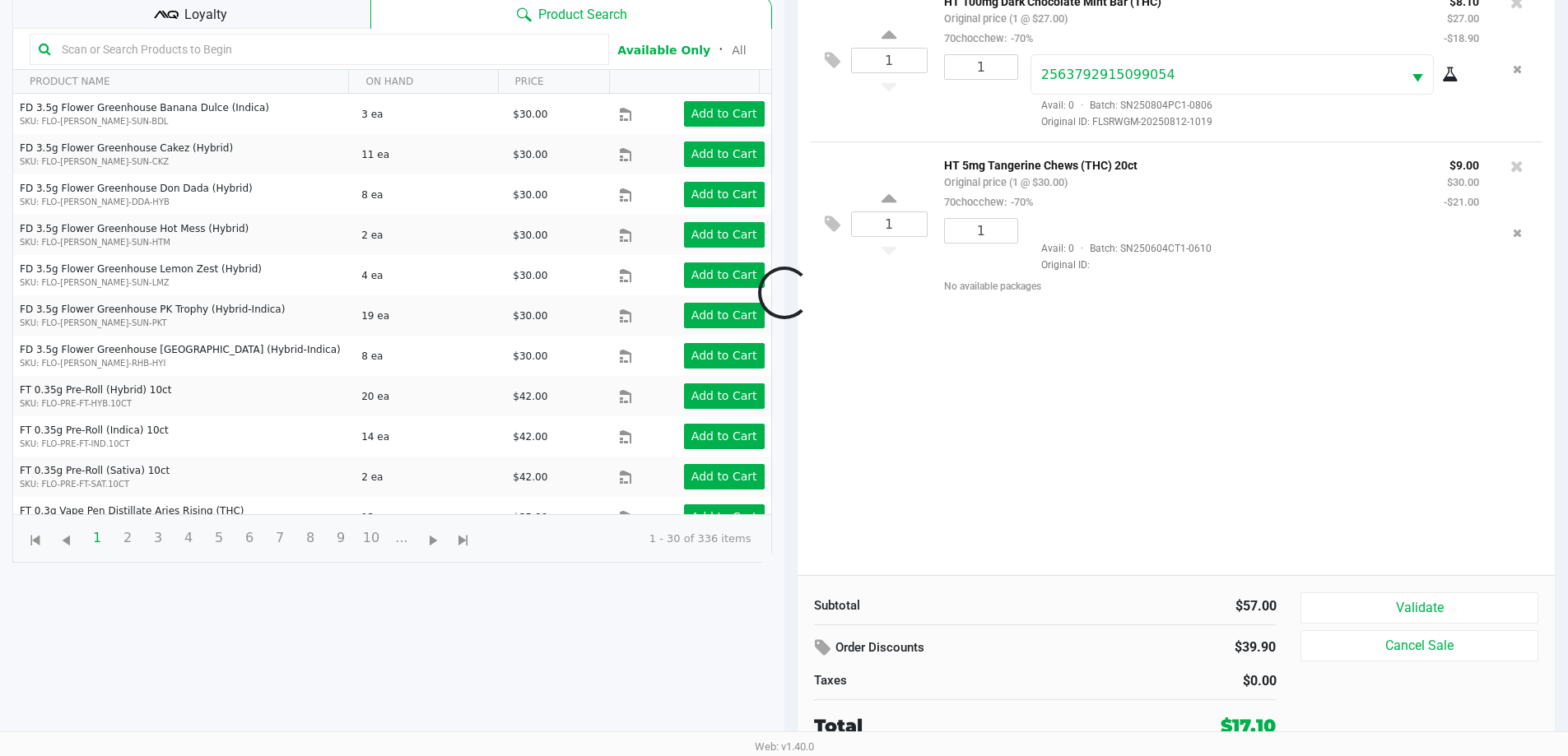
scroll to position [177, 0]
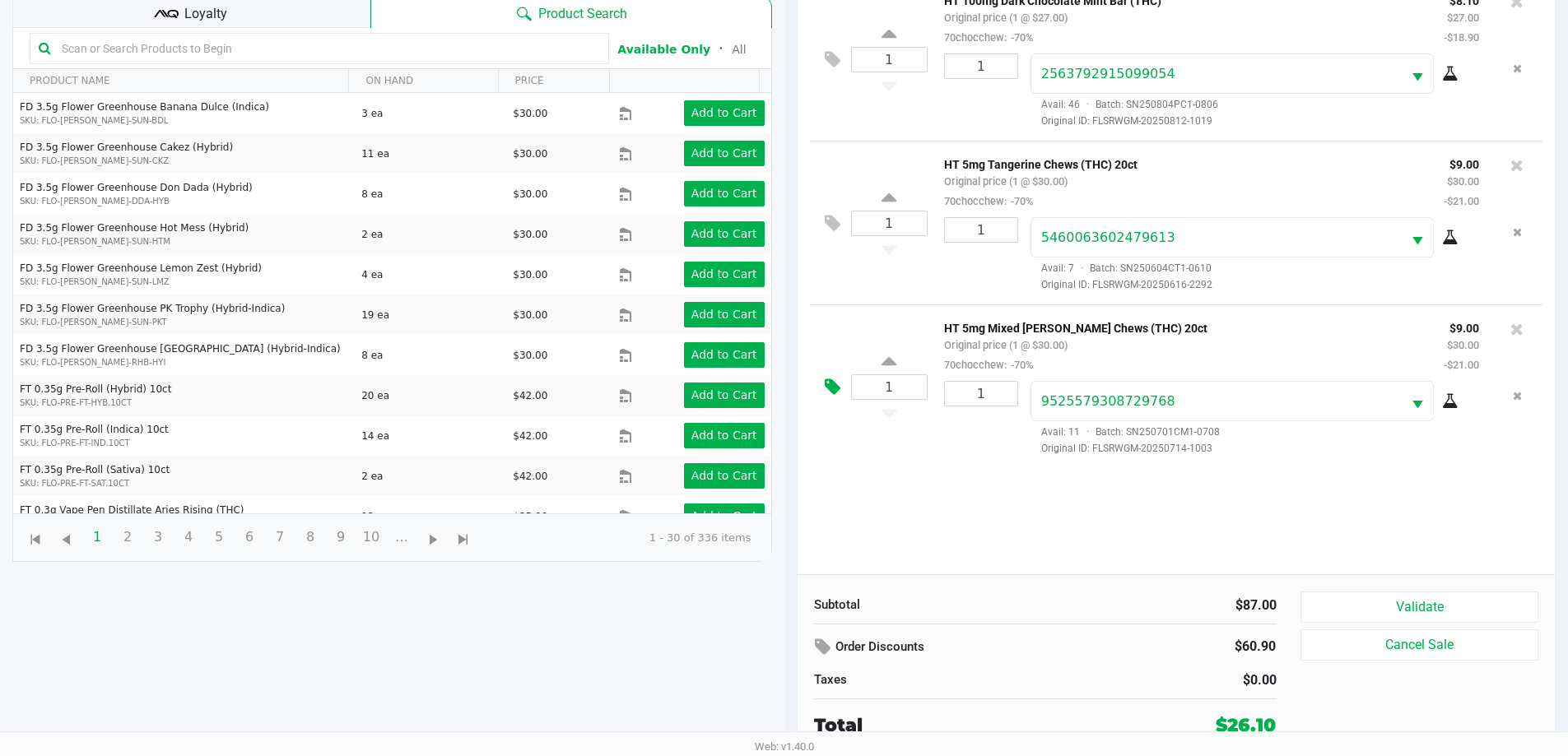
click at [828, 393] on icon at bounding box center [833, 386] width 16 height 19
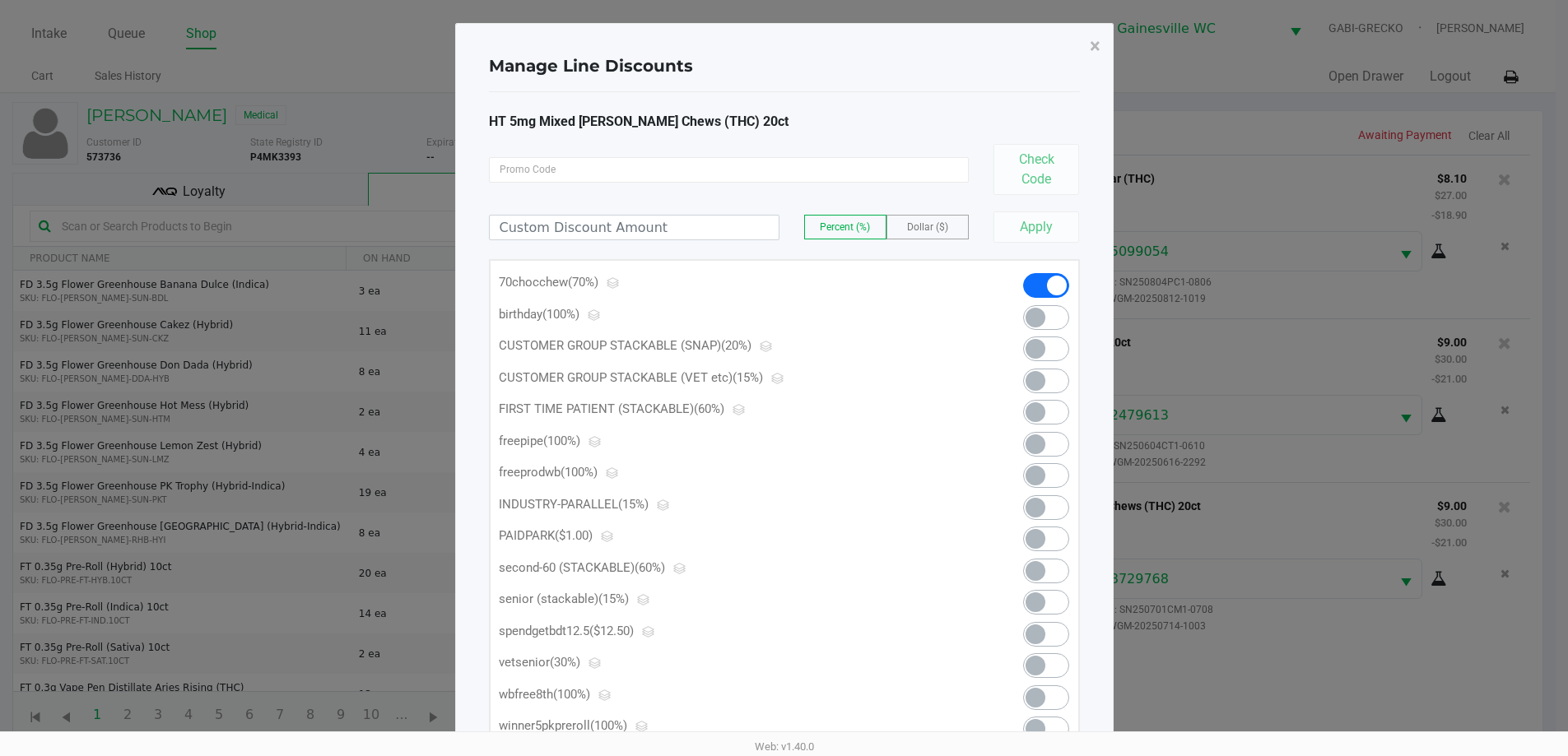
scroll to position [0, 0]
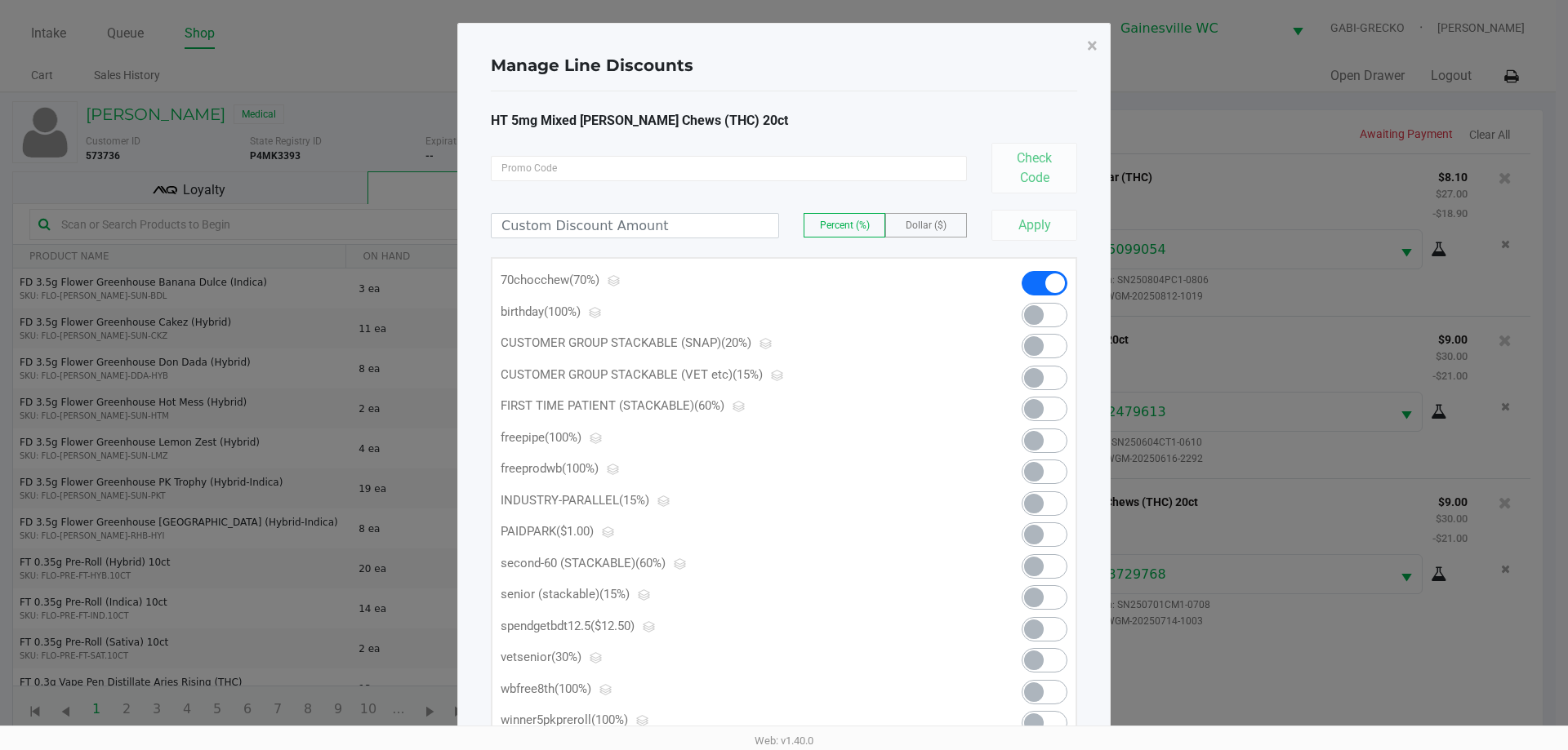
click at [1043, 535] on span at bounding box center [1034, 535] width 19 height 19
click at [1102, 44] on button "×" at bounding box center [1092, 46] width 37 height 46
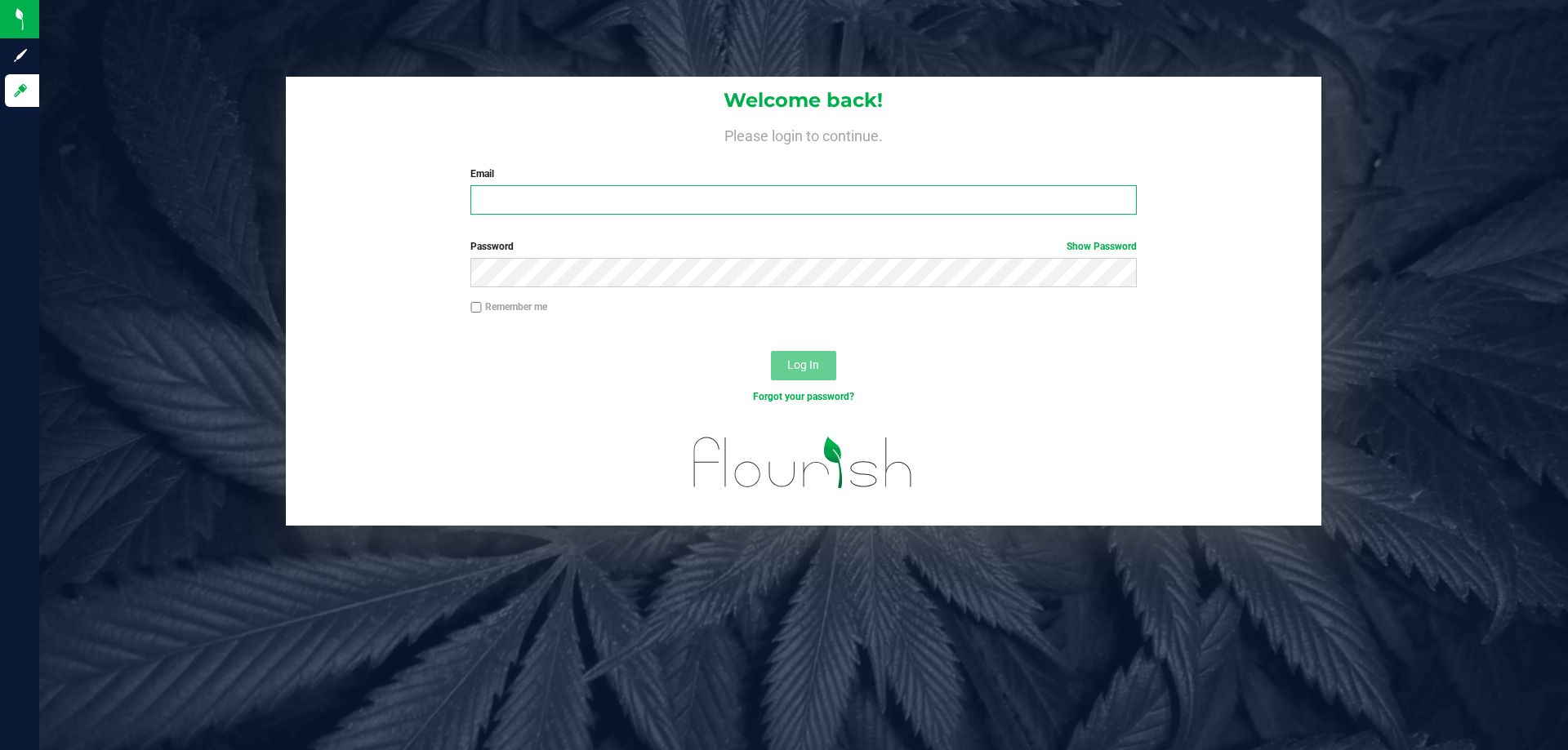
click at [597, 200] on input "Email" at bounding box center [803, 200] width 665 height 30
type input "[EMAIL_ADDRESS][DOMAIN_NAME]"
click at [770, 351] on button "Log In" at bounding box center [803, 366] width 66 height 30
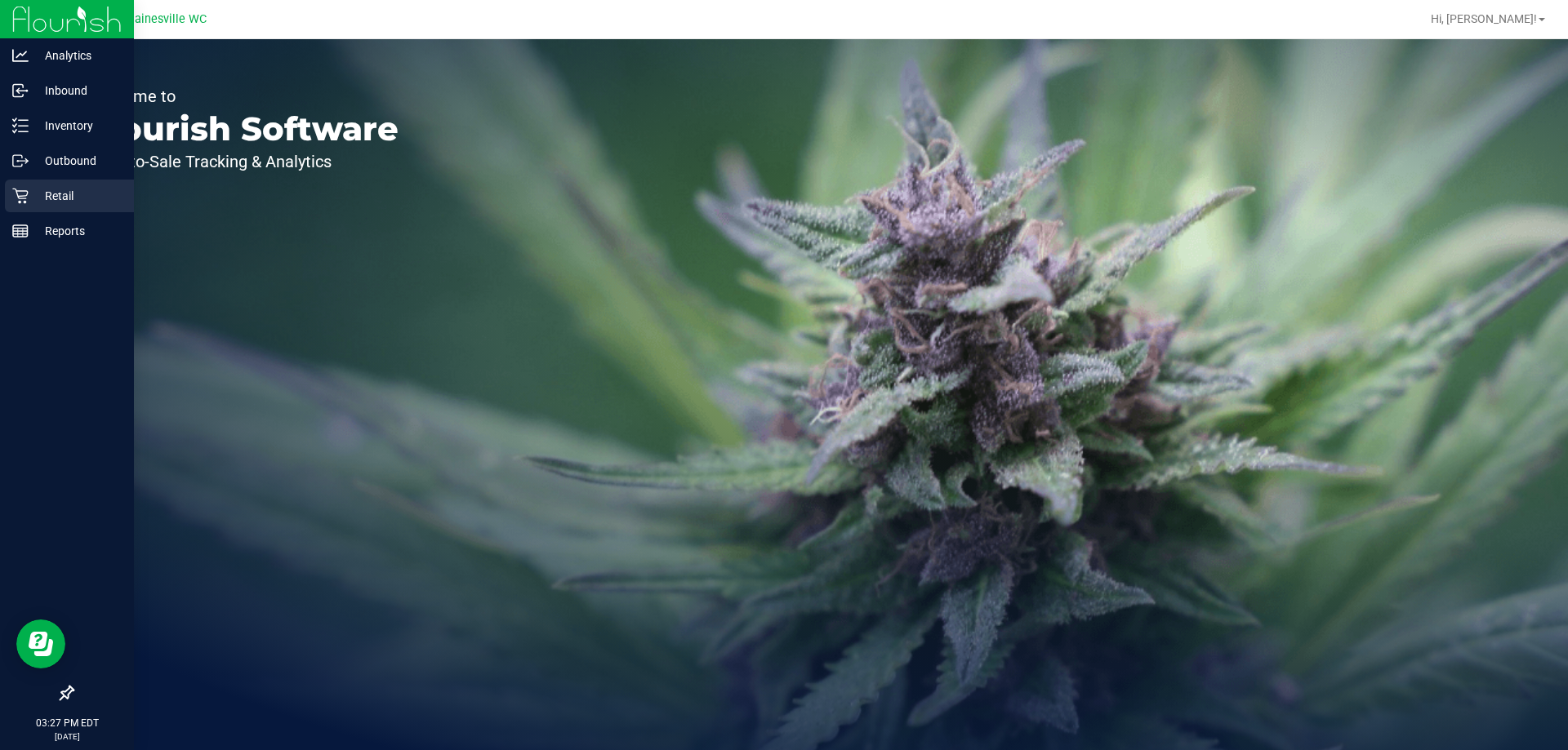
click at [25, 203] on icon at bounding box center [20, 196] width 16 height 16
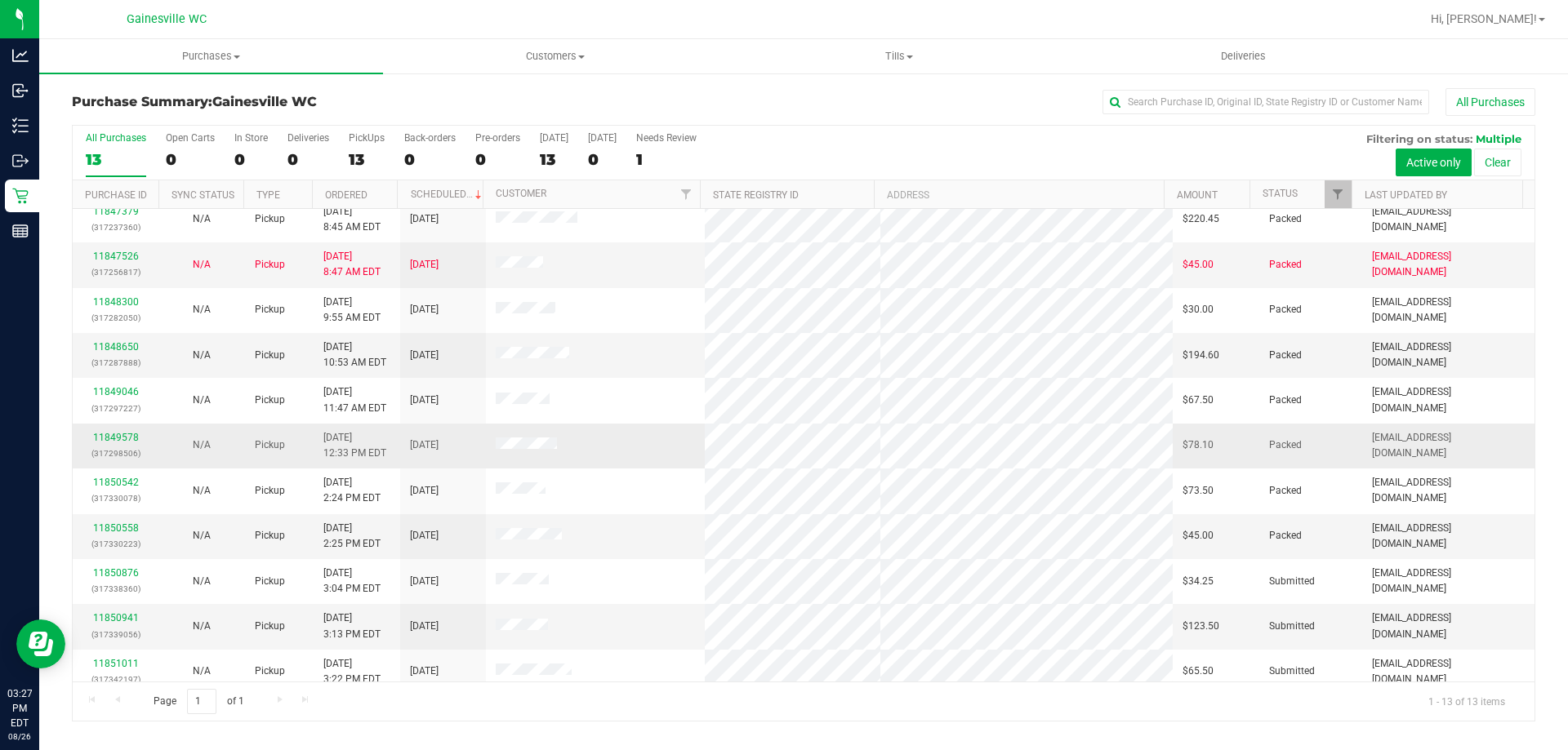
scroll to position [115, 0]
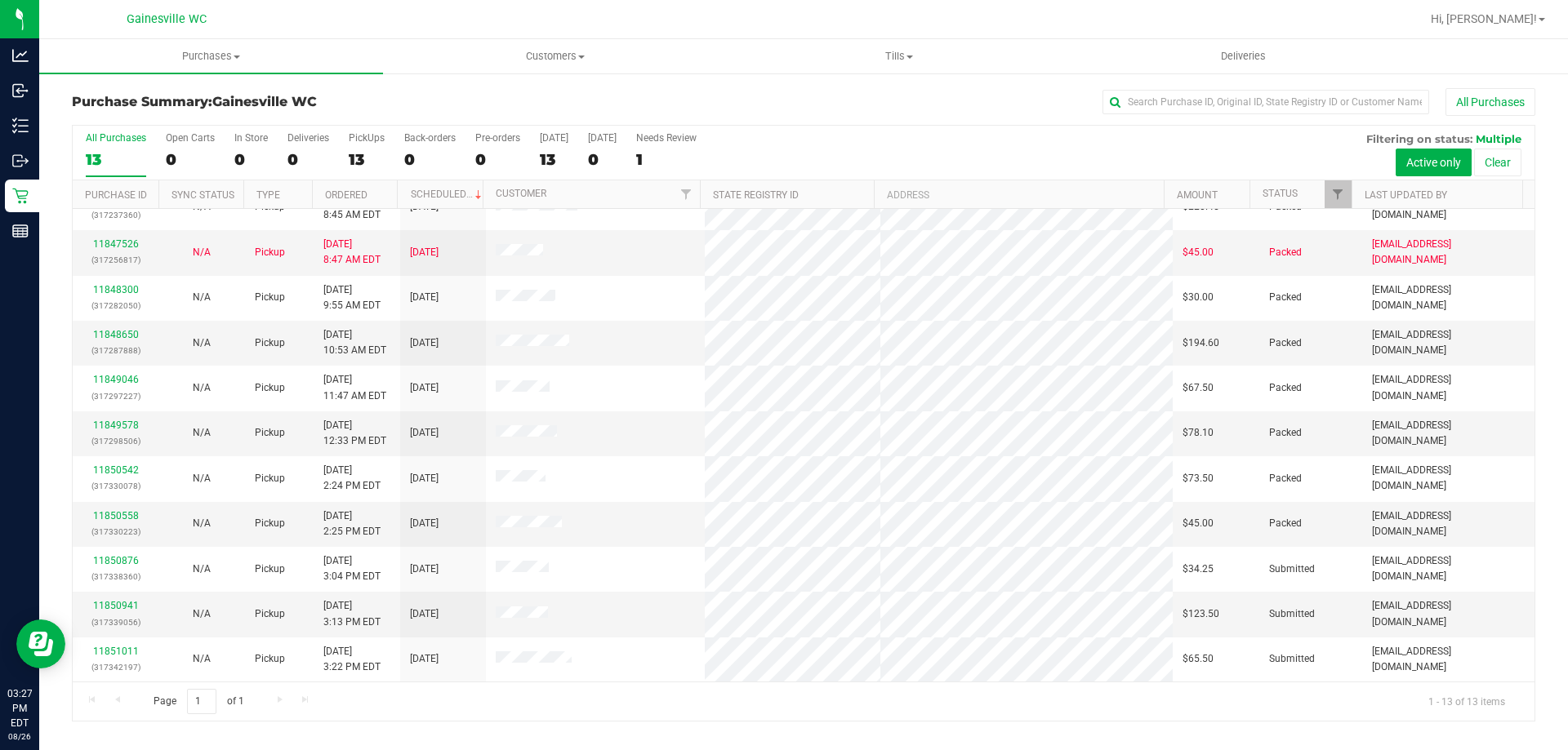
click at [1207, 694] on div "Page 1 of 1 1 - 13 of 13 items" at bounding box center [803, 701] width 1461 height 39
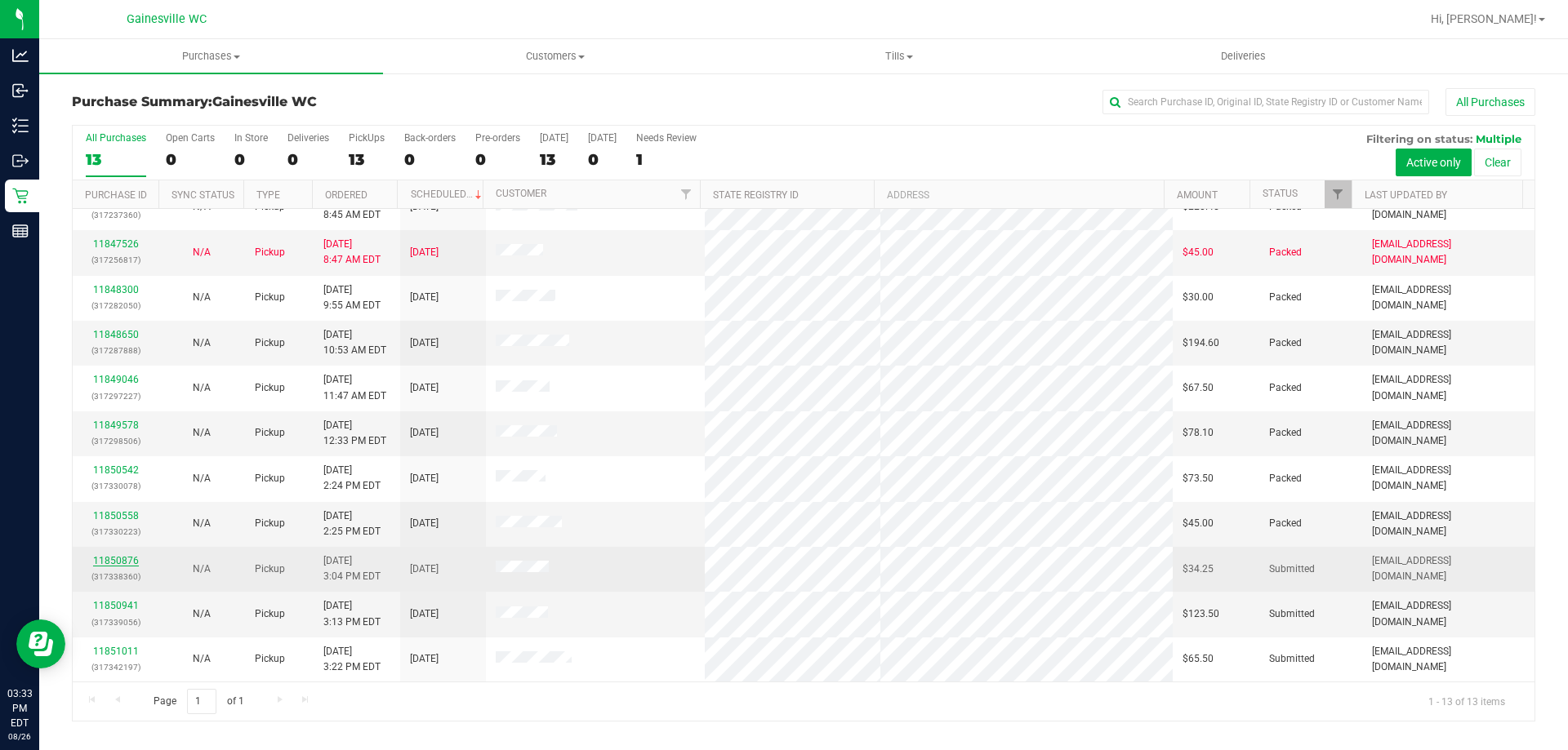
click at [116, 564] on link "11850876" at bounding box center [116, 560] width 46 height 11
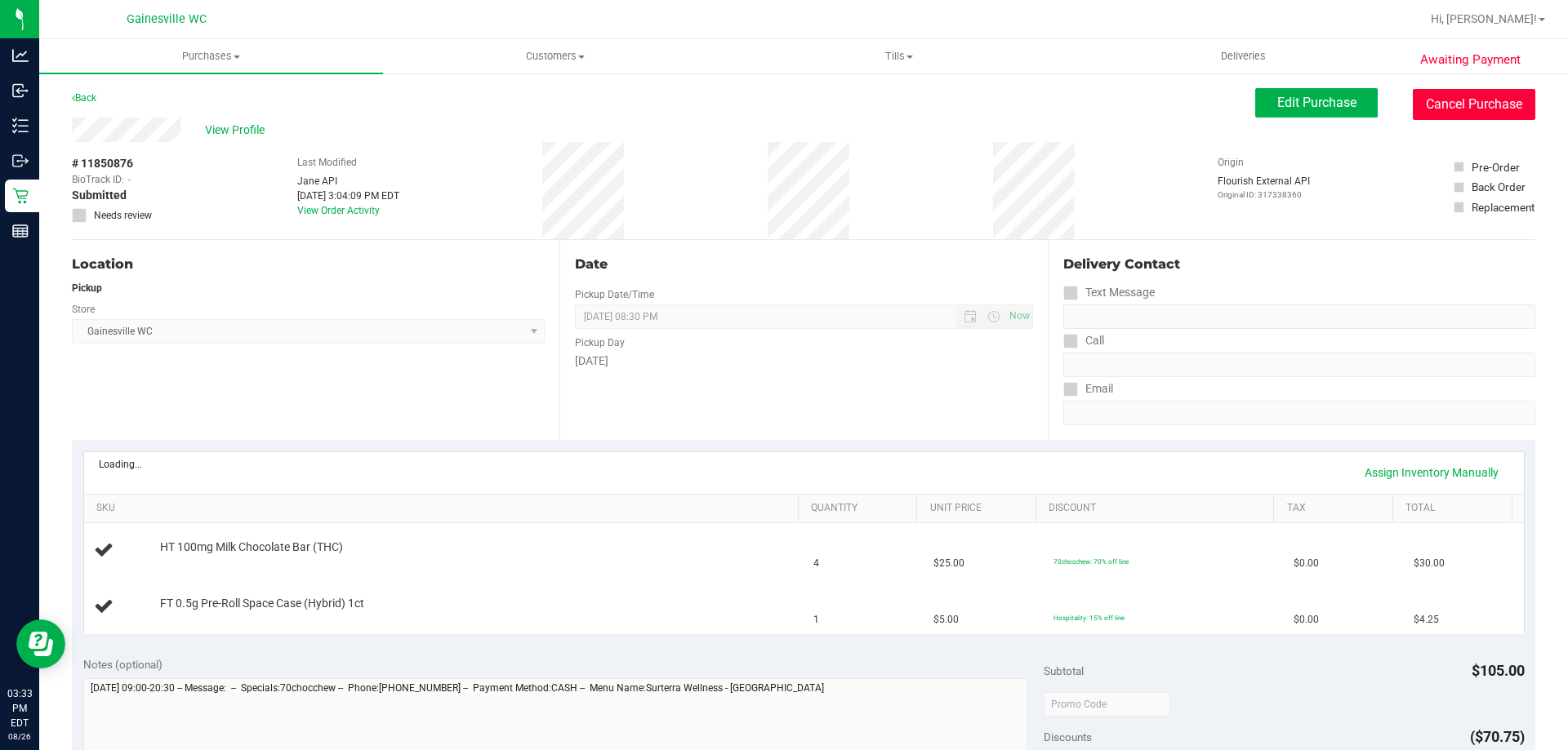
click at [1465, 92] on button "Cancel Purchase" at bounding box center [1473, 104] width 123 height 31
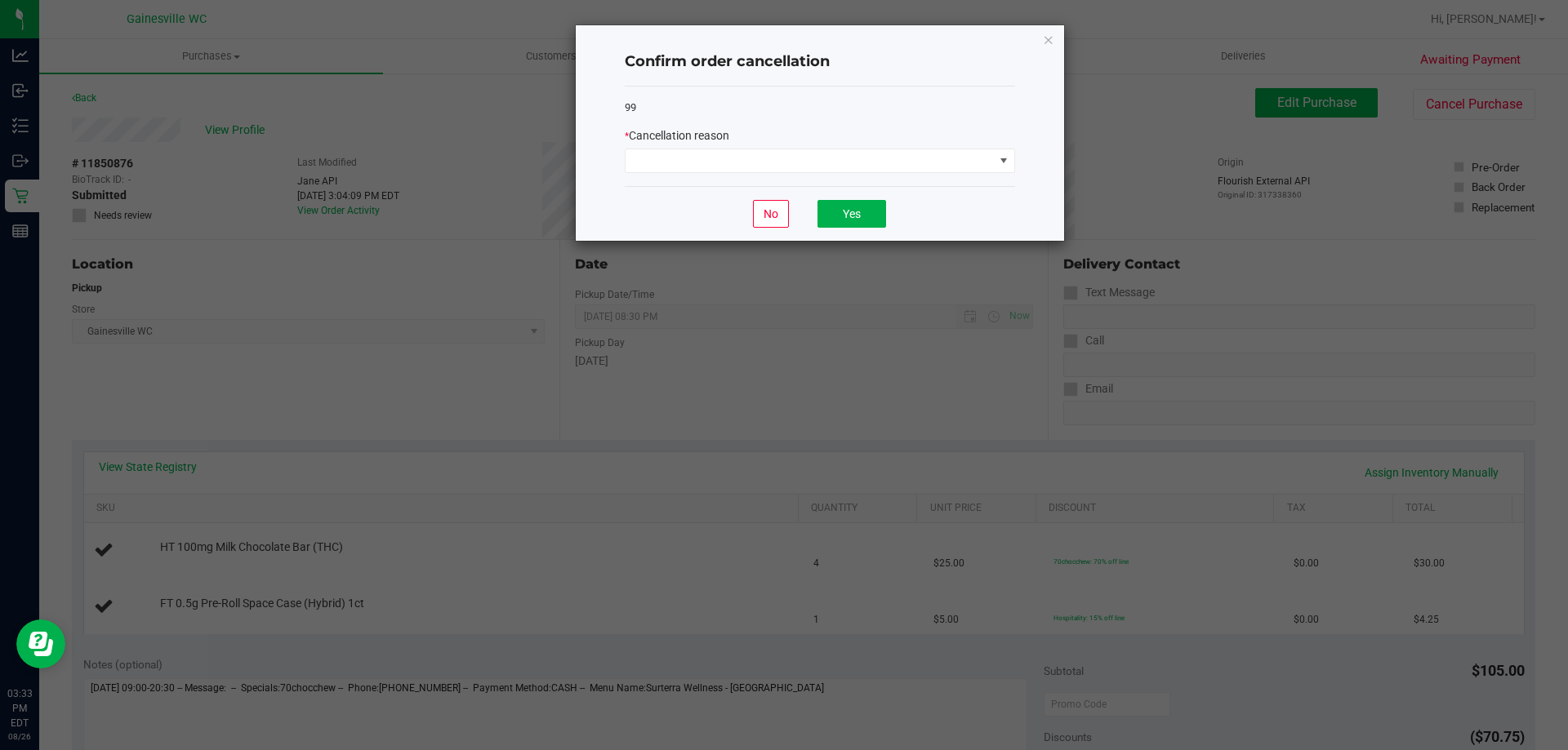
click at [782, 174] on div "99 * Cancellation reason" at bounding box center [819, 137] width 390 height 101
click at [779, 165] on span at bounding box center [809, 161] width 369 height 23
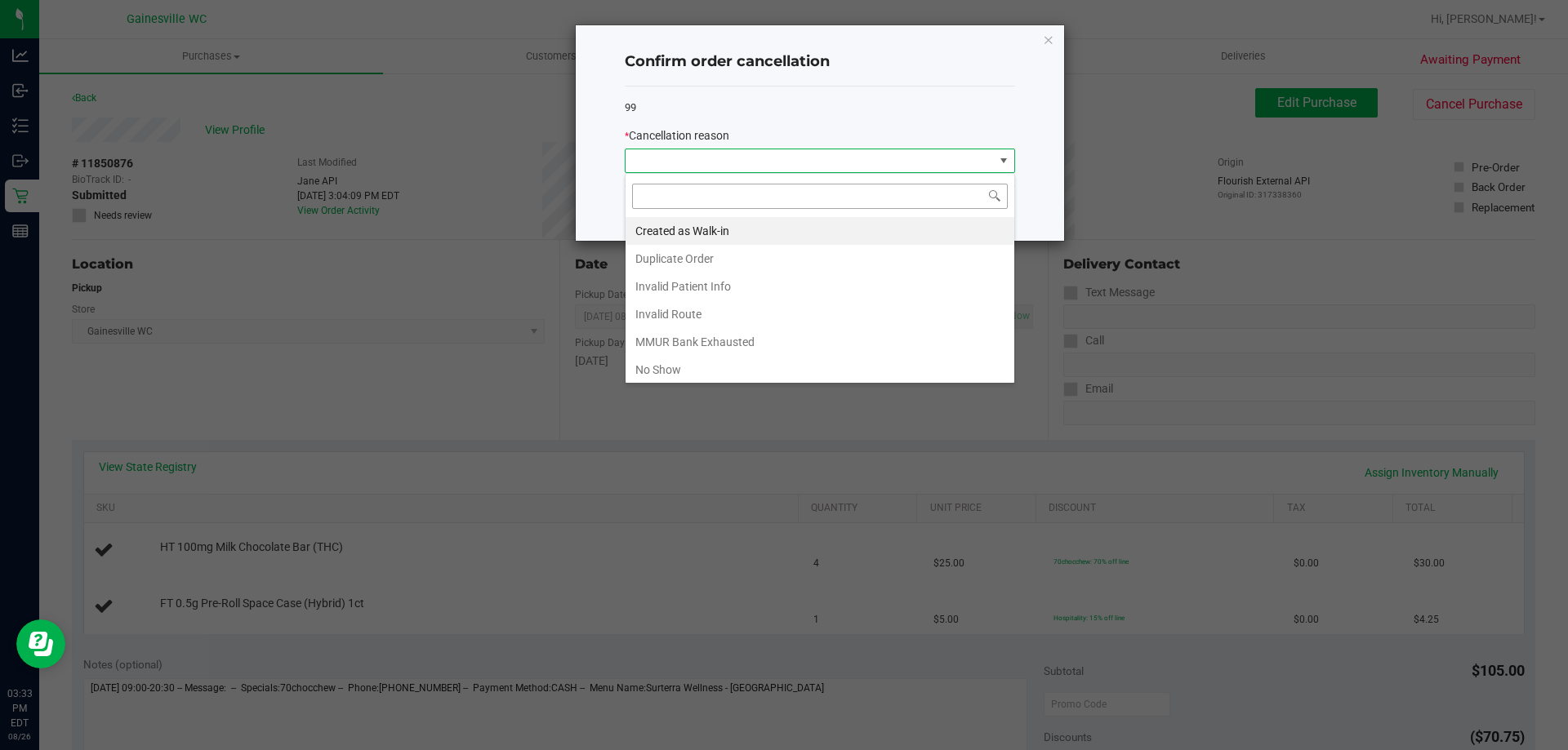
scroll to position [25, 390]
click at [727, 227] on li "Created as Walk-in" at bounding box center [819, 231] width 389 height 28
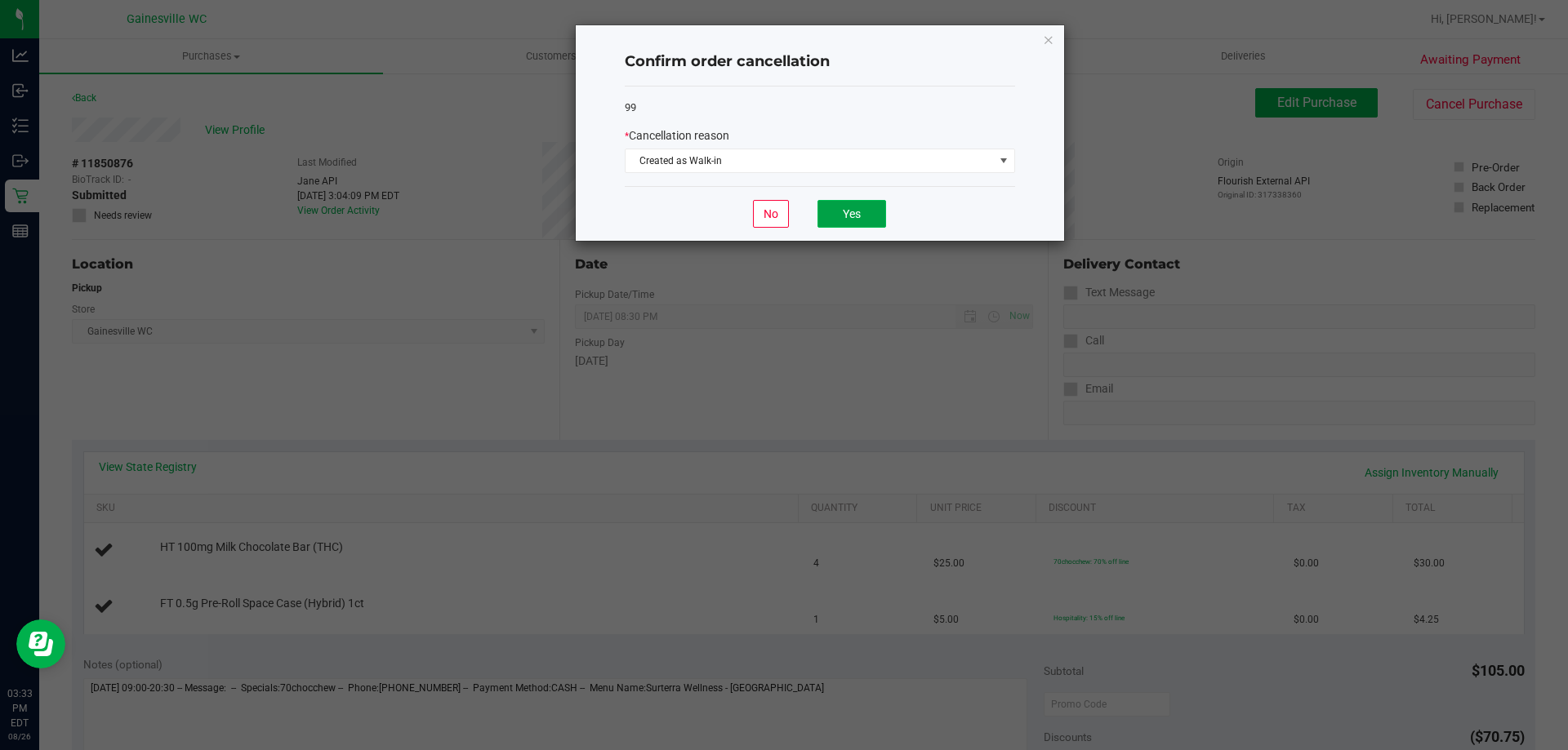
click at [839, 212] on button "Yes" at bounding box center [852, 214] width 68 height 28
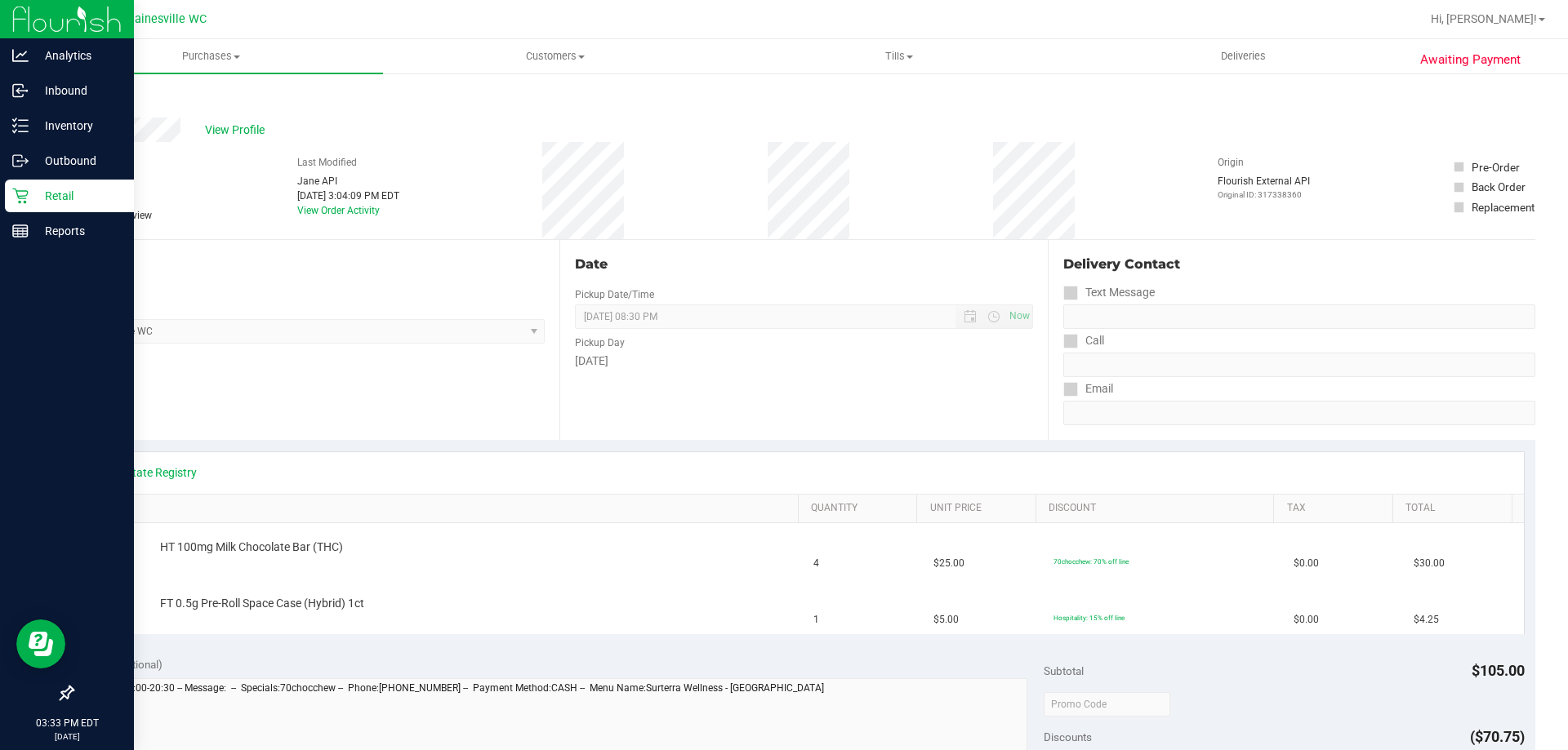
click at [11, 189] on div "Retail" at bounding box center [69, 195] width 129 height 32
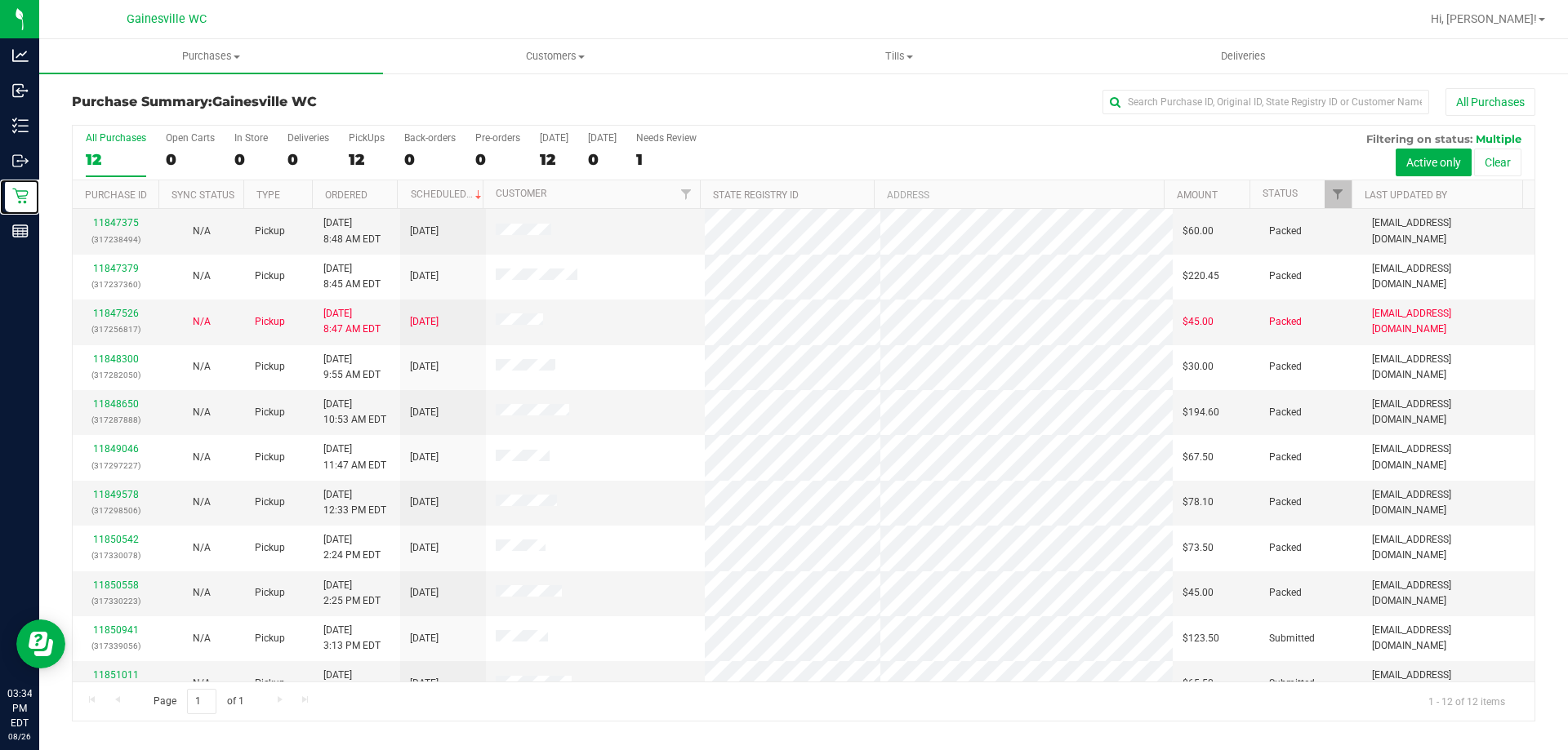
scroll to position [69, 0]
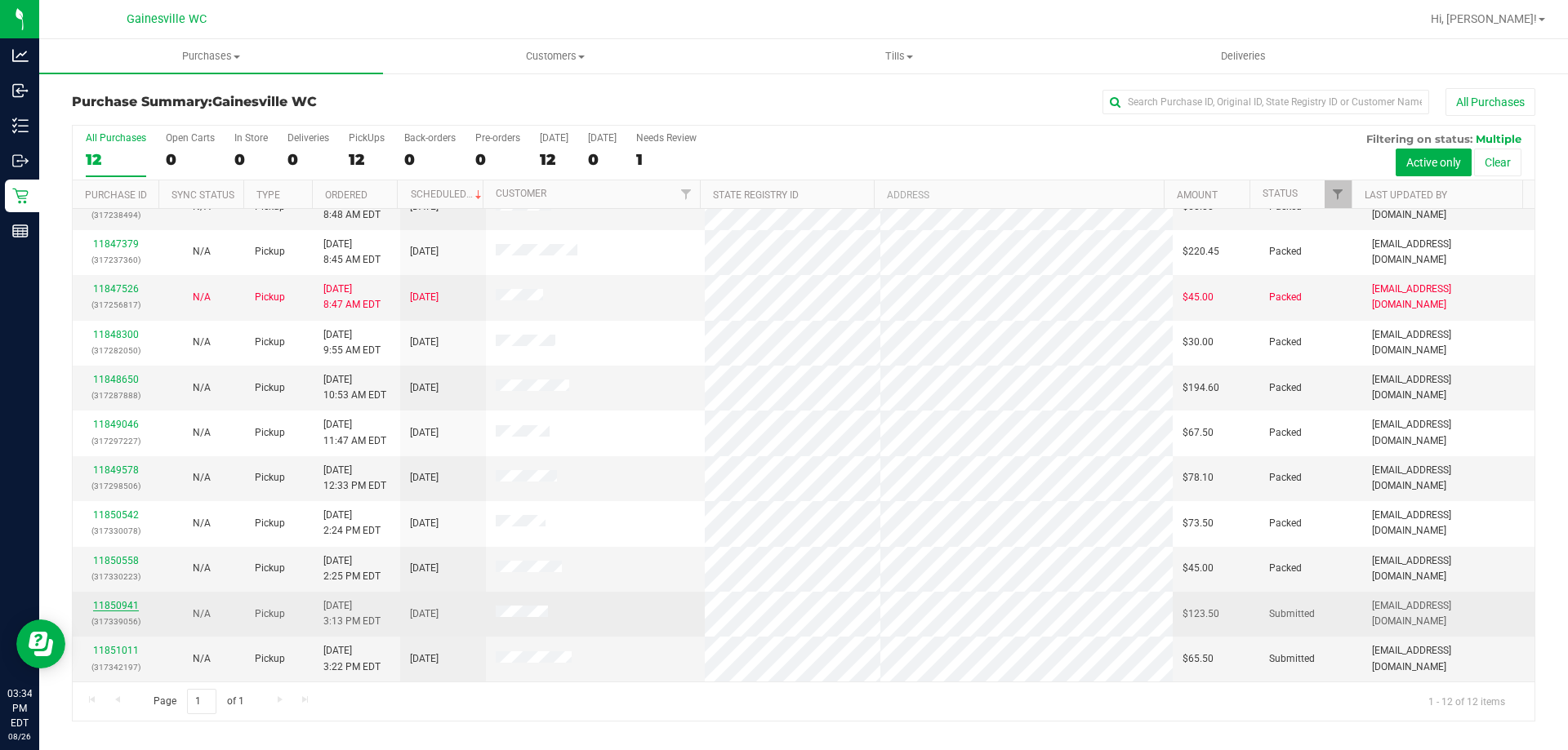
click at [102, 609] on link "11850941" at bounding box center [116, 605] width 46 height 11
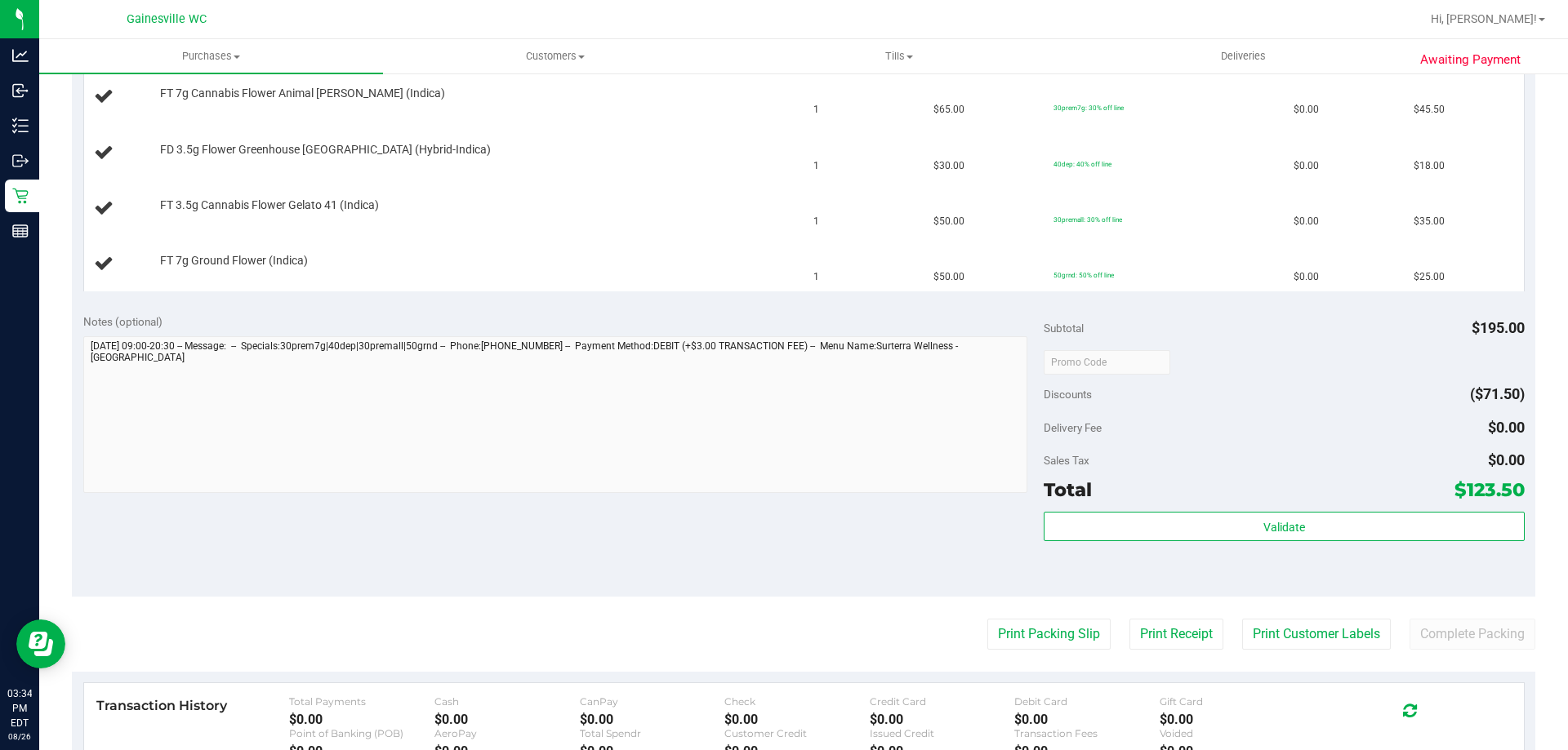
scroll to position [713, 0]
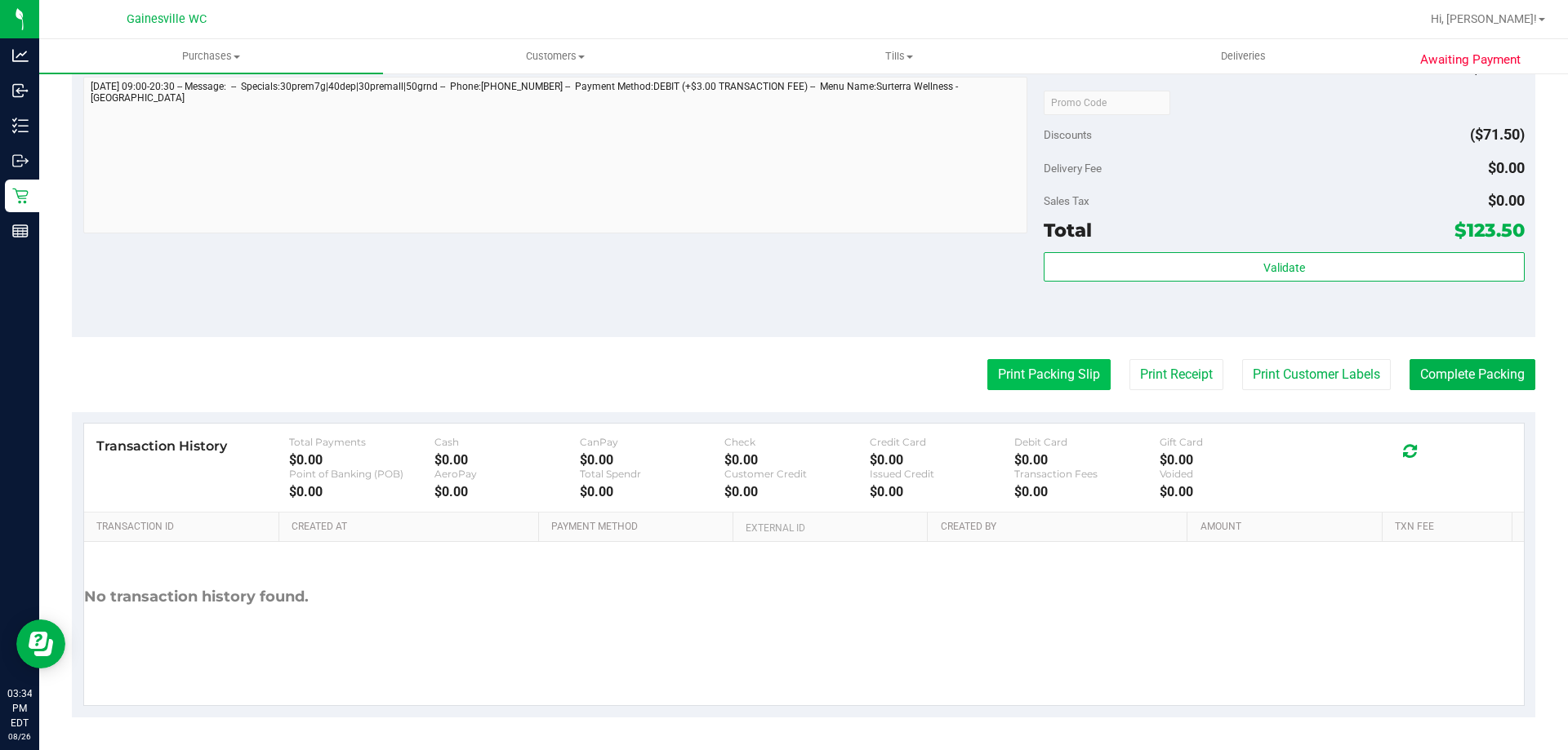
click at [1037, 379] on button "Print Packing Slip" at bounding box center [1049, 374] width 123 height 31
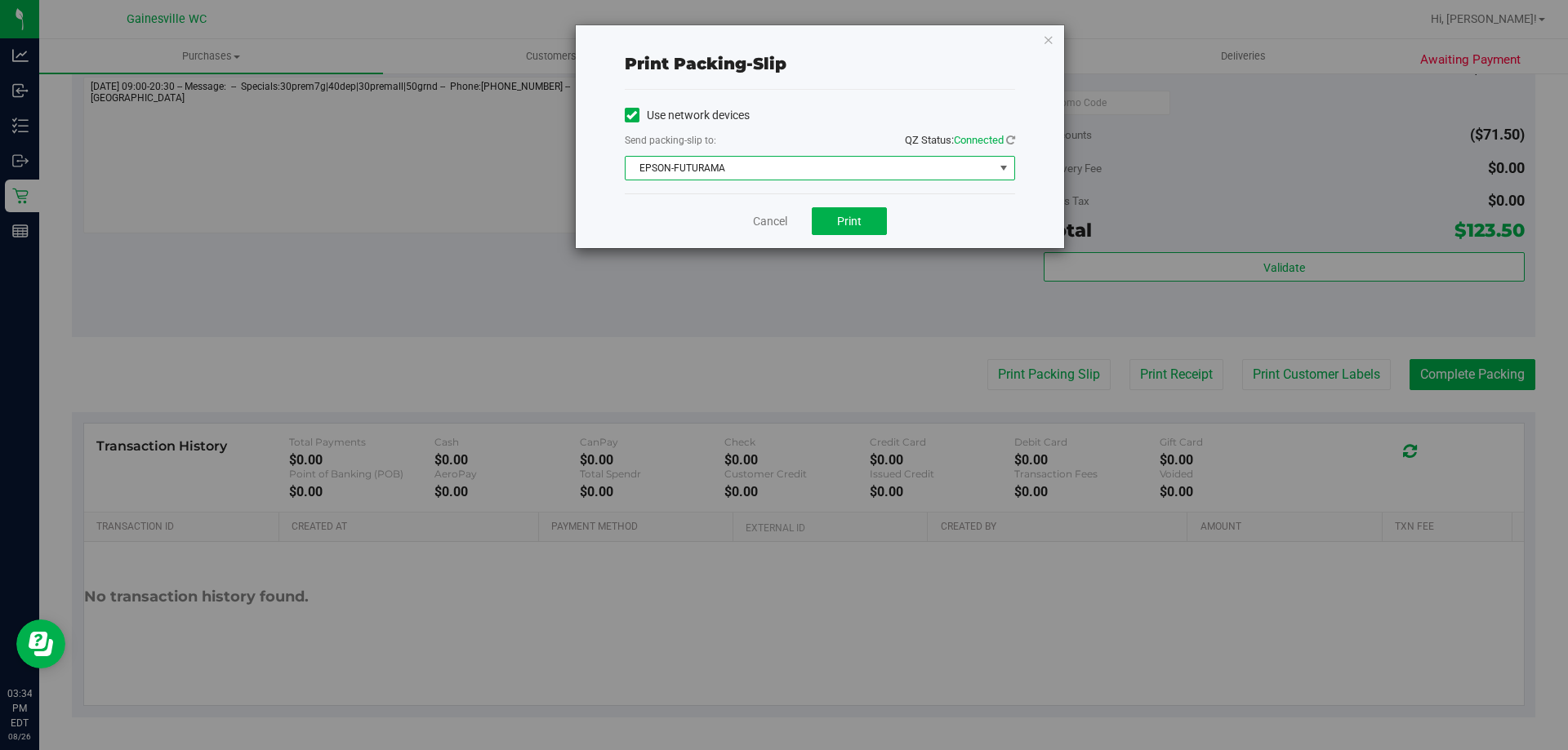
click at [823, 159] on span "EPSON-FUTURAMA" at bounding box center [809, 168] width 369 height 23
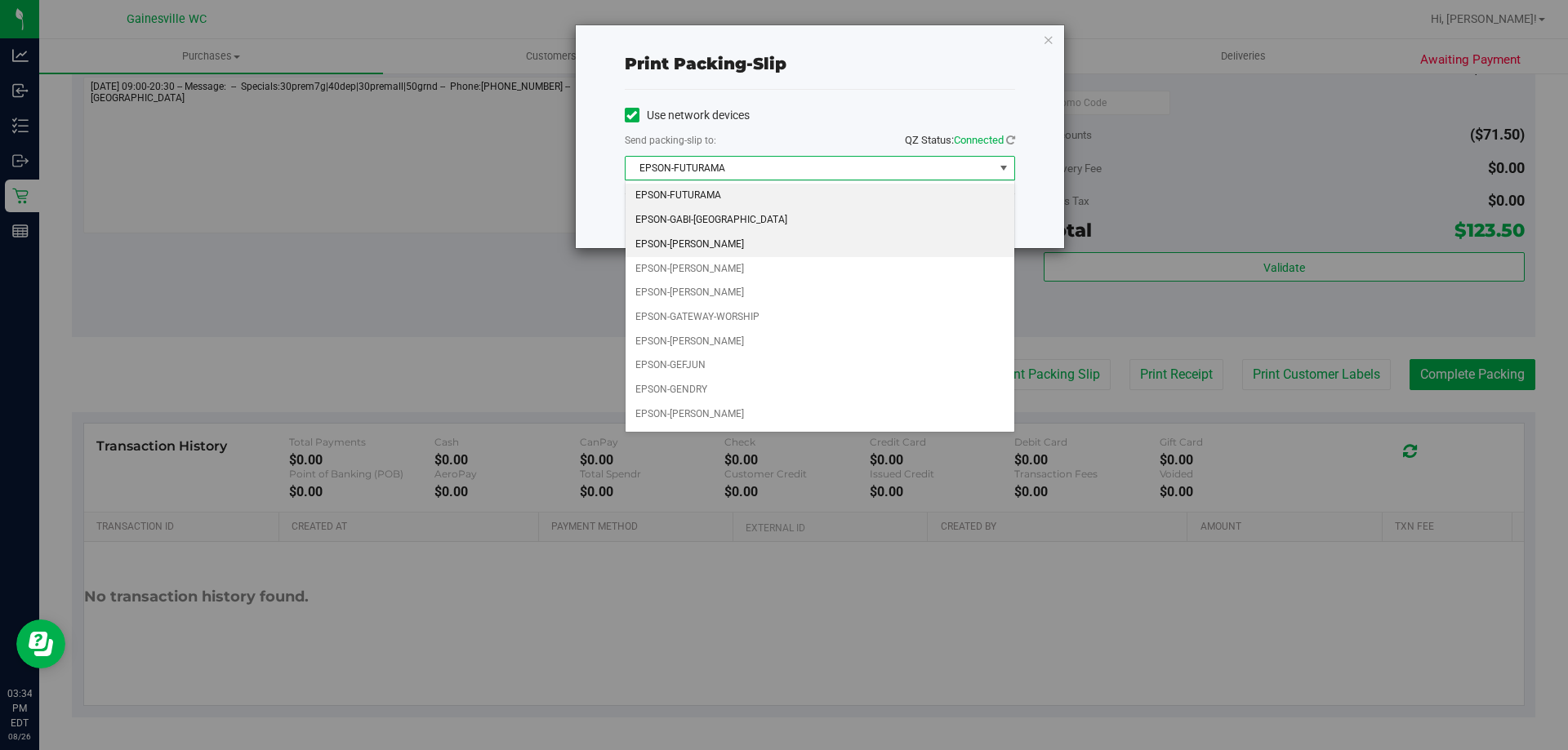
click at [756, 221] on li "EPSON-GABI-[GEOGRAPHIC_DATA]" at bounding box center [819, 221] width 389 height 25
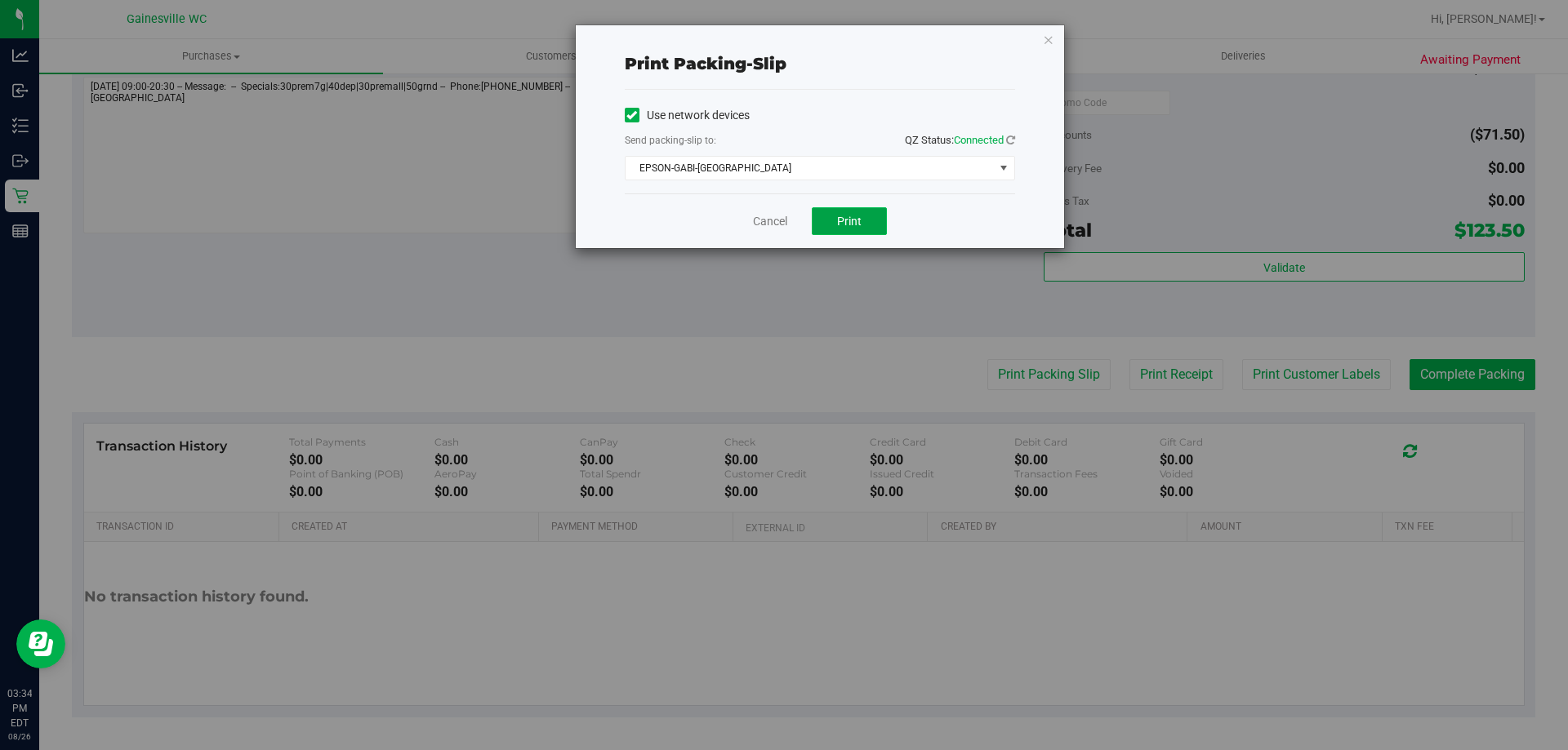
click at [846, 223] on span "Print" at bounding box center [849, 221] width 25 height 13
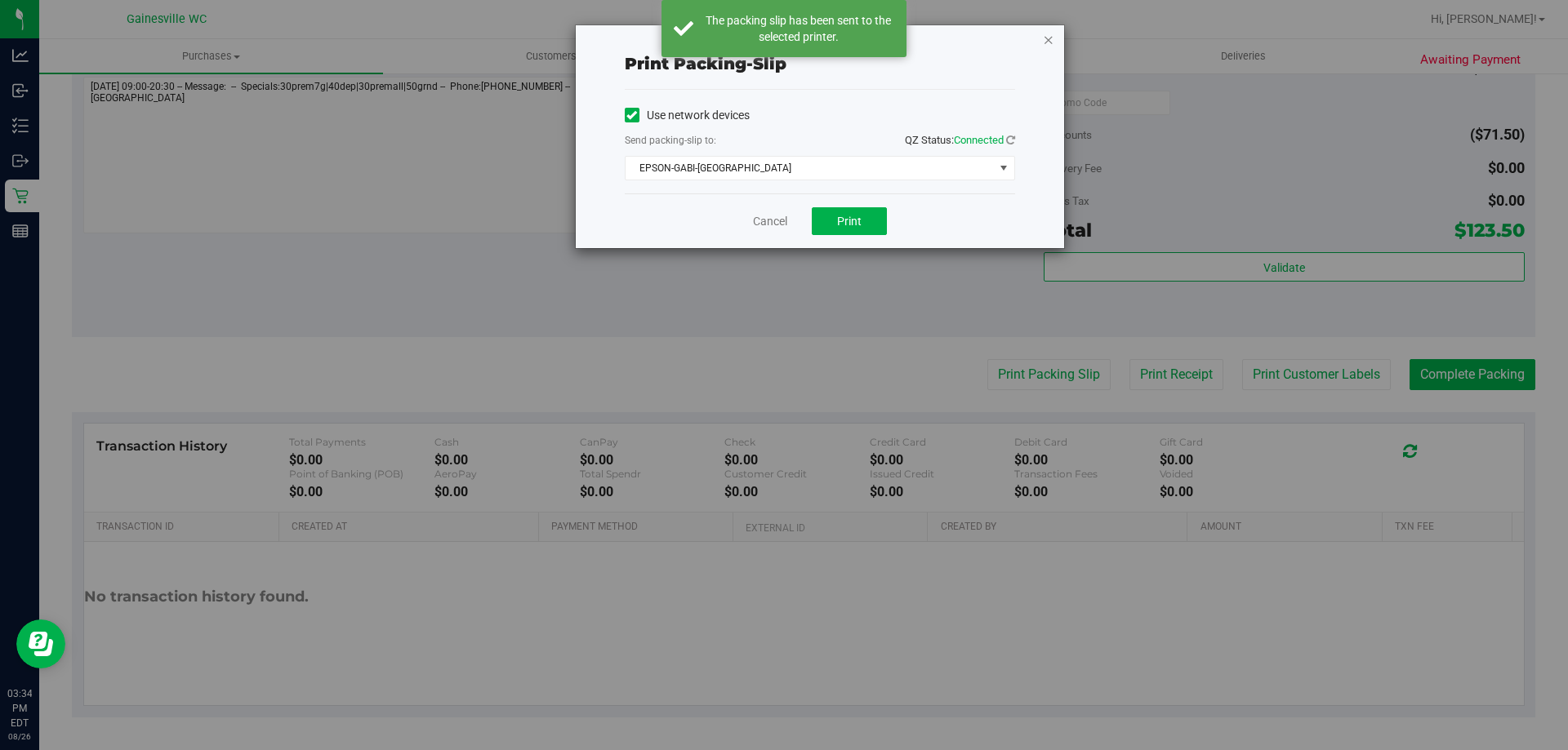
click at [1047, 39] on icon "button" at bounding box center [1048, 39] width 11 height 19
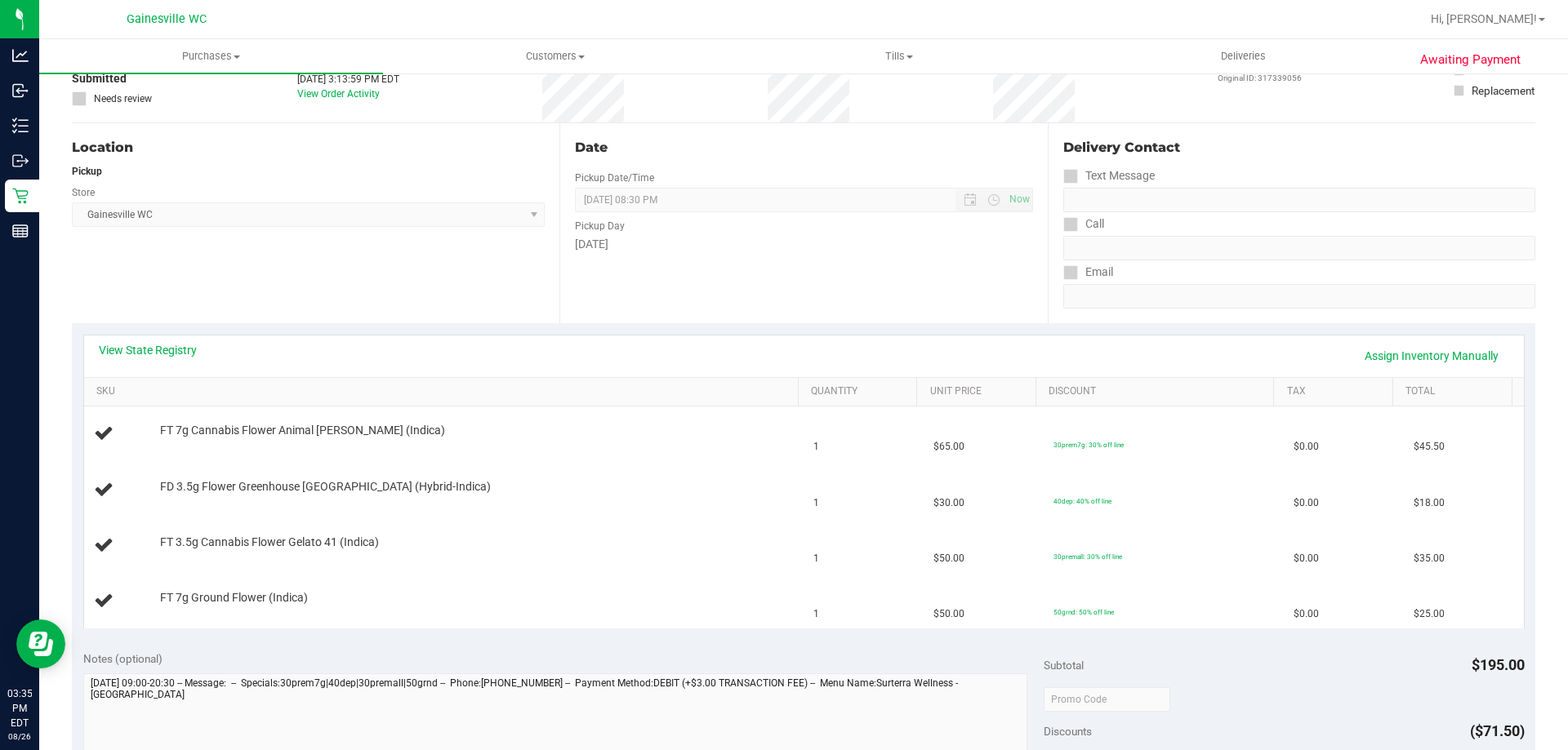
scroll to position [0, 0]
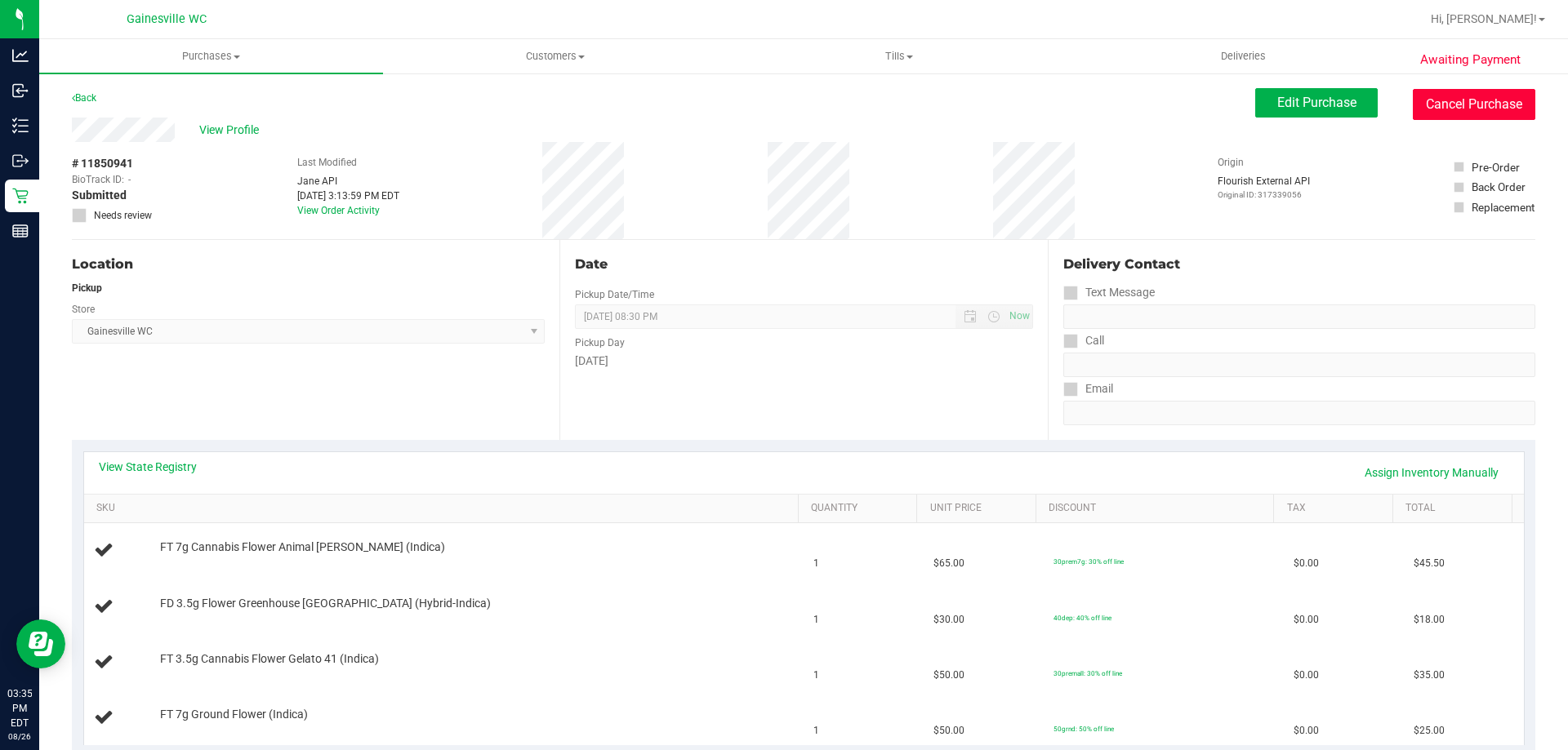
click at [1461, 90] on button "Cancel Purchase" at bounding box center [1473, 104] width 123 height 31
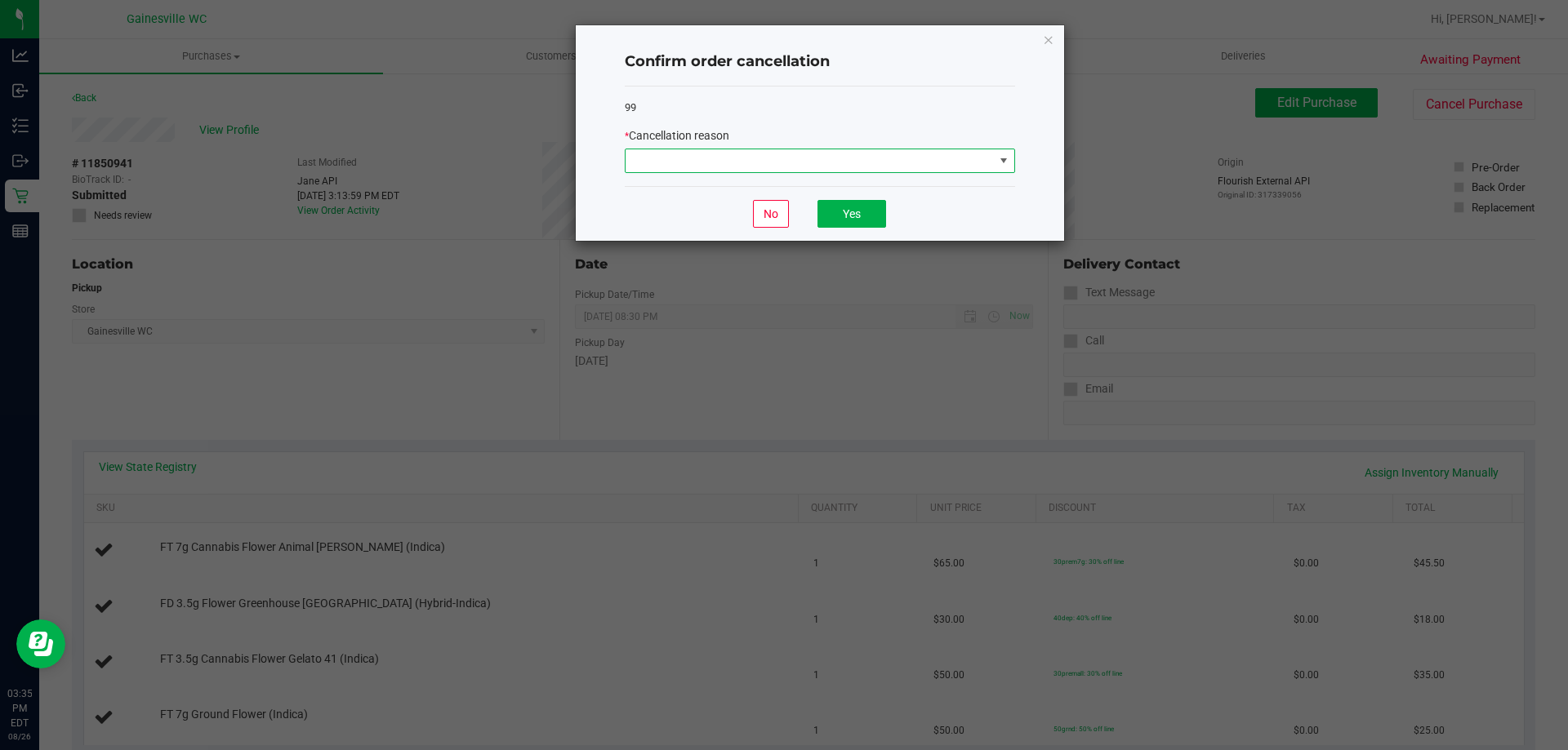
click at [721, 161] on span at bounding box center [809, 161] width 369 height 23
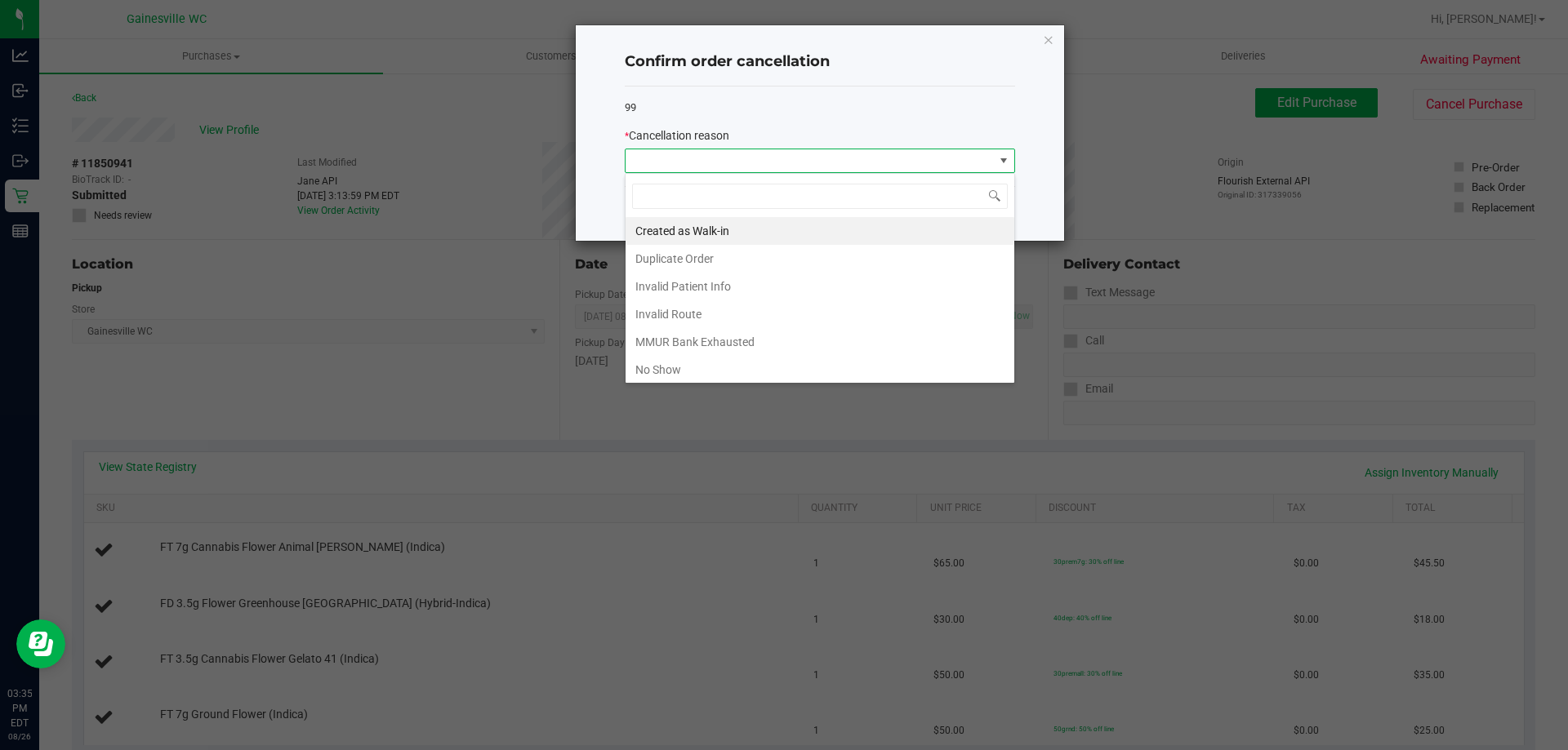
scroll to position [25, 390]
click at [712, 231] on li "Created as Walk-in" at bounding box center [819, 231] width 389 height 28
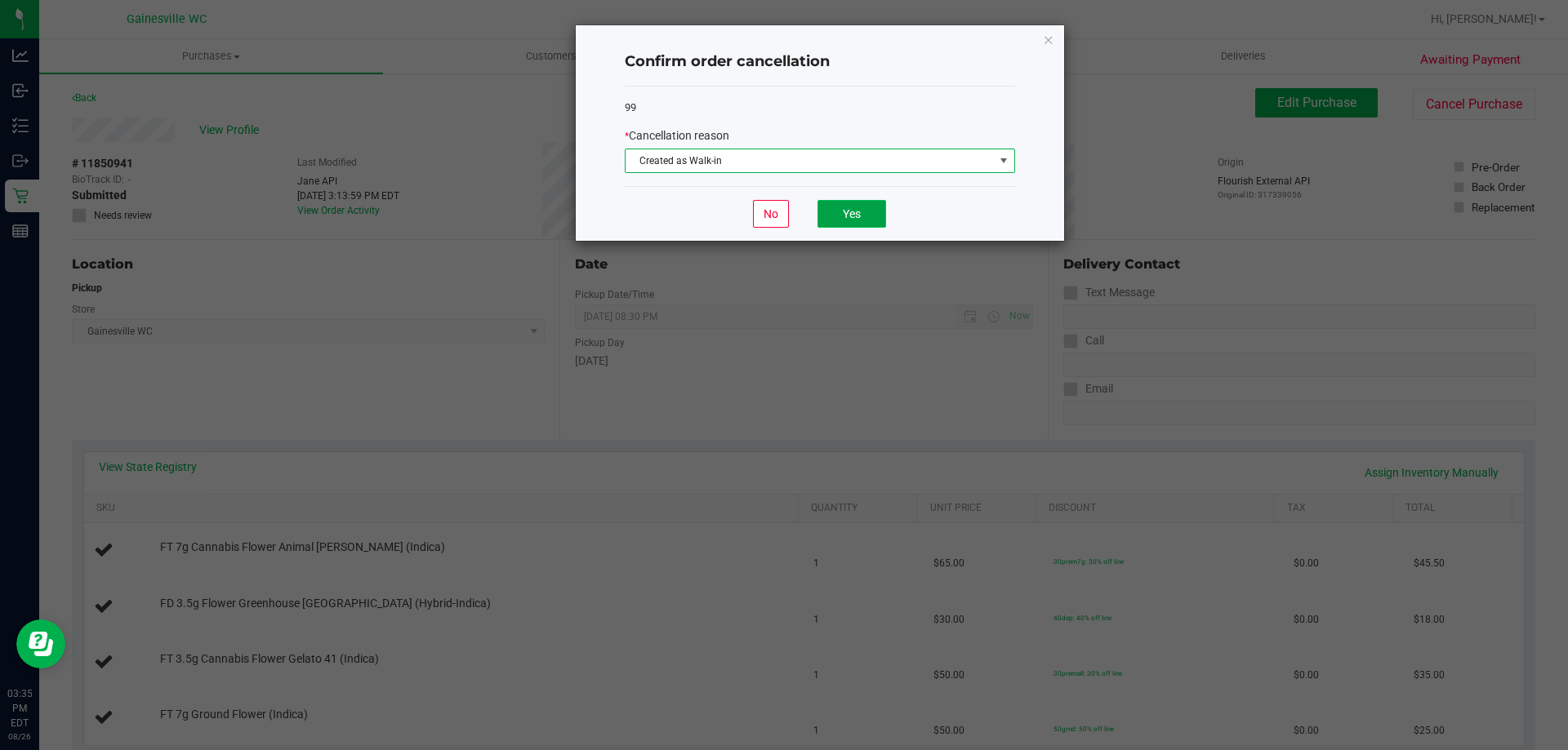
click at [867, 226] on button "Yes" at bounding box center [852, 214] width 68 height 28
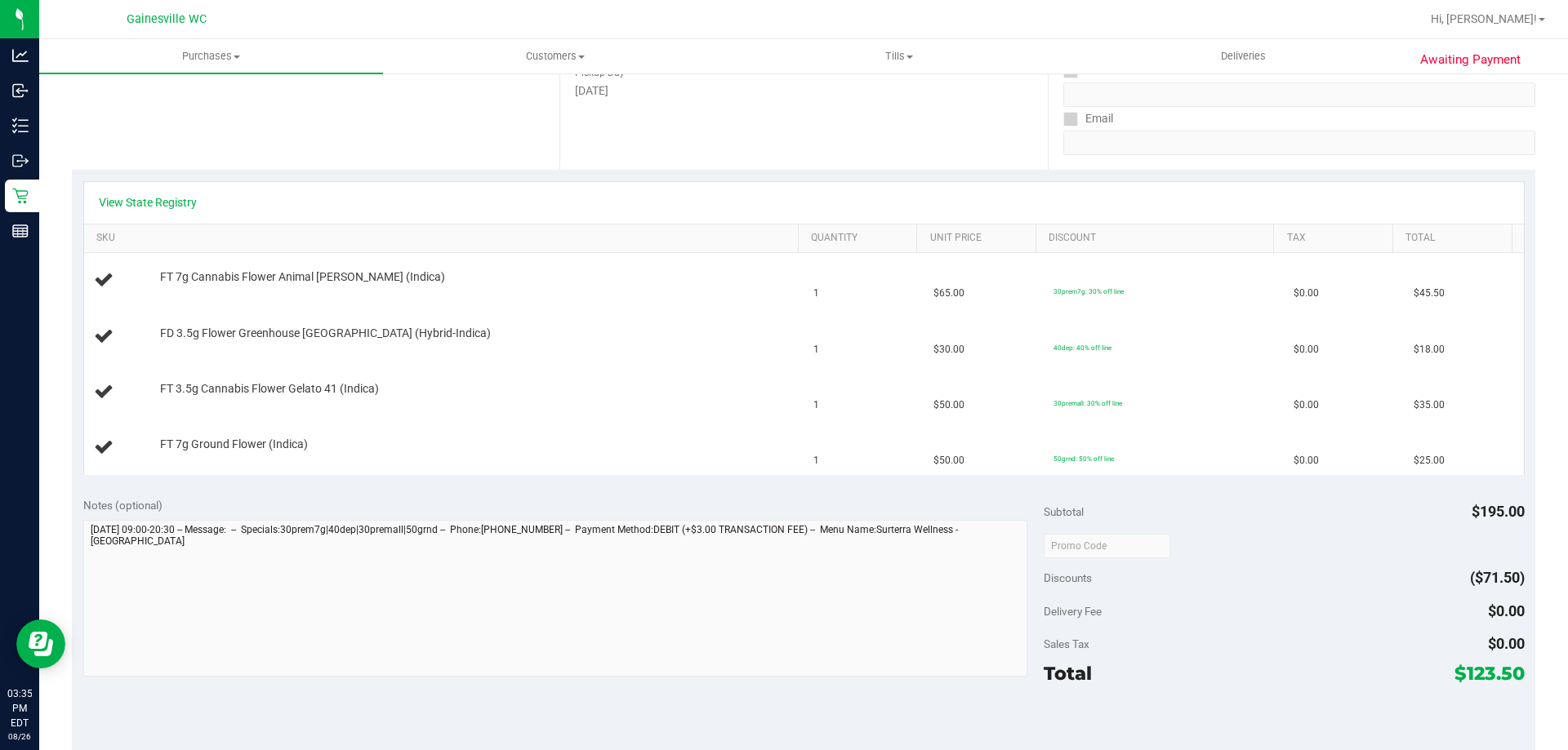
scroll to position [326, 0]
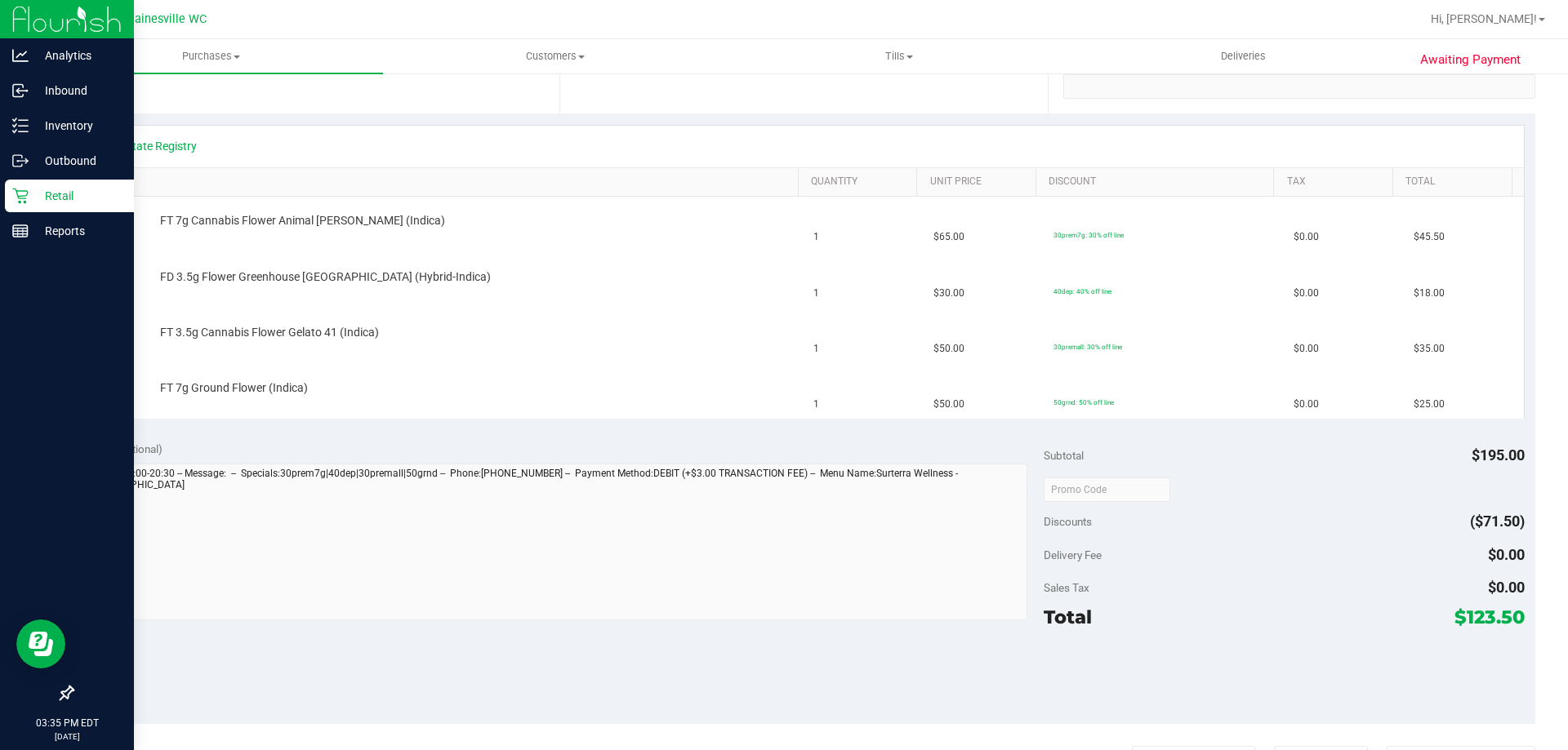
click at [25, 182] on div "Retail" at bounding box center [69, 195] width 129 height 32
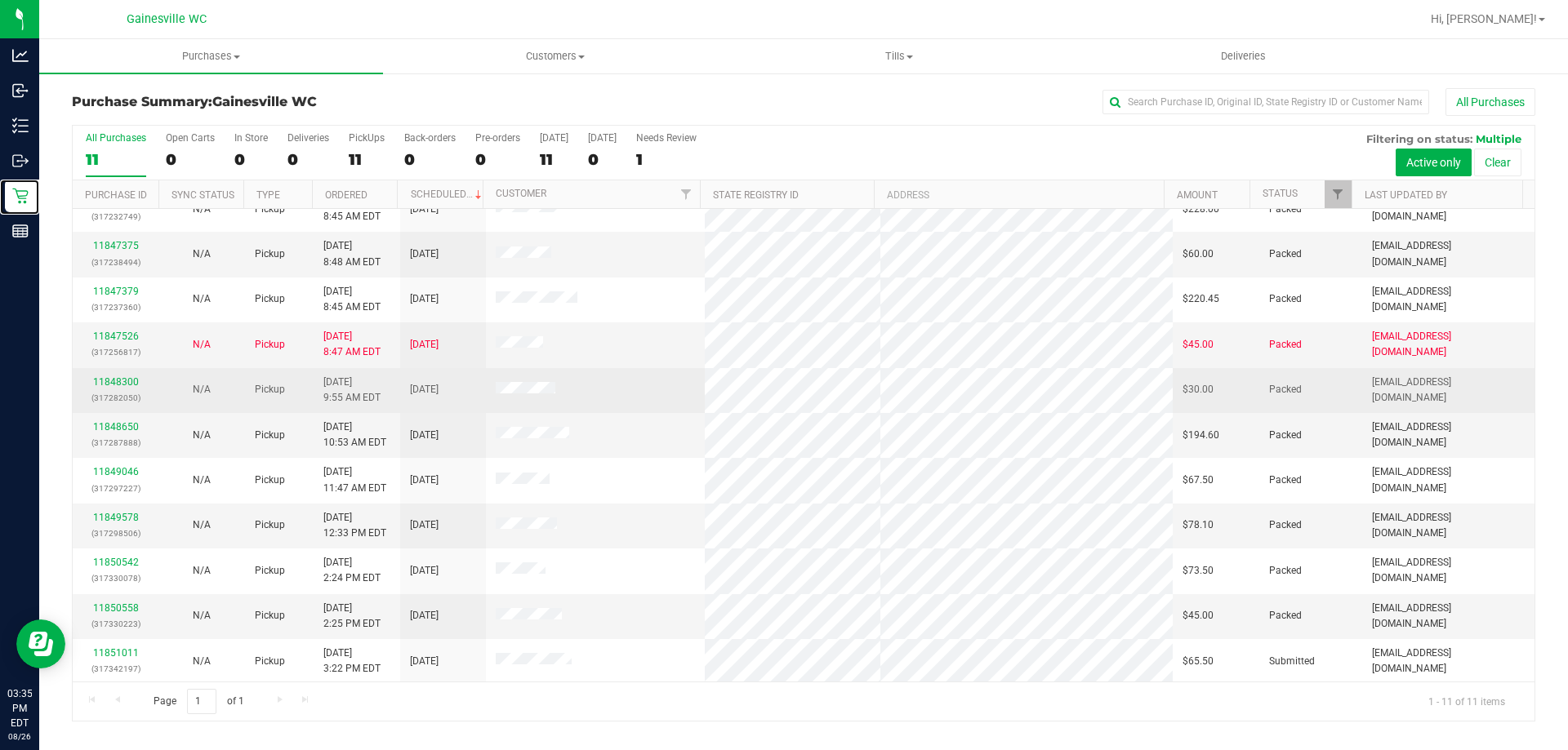
scroll to position [24, 0]
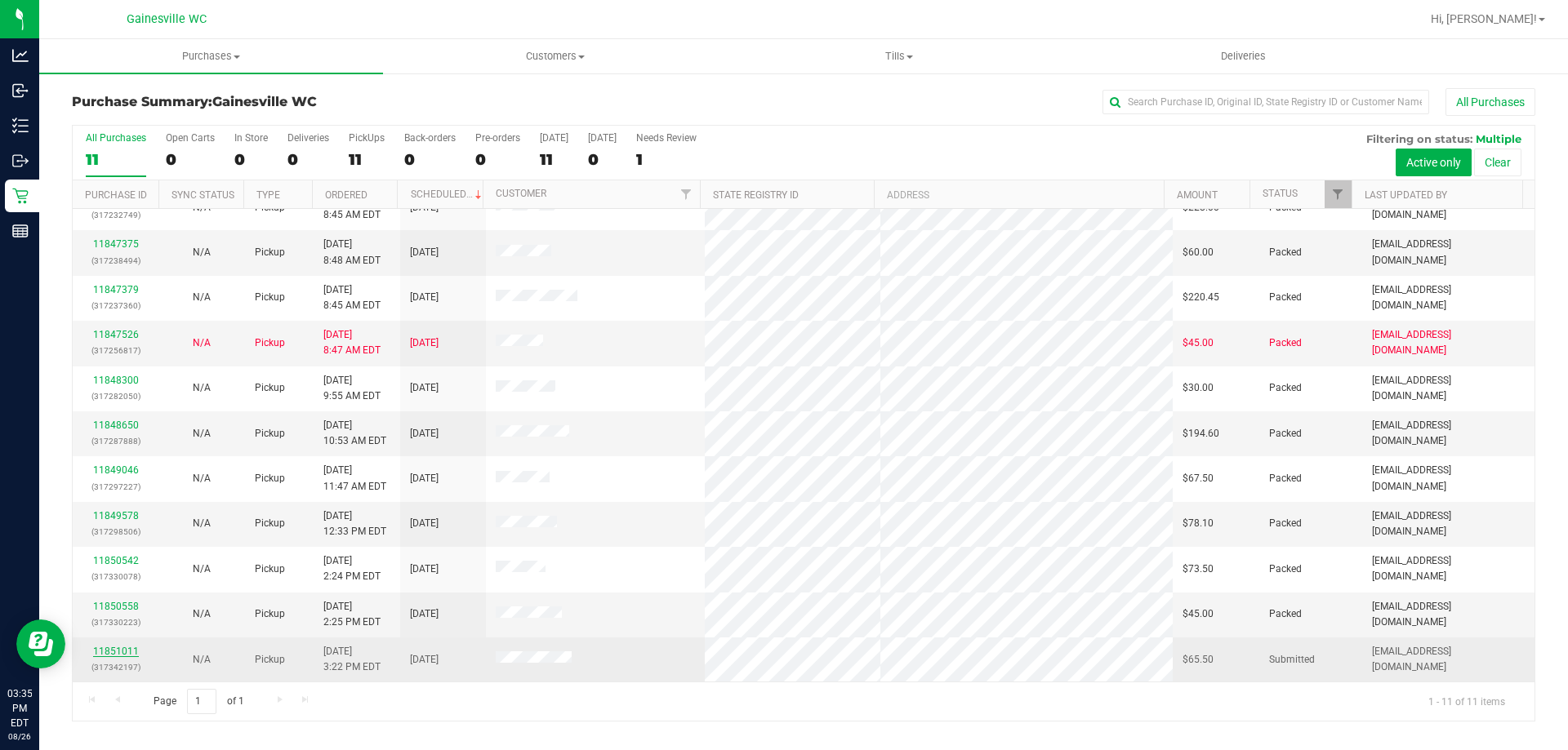
click at [130, 650] on link "11851011" at bounding box center [116, 651] width 46 height 11
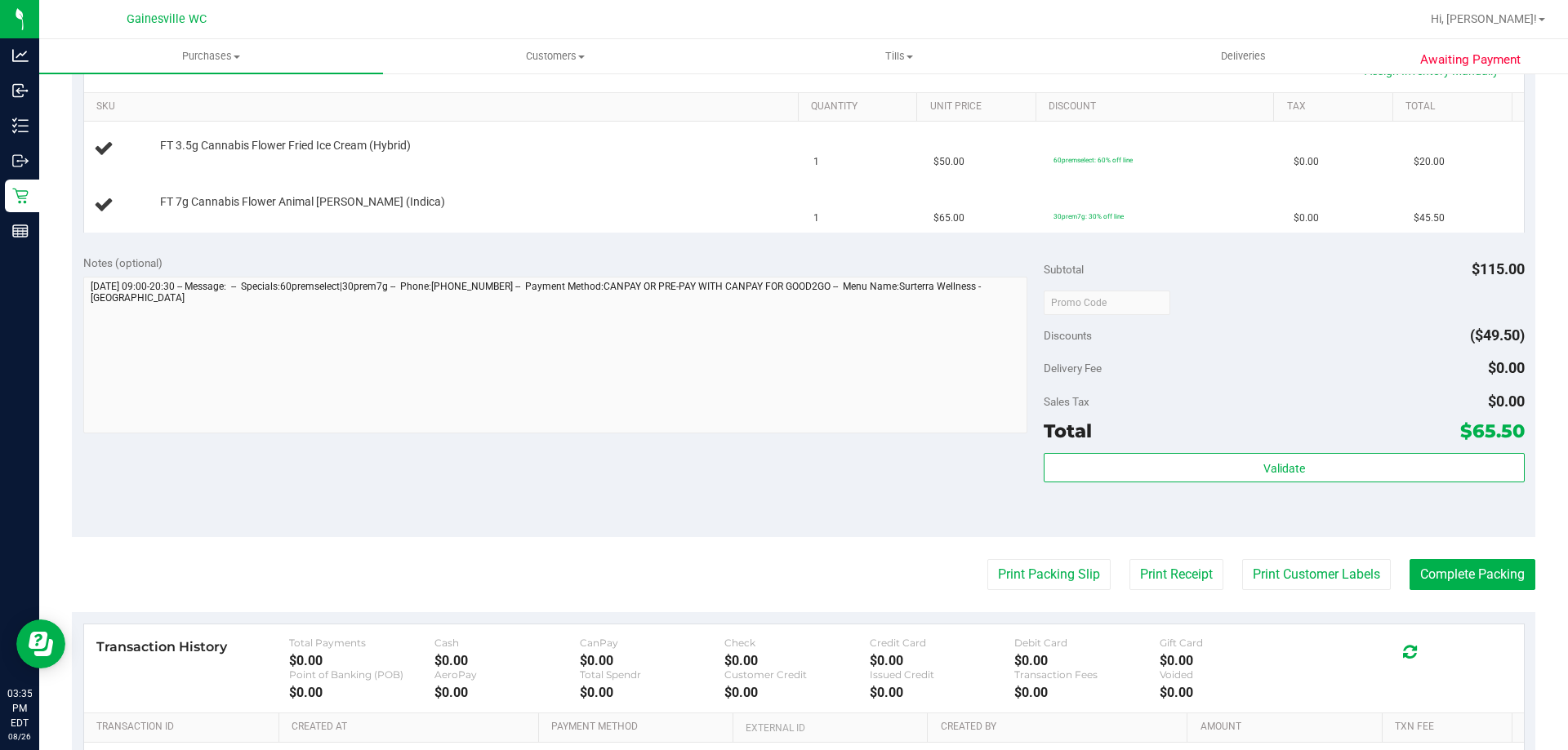
scroll to position [571, 0]
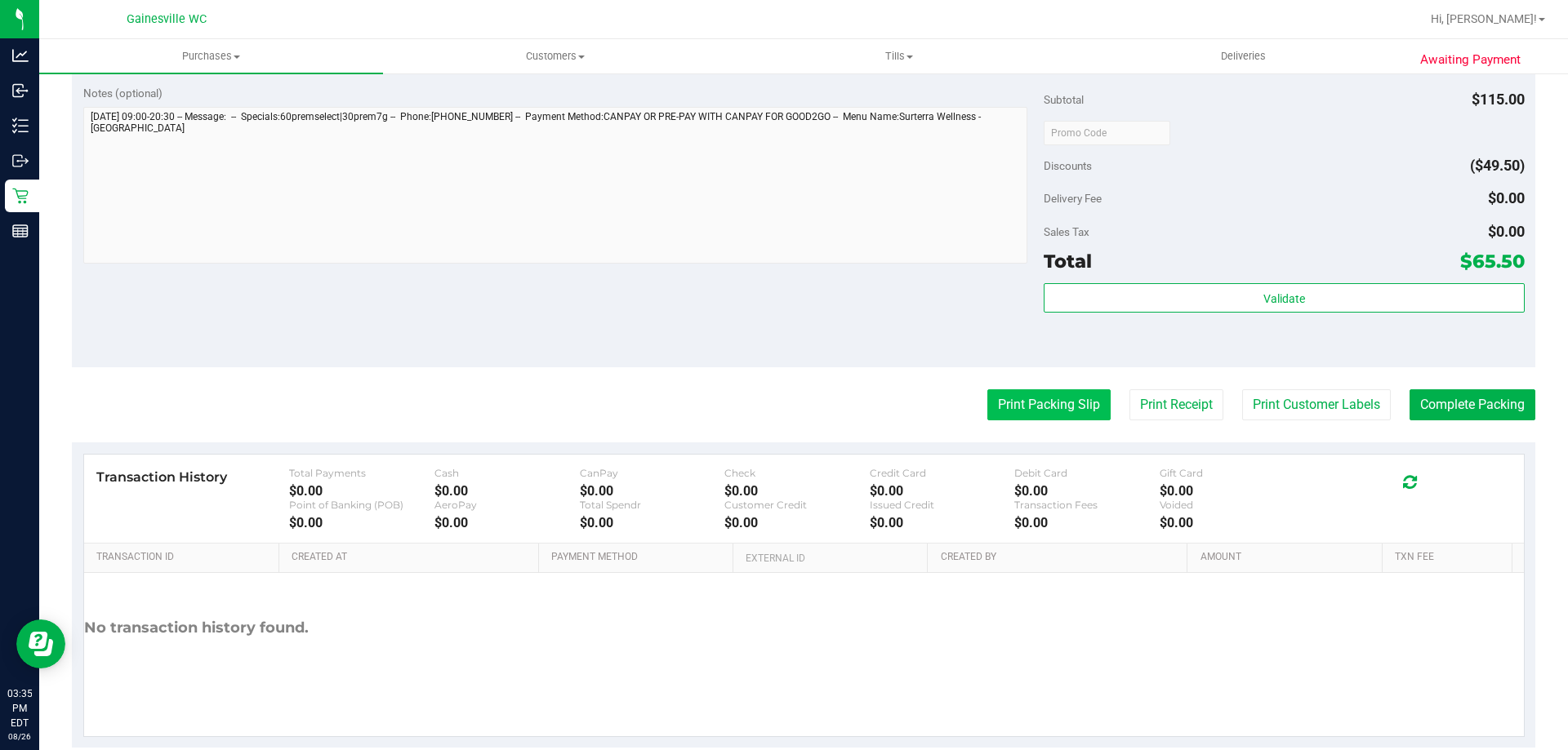
click at [1054, 419] on button "Print Packing Slip" at bounding box center [1049, 404] width 123 height 31
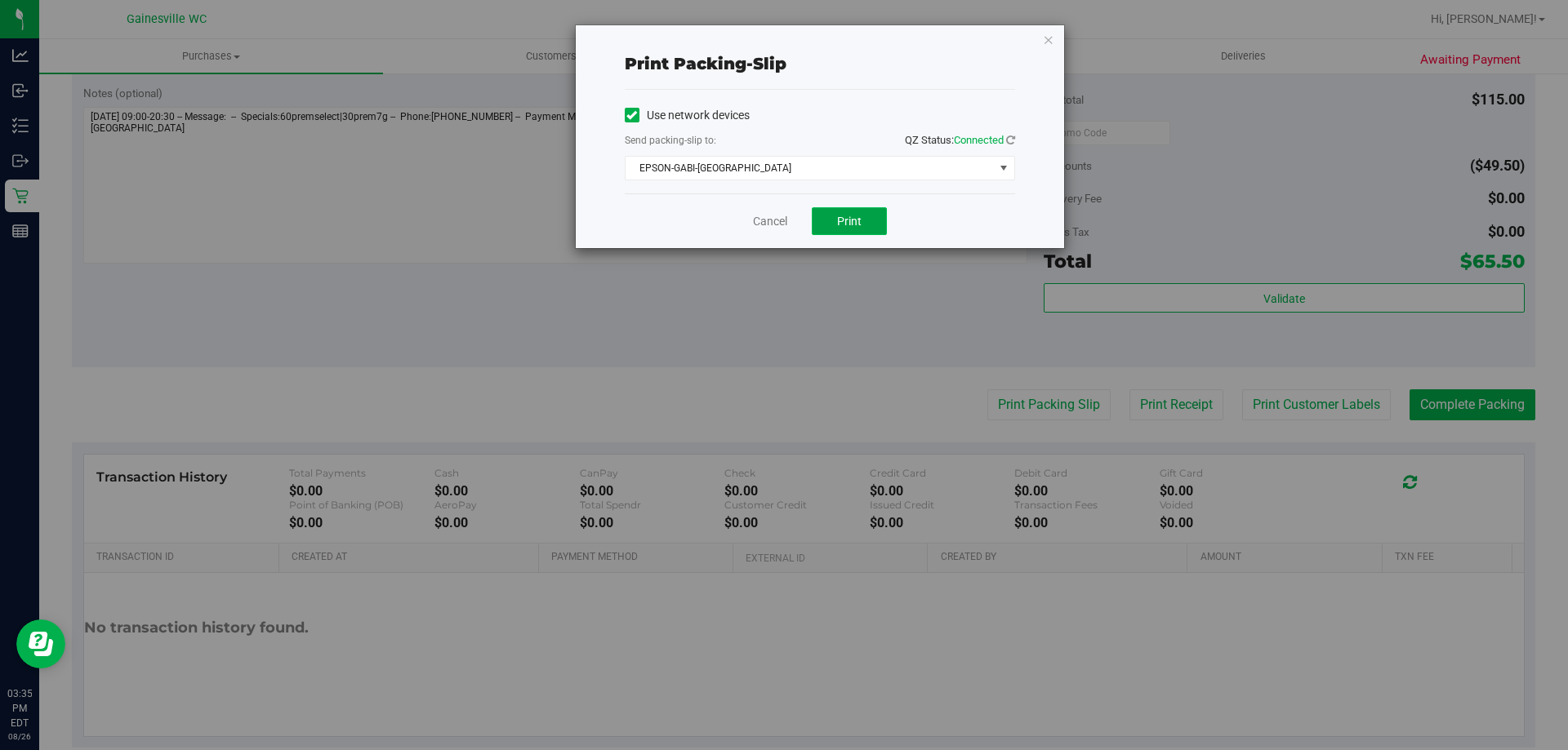
click at [838, 212] on button "Print" at bounding box center [849, 221] width 75 height 28
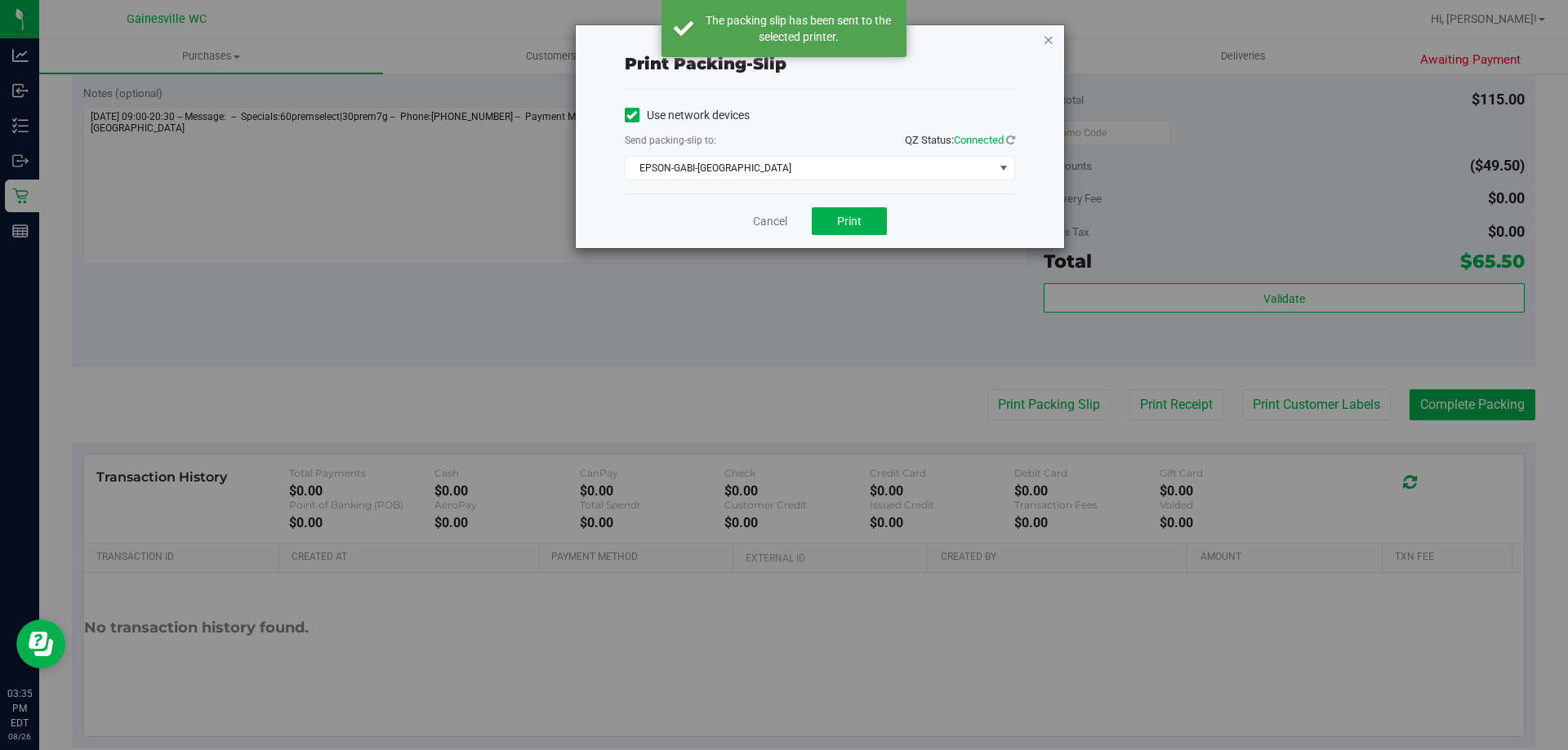
click at [1052, 39] on icon "button" at bounding box center [1048, 39] width 11 height 19
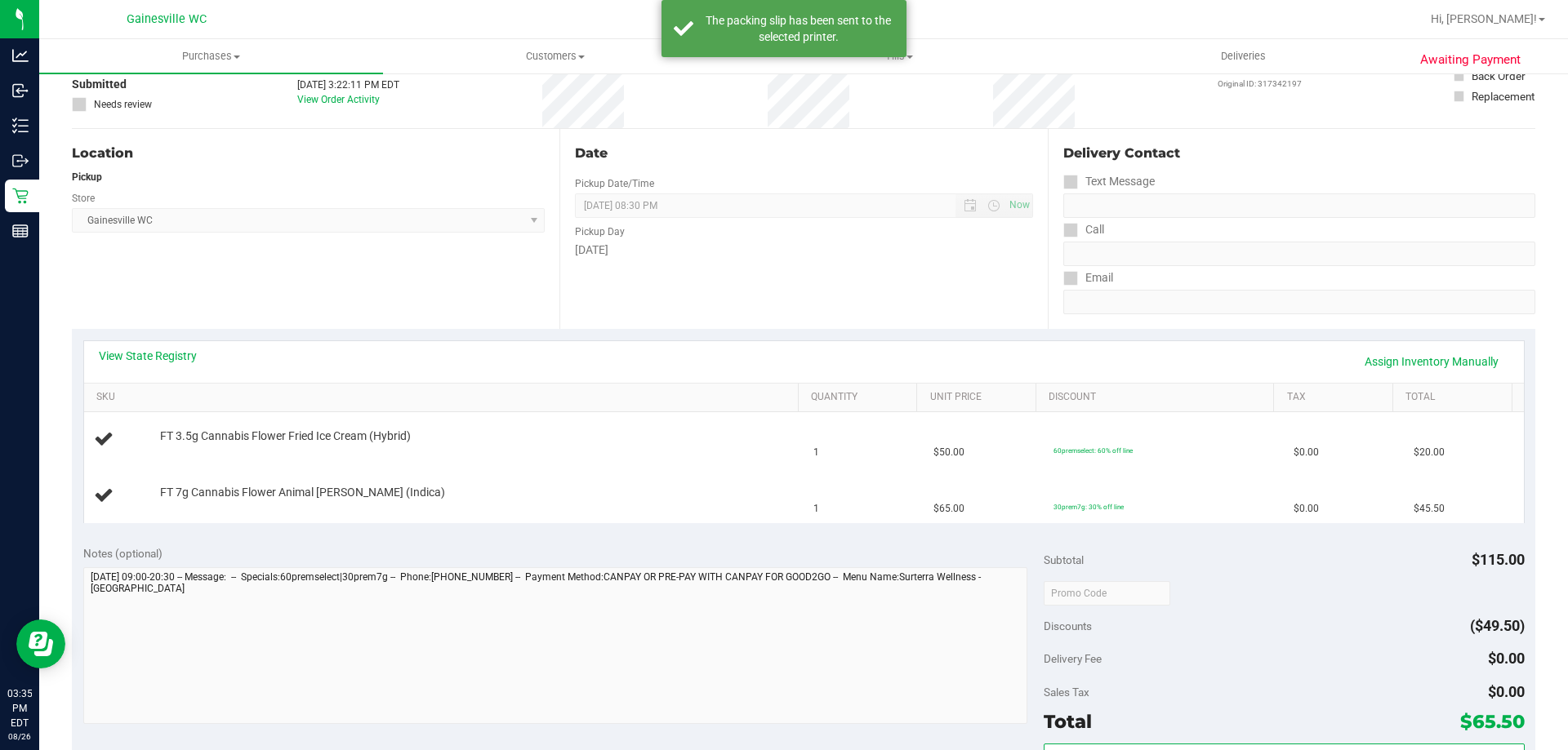
scroll to position [81, 0]
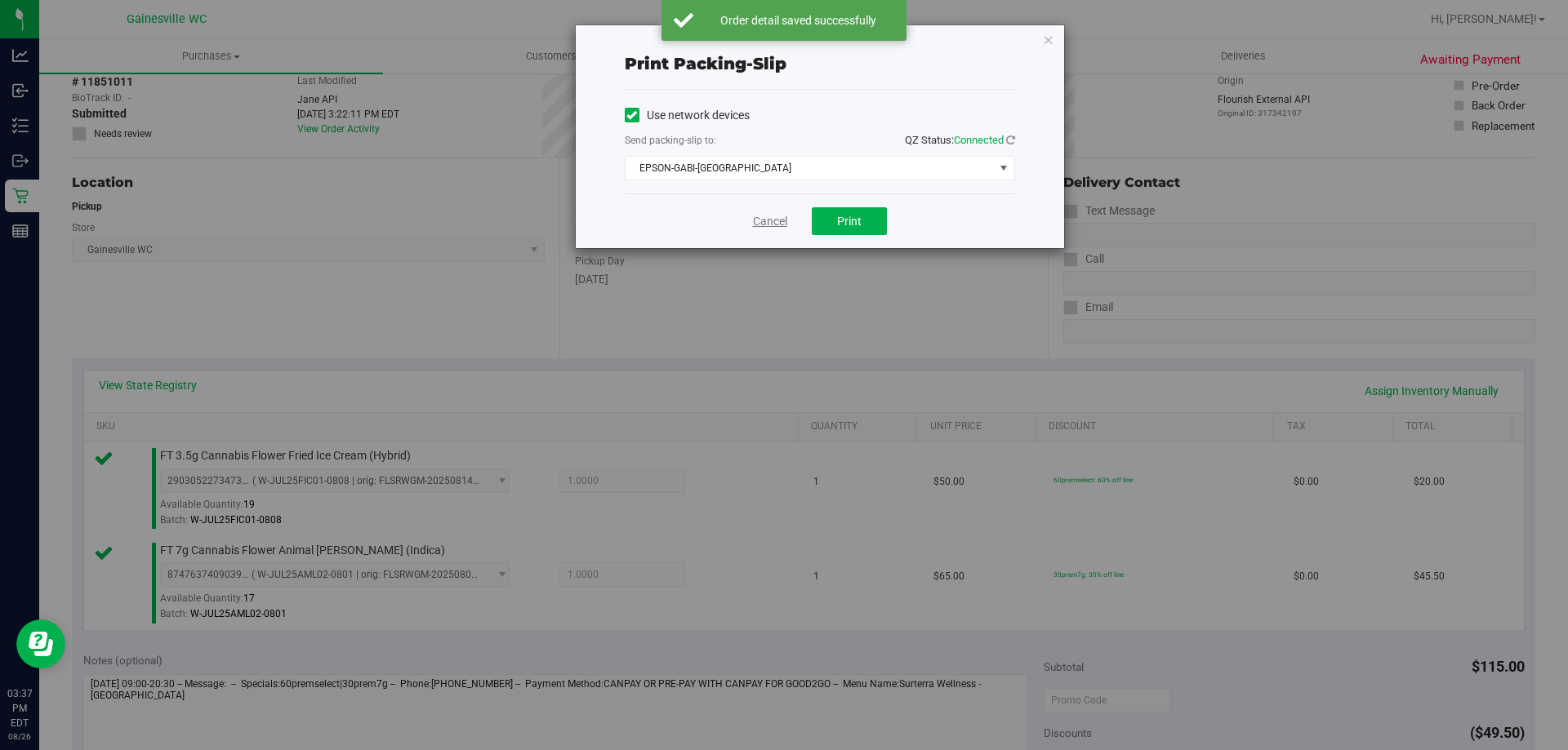
click at [772, 222] on link "Cancel" at bounding box center [770, 221] width 34 height 18
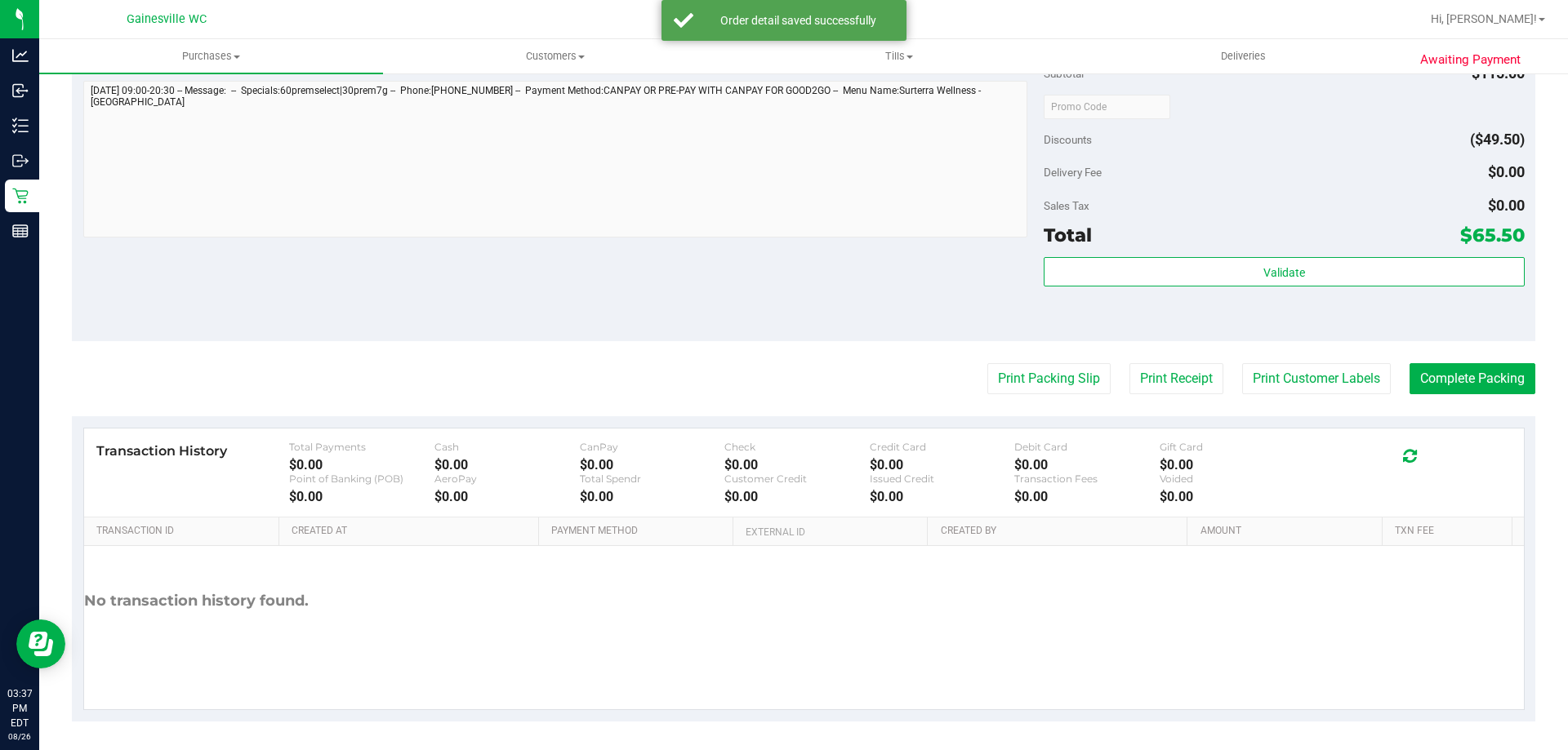
scroll to position [679, 0]
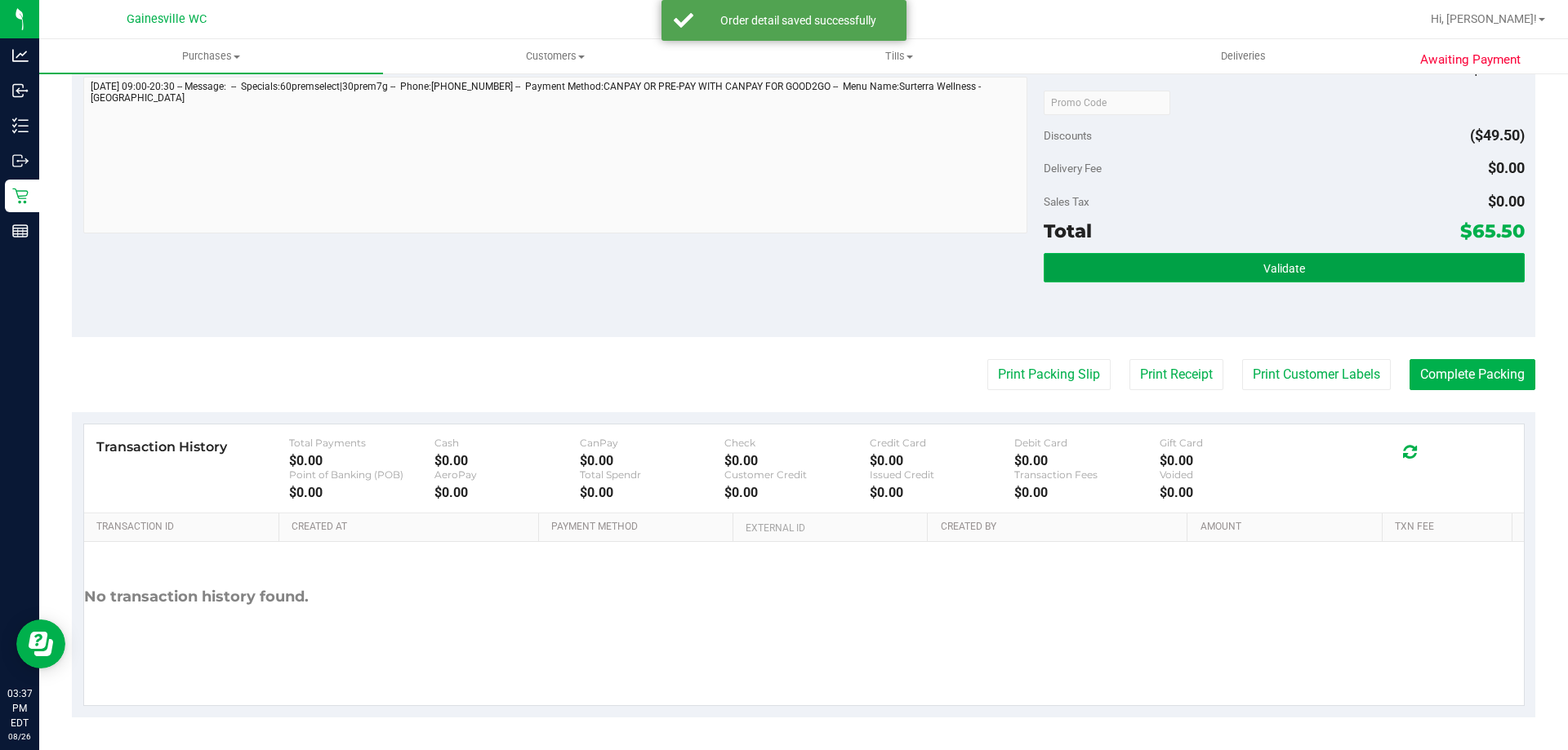
click at [1311, 276] on button "Validate" at bounding box center [1283, 268] width 480 height 30
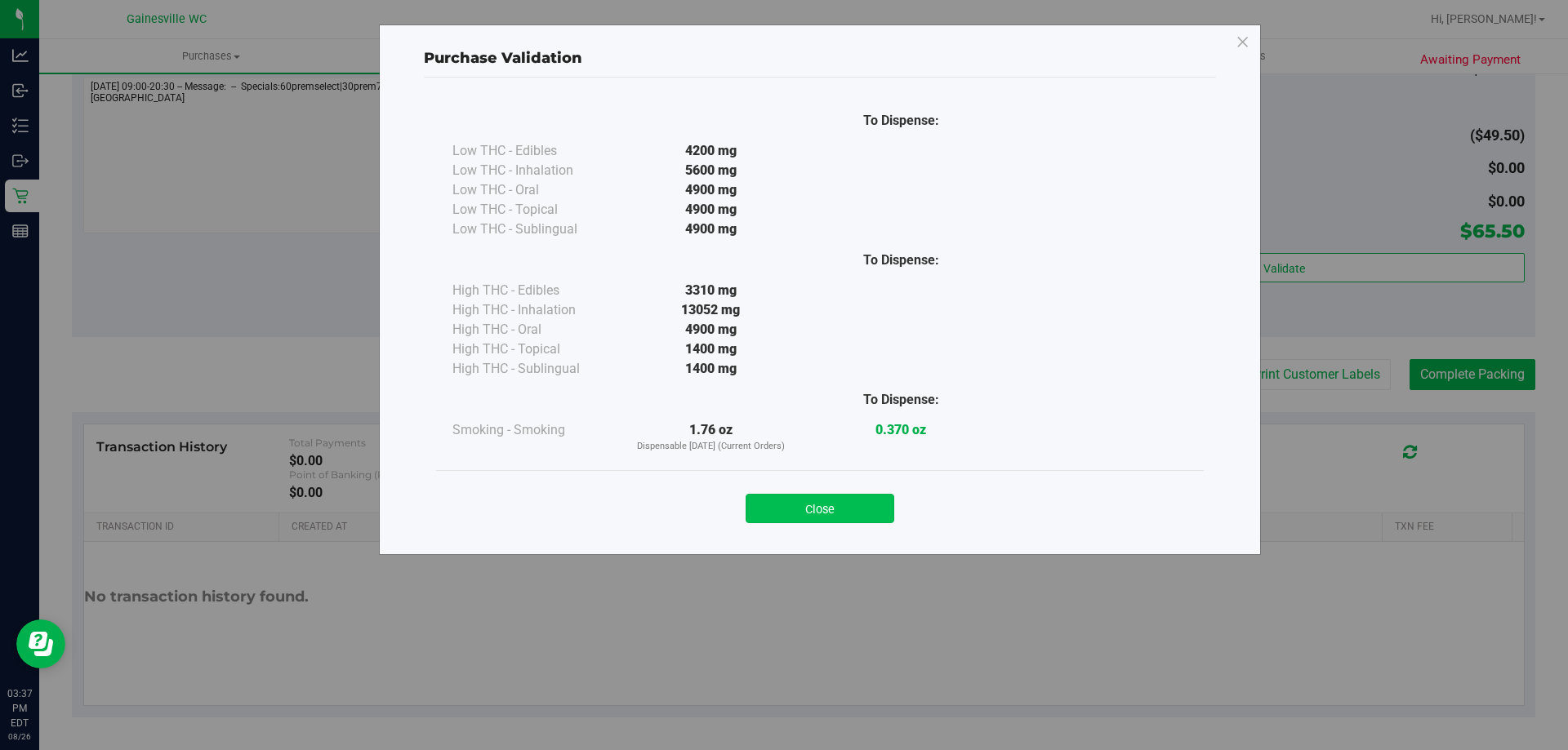
click at [854, 511] on button "Close" at bounding box center [820, 508] width 149 height 30
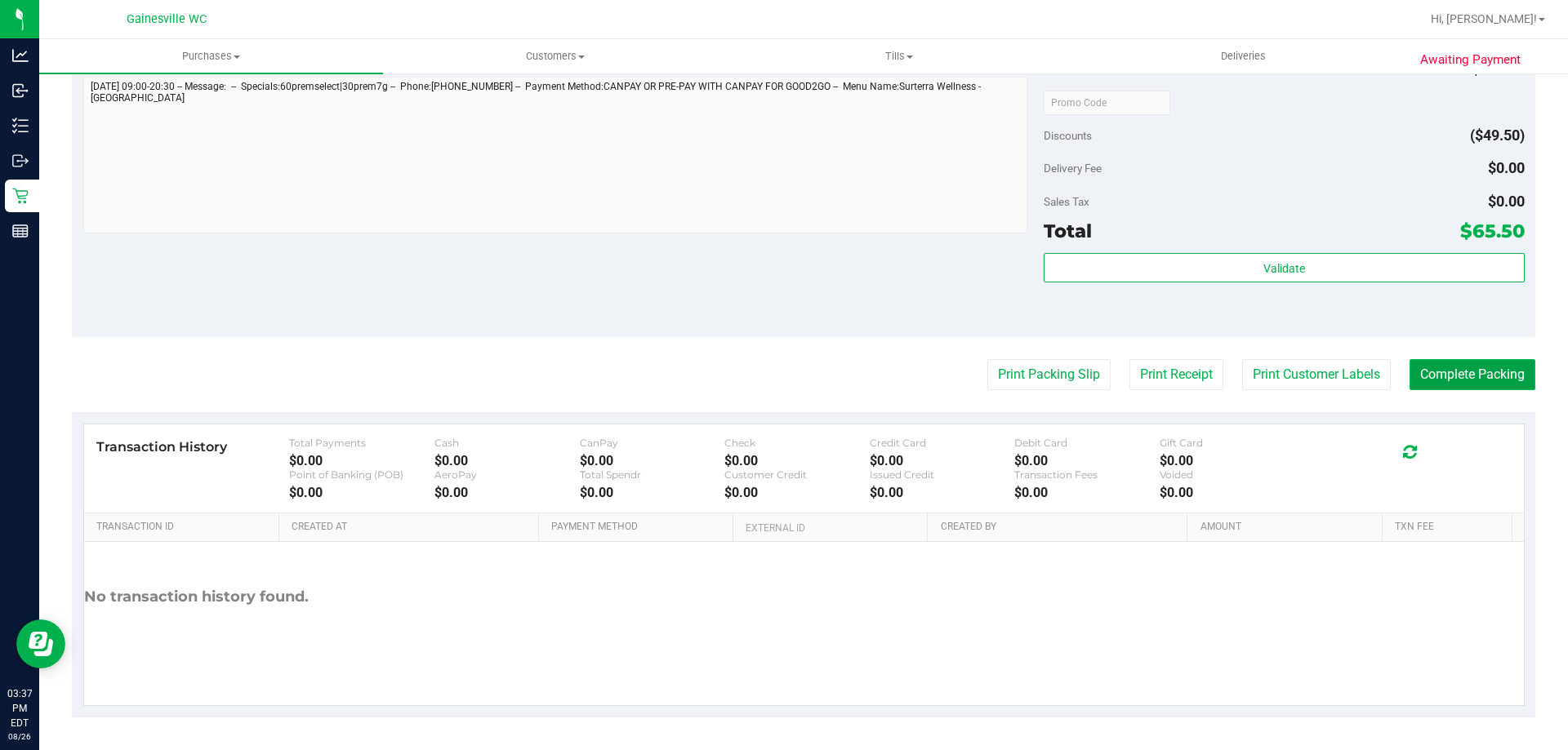
click at [1503, 369] on button "Complete Packing" at bounding box center [1473, 374] width 126 height 31
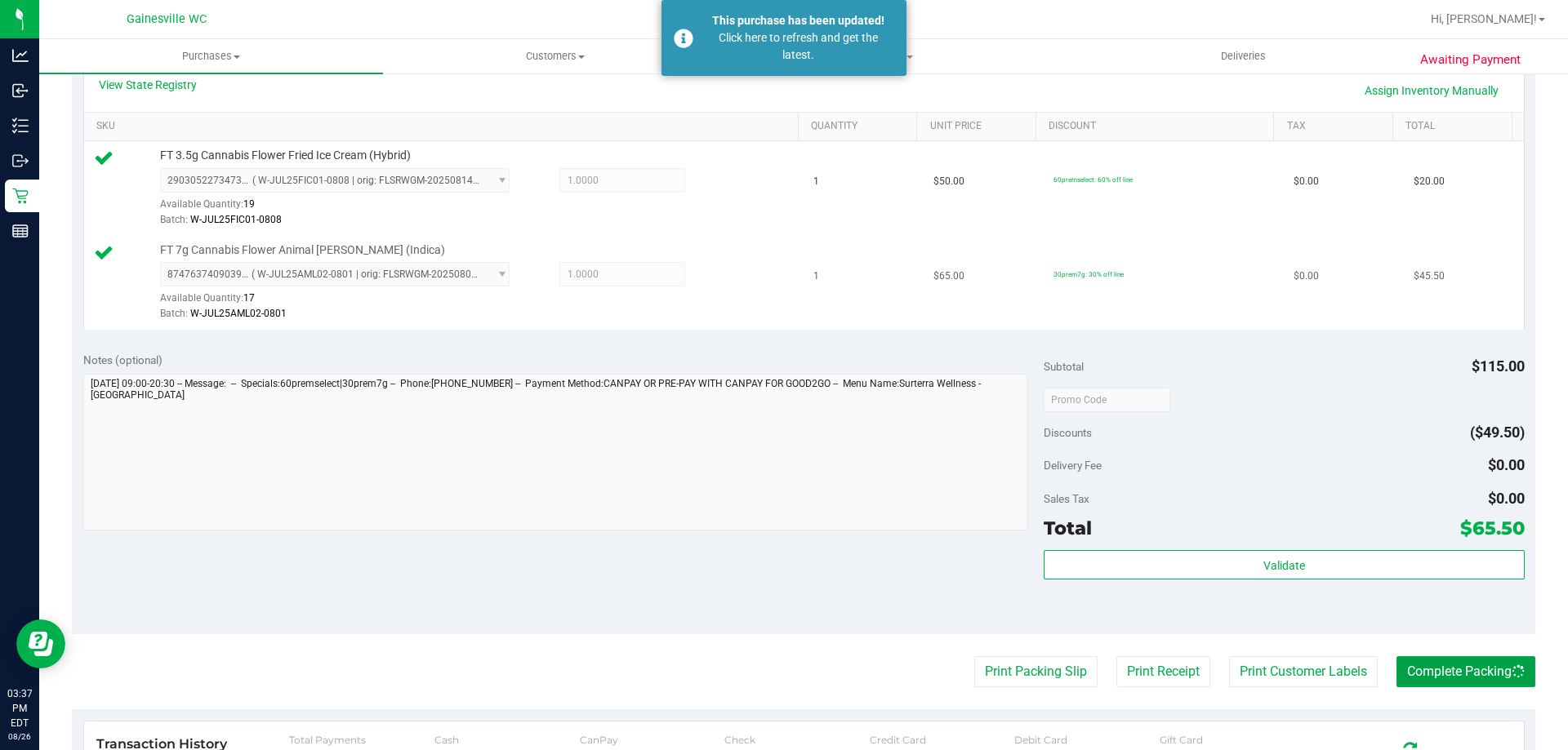
scroll to position [353, 0]
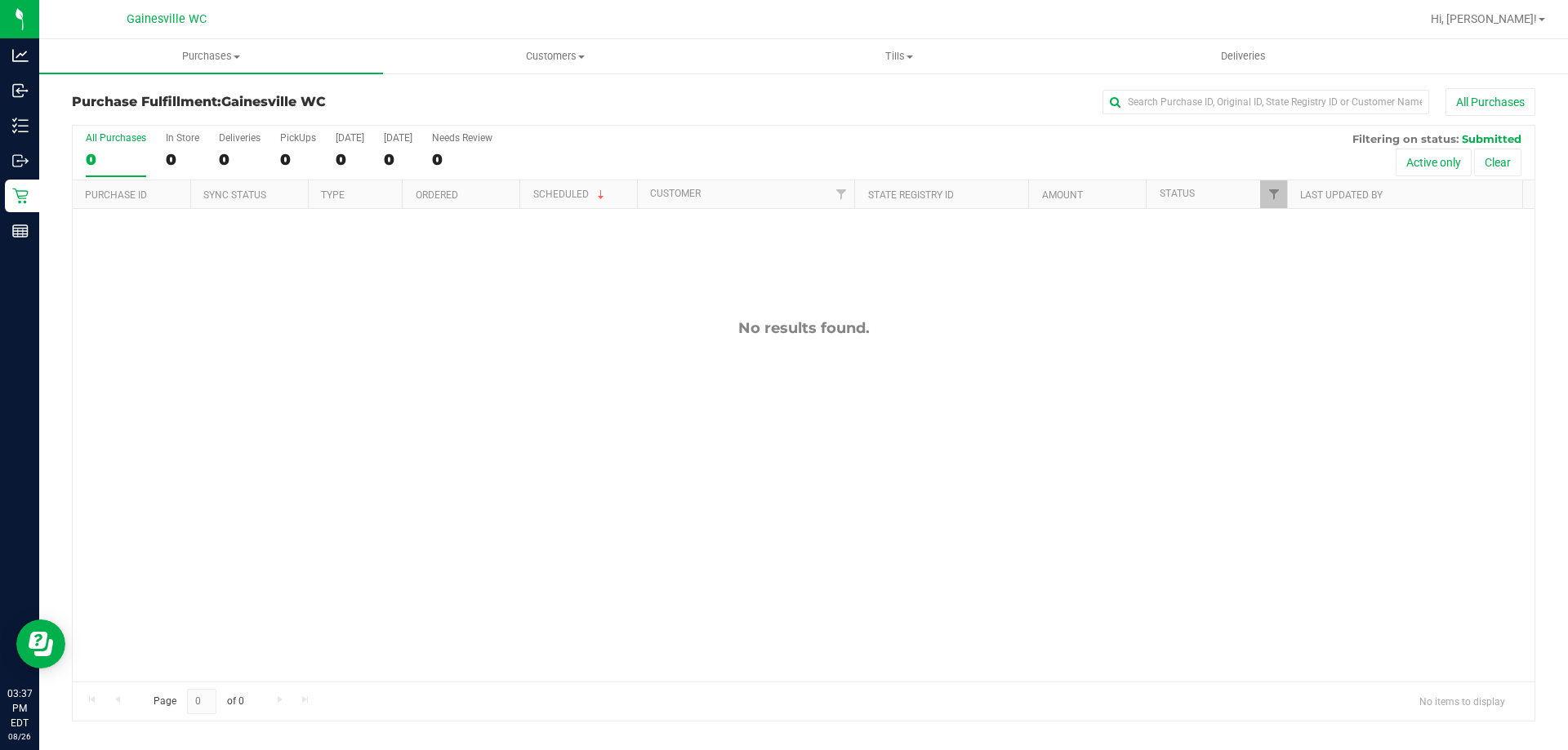
click at [862, 97] on div "All Purchases" at bounding box center [1047, 102] width 976 height 28
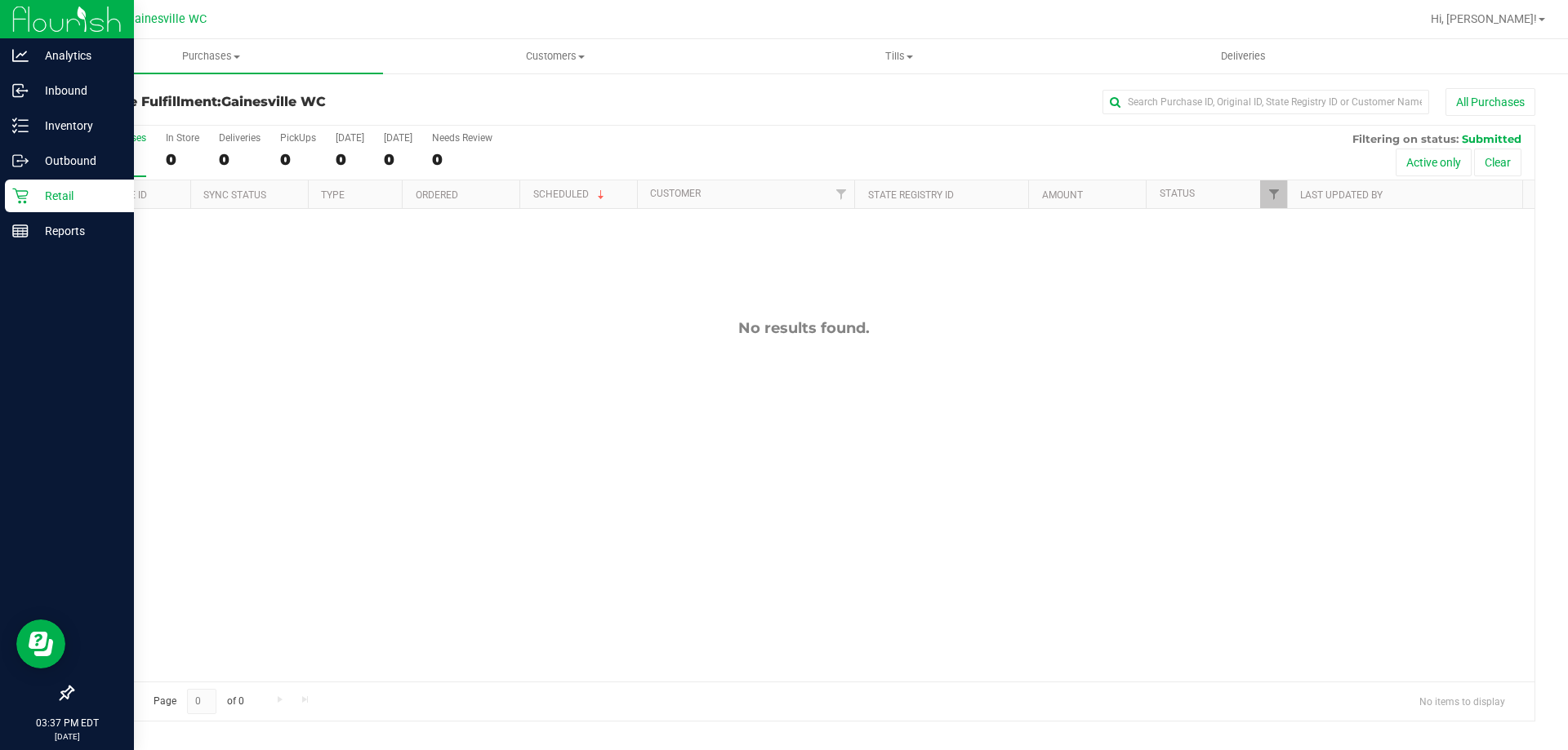
click at [0, 182] on link "Retail" at bounding box center [67, 197] width 134 height 35
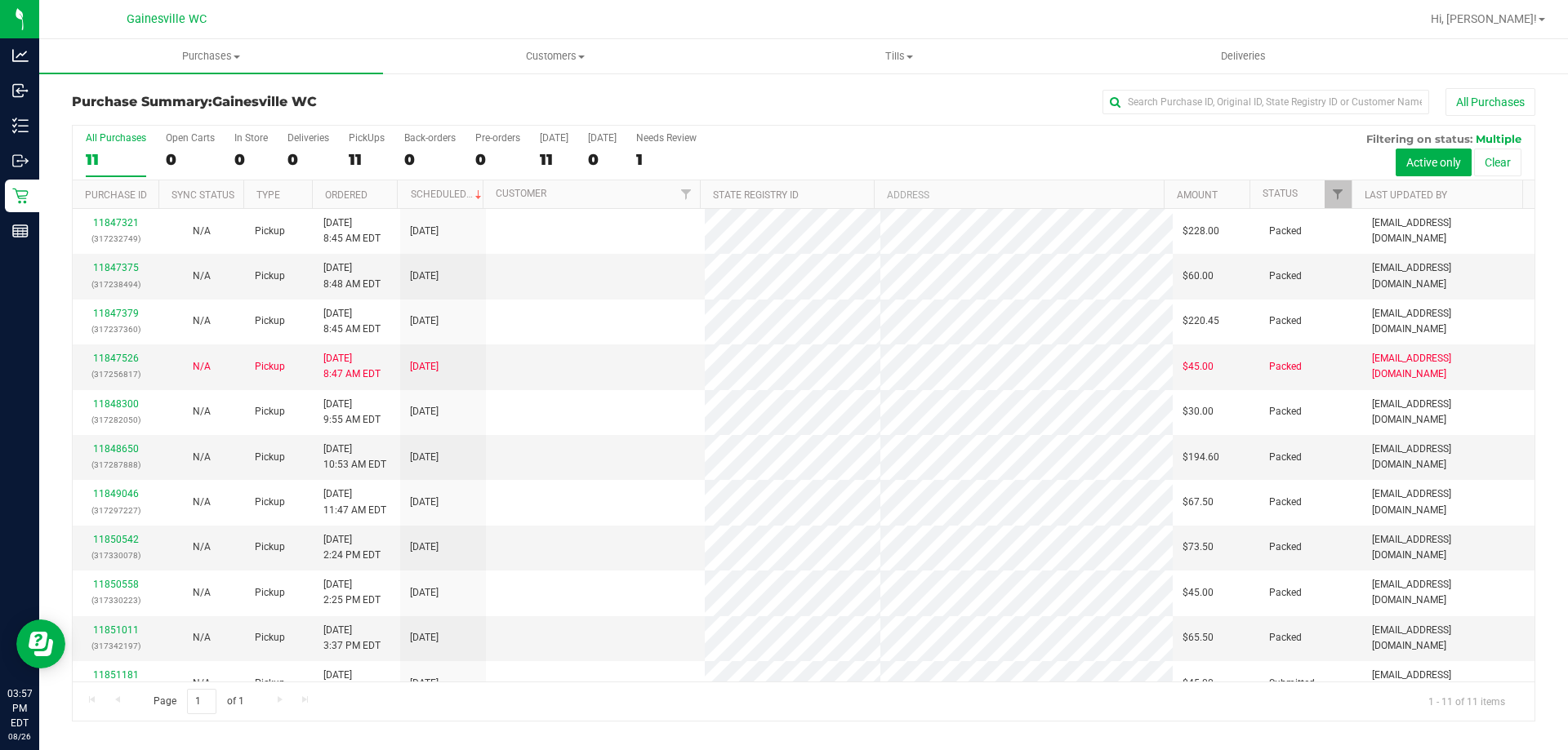
scroll to position [24, 0]
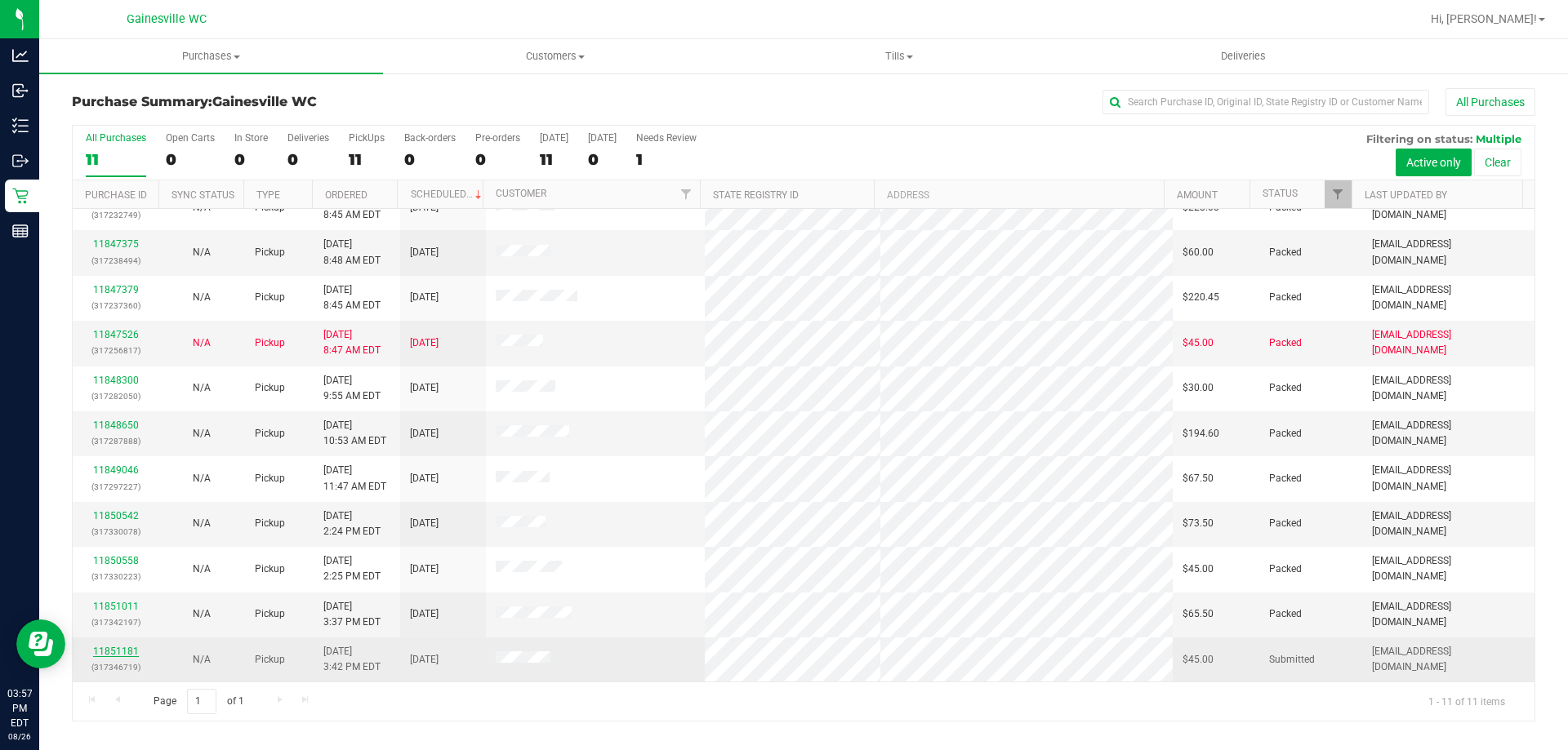
click at [122, 651] on link "11851181" at bounding box center [116, 651] width 46 height 11
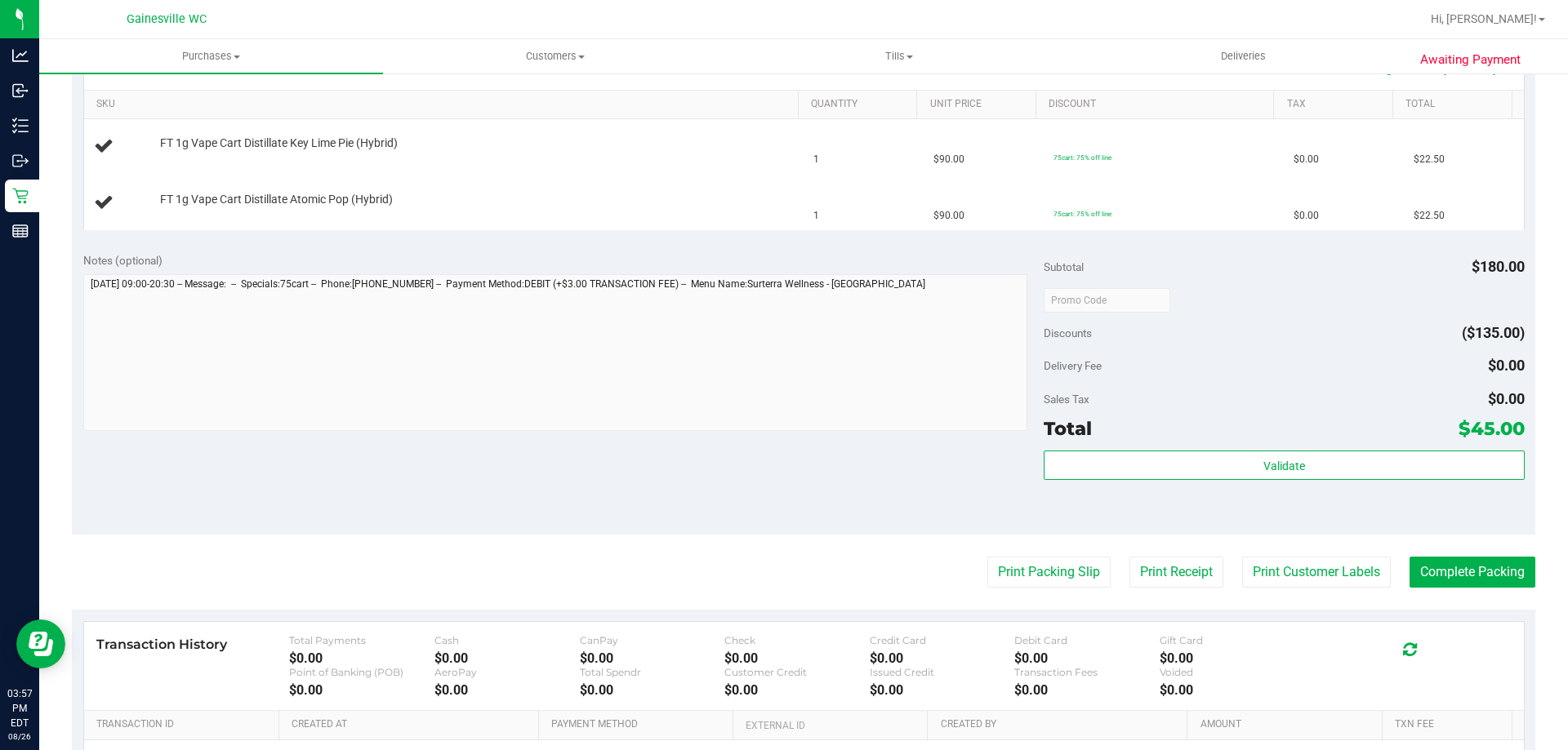
scroll to position [408, 0]
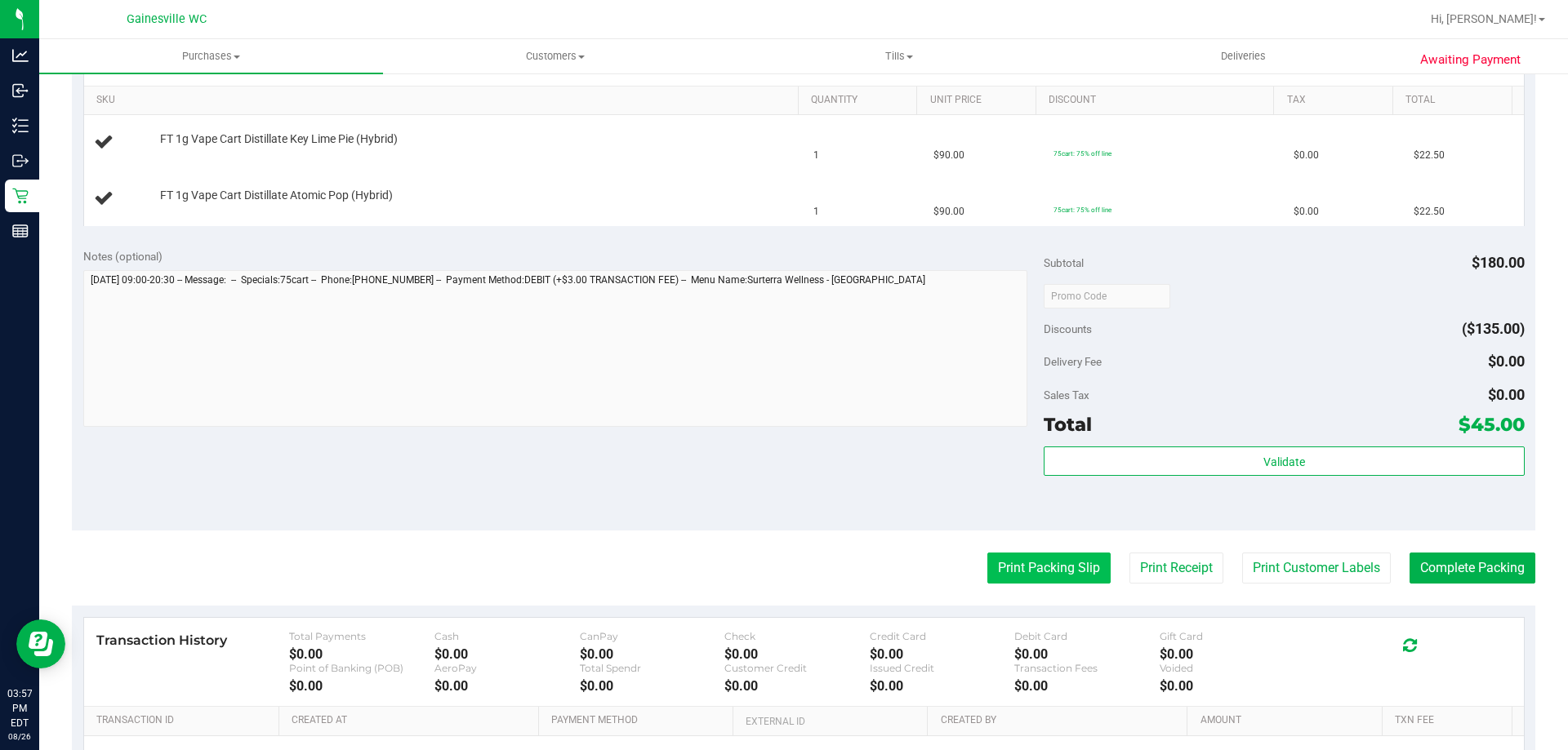
click at [1047, 562] on button "Print Packing Slip" at bounding box center [1049, 567] width 123 height 31
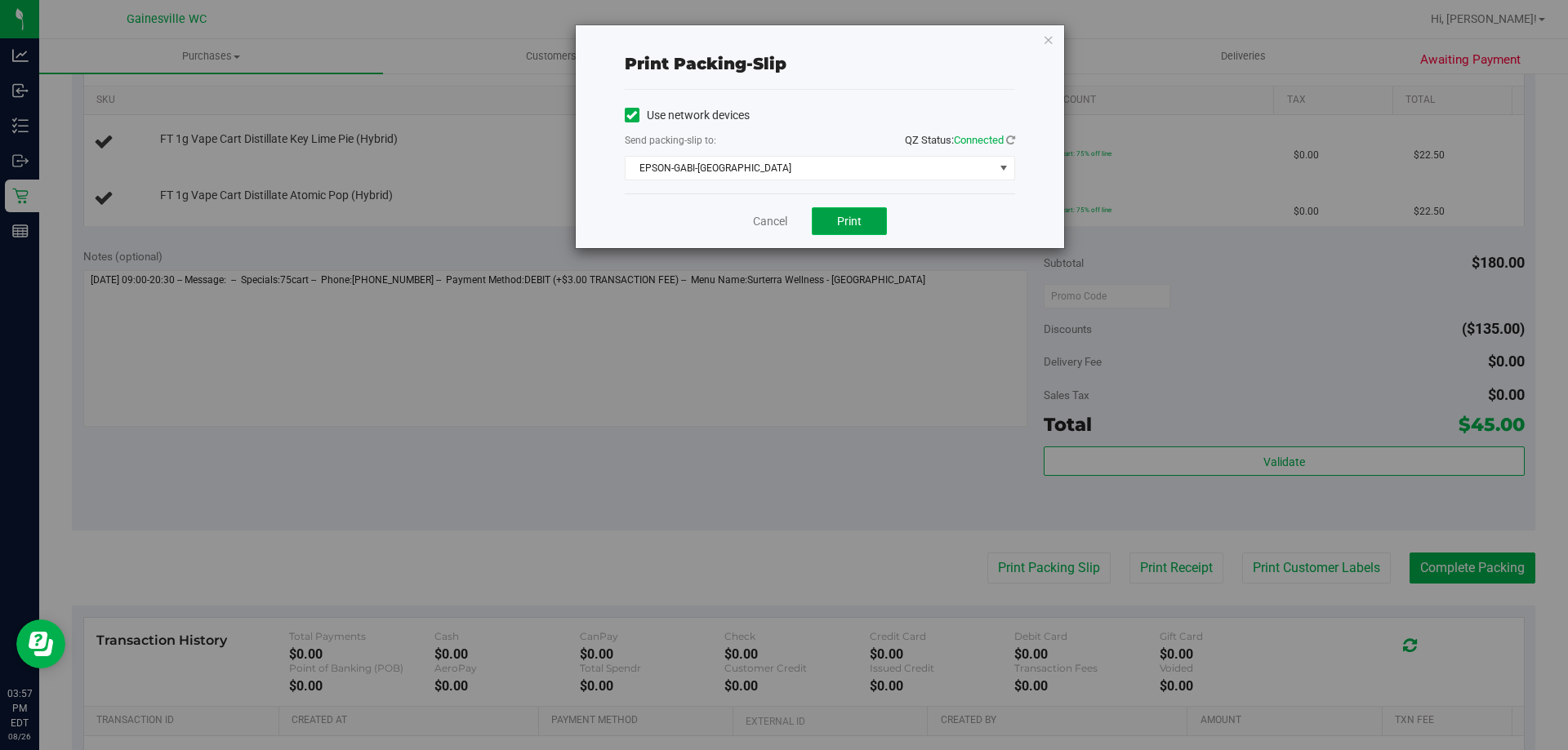
click at [847, 228] on button "Print" at bounding box center [849, 221] width 75 height 28
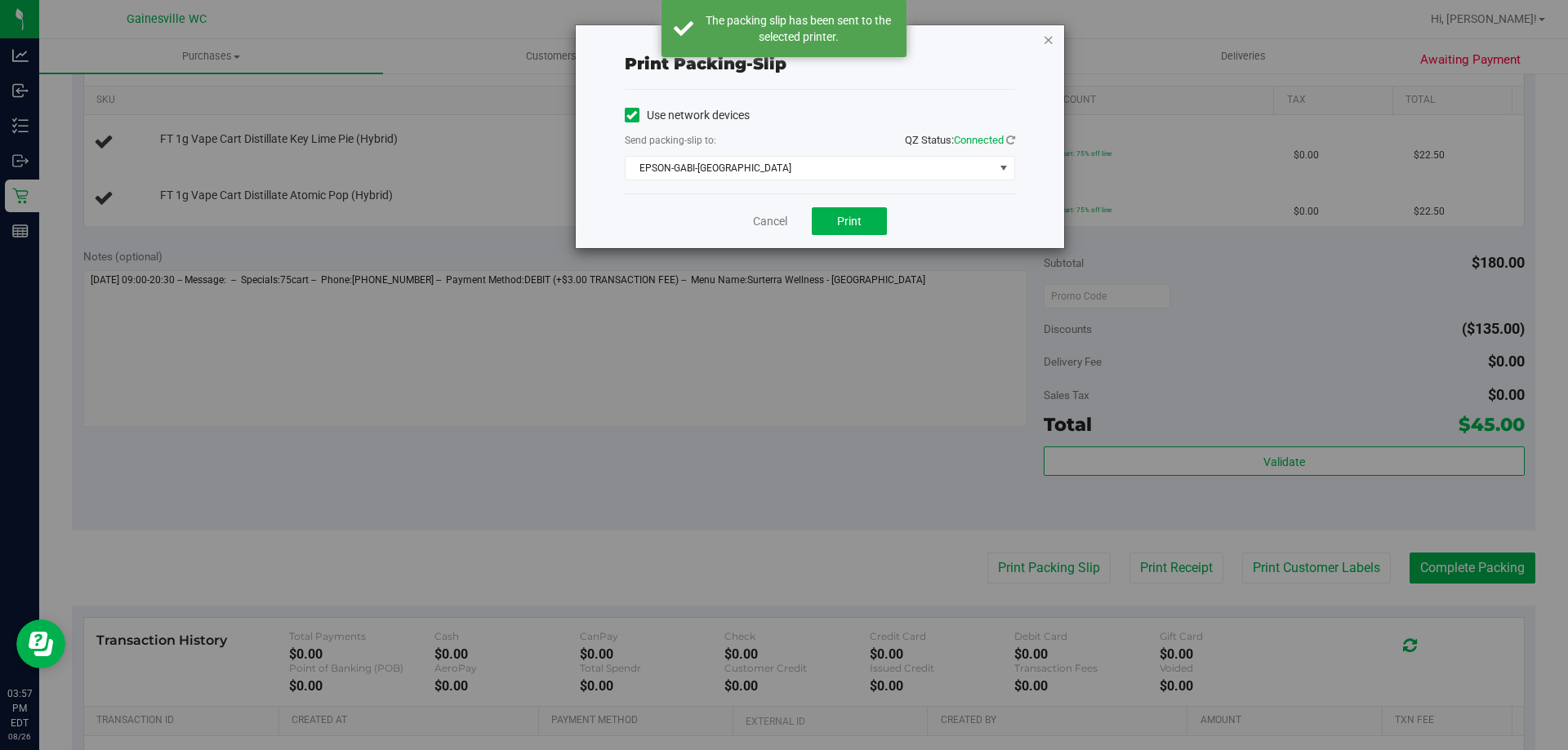
click at [1046, 44] on icon "button" at bounding box center [1048, 39] width 11 height 19
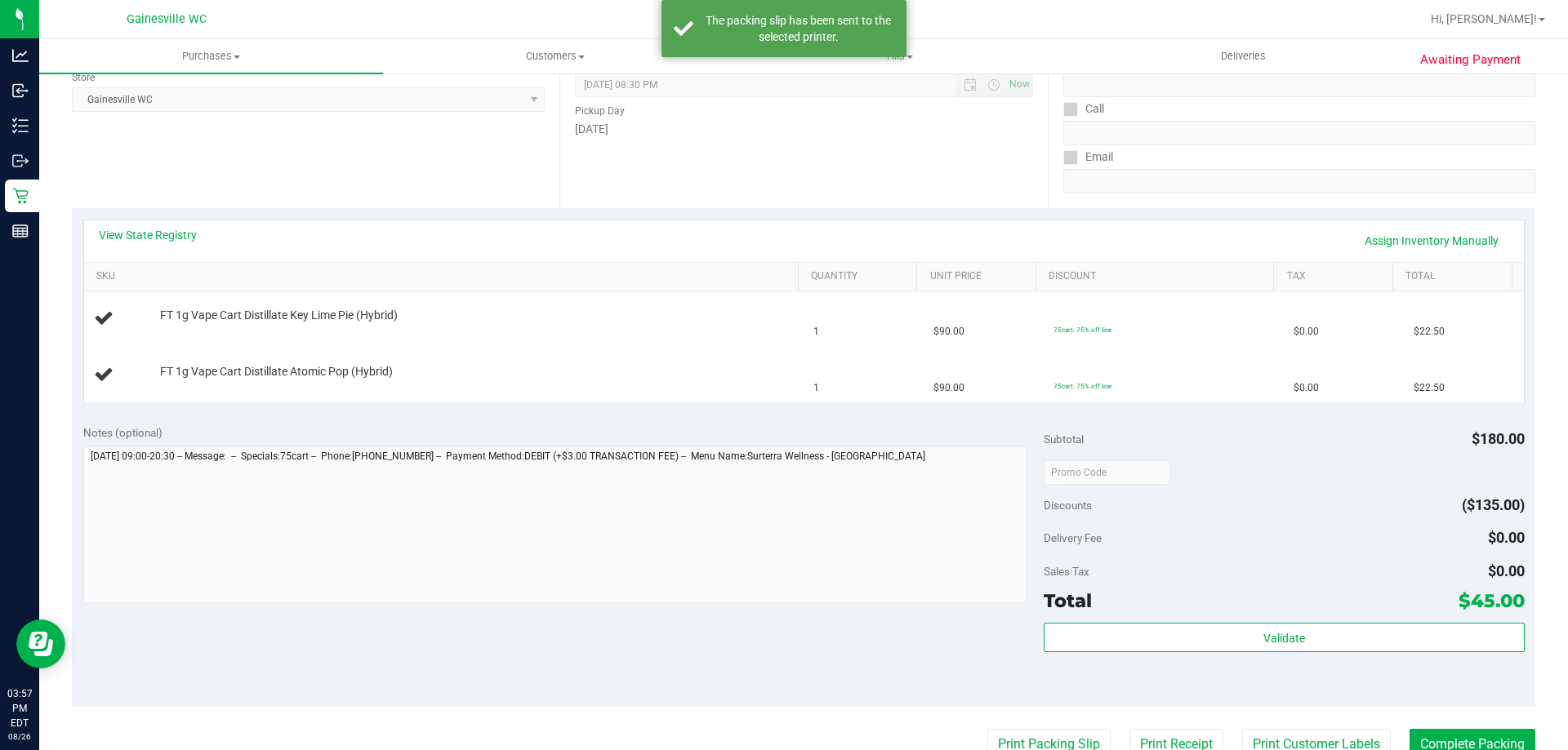
scroll to position [0, 0]
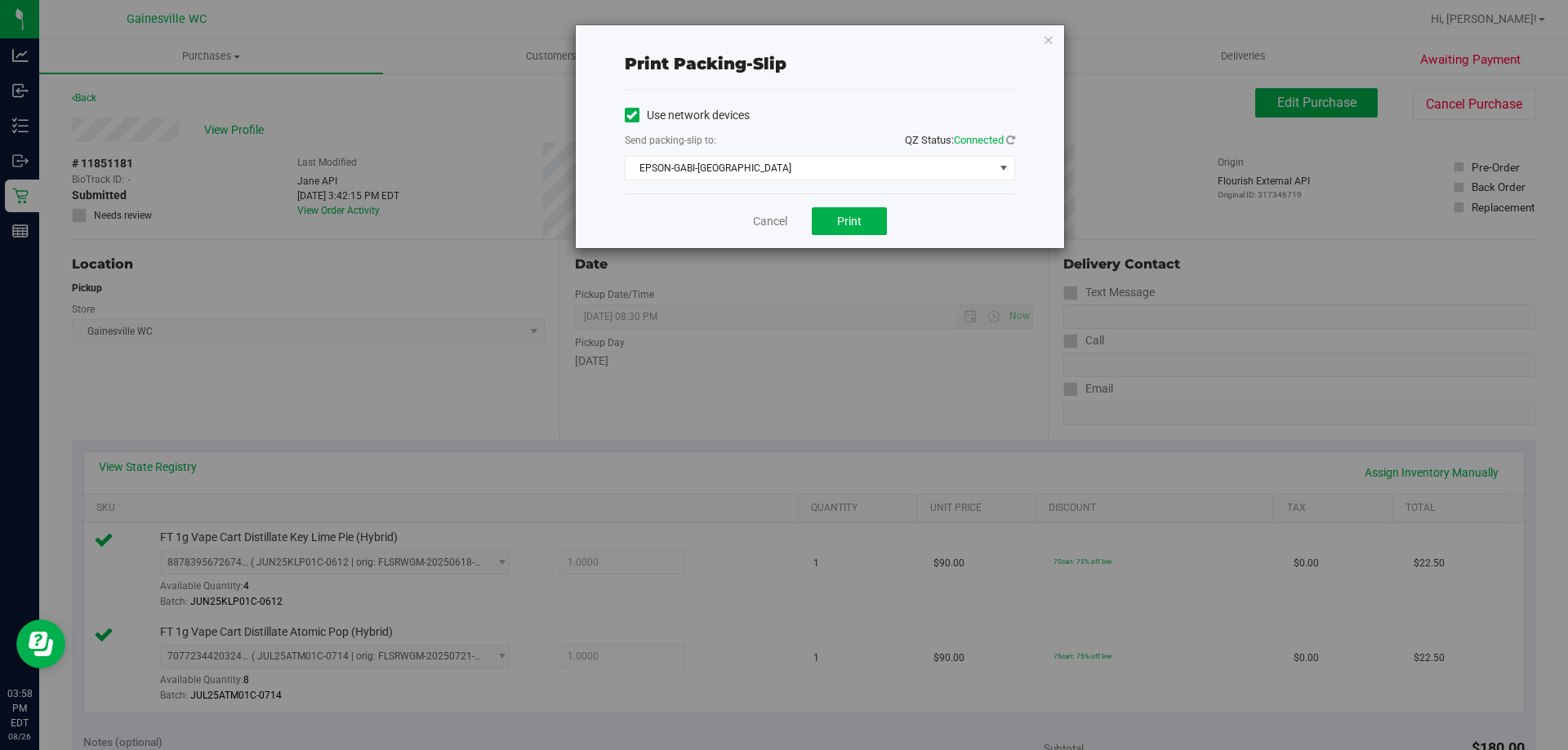
drag, startPoint x: 787, startPoint y: 234, endPoint x: 783, endPoint y: 222, distance: 12.6
click at [787, 229] on div "Cancel Print" at bounding box center [819, 221] width 390 height 54
click at [783, 222] on link "Cancel" at bounding box center [770, 221] width 34 height 18
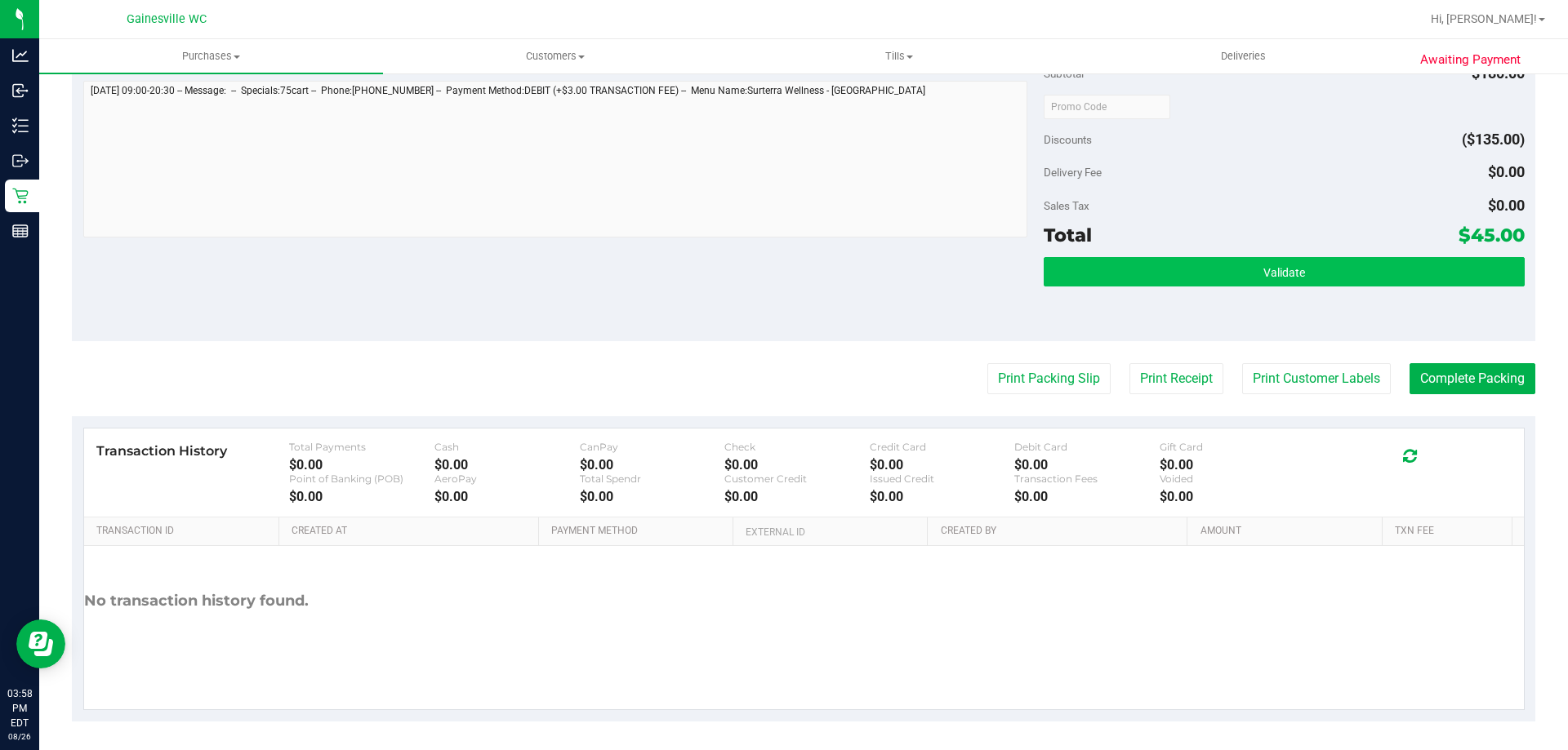
scroll to position [679, 0]
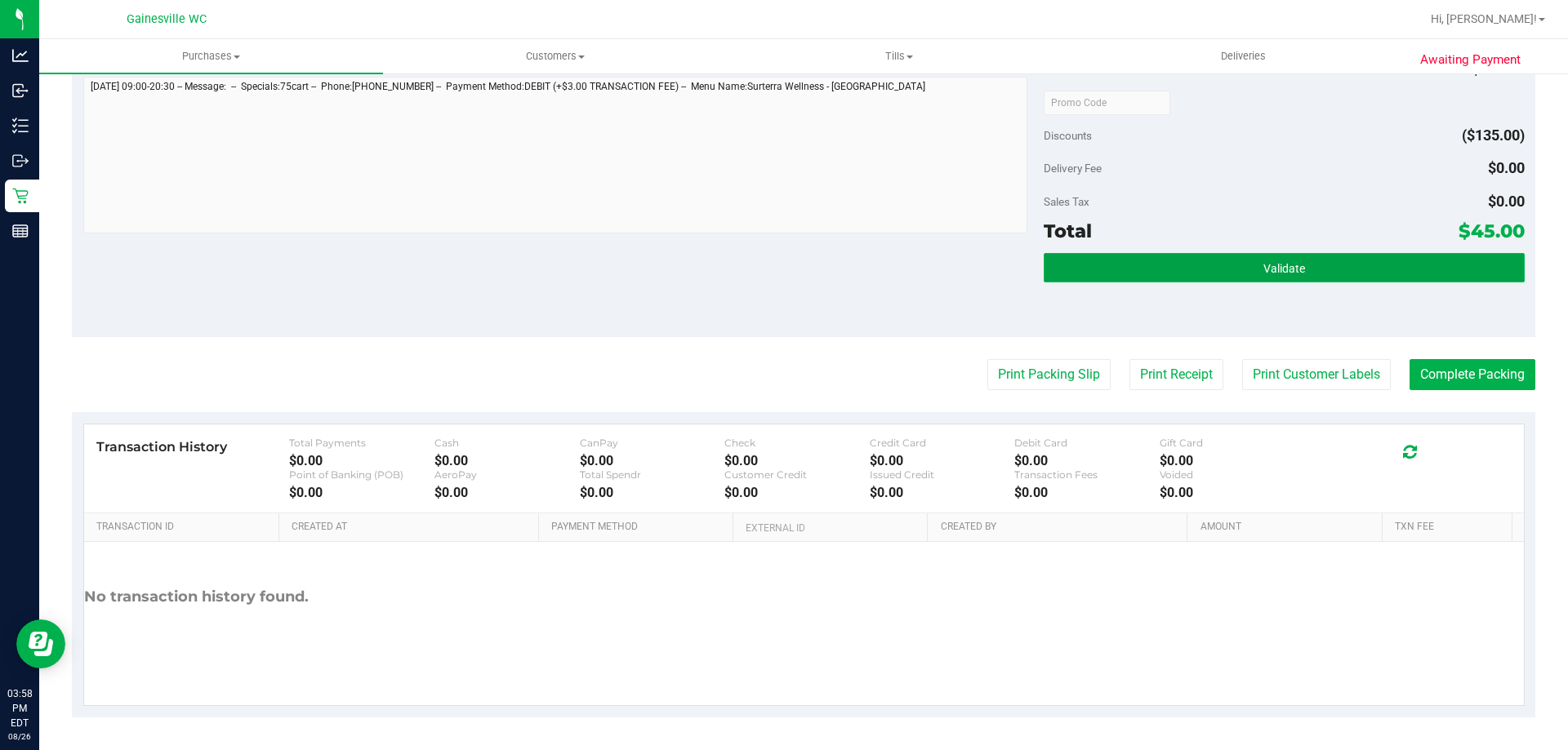
click at [1361, 263] on button "Validate" at bounding box center [1283, 268] width 480 height 30
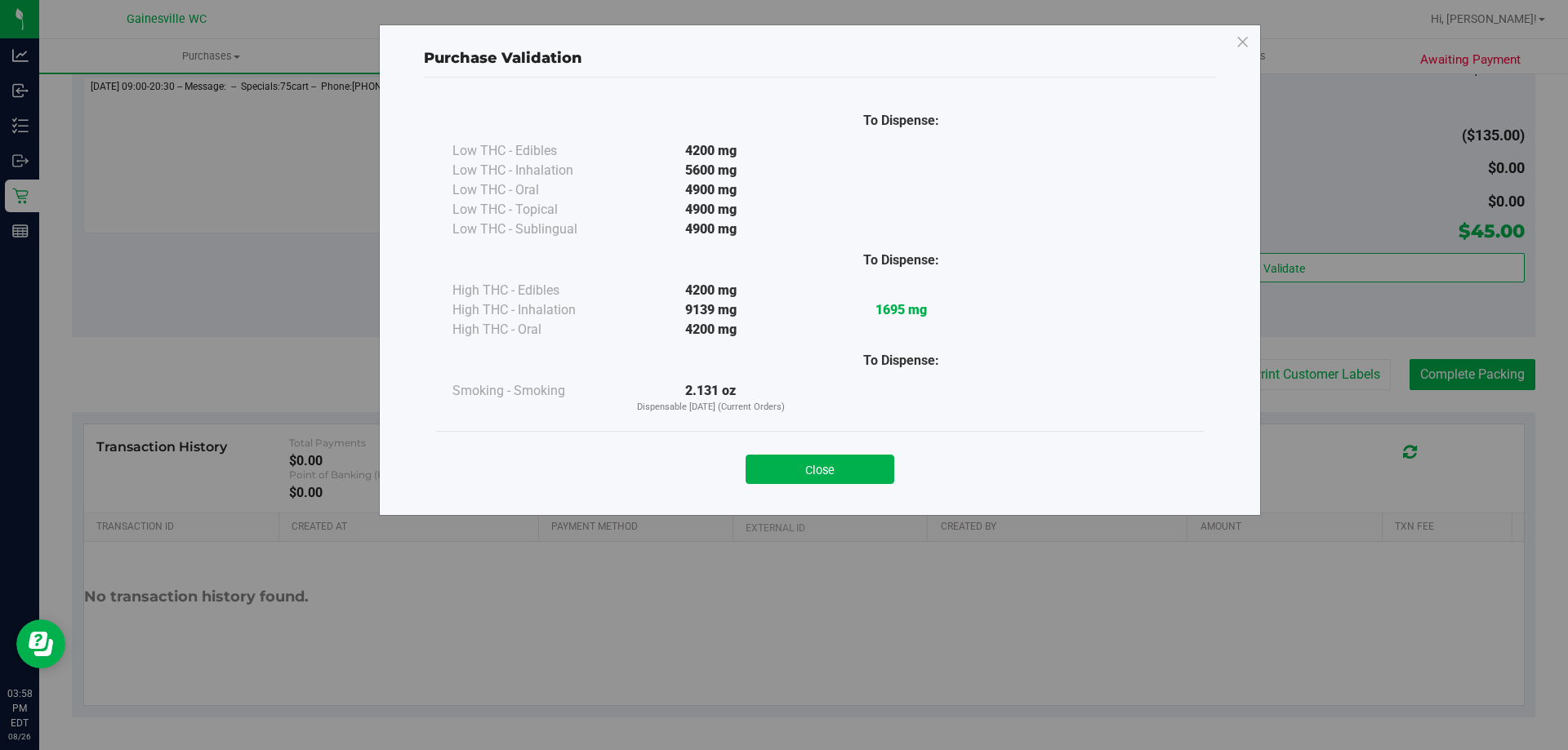
drag, startPoint x: 892, startPoint y: 463, endPoint x: 866, endPoint y: 468, distance: 26.5
click at [868, 468] on button "Close" at bounding box center [820, 469] width 149 height 30
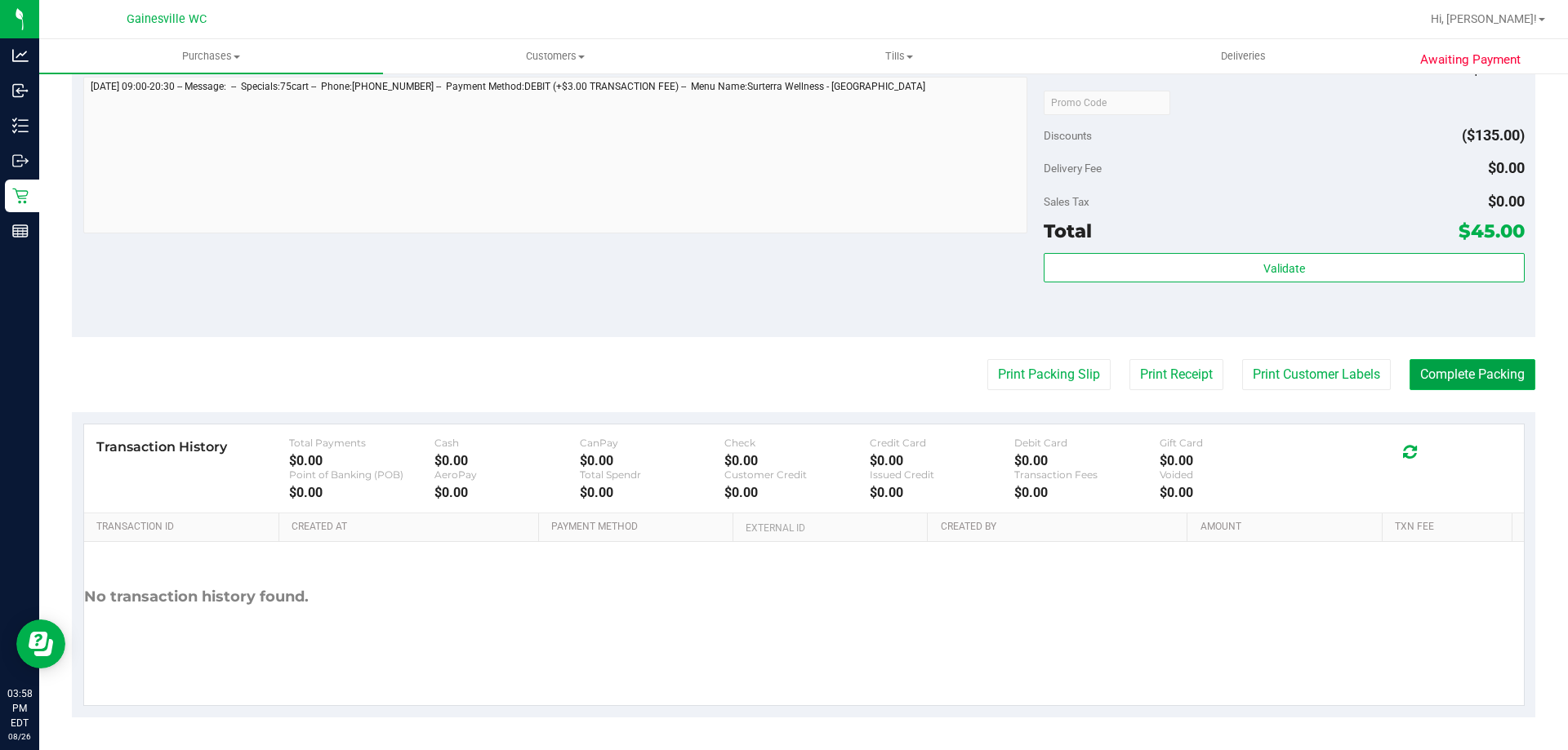
click at [1417, 371] on button "Complete Packing" at bounding box center [1473, 374] width 126 height 31
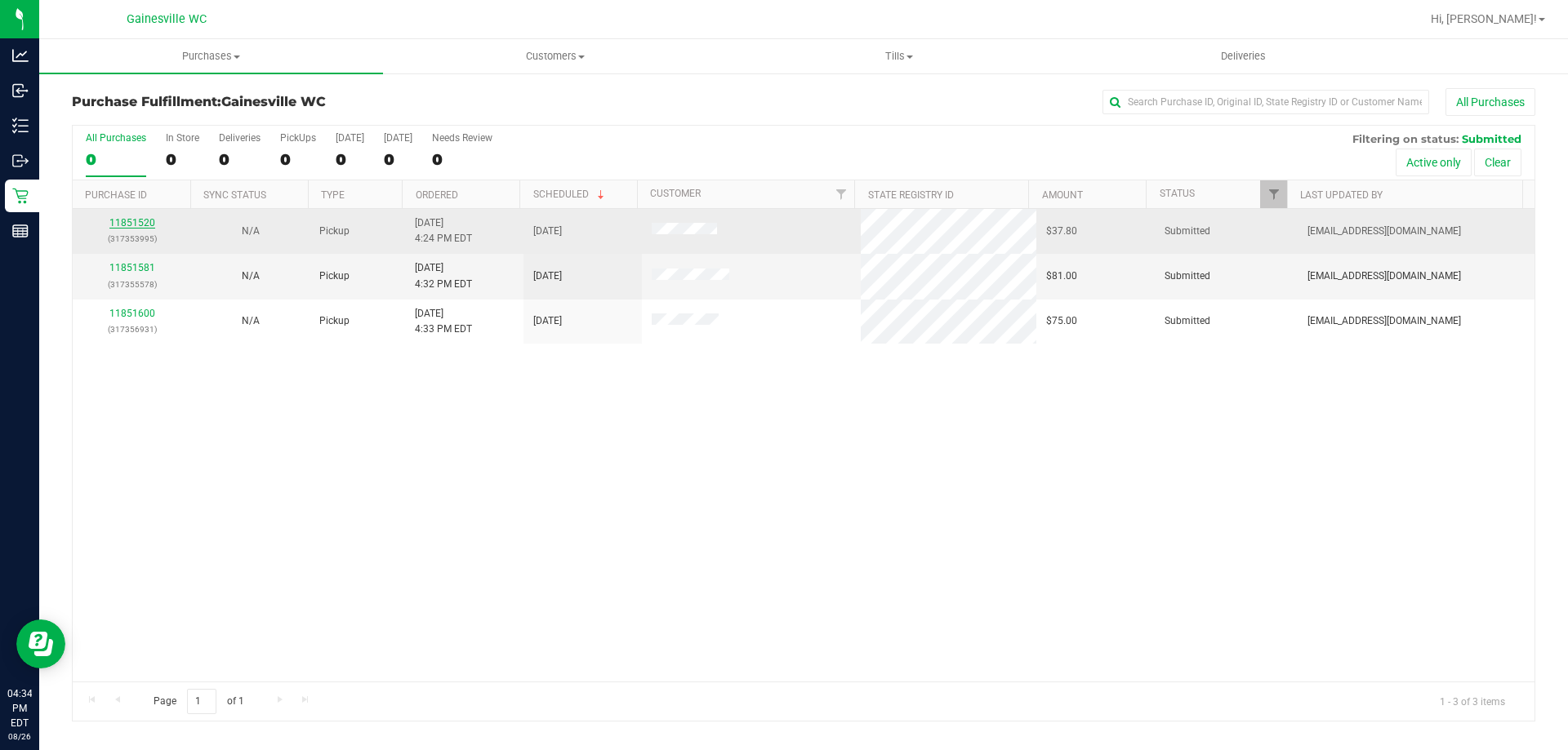
click at [151, 224] on link "11851520" at bounding box center [132, 222] width 46 height 11
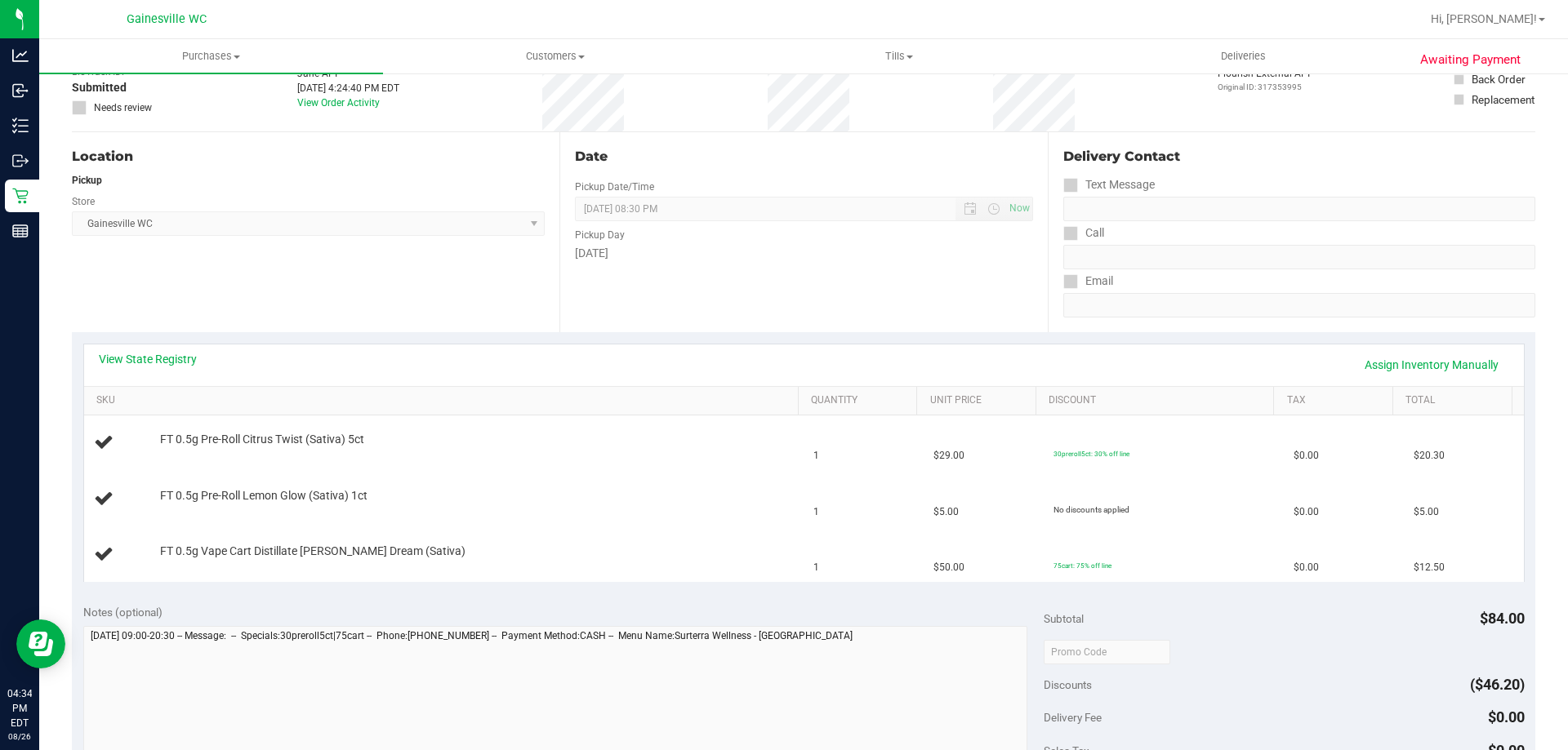
scroll to position [326, 0]
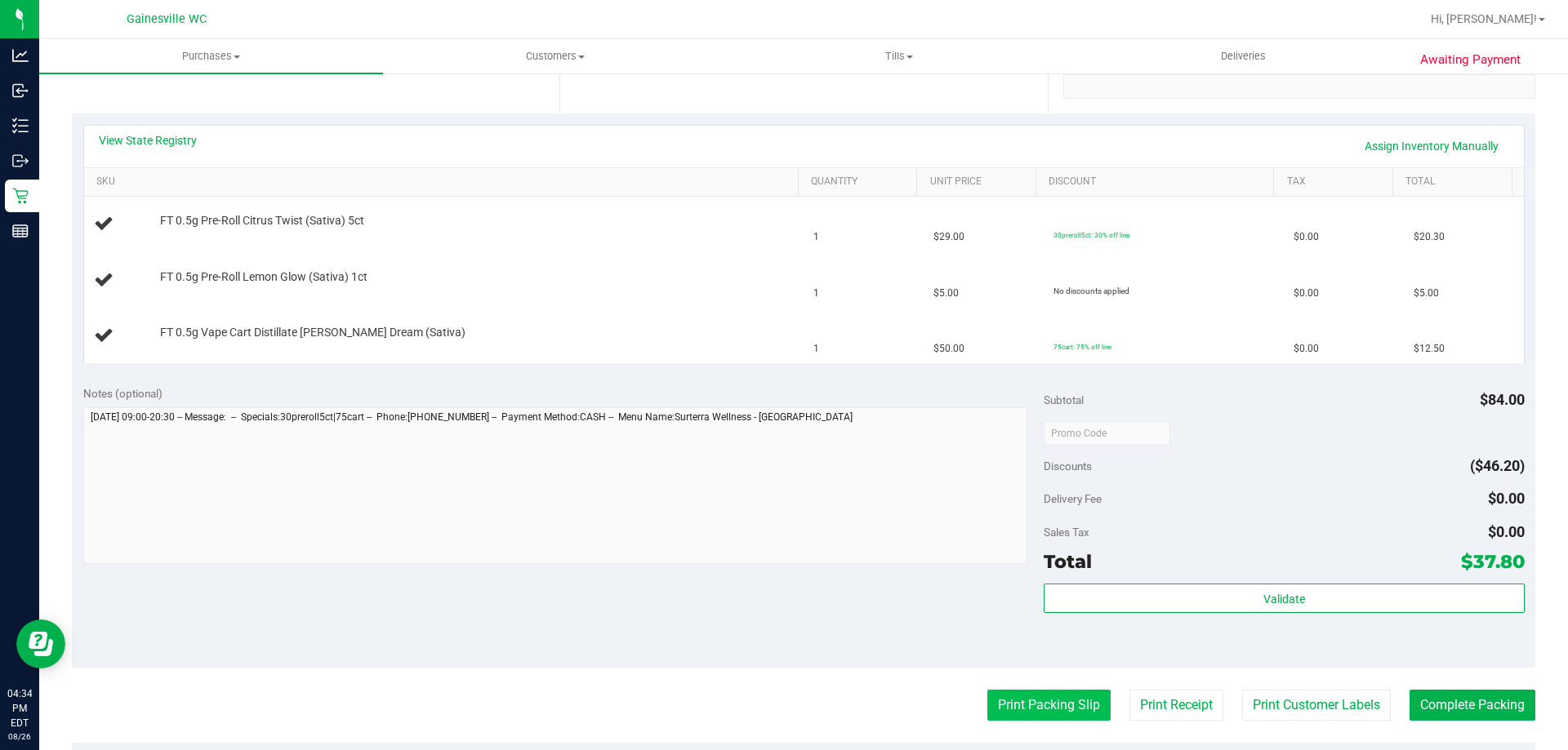
click at [1044, 710] on button "Print Packing Slip" at bounding box center [1049, 704] width 123 height 31
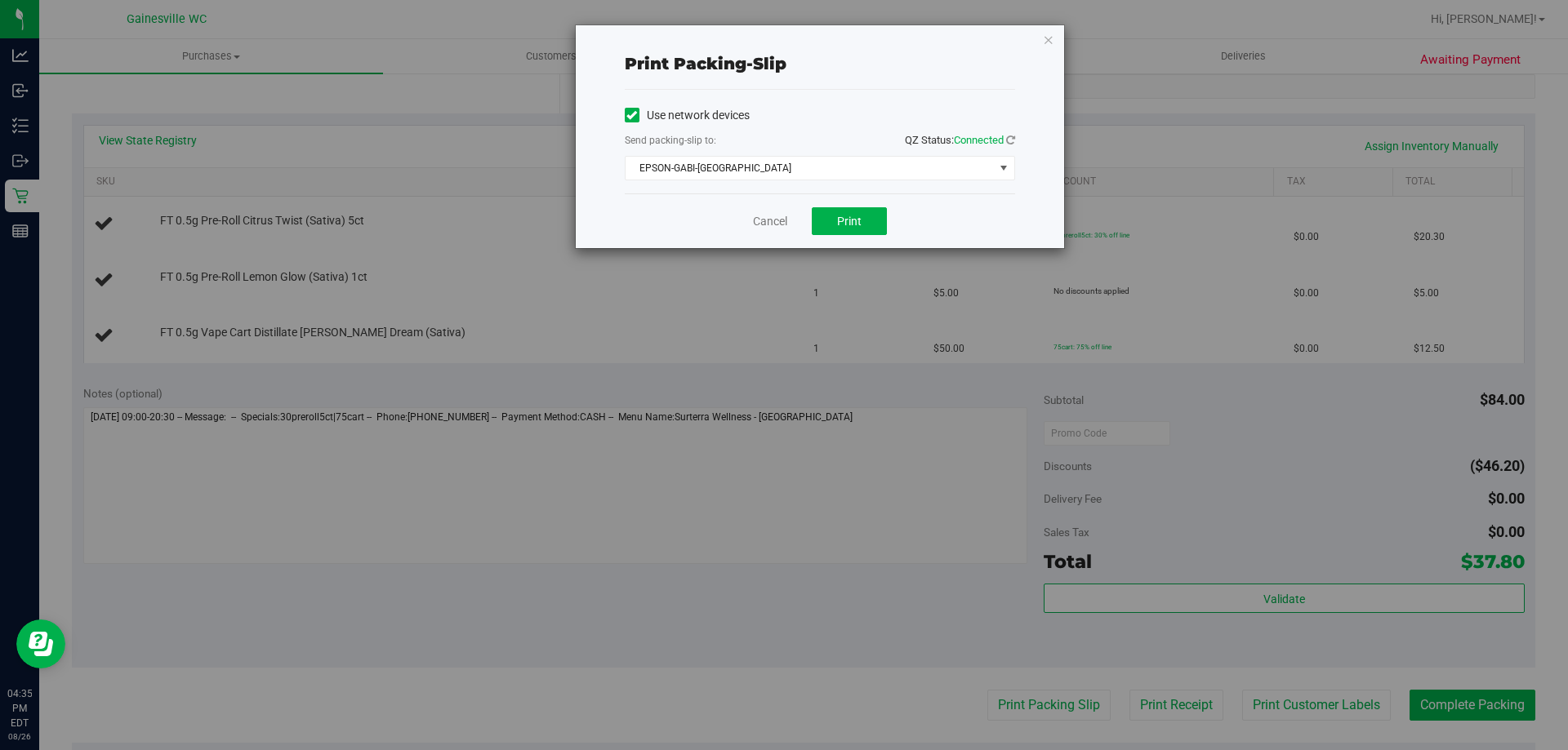
click at [868, 235] on div "Cancel Print" at bounding box center [819, 221] width 390 height 54
click at [860, 228] on button "Print" at bounding box center [849, 221] width 75 height 28
click at [1046, 45] on icon "button" at bounding box center [1048, 39] width 11 height 19
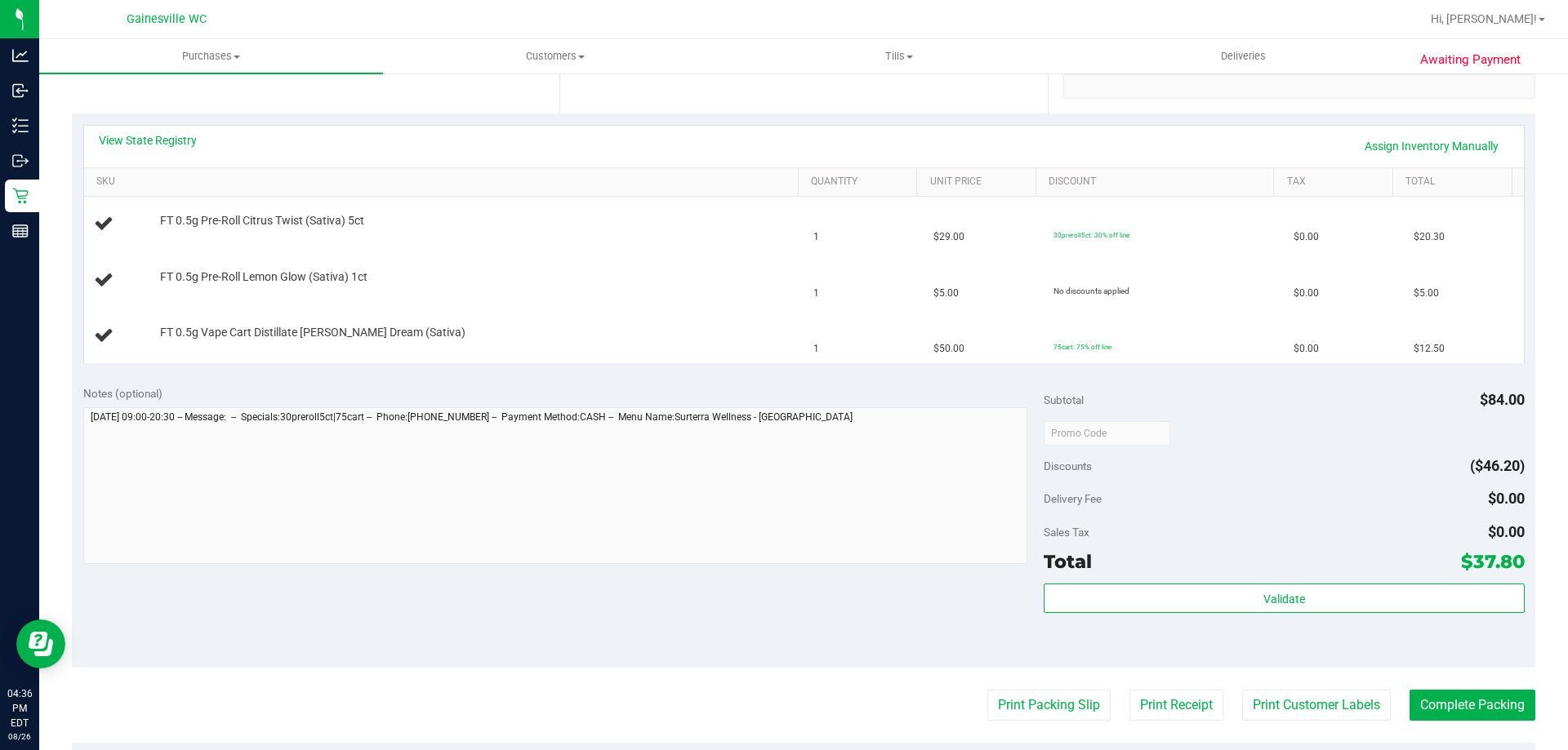
click at [988, 690] on button "Print Packing Slip" at bounding box center [1049, 704] width 123 height 31
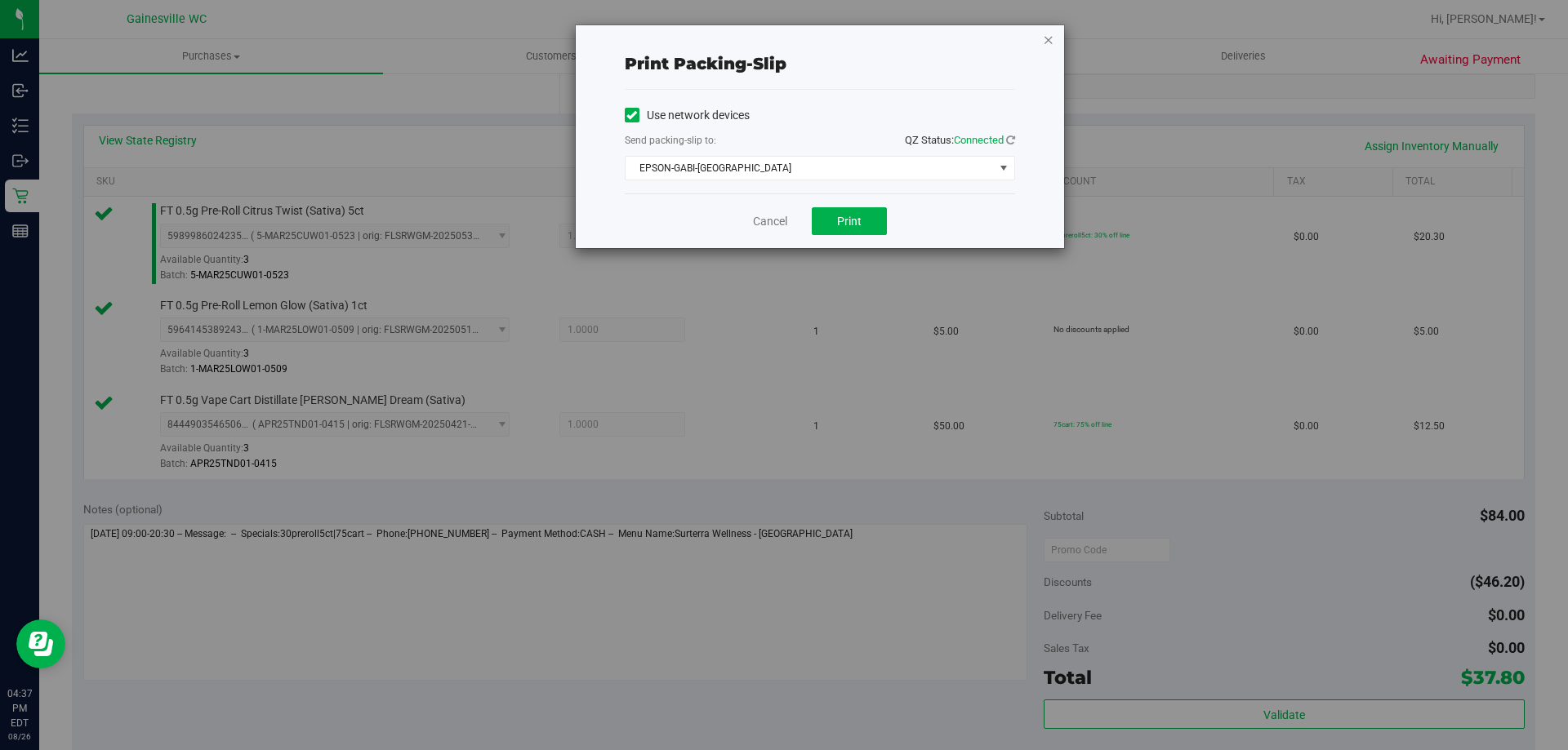
click at [1045, 41] on icon "button" at bounding box center [1048, 39] width 11 height 19
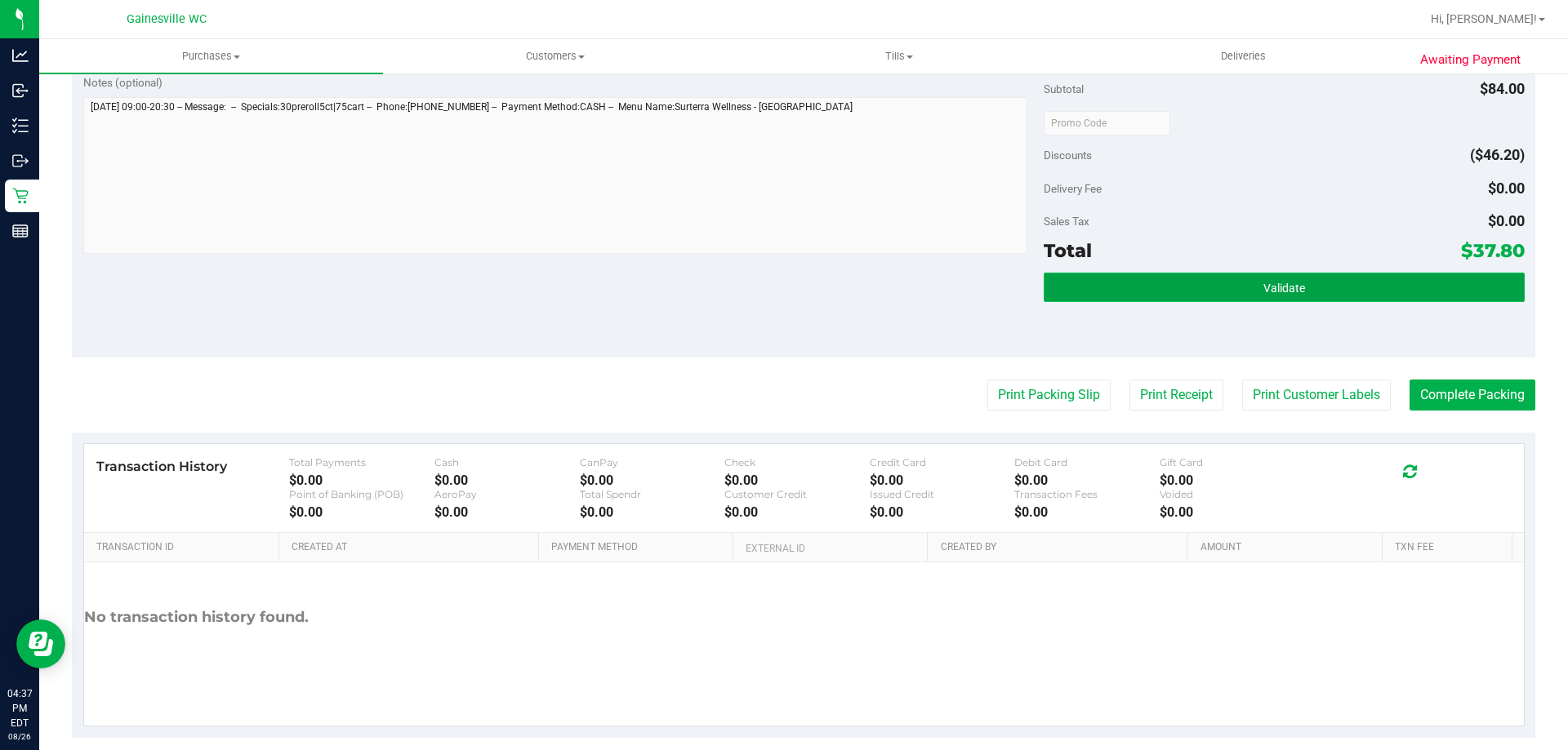
click at [1197, 284] on button "Validate" at bounding box center [1283, 288] width 480 height 30
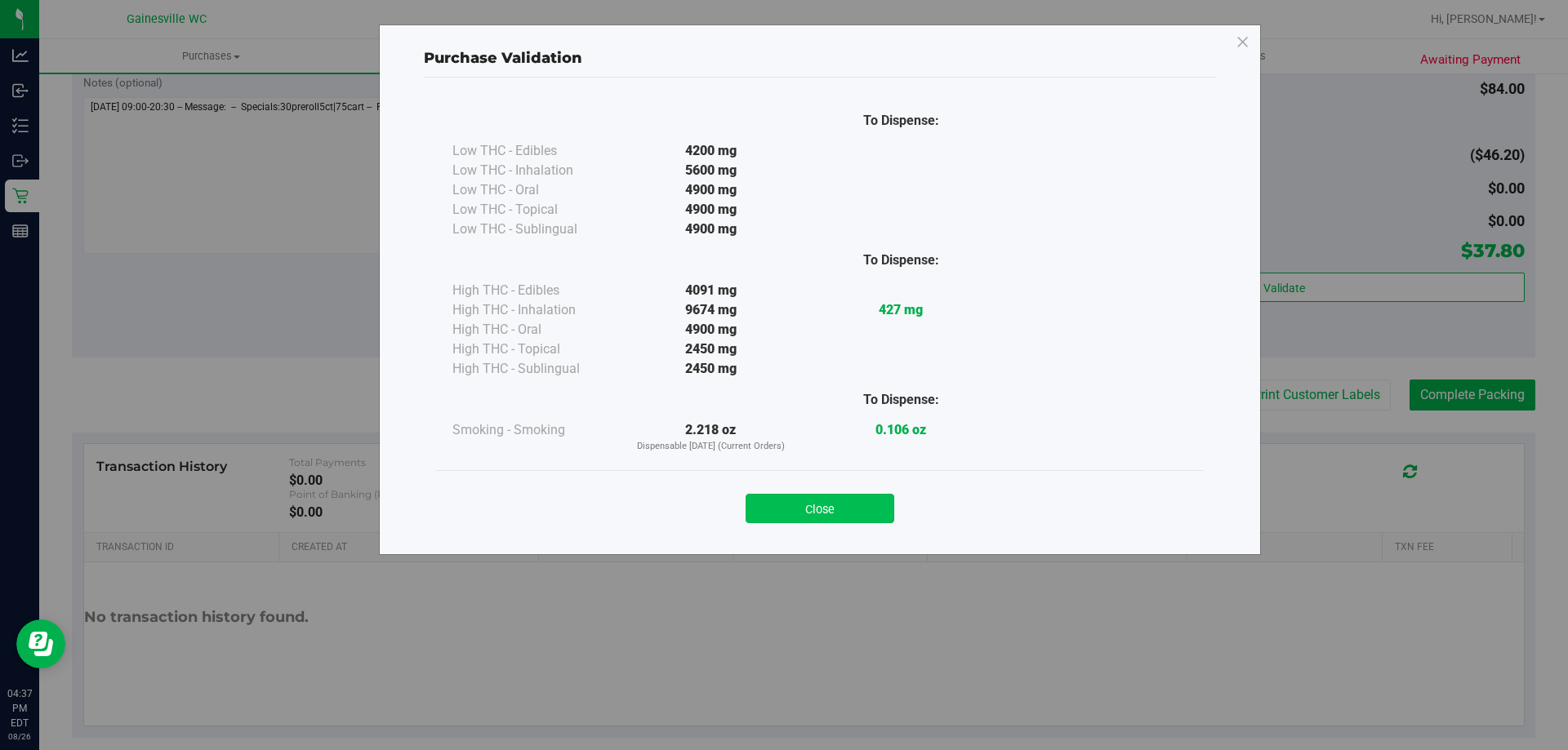
click at [834, 498] on button "Close" at bounding box center [820, 508] width 149 height 30
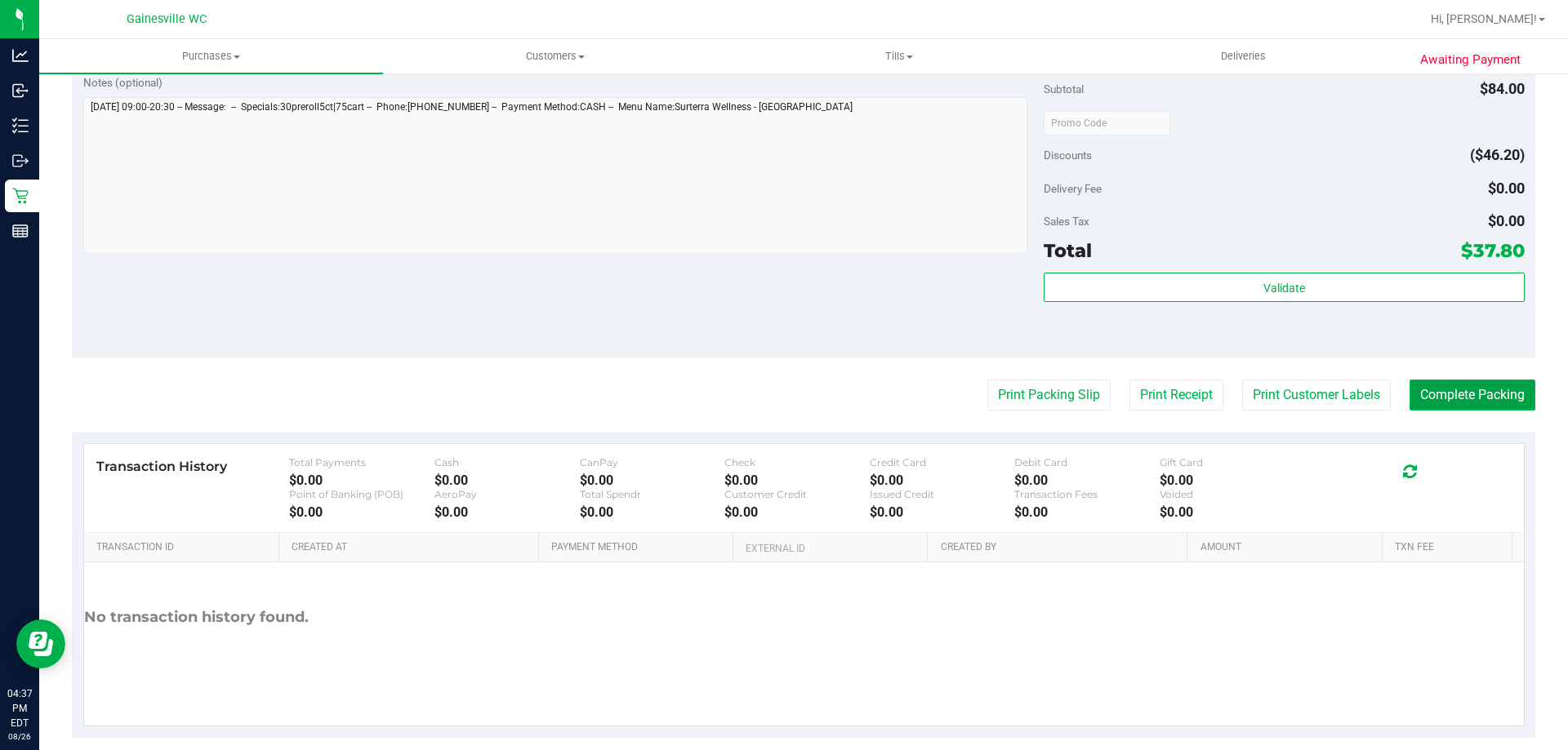
click at [1430, 385] on button "Complete Packing" at bounding box center [1473, 395] width 126 height 31
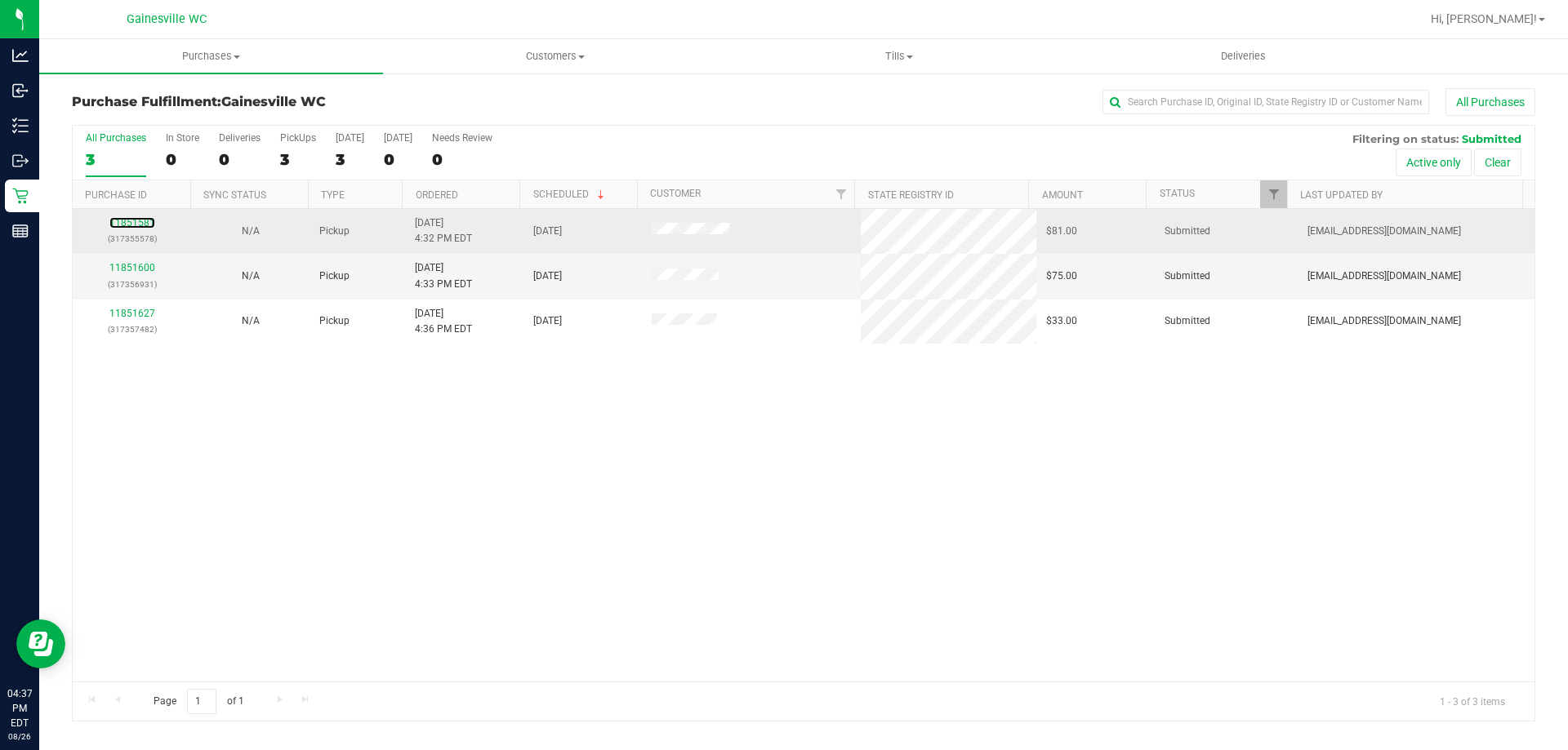
click at [149, 215] on div "11851581 (317355578)" at bounding box center [131, 230] width 99 height 31
click at [131, 228] on link "11851581" at bounding box center [132, 222] width 46 height 11
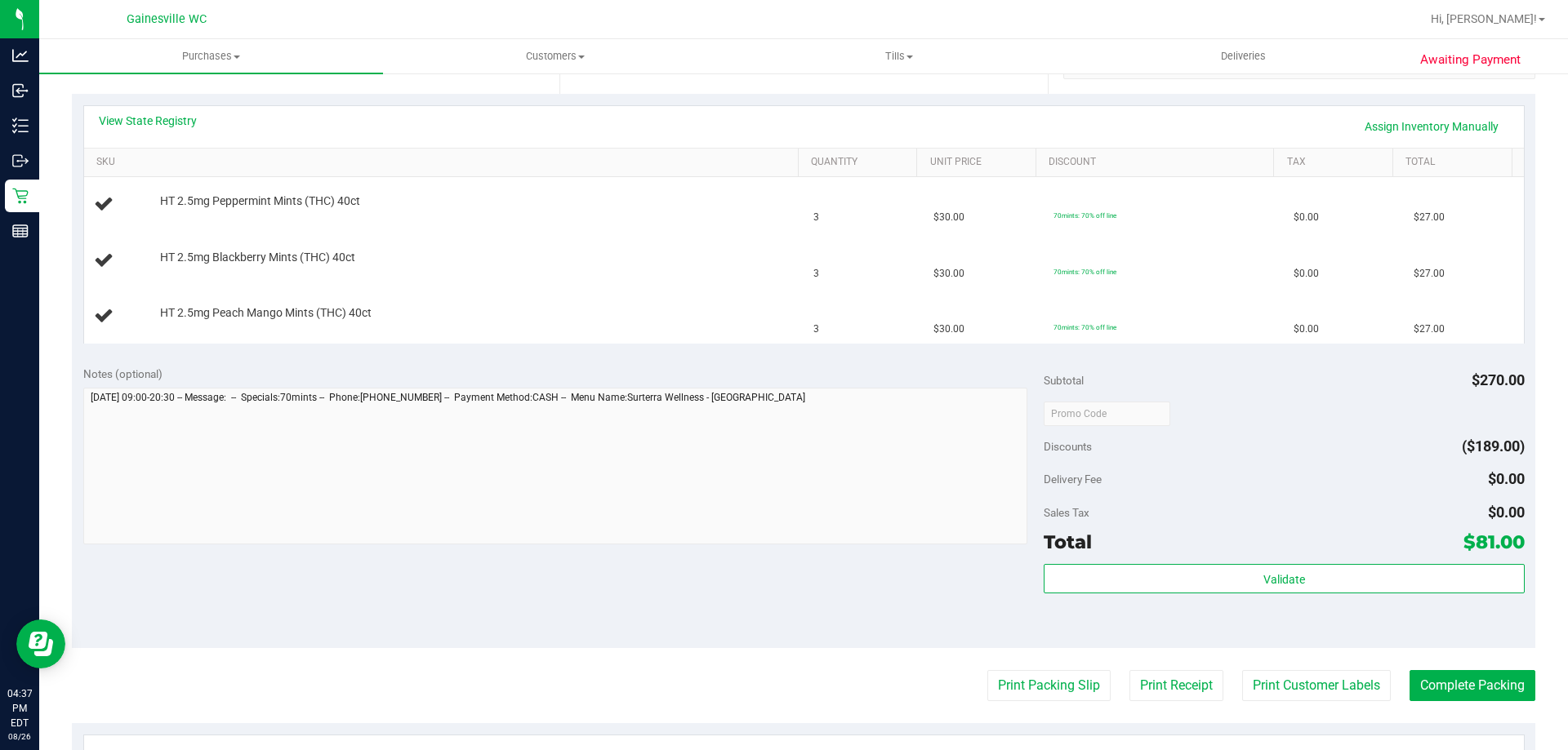
scroll to position [653, 0]
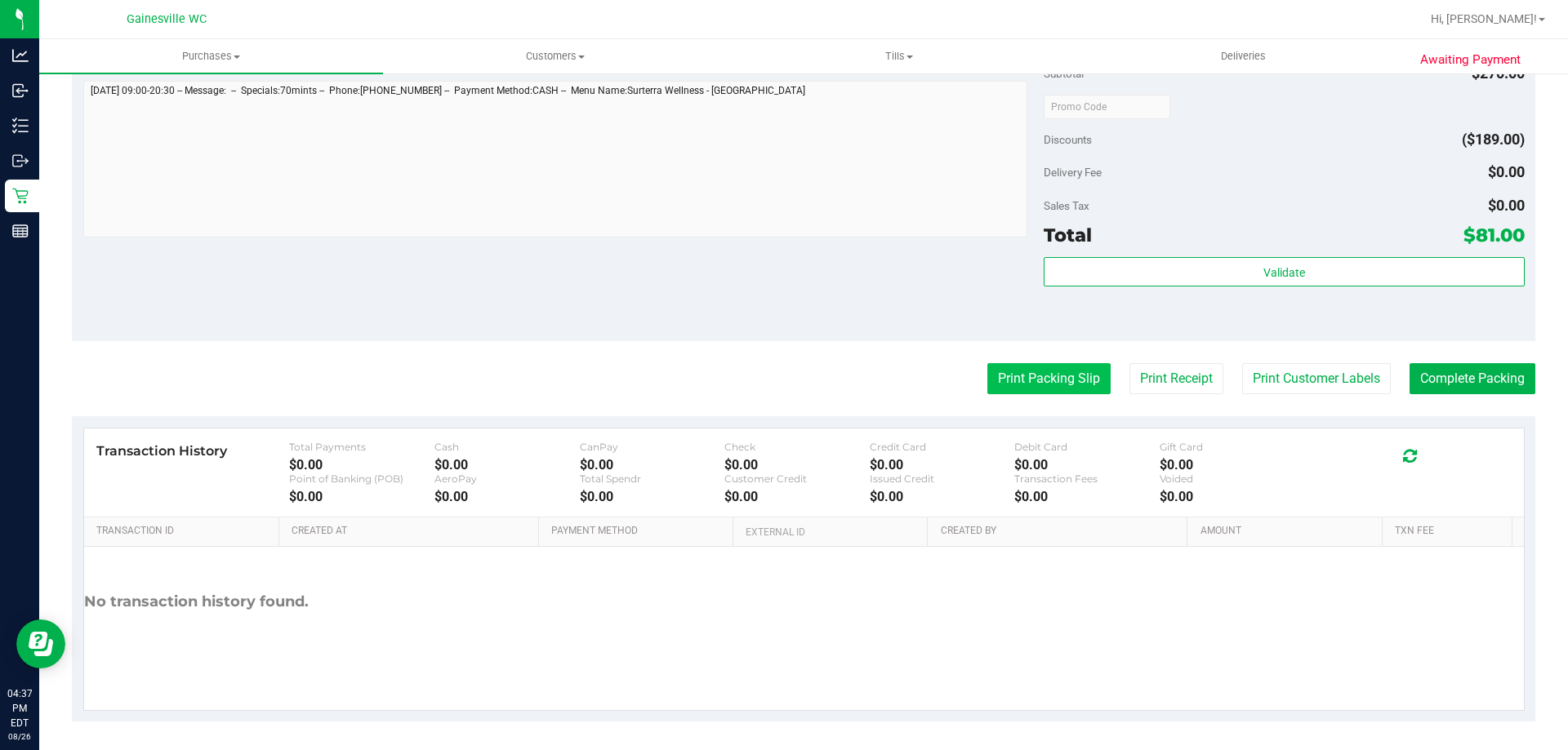
click at [1000, 382] on button "Print Packing Slip" at bounding box center [1049, 378] width 123 height 31
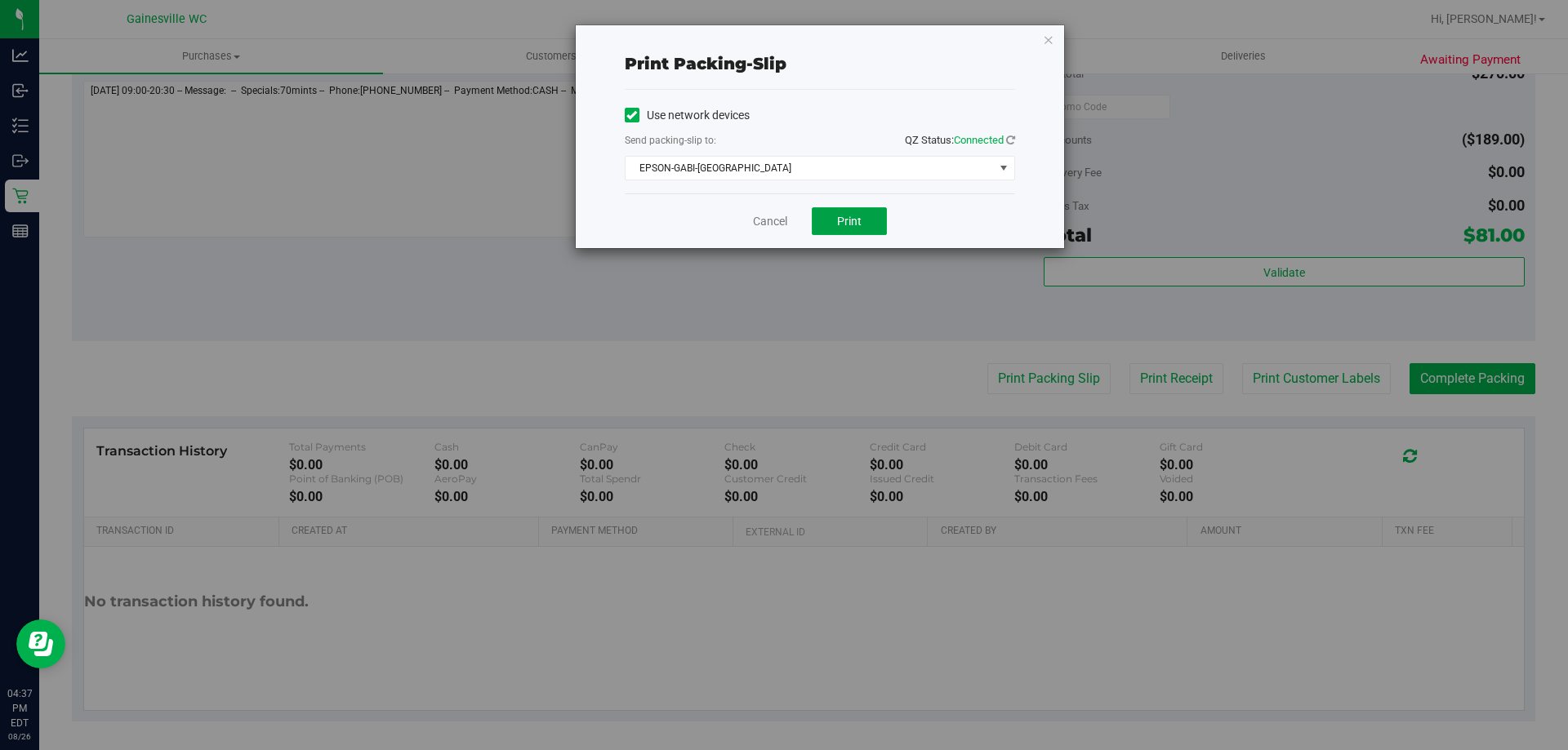
drag, startPoint x: 866, startPoint y: 219, endPoint x: 875, endPoint y: 204, distance: 17.5
click at [864, 219] on button "Print" at bounding box center [849, 221] width 75 height 28
click at [1044, 37] on icon "button" at bounding box center [1048, 39] width 11 height 19
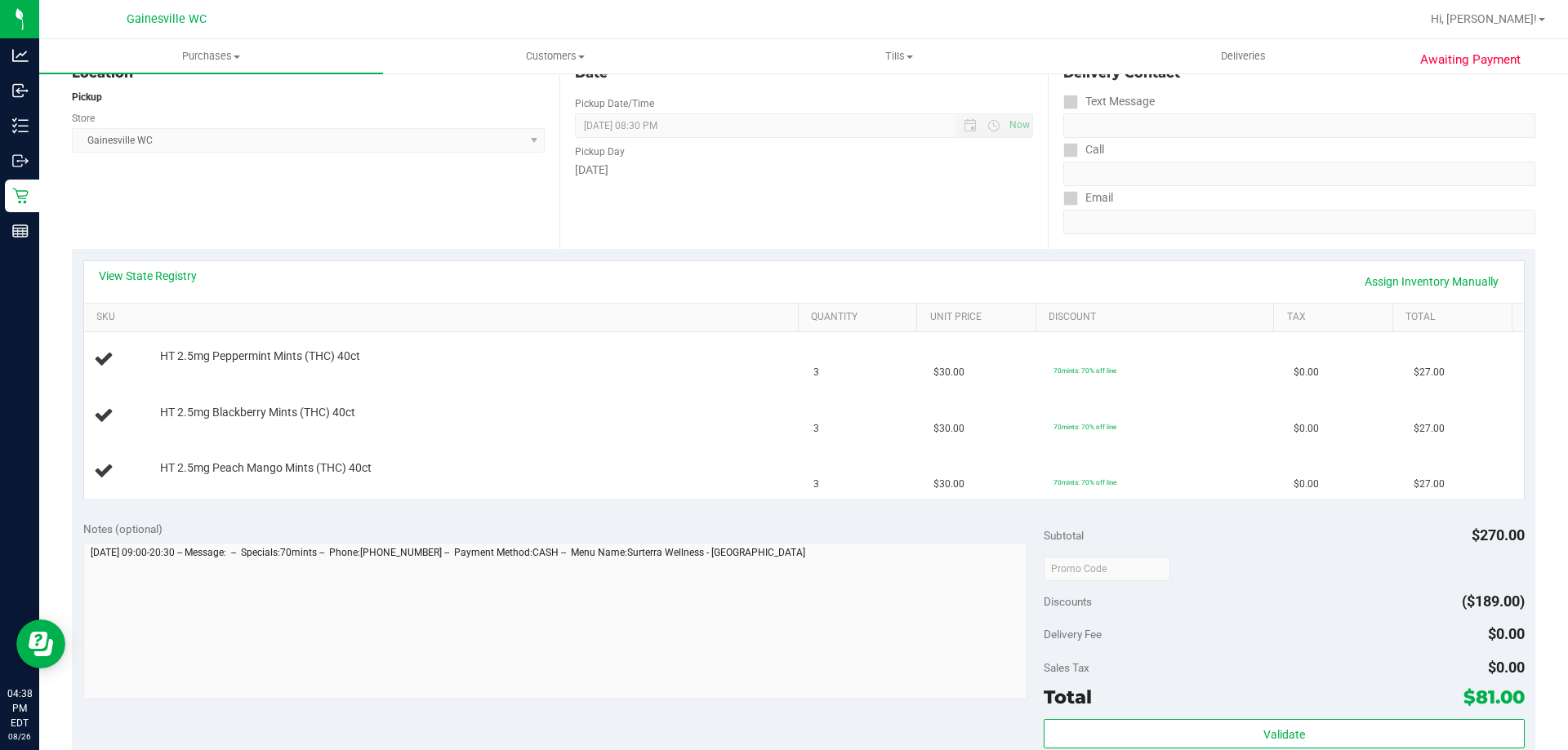
scroll to position [0, 0]
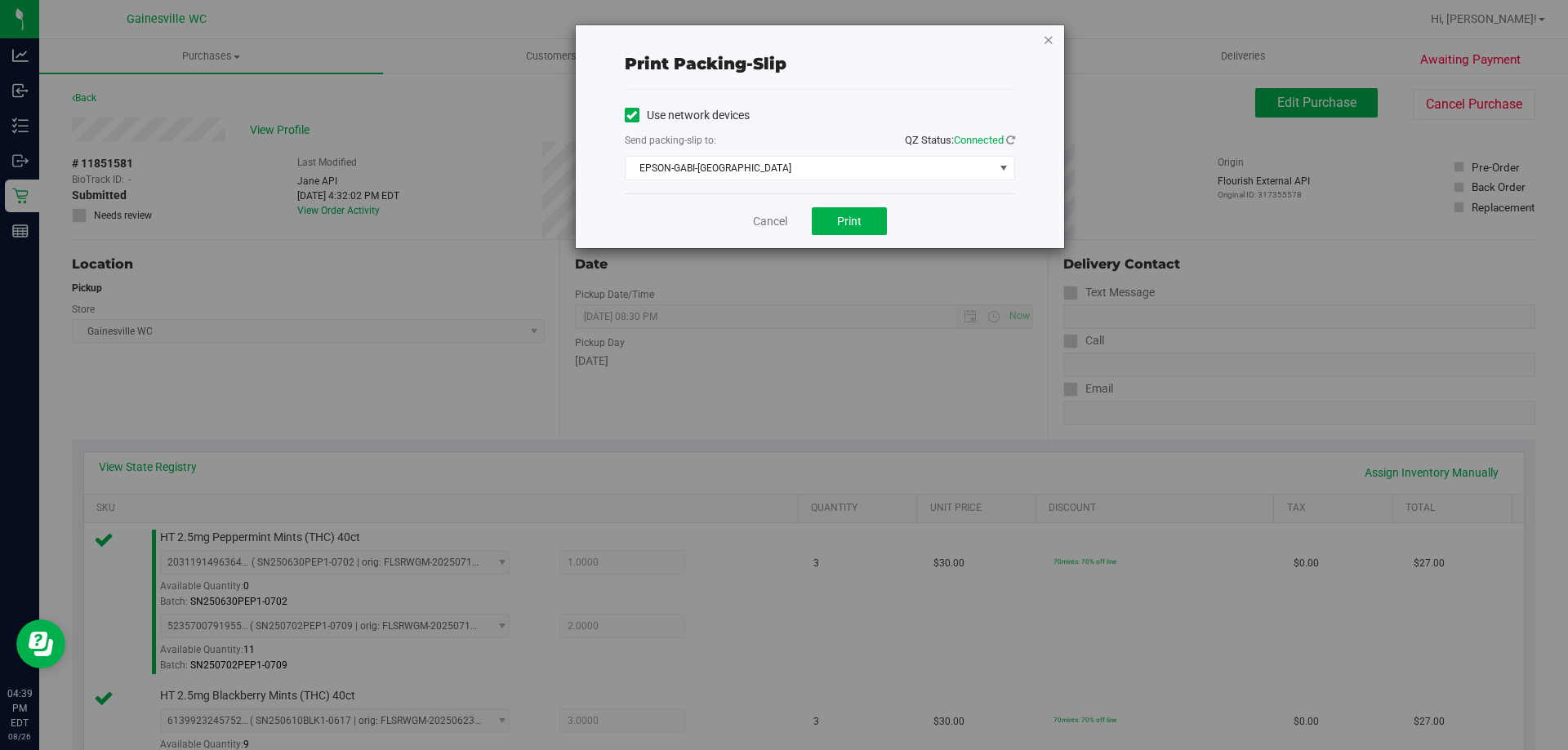
click at [1050, 41] on icon "button" at bounding box center [1048, 39] width 11 height 19
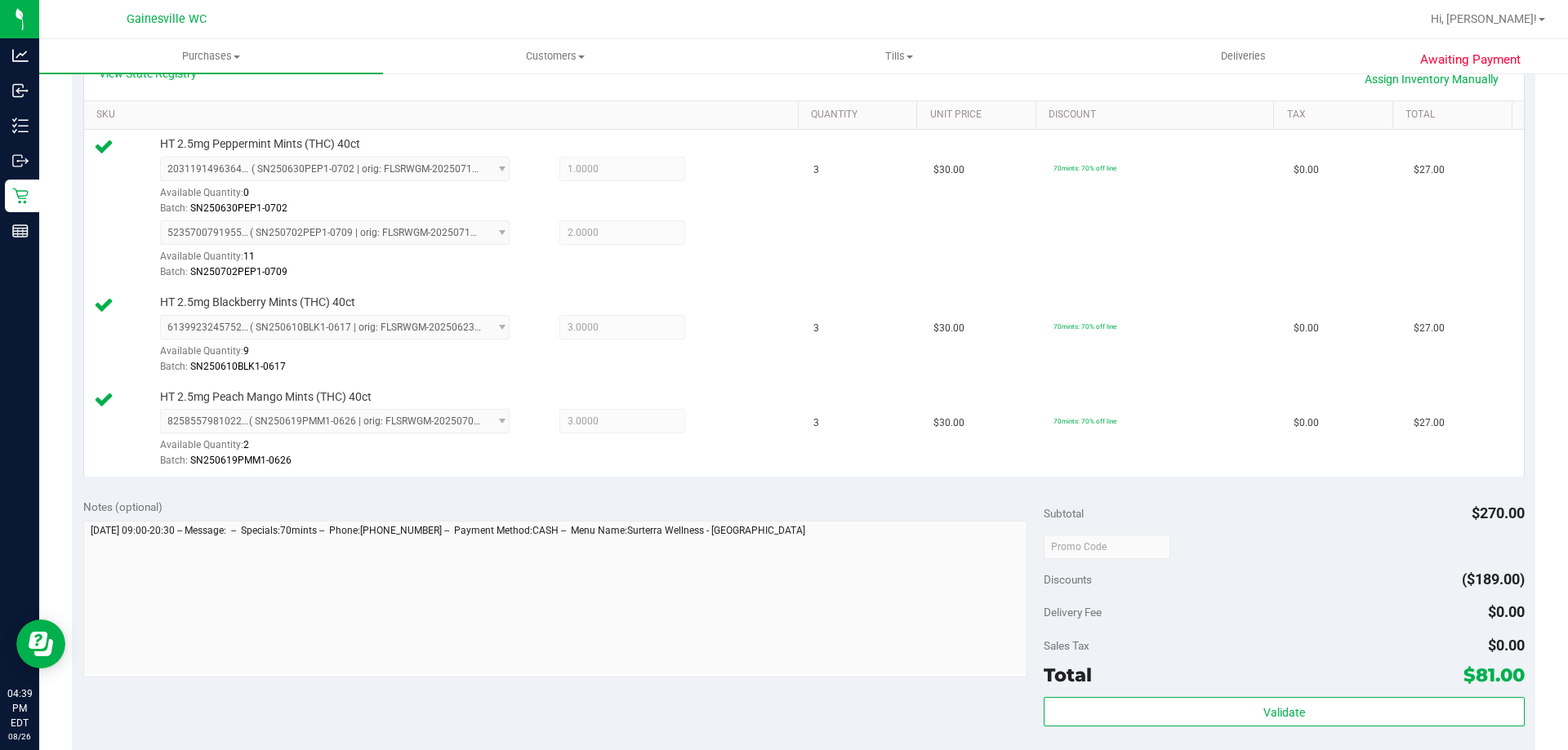
scroll to position [592, 0]
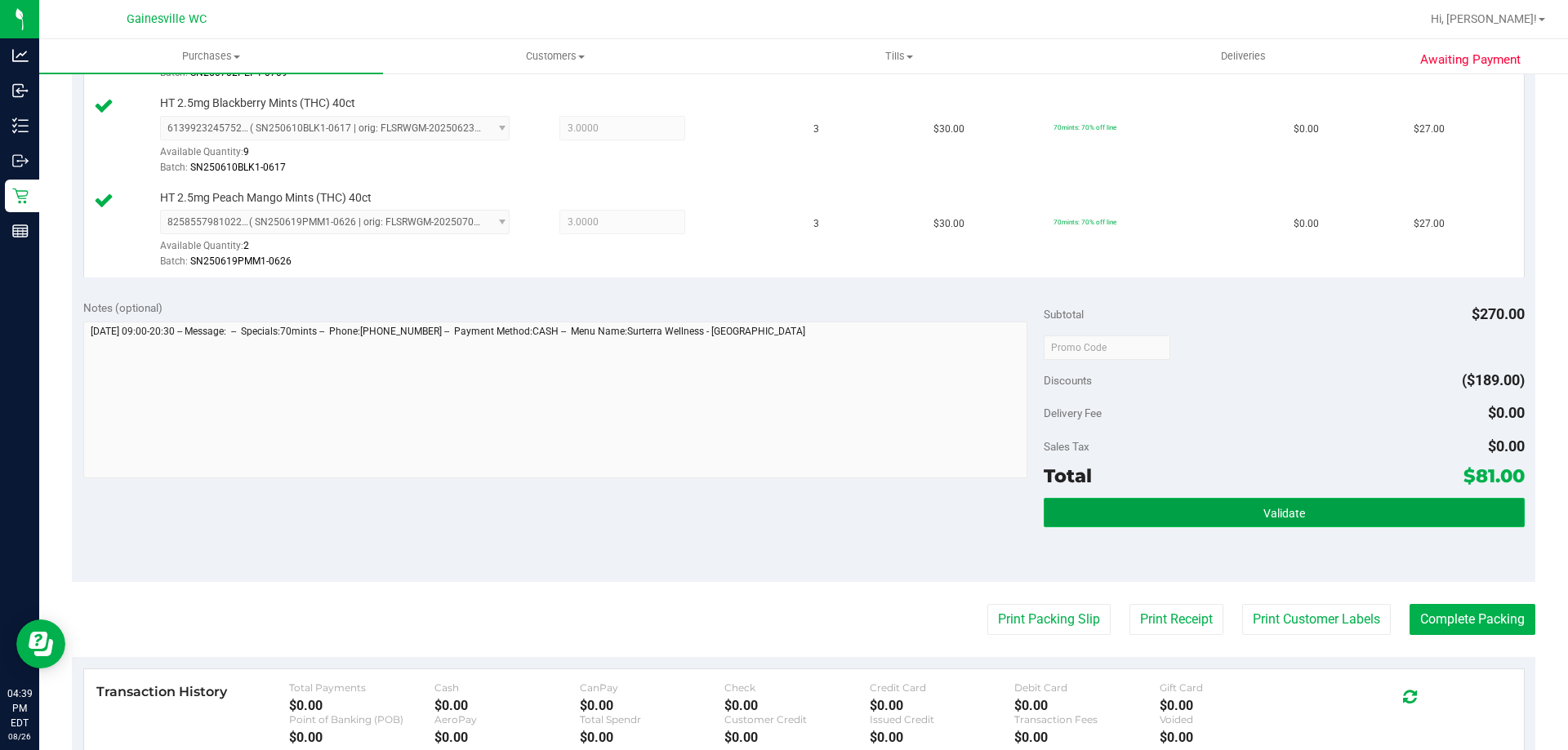
click at [1245, 515] on button "Validate" at bounding box center [1283, 513] width 480 height 30
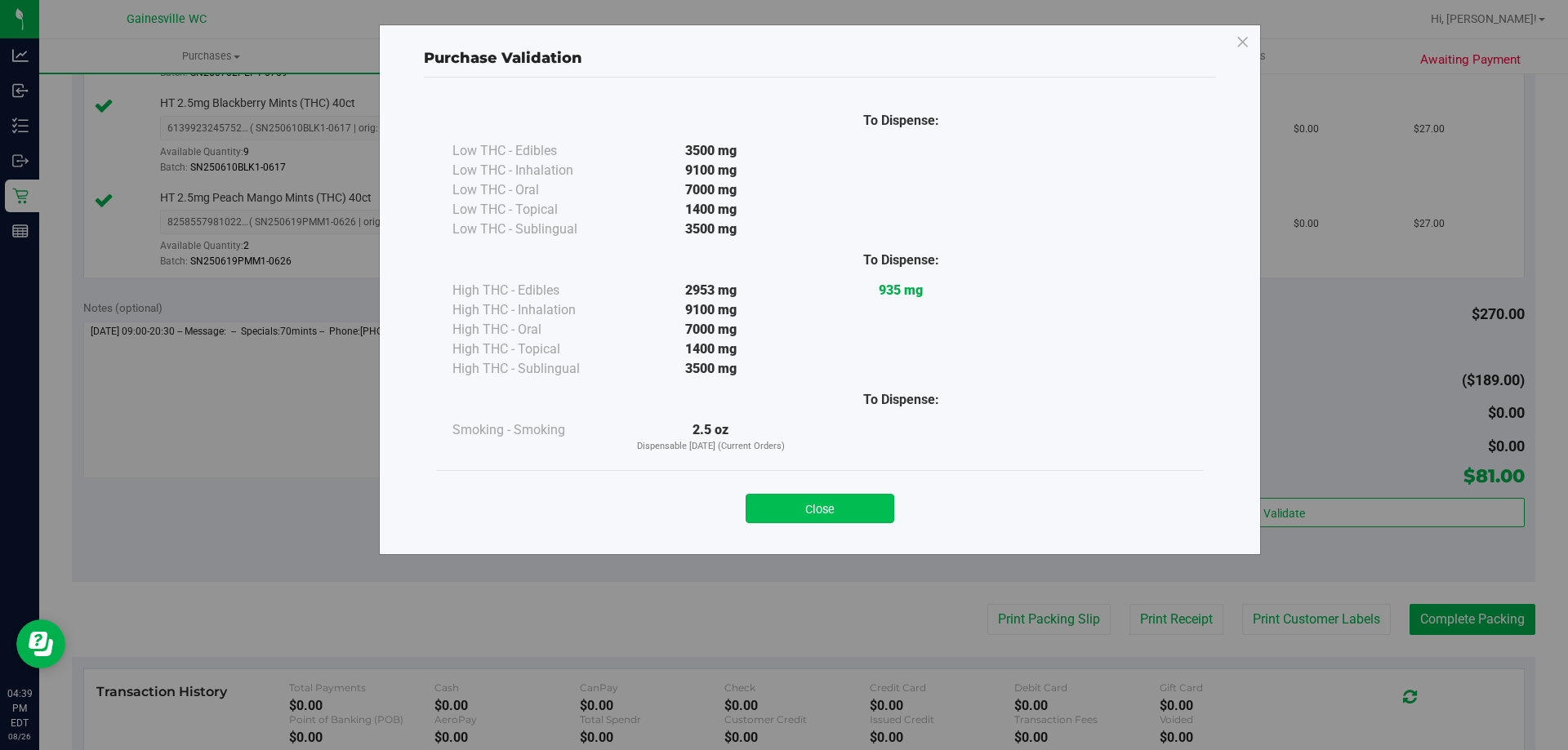
click at [855, 496] on button "Close" at bounding box center [820, 508] width 149 height 30
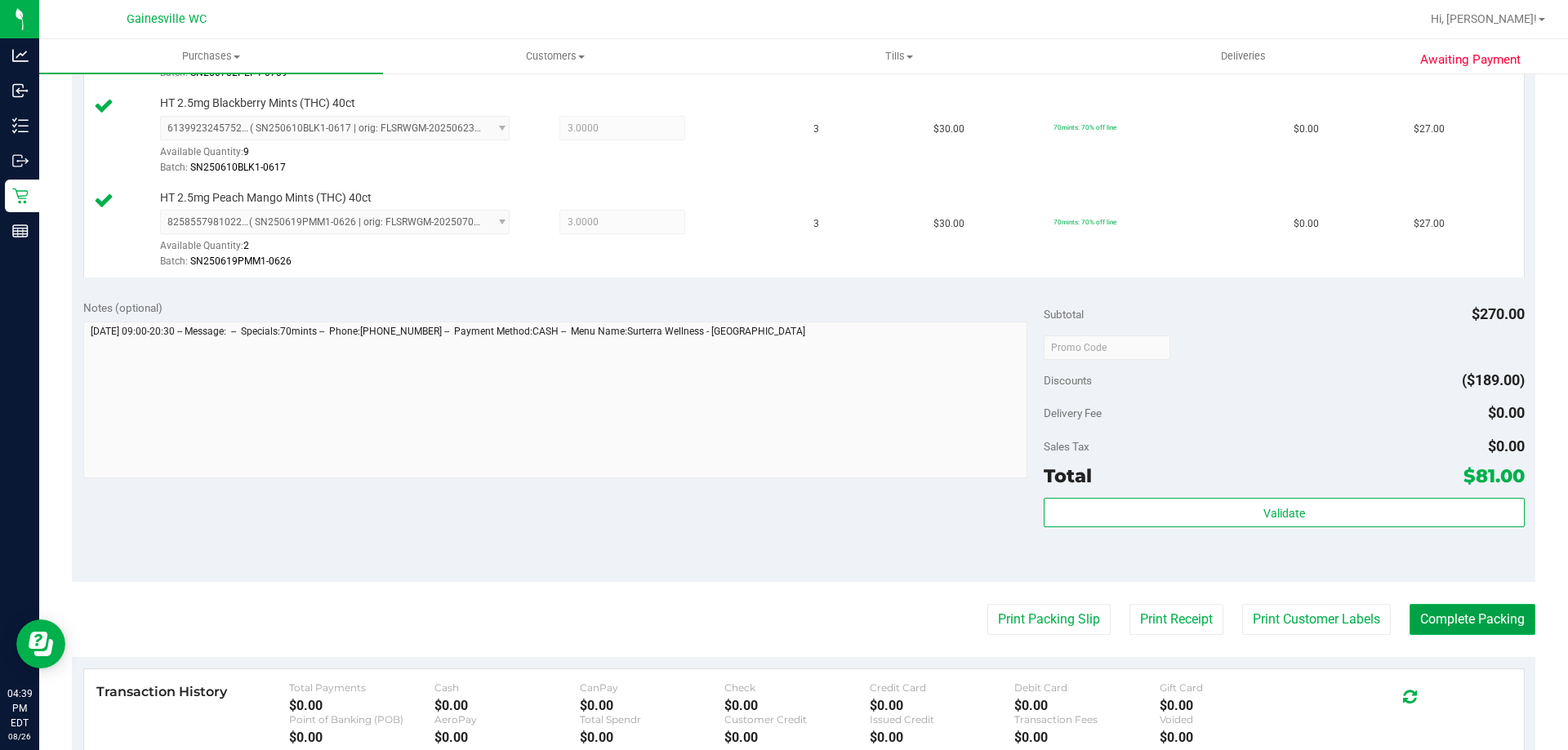
click at [1443, 624] on button "Complete Packing" at bounding box center [1473, 619] width 126 height 31
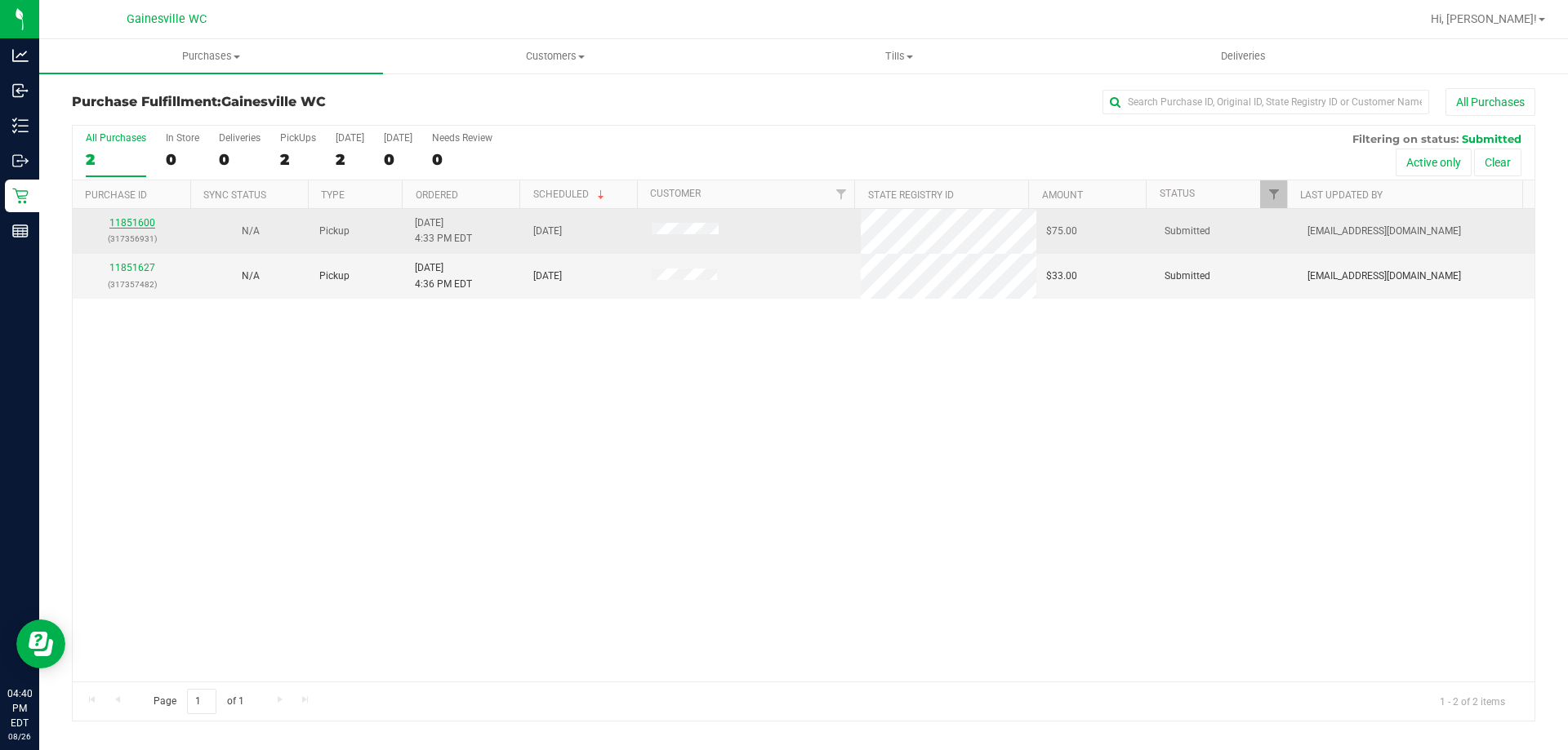
click at [120, 228] on link "11851600" at bounding box center [132, 222] width 46 height 11
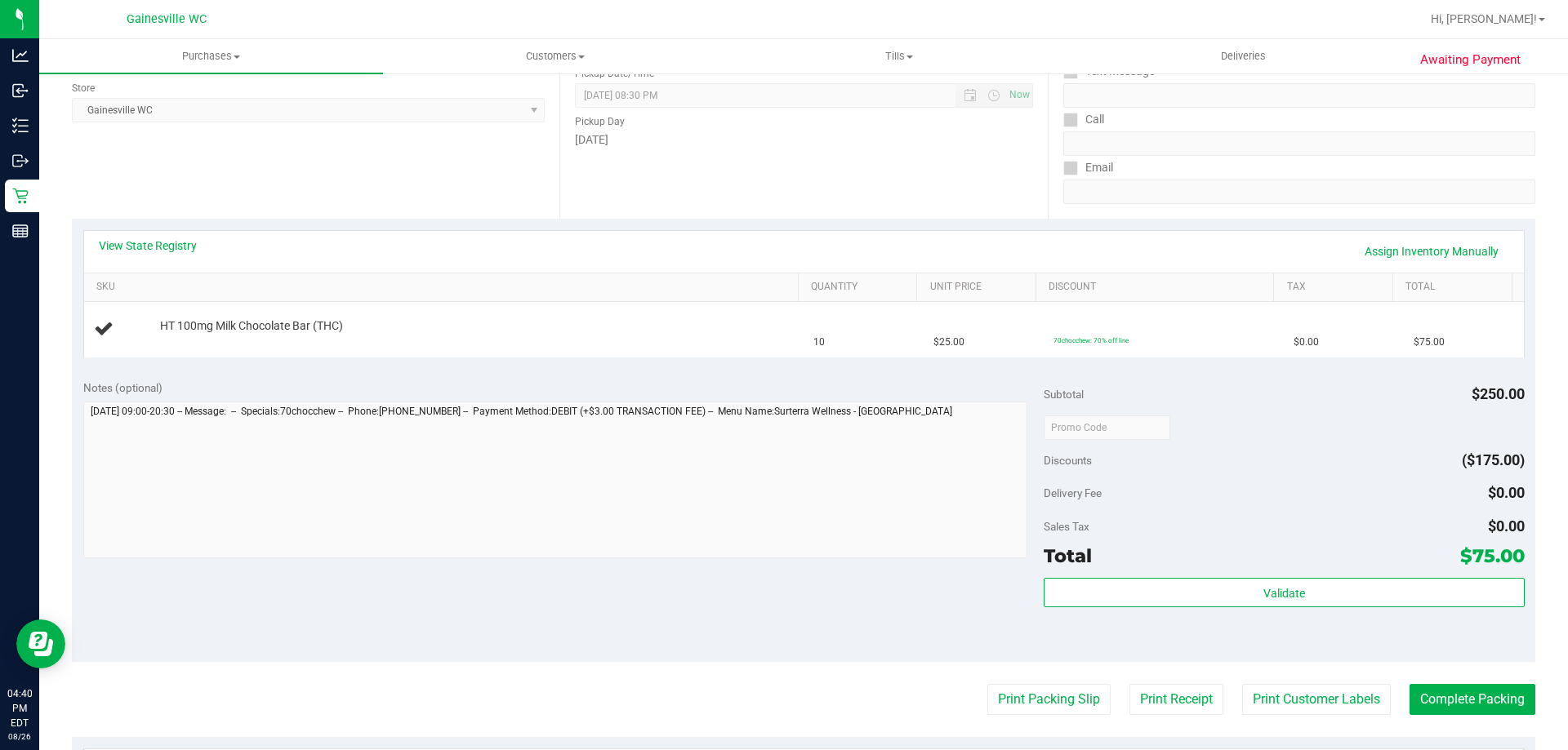
scroll to position [245, 0]
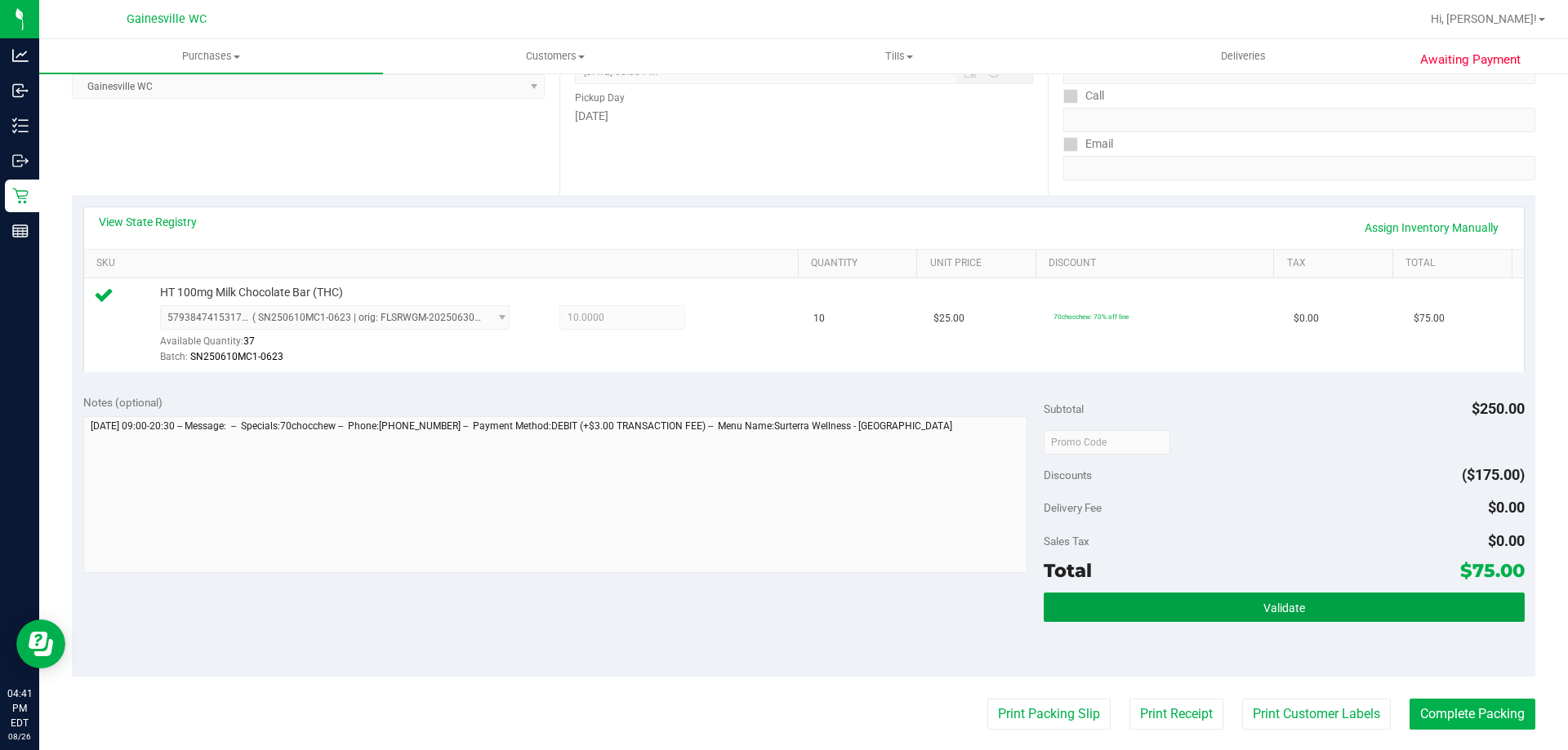
drag, startPoint x: 1321, startPoint y: 601, endPoint x: 1303, endPoint y: 579, distance: 28.4
click at [1321, 598] on button "Validate" at bounding box center [1283, 607] width 480 height 30
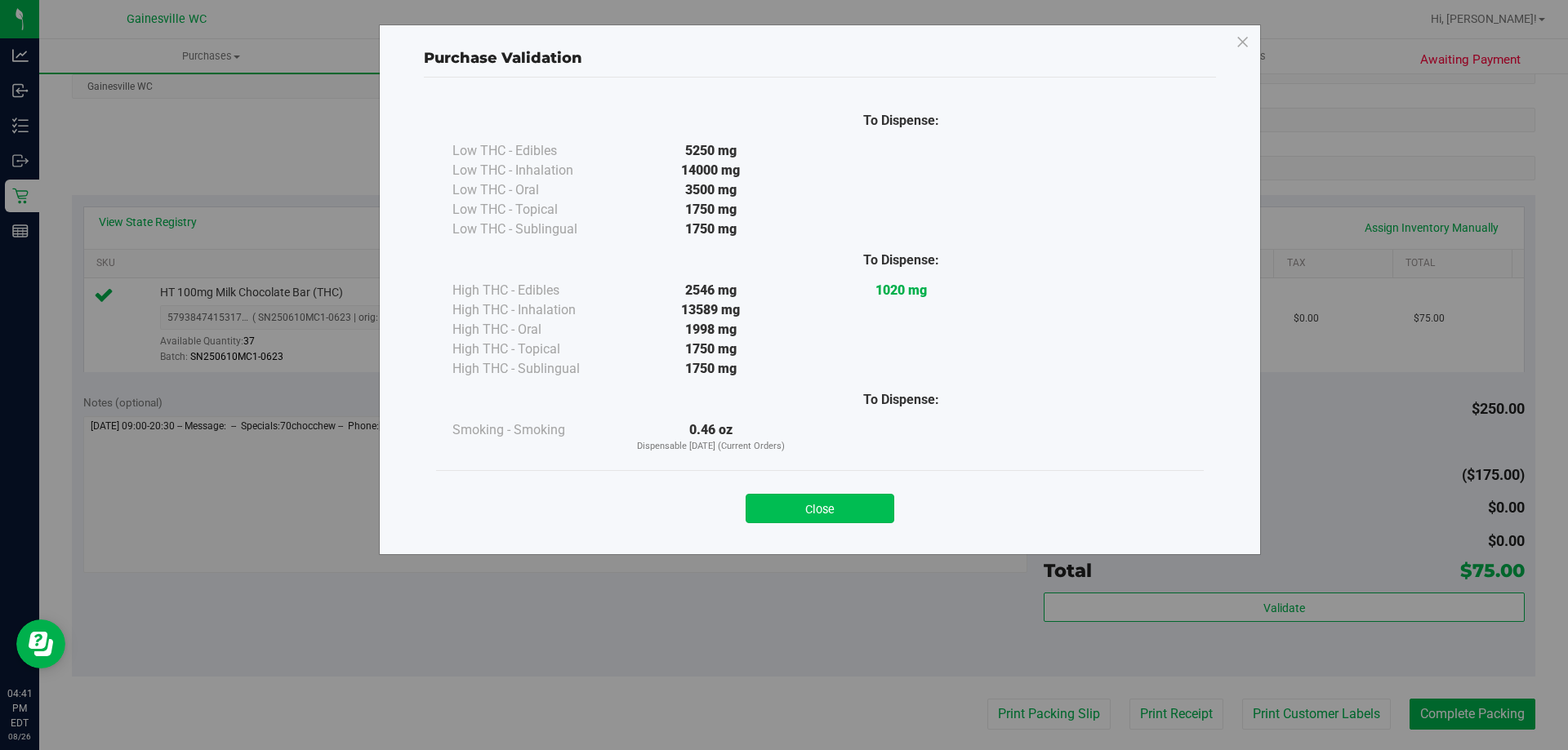
click at [839, 515] on button "Close" at bounding box center [820, 508] width 149 height 30
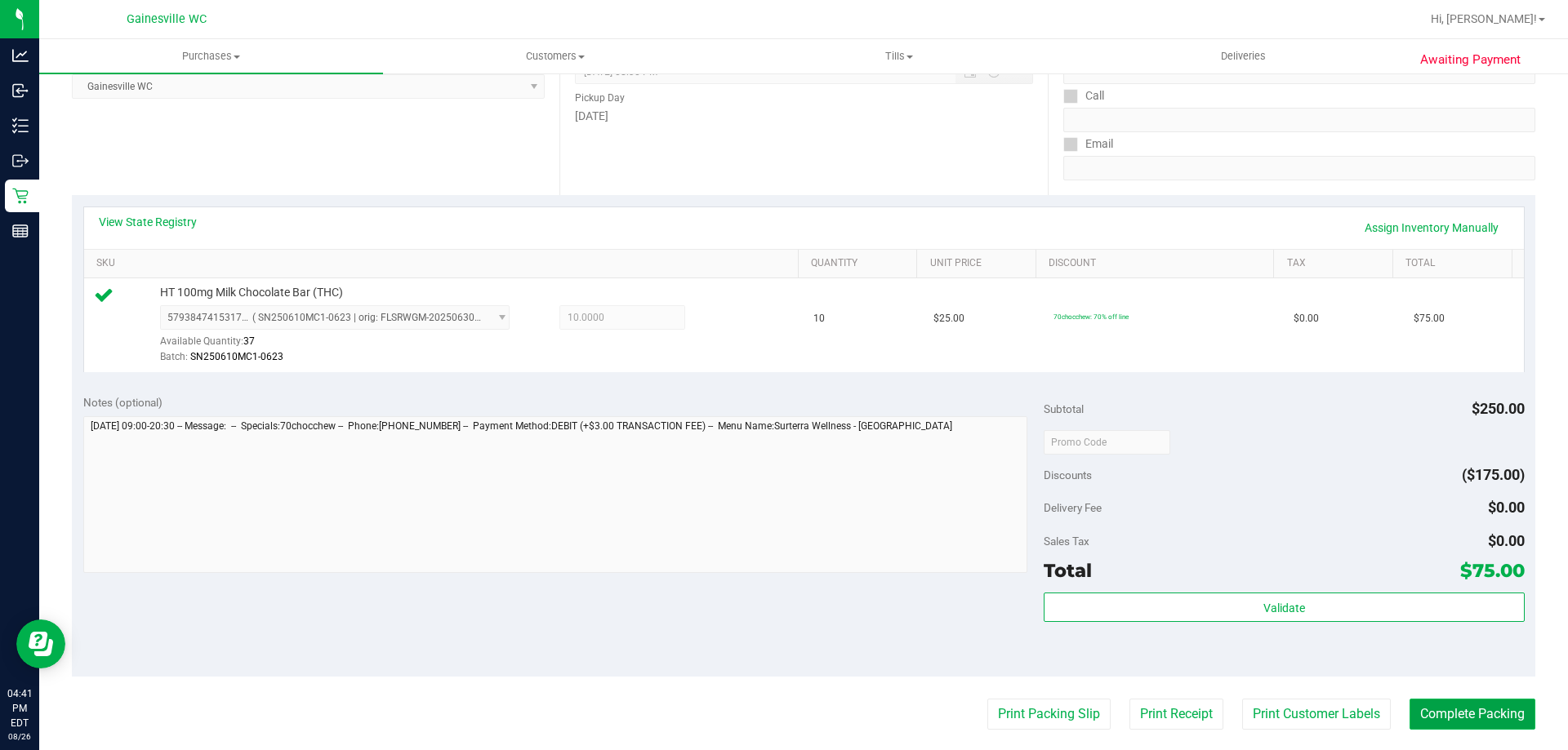
click at [1429, 707] on button "Complete Packing" at bounding box center [1473, 713] width 126 height 31
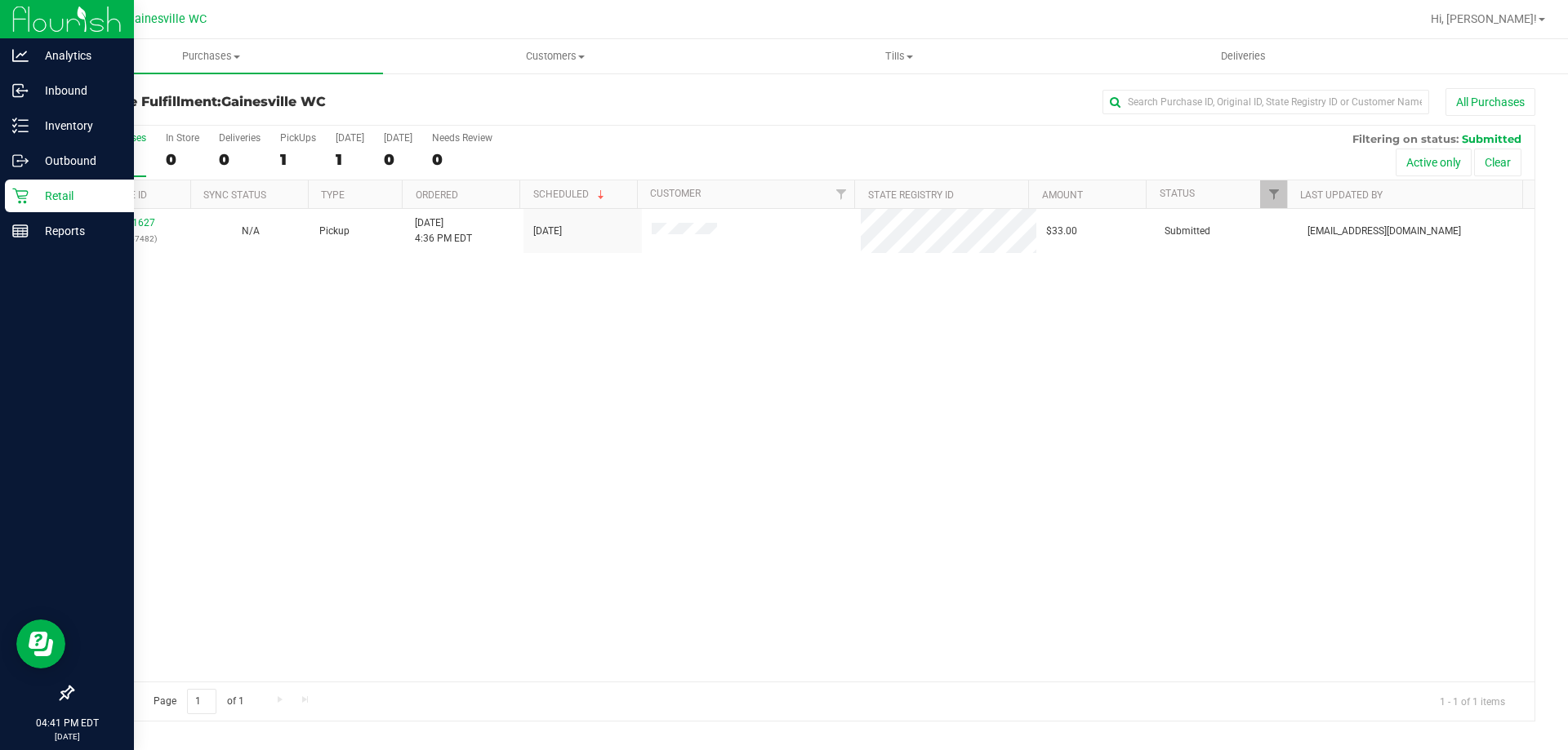
click at [102, 185] on div "Retail" at bounding box center [69, 195] width 129 height 32
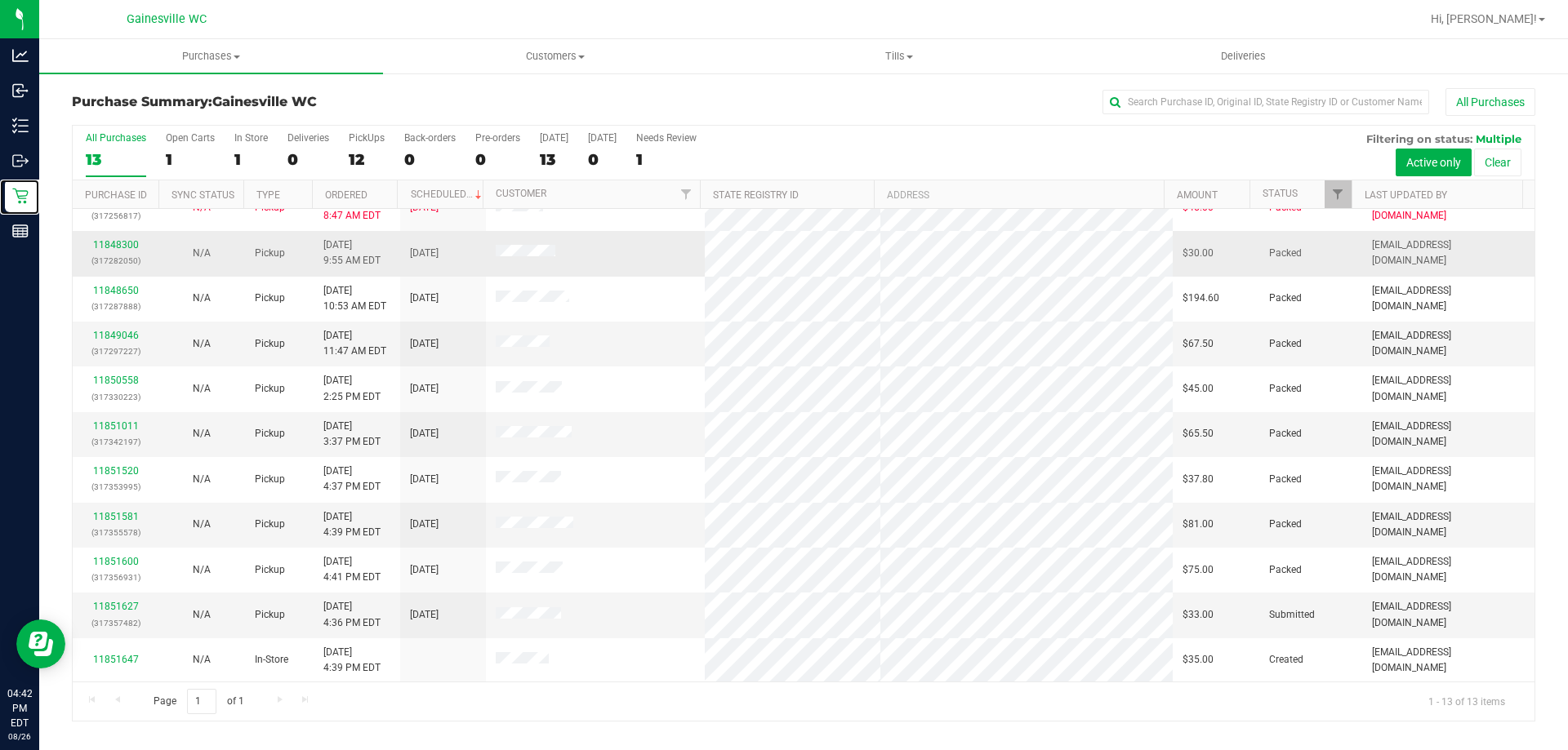
scroll to position [115, 0]
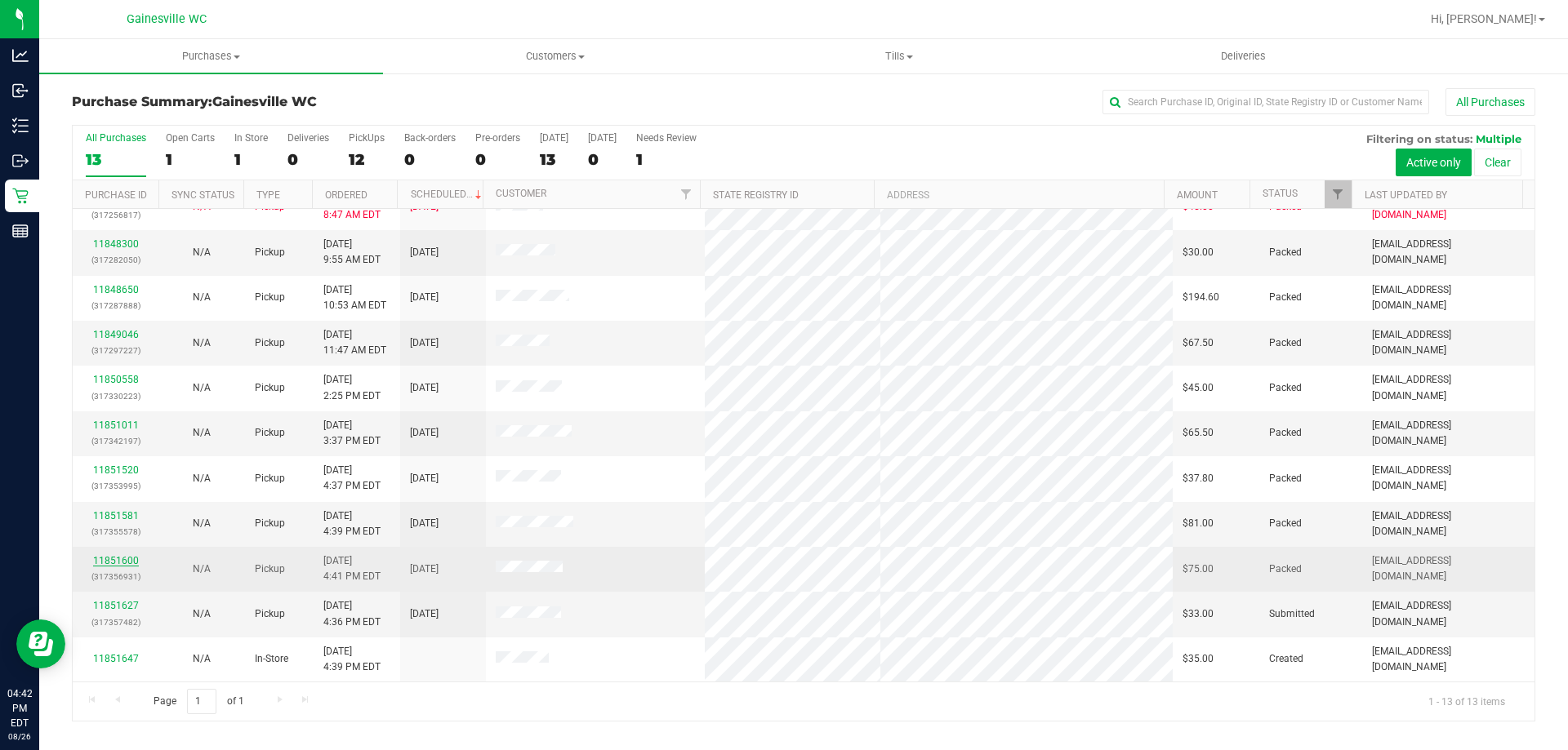
click at [123, 556] on link "11851600" at bounding box center [116, 560] width 46 height 11
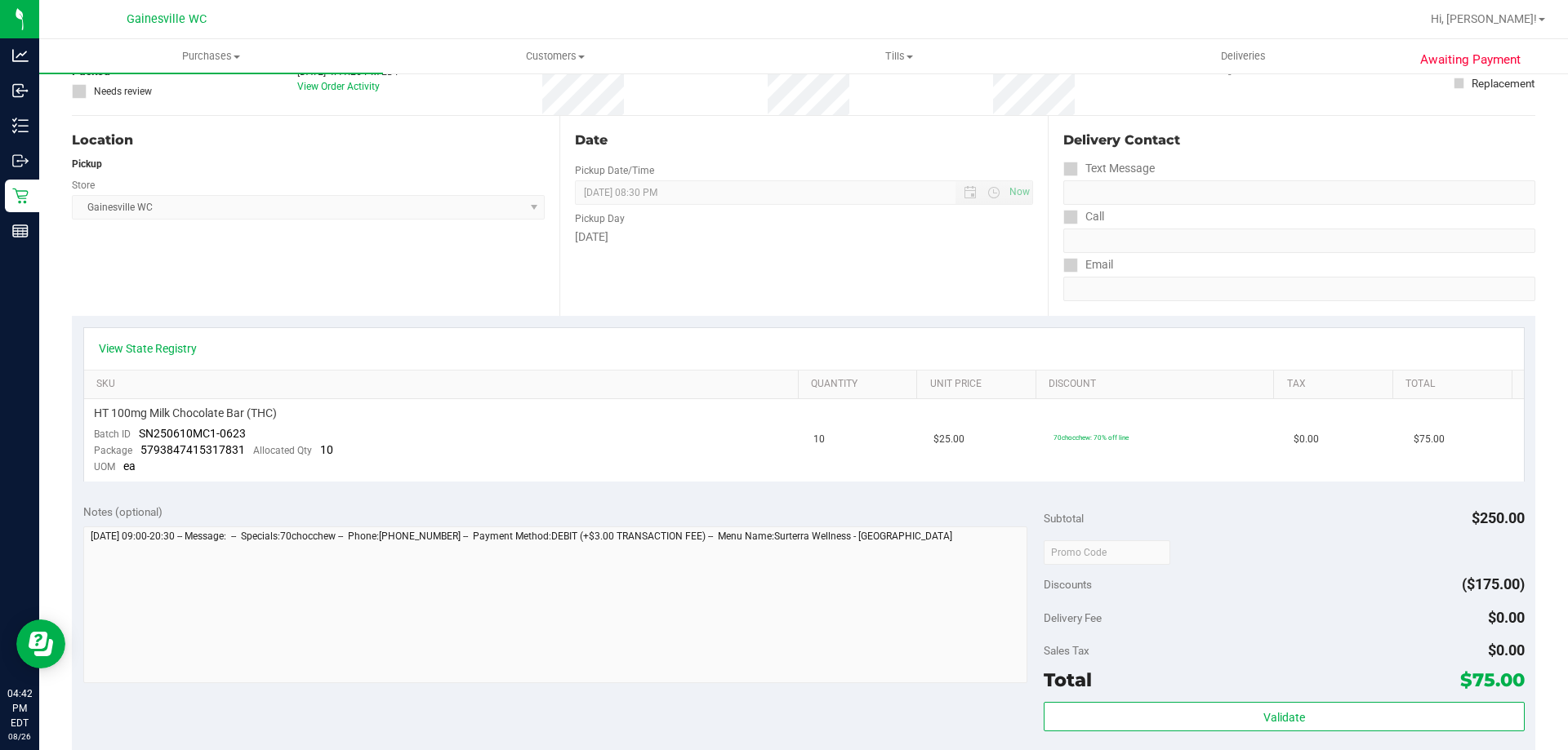
scroll to position [326, 0]
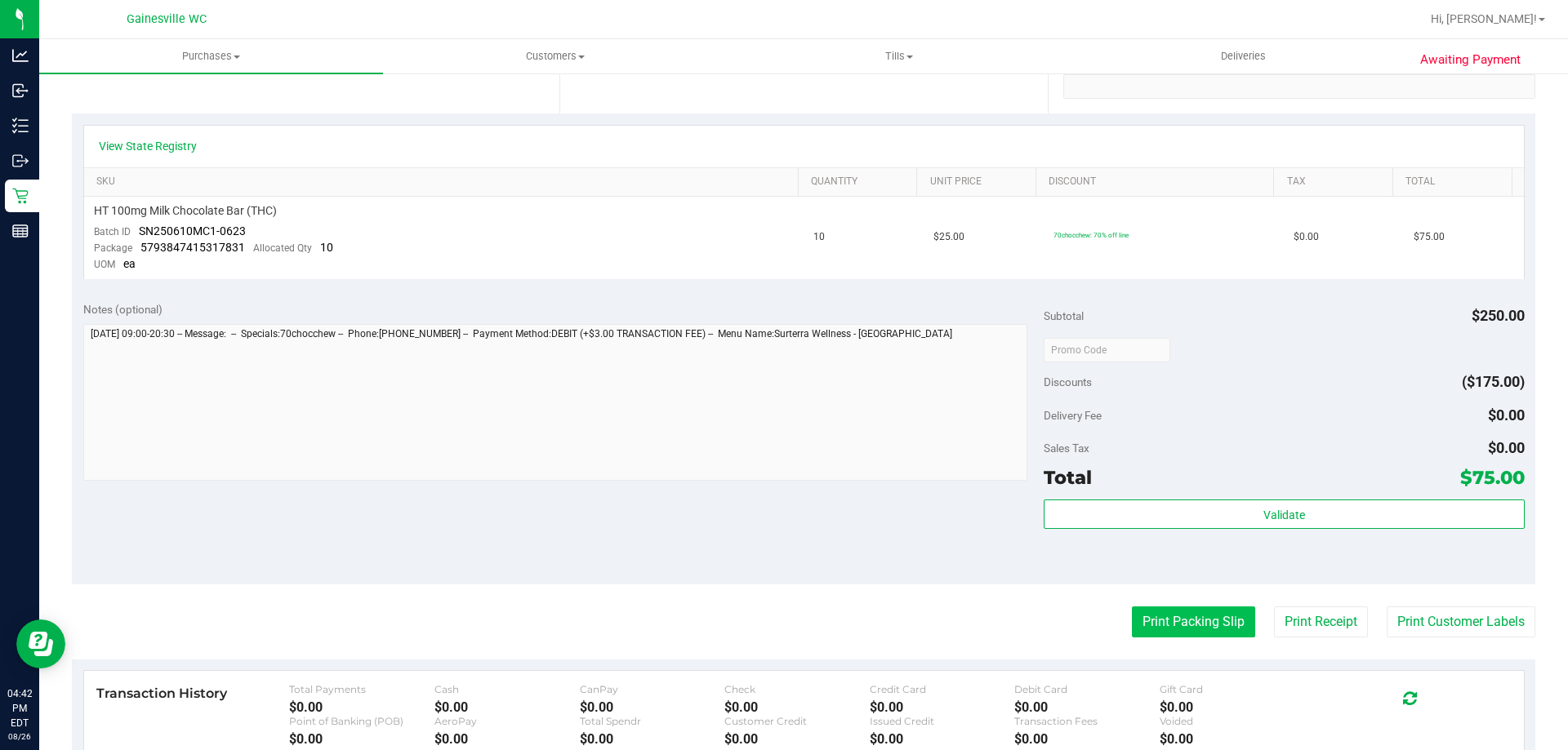
click at [1146, 623] on button "Print Packing Slip" at bounding box center [1193, 621] width 123 height 31
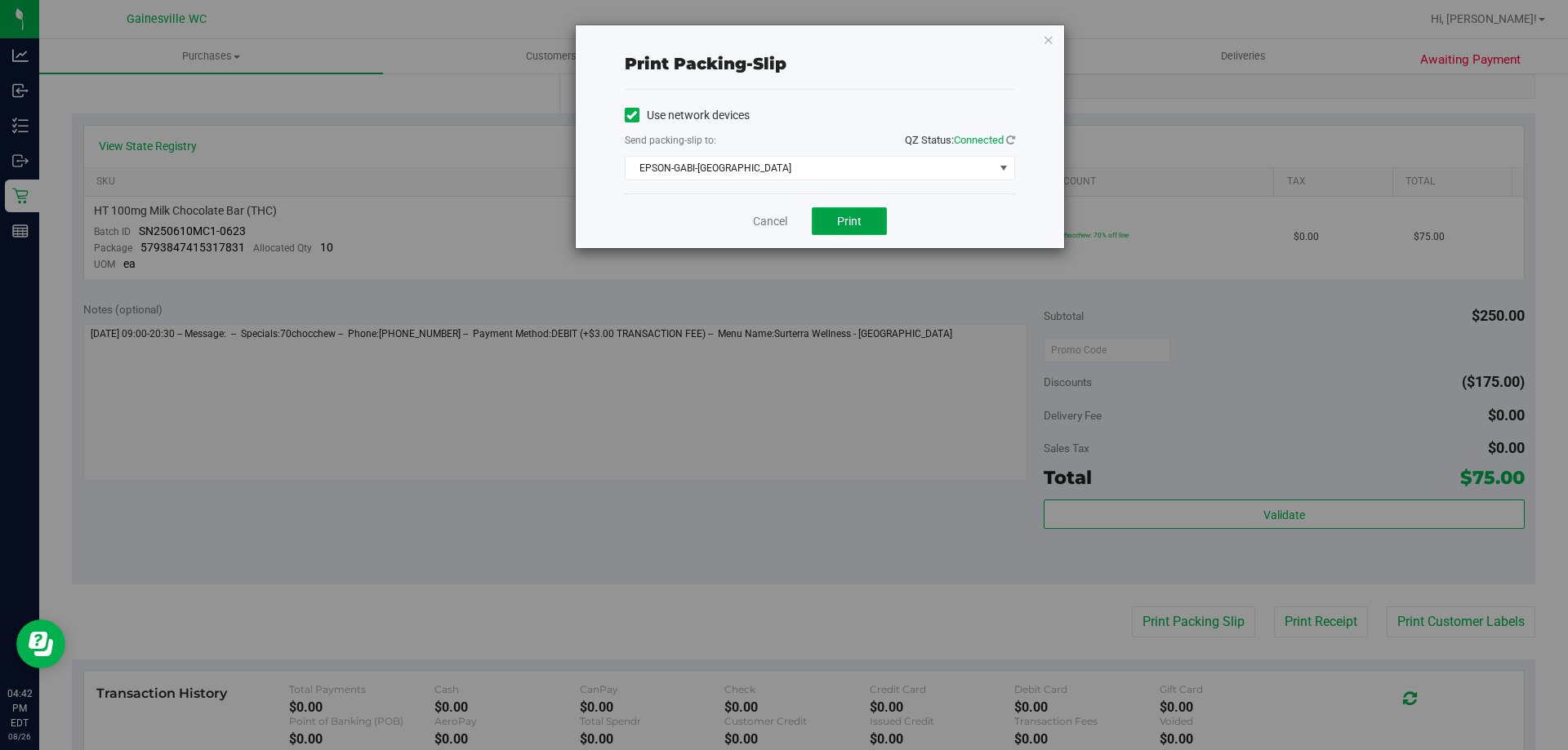
click at [861, 228] on button "Print" at bounding box center [849, 221] width 75 height 28
click at [1048, 45] on icon "button" at bounding box center [1048, 39] width 11 height 19
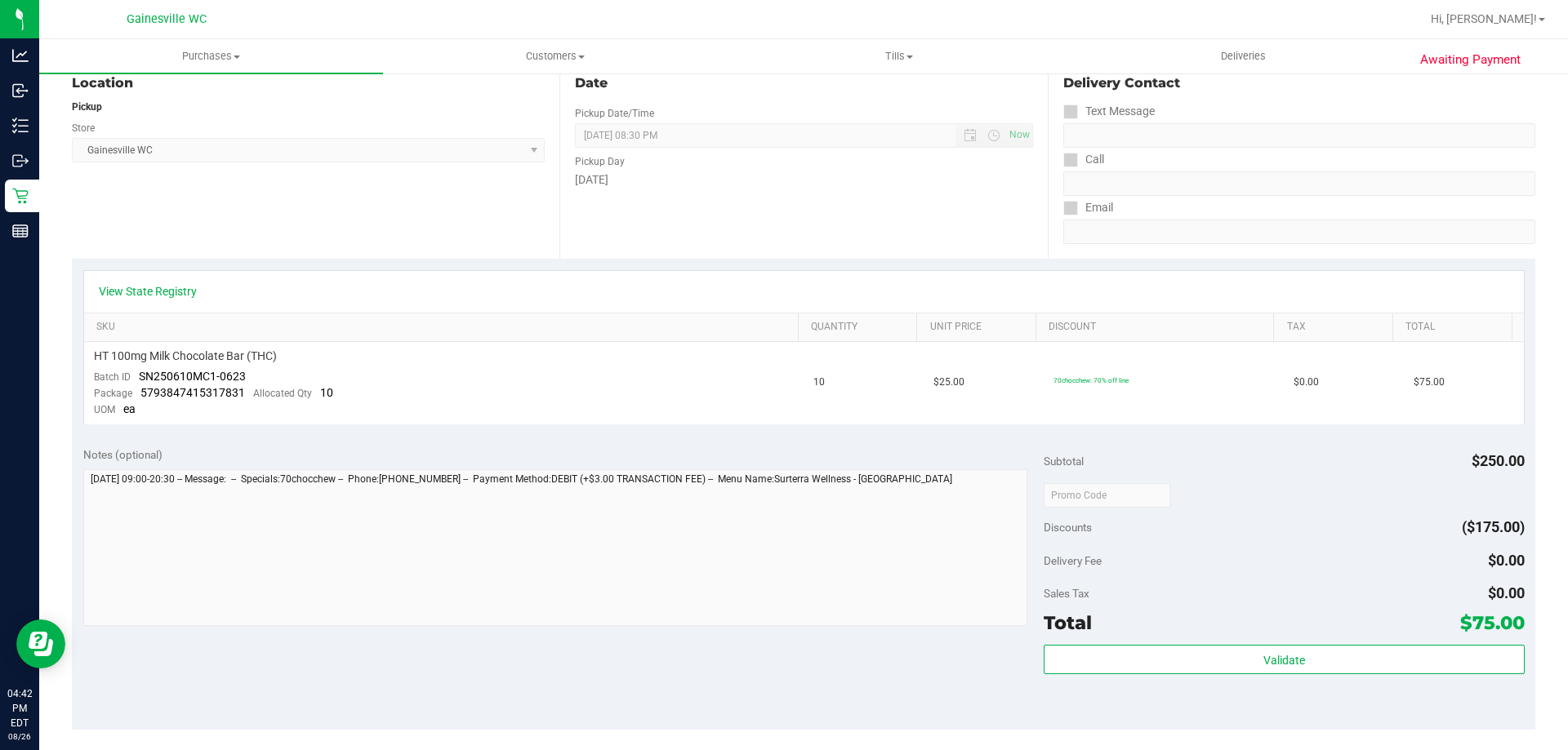
scroll to position [0, 0]
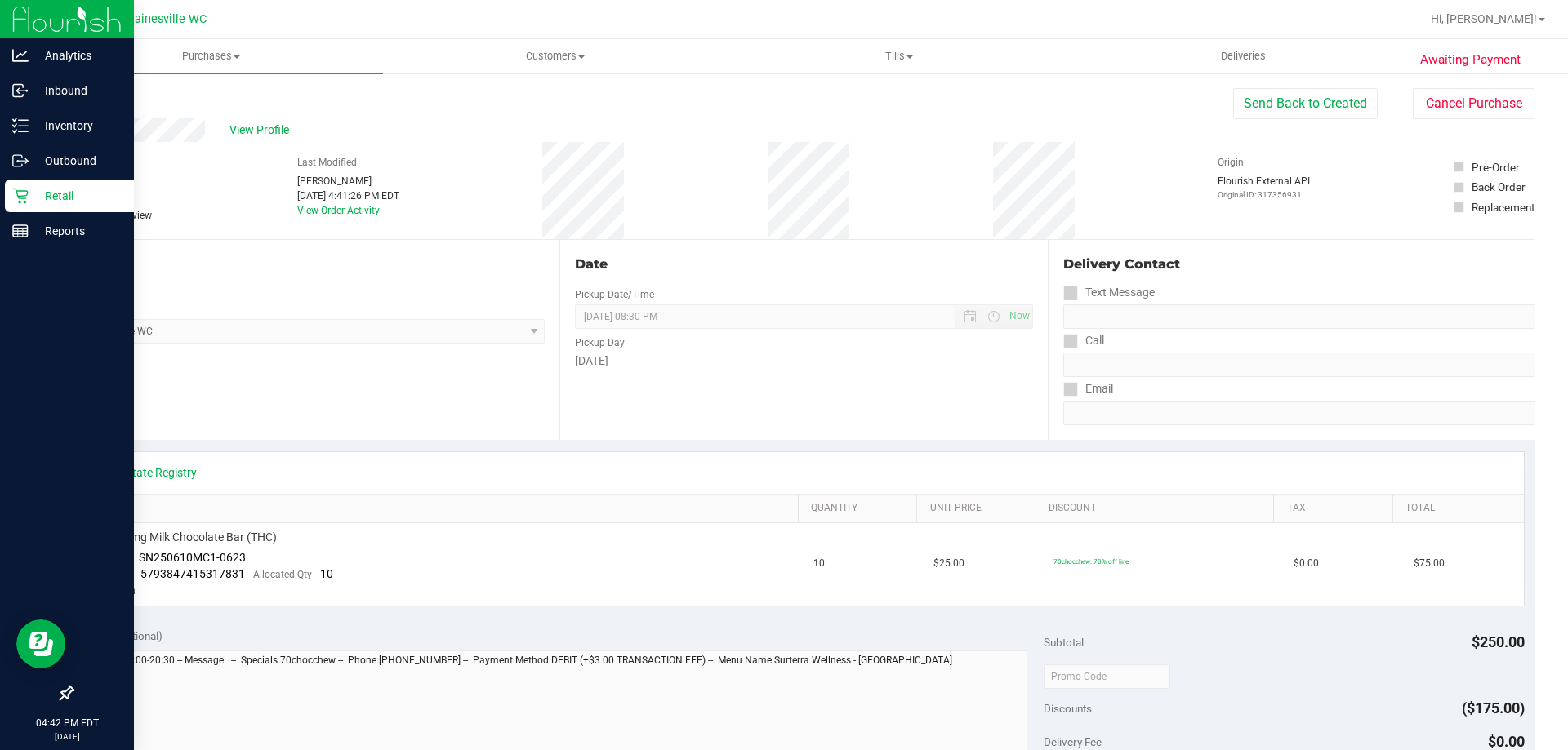
click at [67, 190] on p "Retail" at bounding box center [78, 196] width 98 height 19
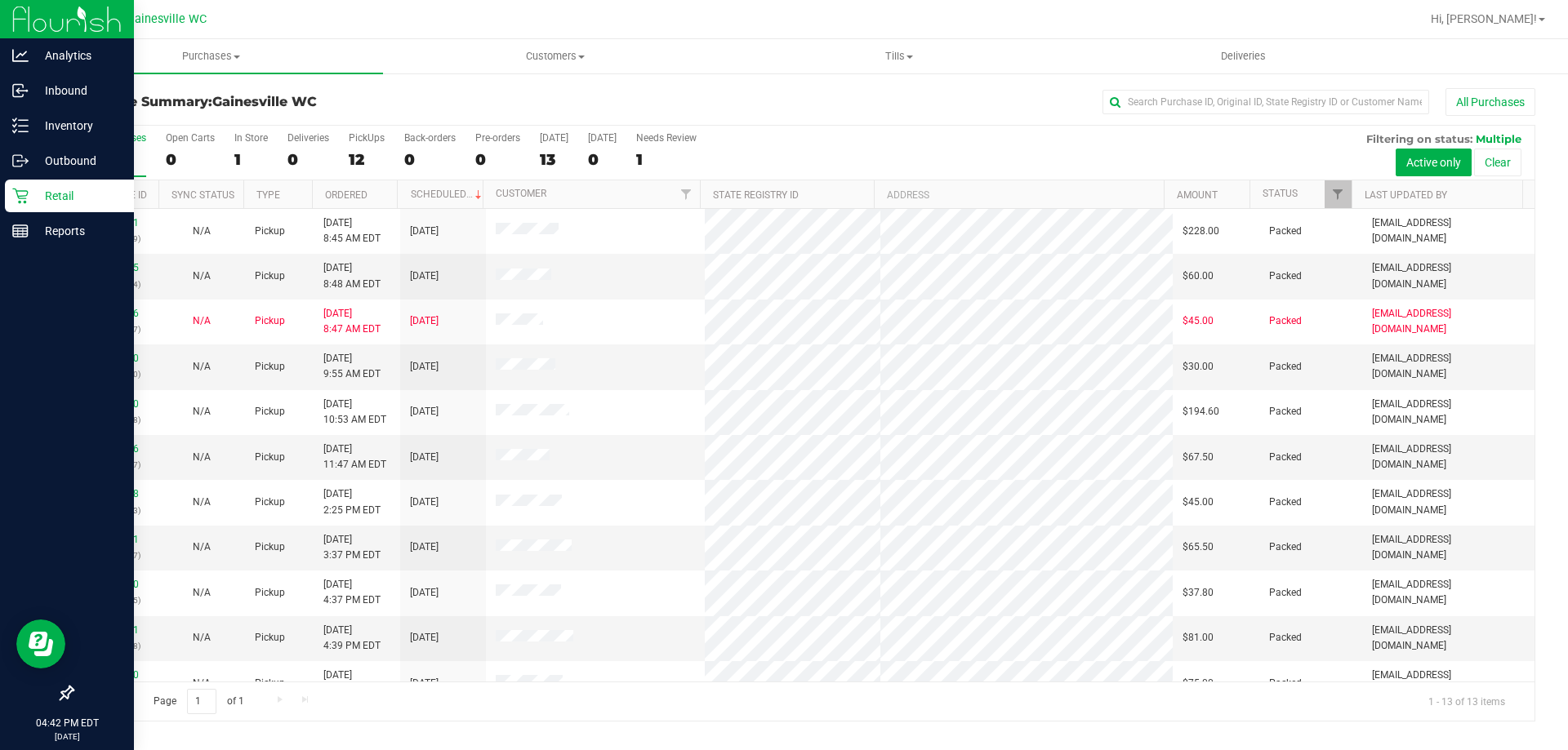
click at [52, 192] on p "Retail" at bounding box center [78, 196] width 98 height 19
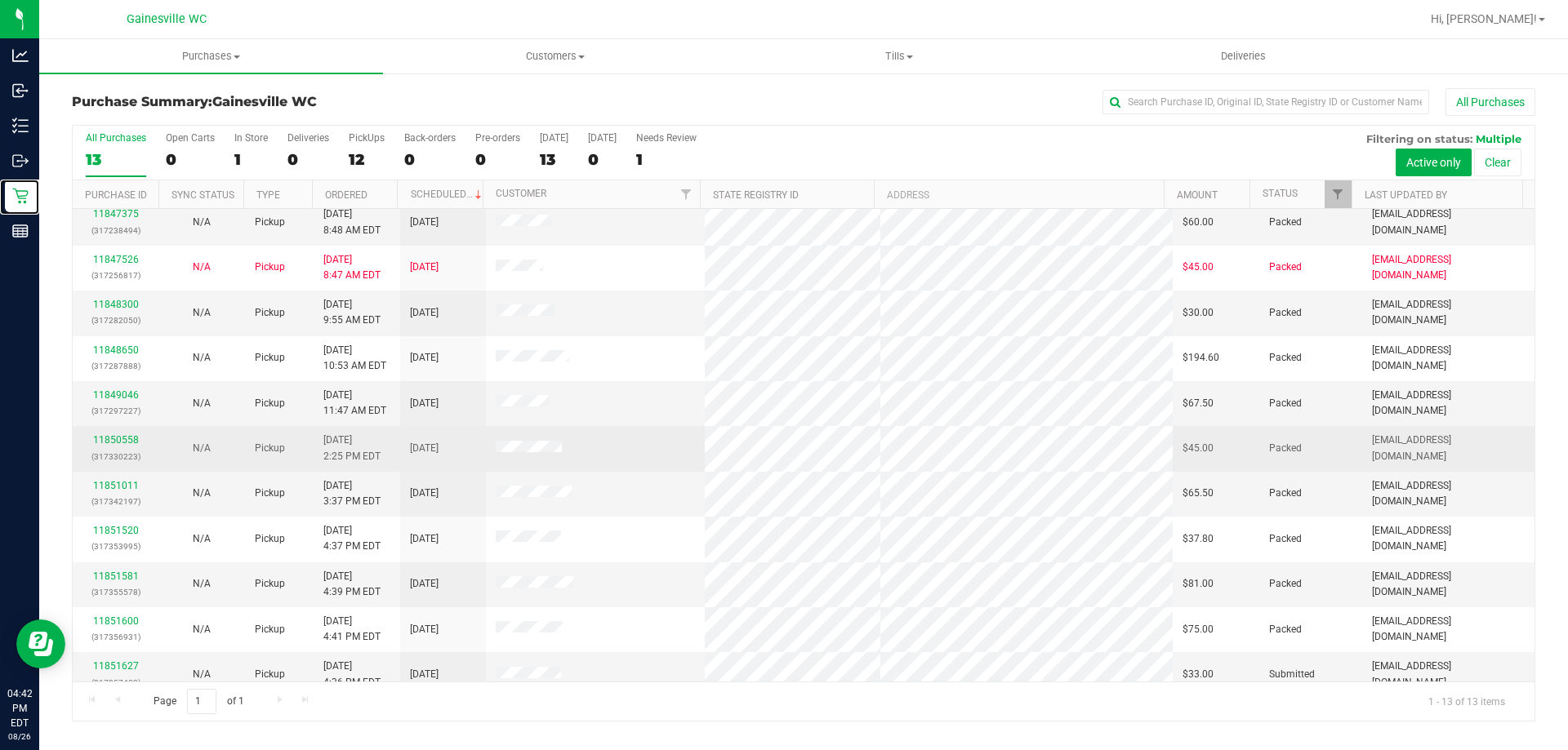
scroll to position [115, 0]
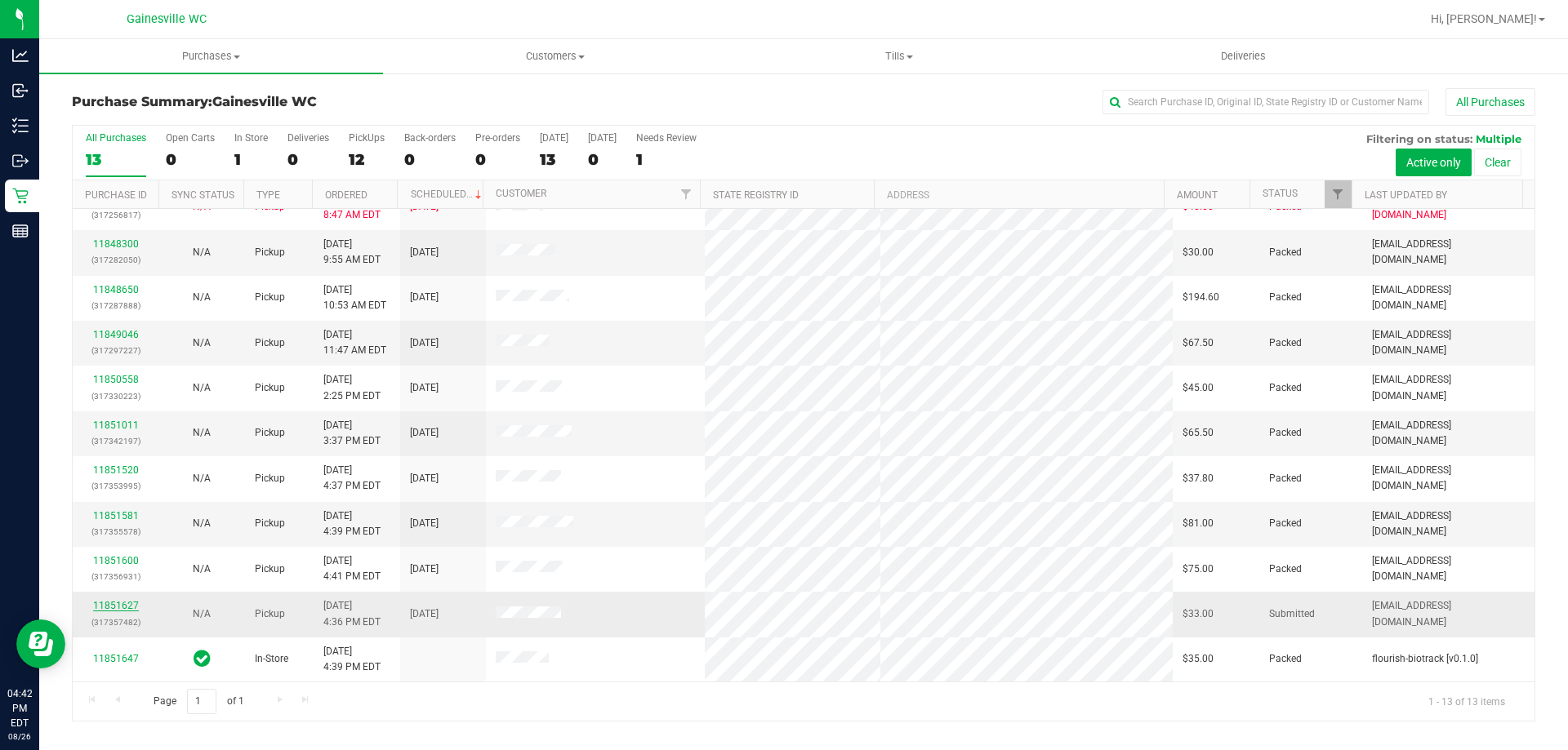
click at [119, 608] on link "11851627" at bounding box center [116, 605] width 46 height 11
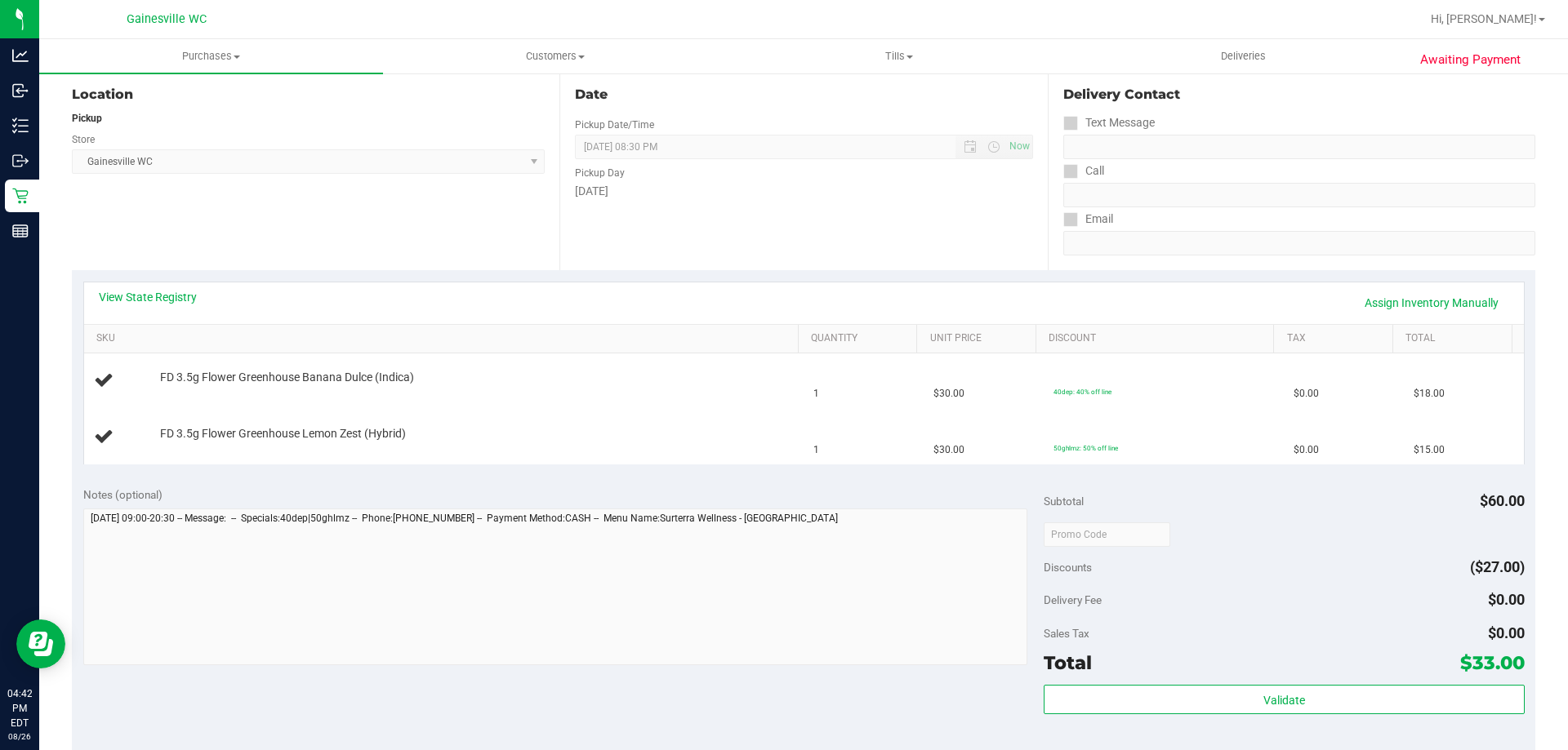
scroll to position [408, 0]
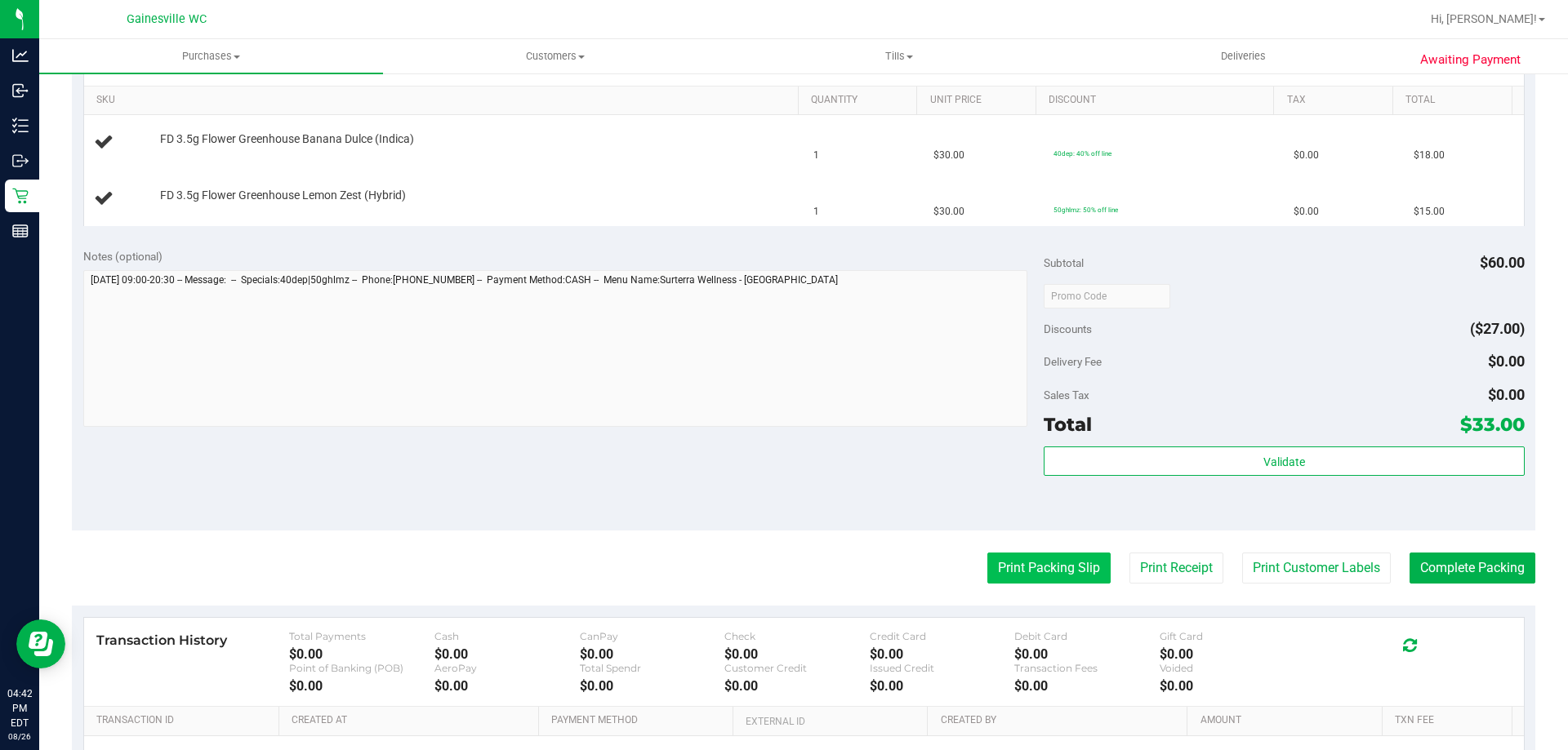
click at [1044, 564] on button "Print Packing Slip" at bounding box center [1049, 567] width 123 height 31
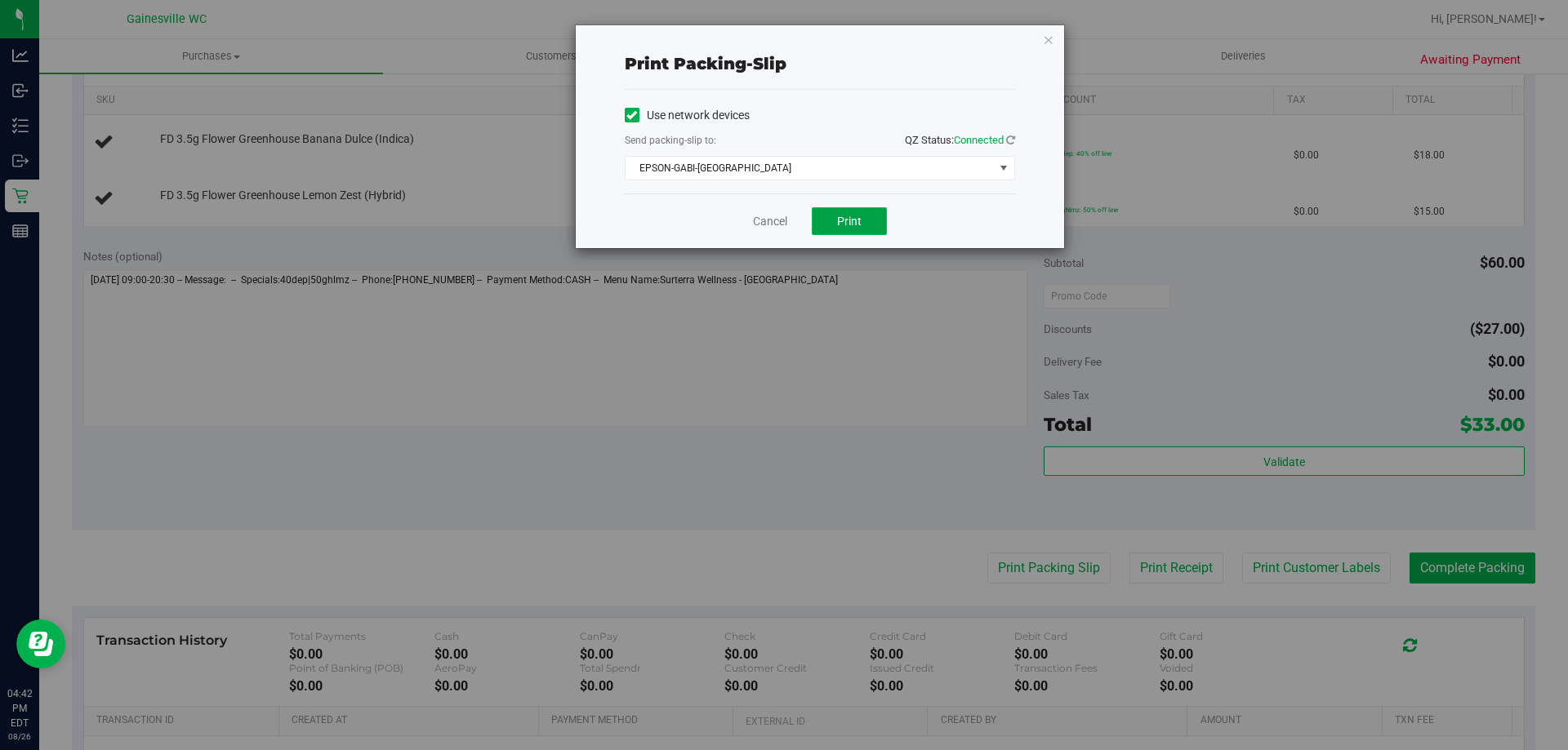
click at [834, 223] on button "Print" at bounding box center [849, 221] width 75 height 28
click at [1045, 38] on icon "button" at bounding box center [1048, 39] width 11 height 19
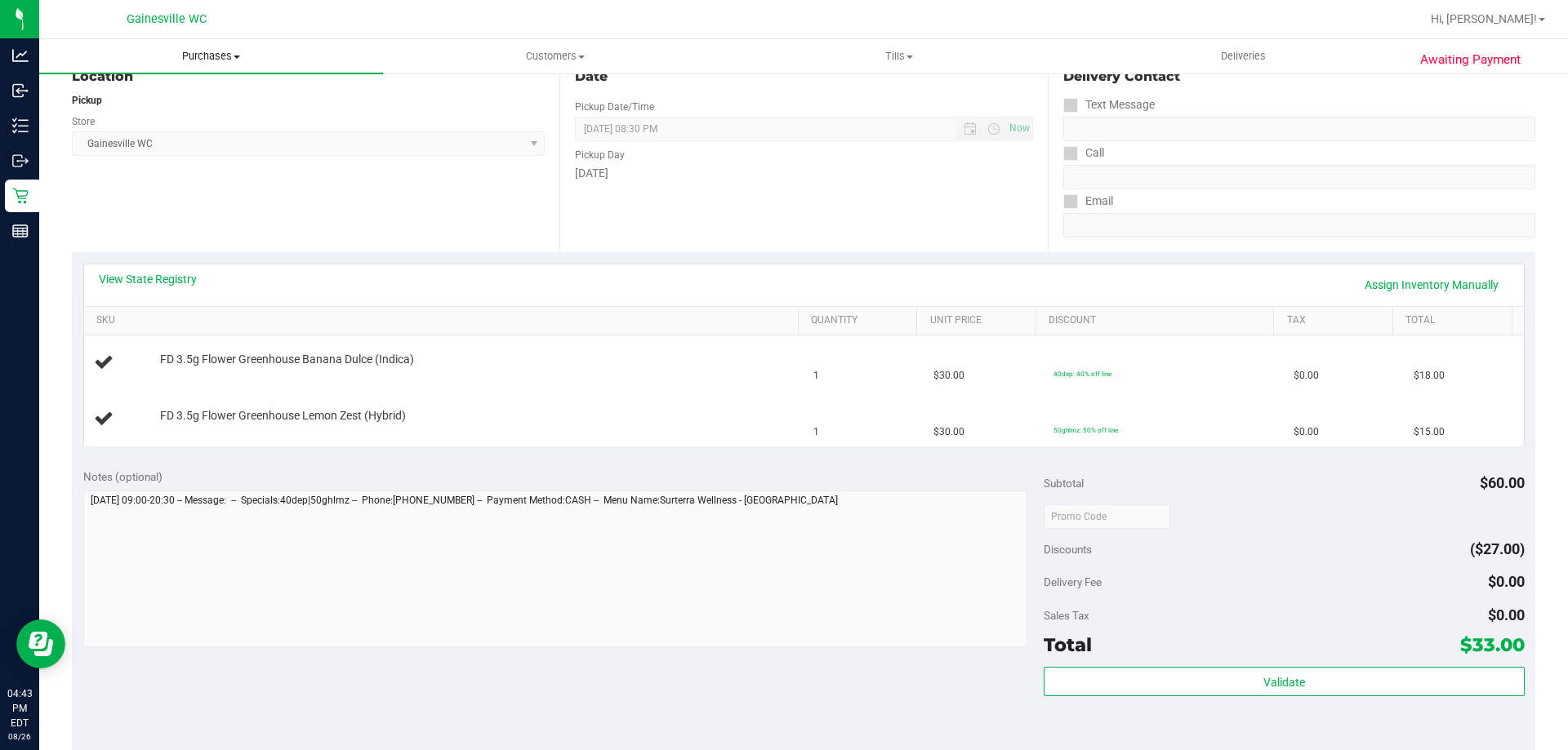
scroll to position [164, 0]
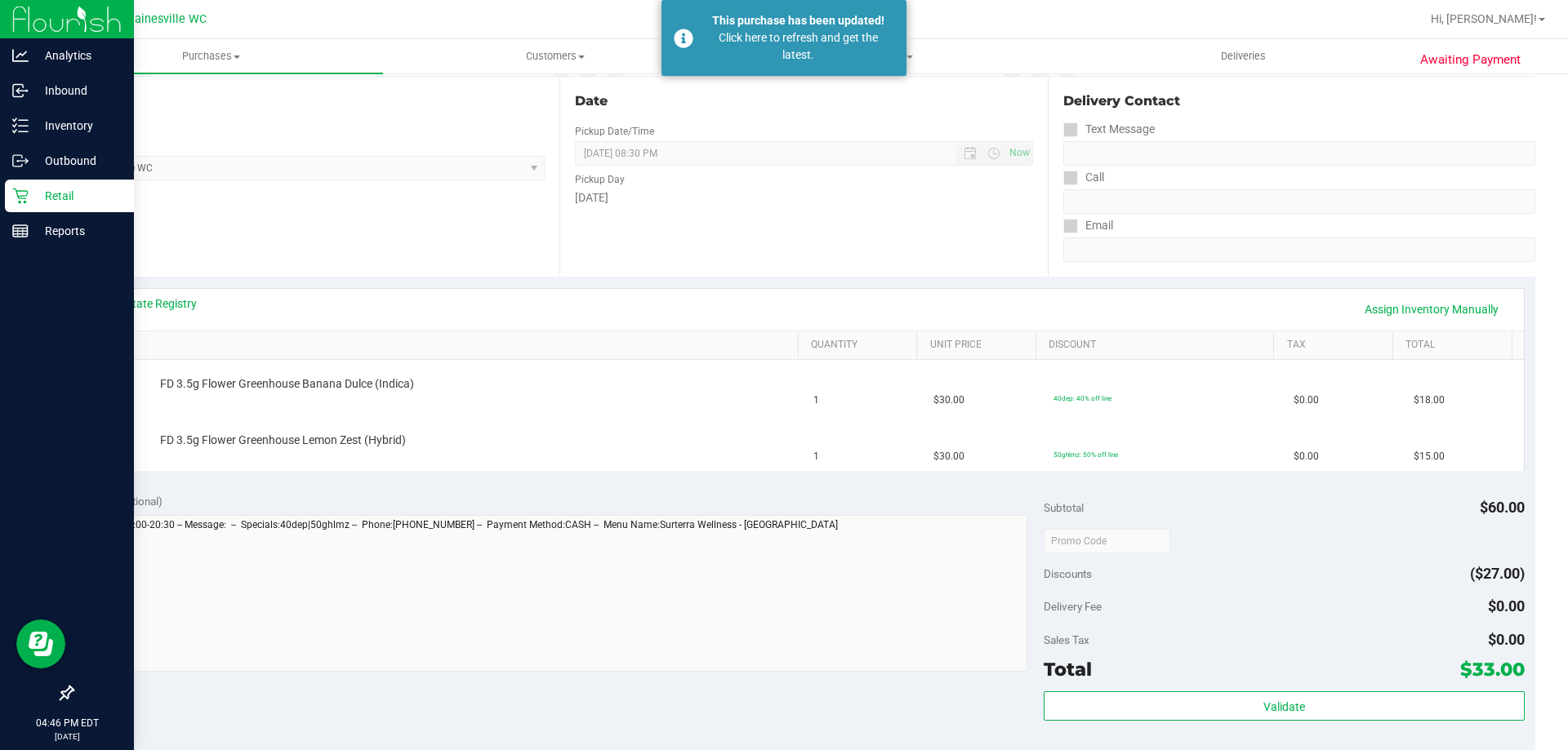
click at [49, 199] on p "Retail" at bounding box center [78, 196] width 98 height 19
